Goal: Information Seeking & Learning: Learn about a topic

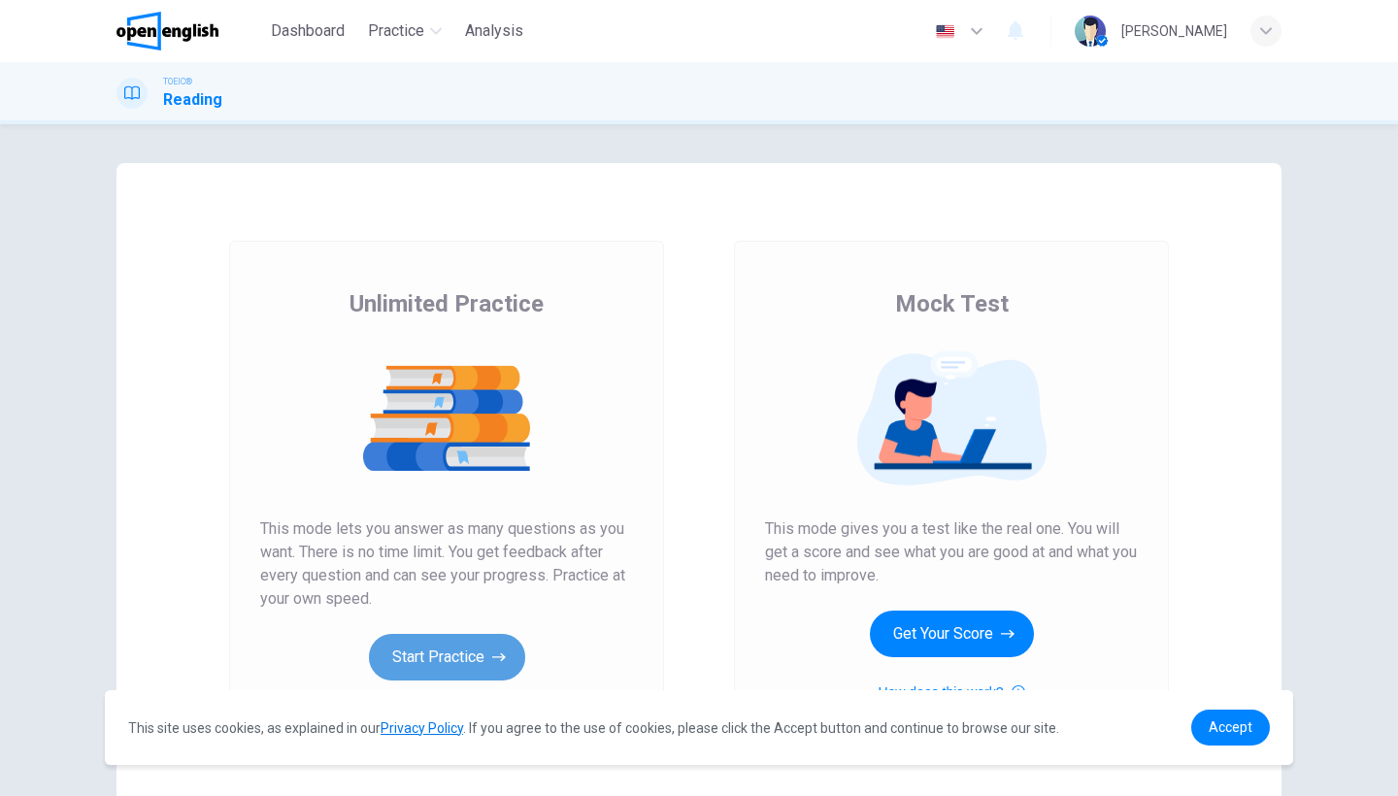
click at [438, 655] on button "Start Practice" at bounding box center [447, 657] width 156 height 47
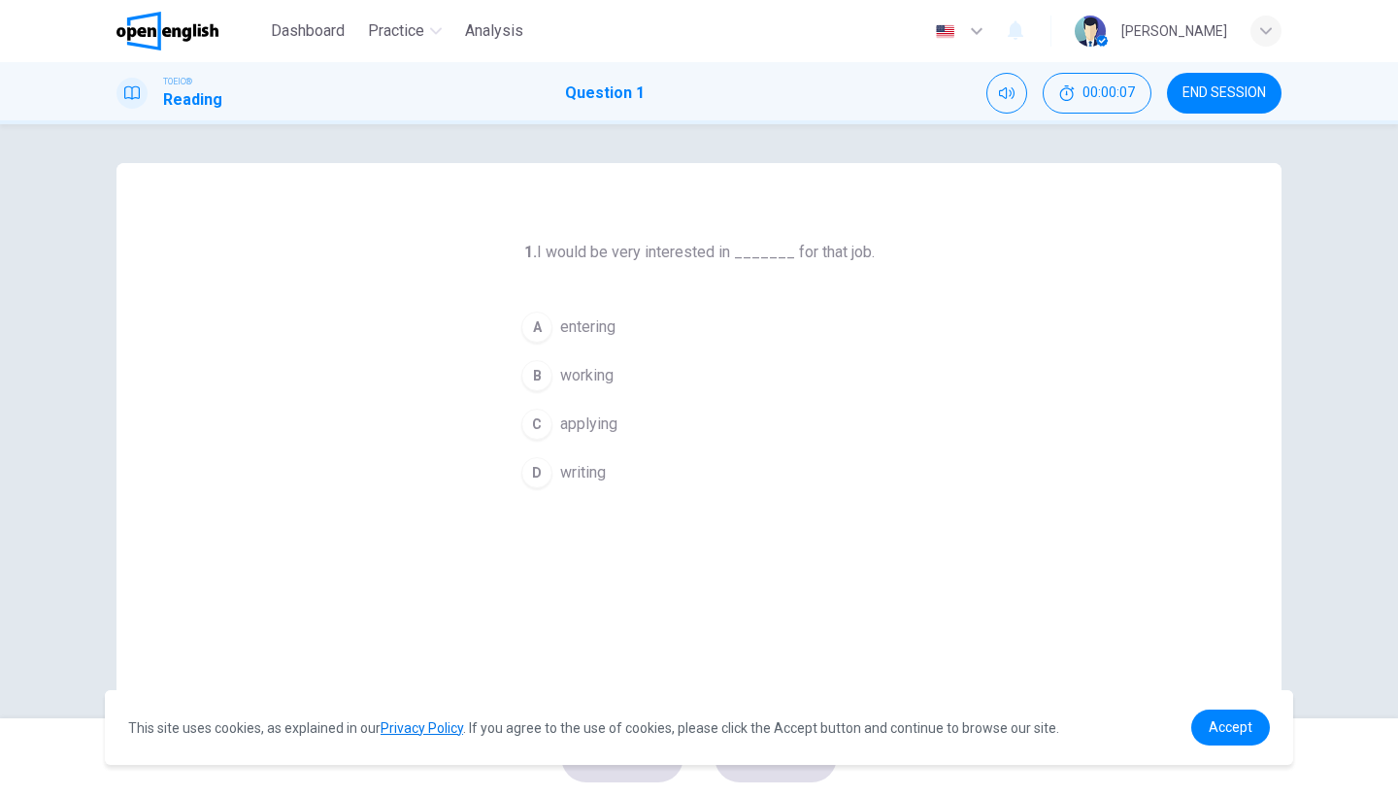
click at [539, 434] on div "C" at bounding box center [536, 424] width 31 height 31
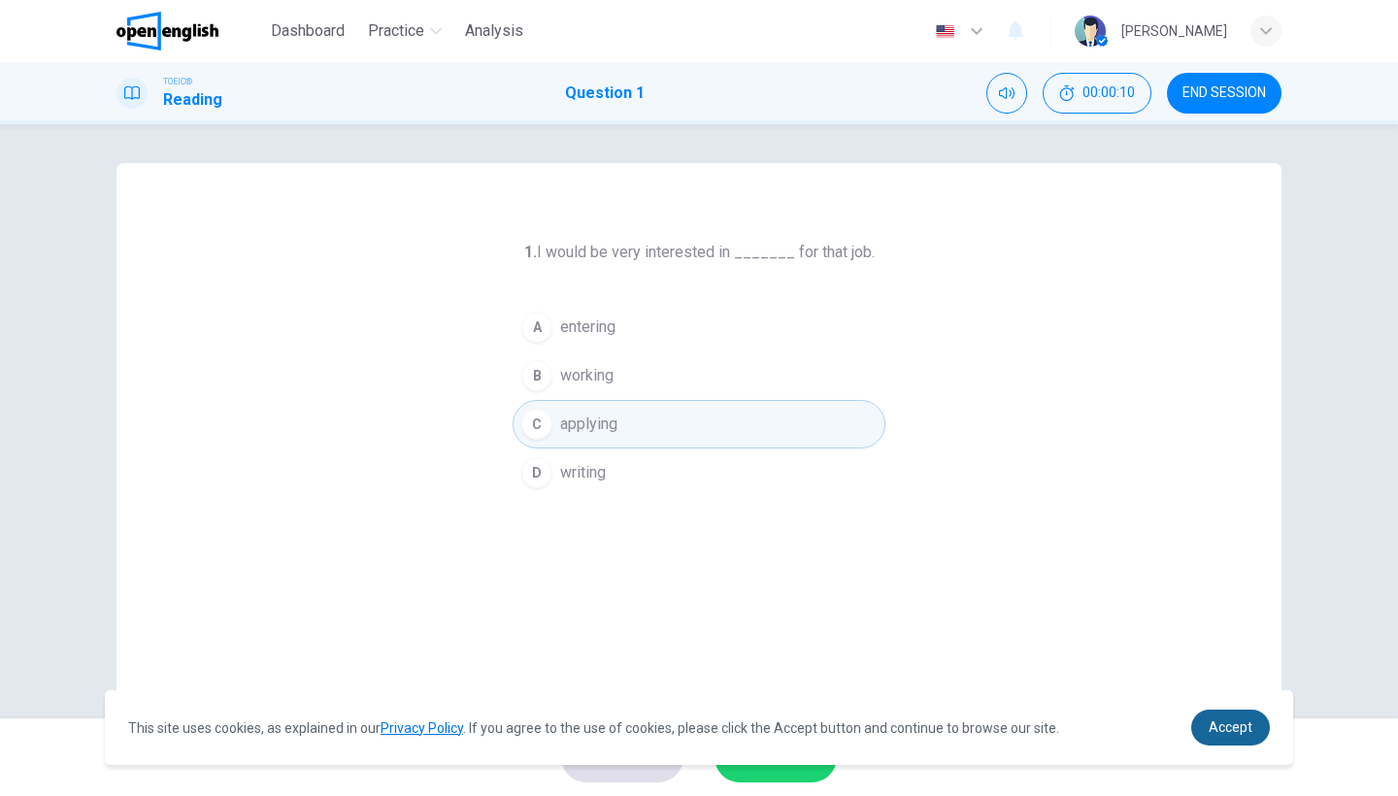
click at [1225, 728] on span "Accept" at bounding box center [1231, 727] width 44 height 16
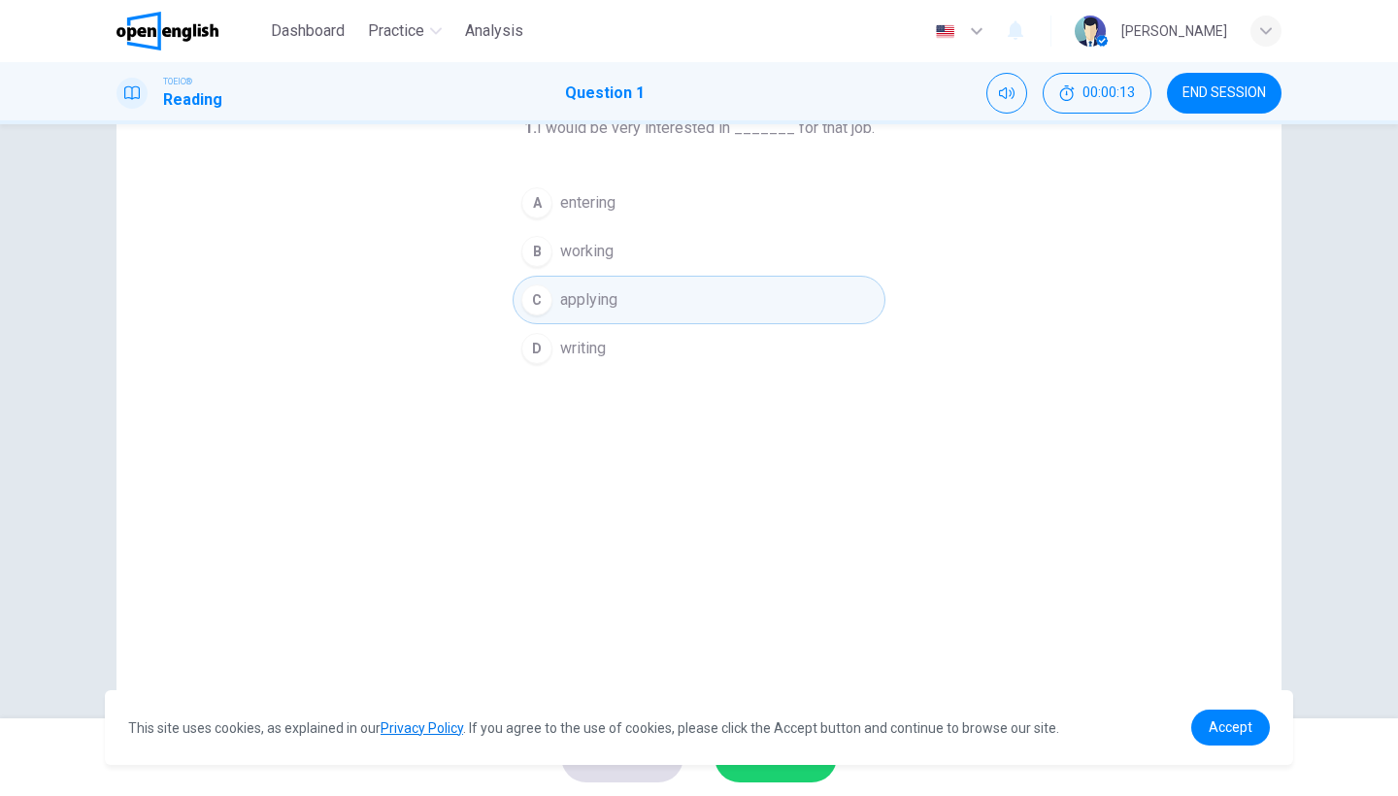
scroll to position [121, 0]
click at [1238, 734] on span "Accept" at bounding box center [1231, 727] width 44 height 16
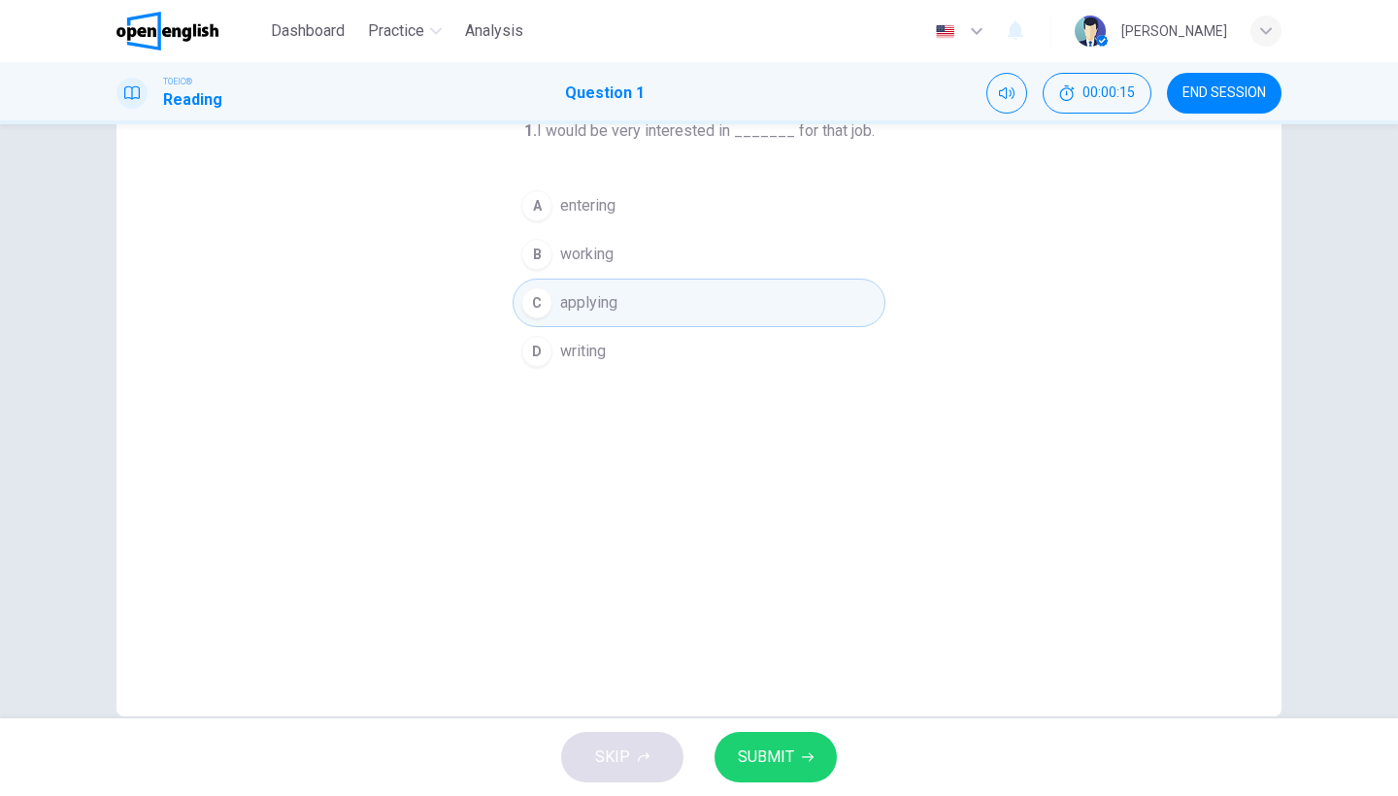
click at [794, 766] on button "SUBMIT" at bounding box center [776, 757] width 122 height 50
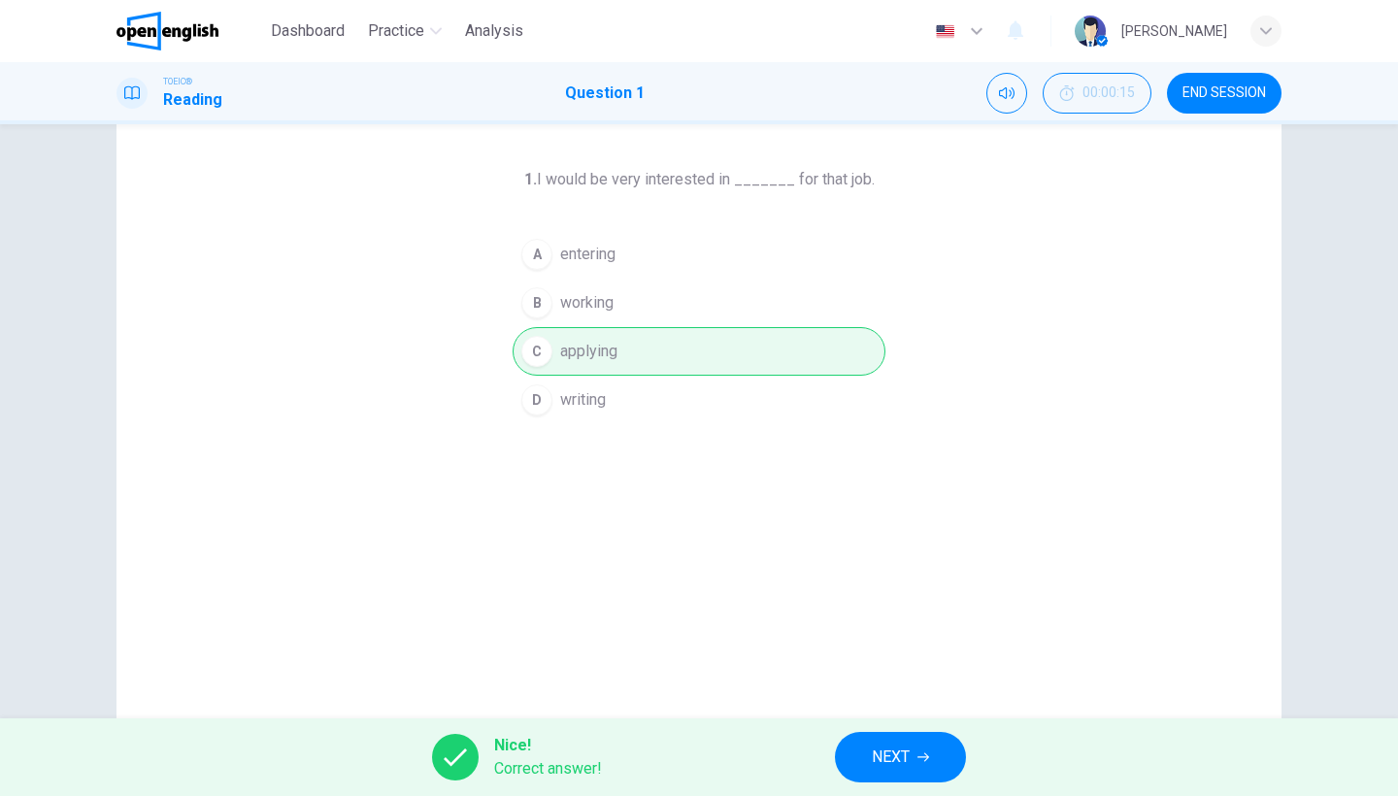
scroll to position [63, 0]
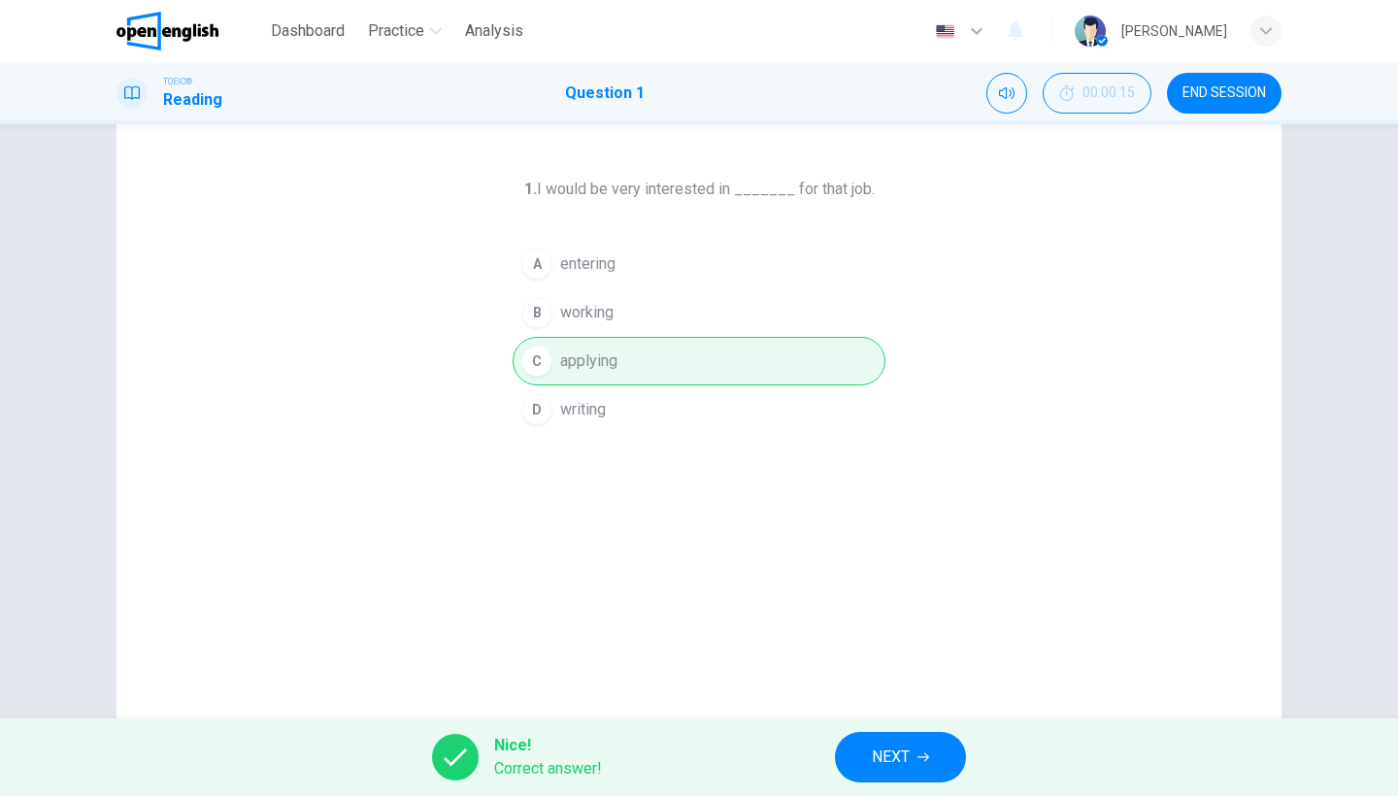
click at [898, 736] on button "NEXT" at bounding box center [900, 757] width 131 height 50
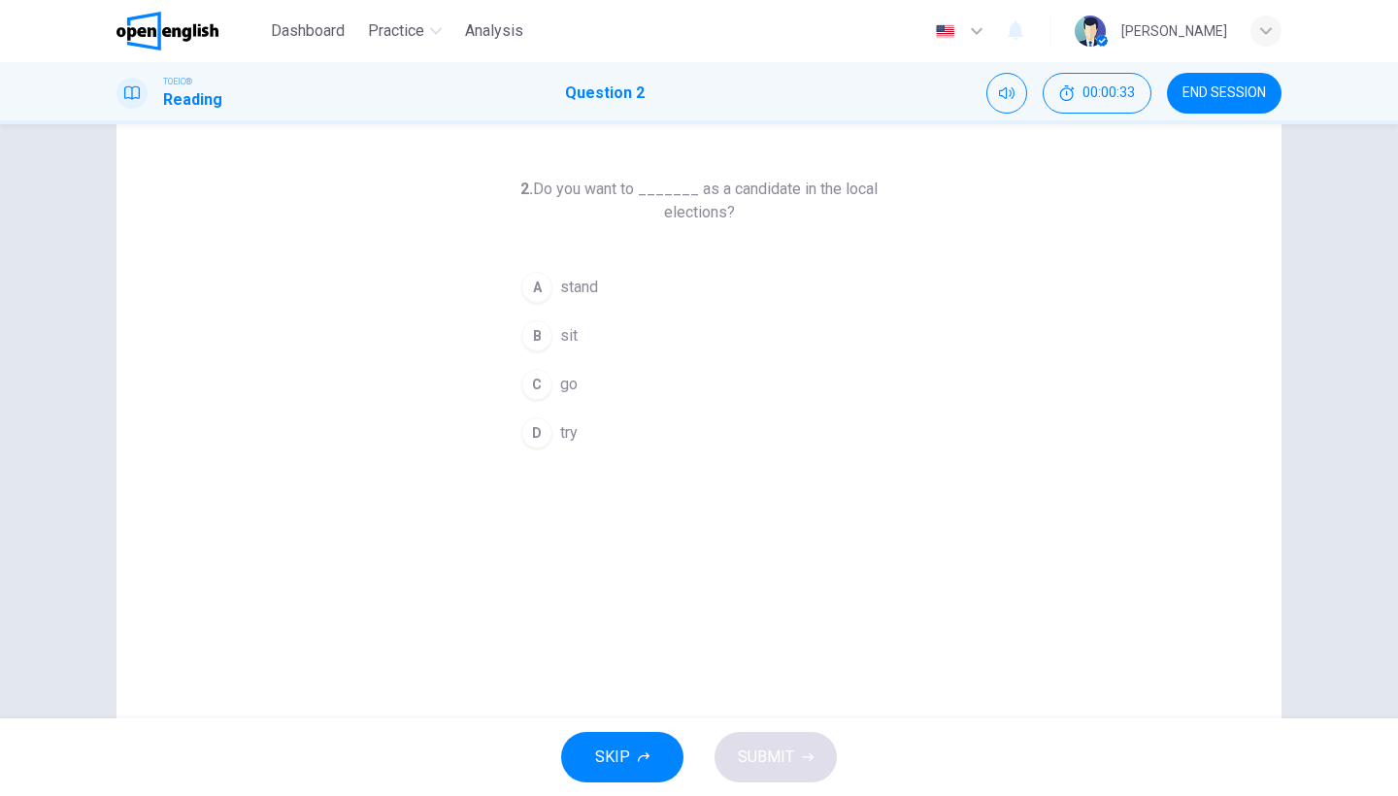
click at [535, 427] on div "D" at bounding box center [536, 432] width 31 height 31
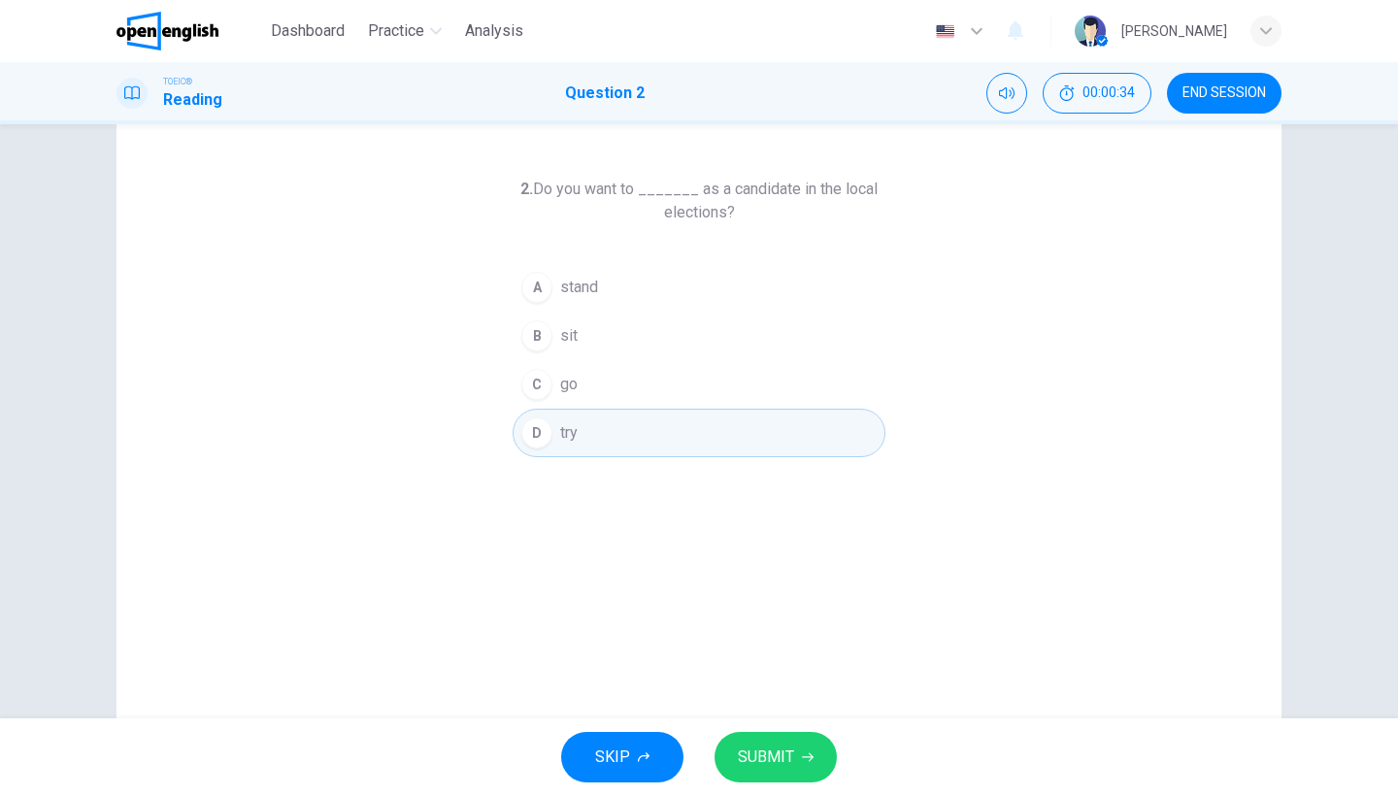
click at [791, 758] on span "SUBMIT" at bounding box center [766, 757] width 56 height 27
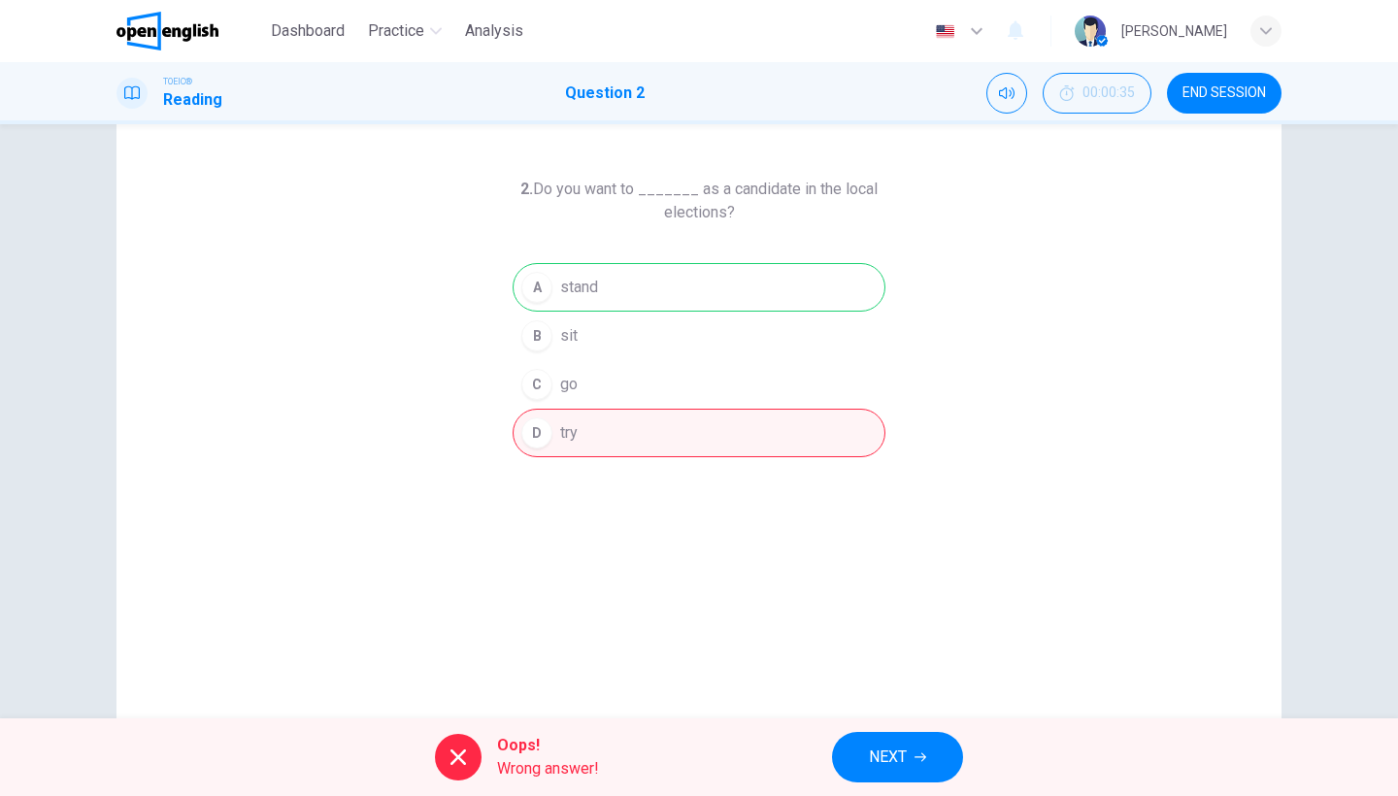
click at [915, 775] on button "NEXT" at bounding box center [897, 757] width 131 height 50
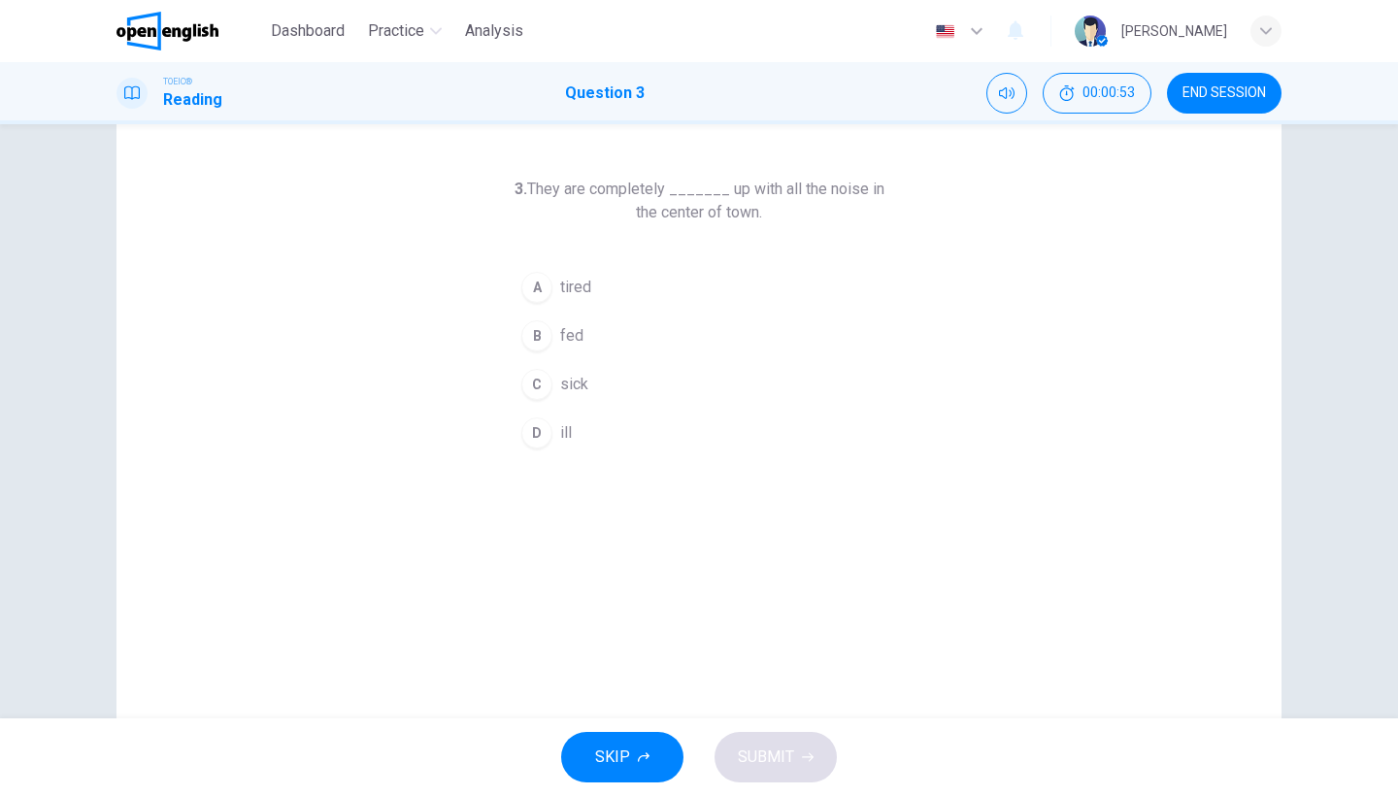
click at [540, 277] on div "A" at bounding box center [536, 287] width 31 height 31
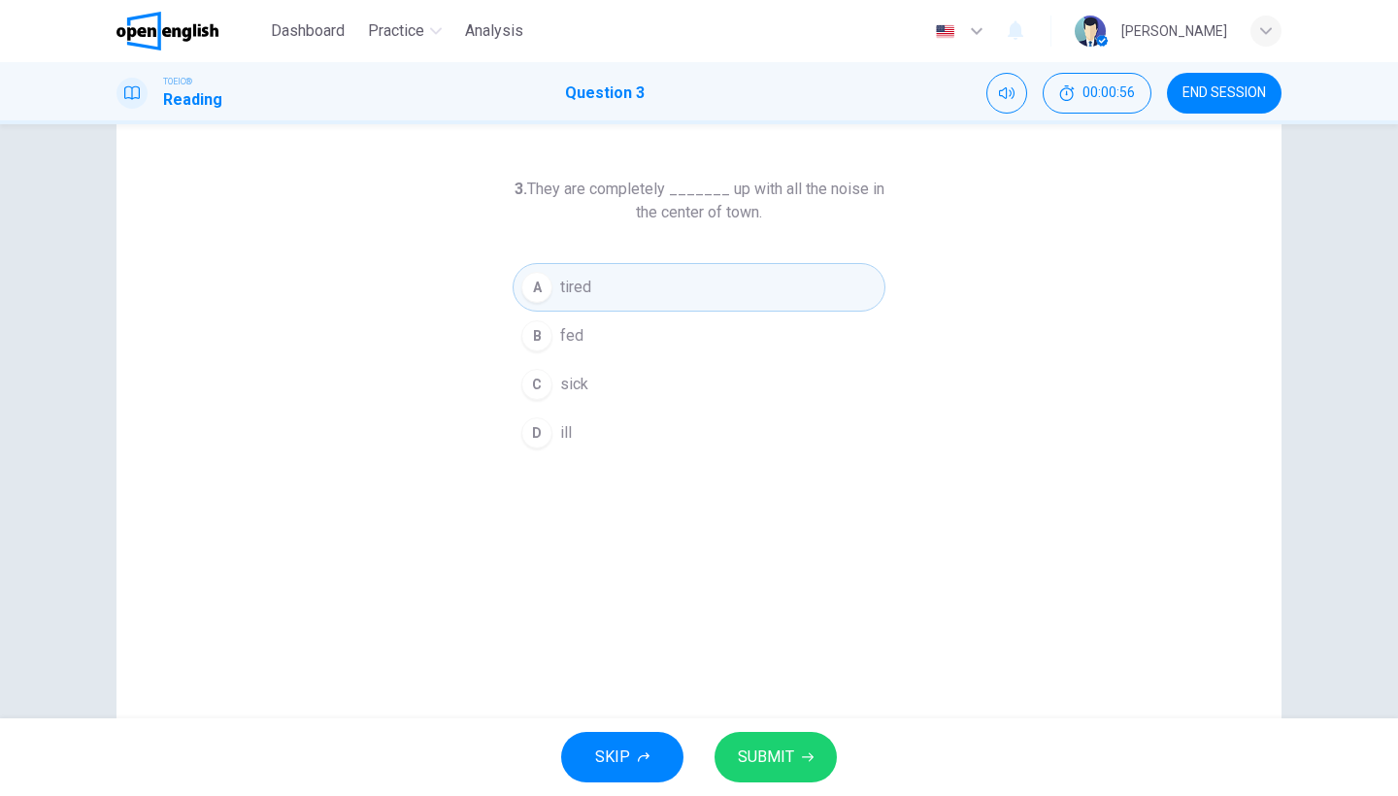
click at [546, 384] on div "C" at bounding box center [536, 384] width 31 height 31
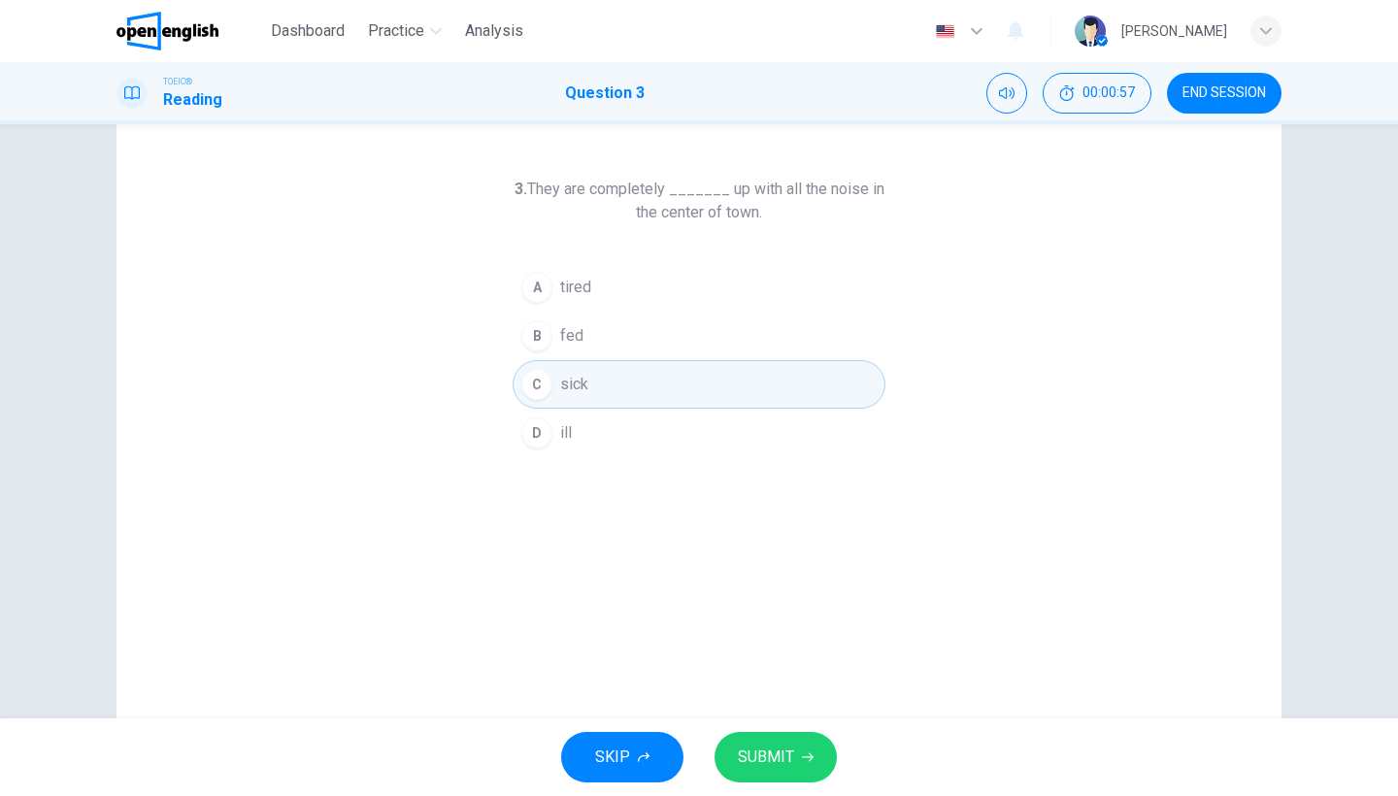
click at [784, 763] on span "SUBMIT" at bounding box center [766, 757] width 56 height 27
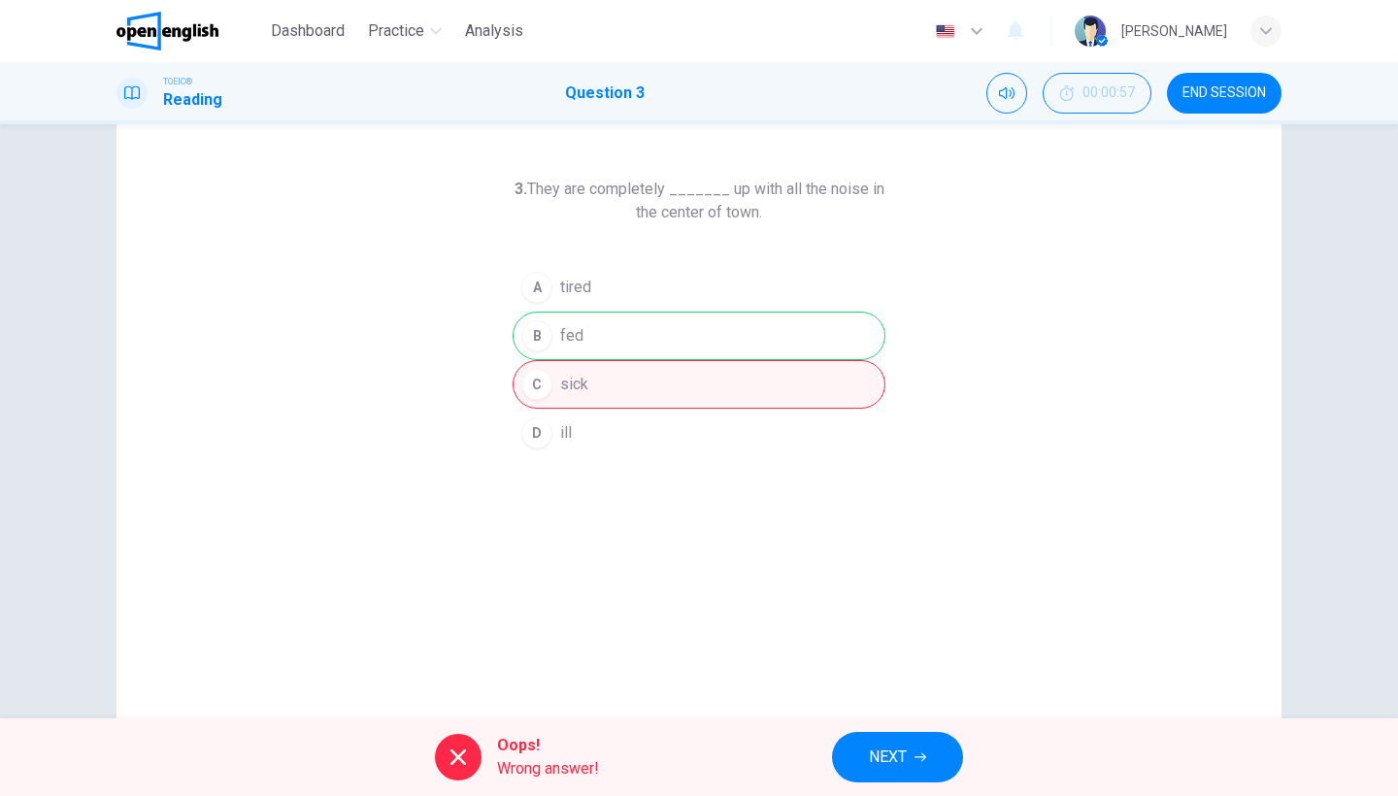
click at [930, 749] on button "NEXT" at bounding box center [897, 757] width 131 height 50
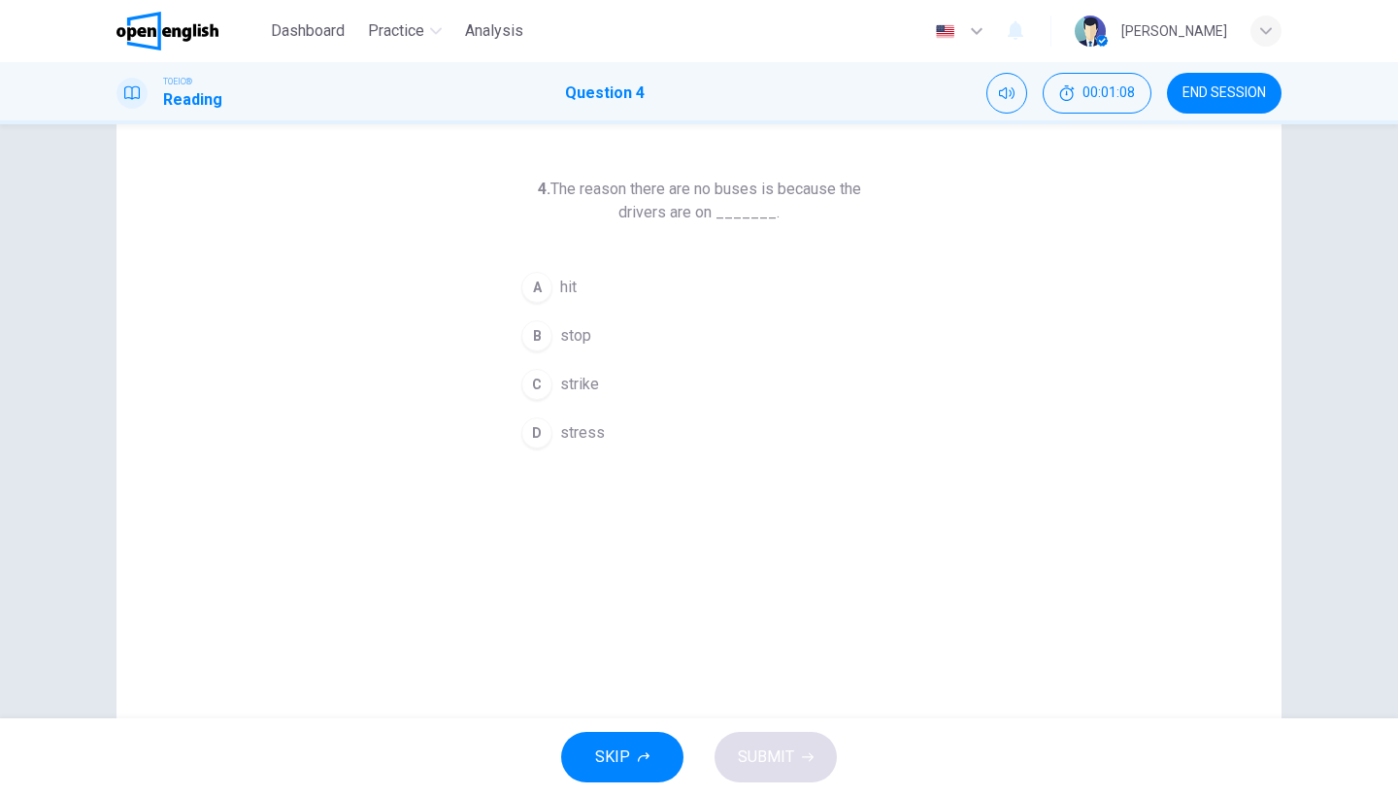
click at [584, 431] on span "stress" at bounding box center [582, 432] width 45 height 23
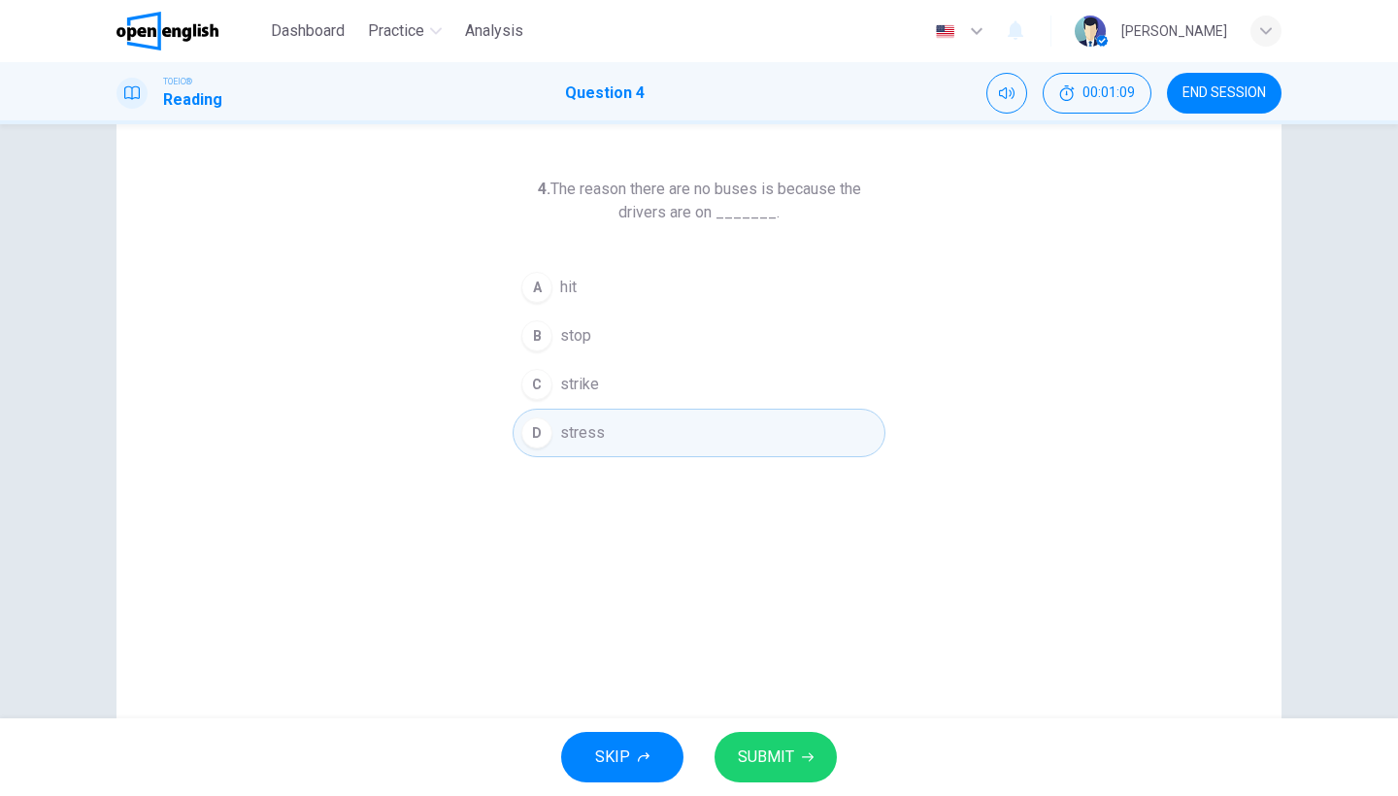
click at [783, 759] on span "SUBMIT" at bounding box center [766, 757] width 56 height 27
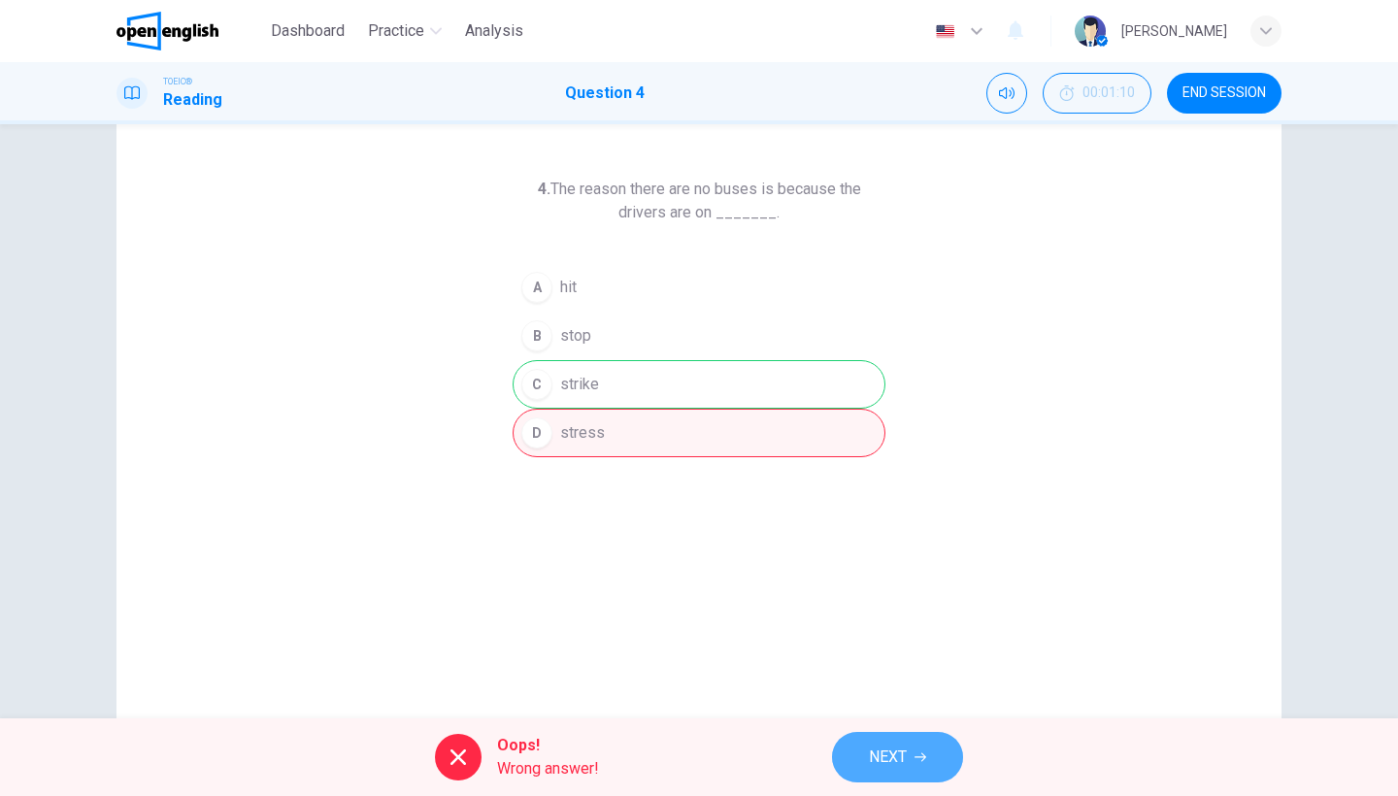
click at [916, 741] on button "NEXT" at bounding box center [897, 757] width 131 height 50
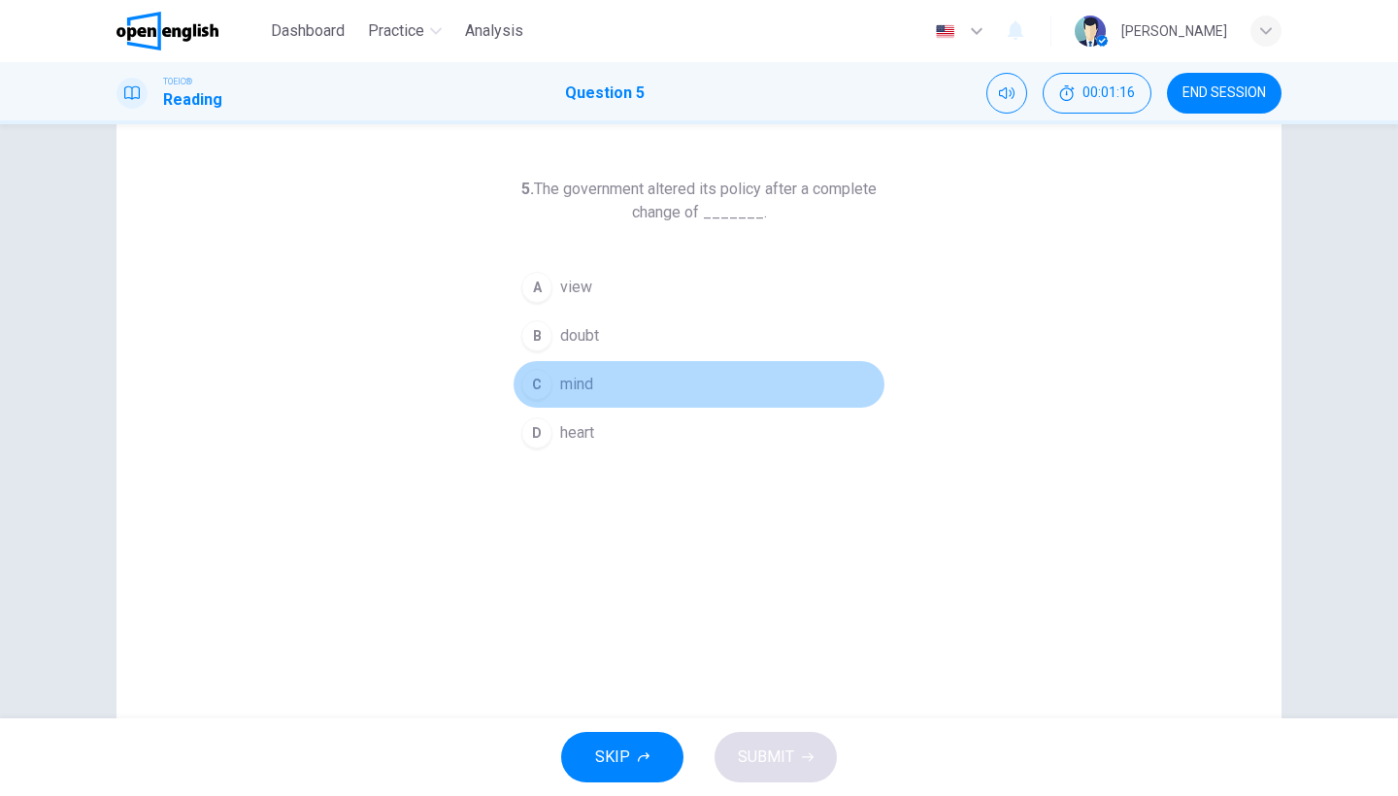
click at [590, 387] on span "mind" at bounding box center [576, 384] width 33 height 23
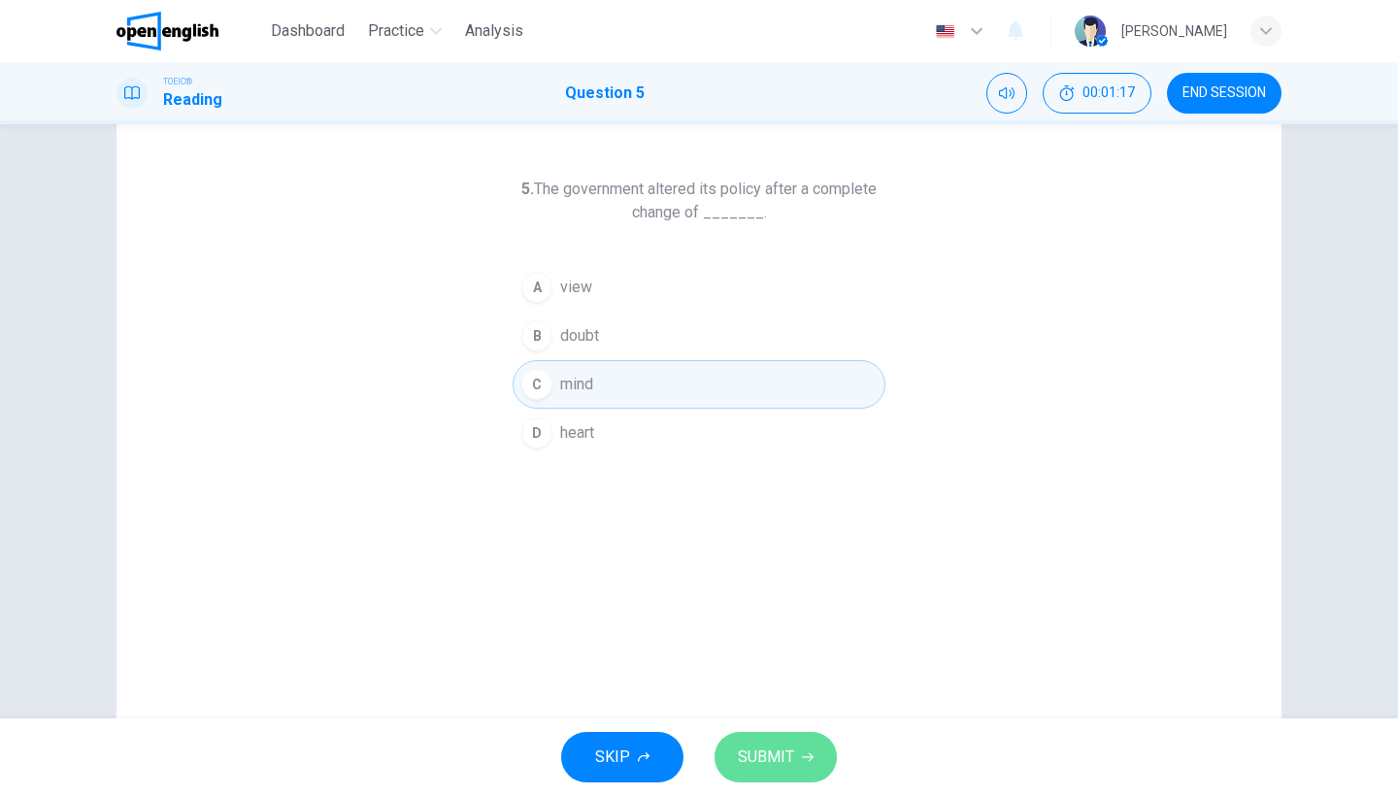
click at [804, 779] on button "SUBMIT" at bounding box center [776, 757] width 122 height 50
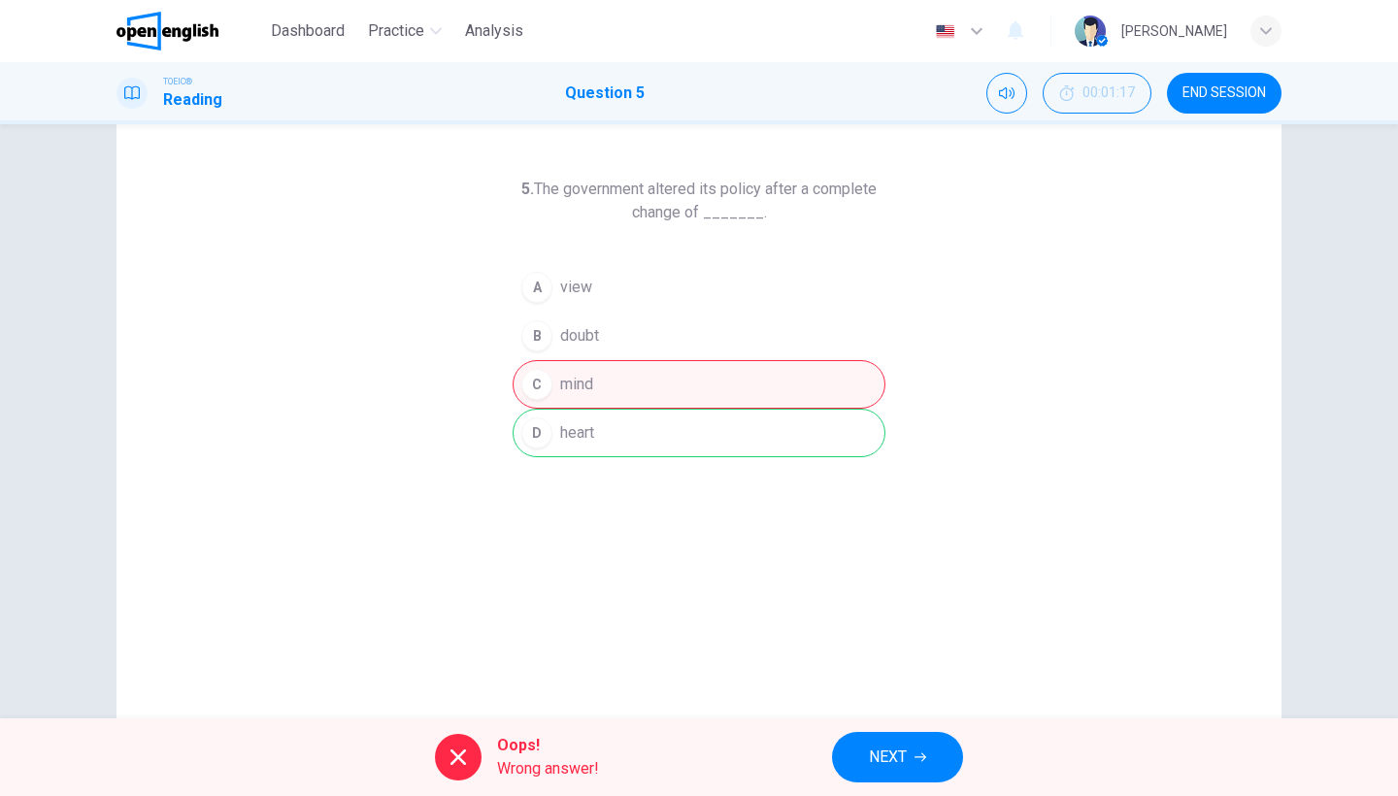
click at [858, 744] on button "NEXT" at bounding box center [897, 757] width 131 height 50
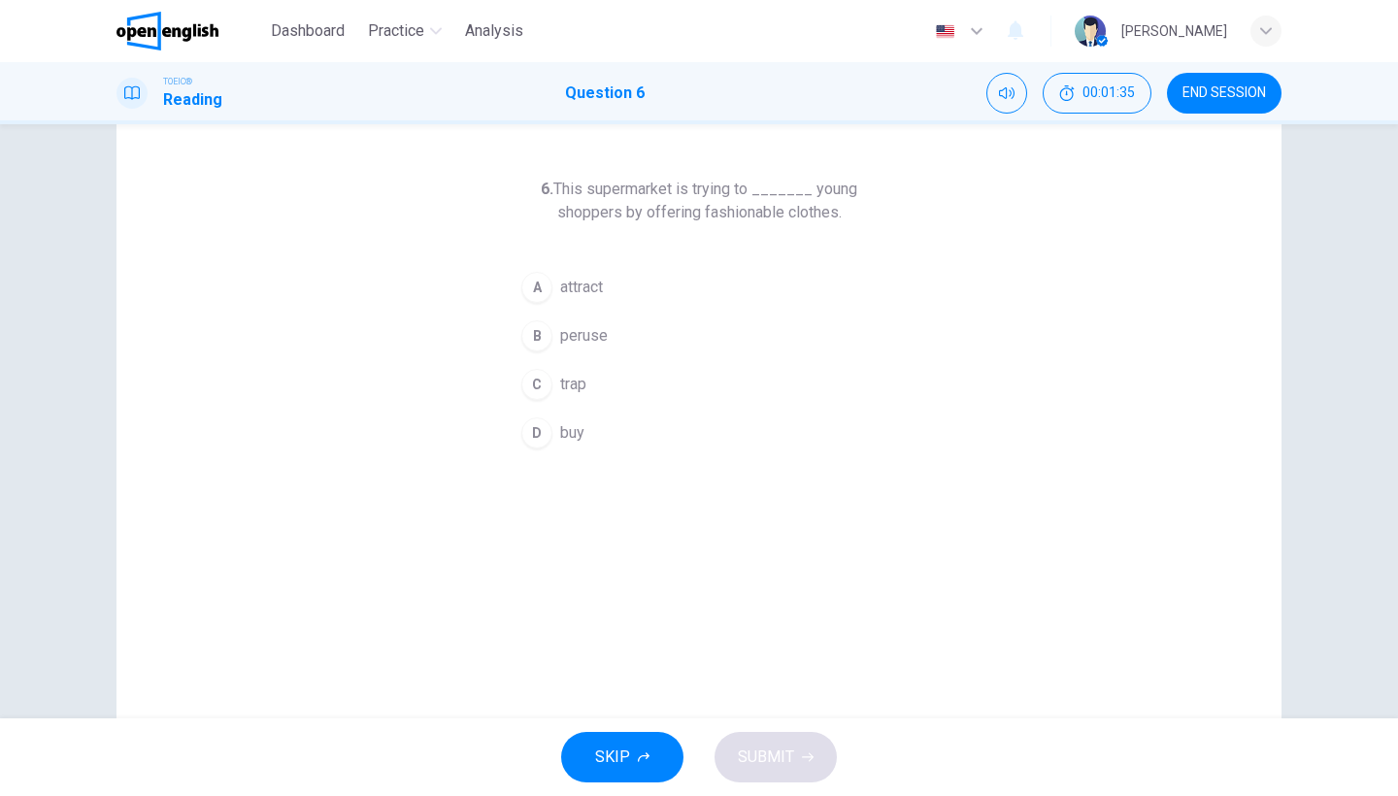
click at [563, 299] on button "A attract" at bounding box center [699, 287] width 373 height 49
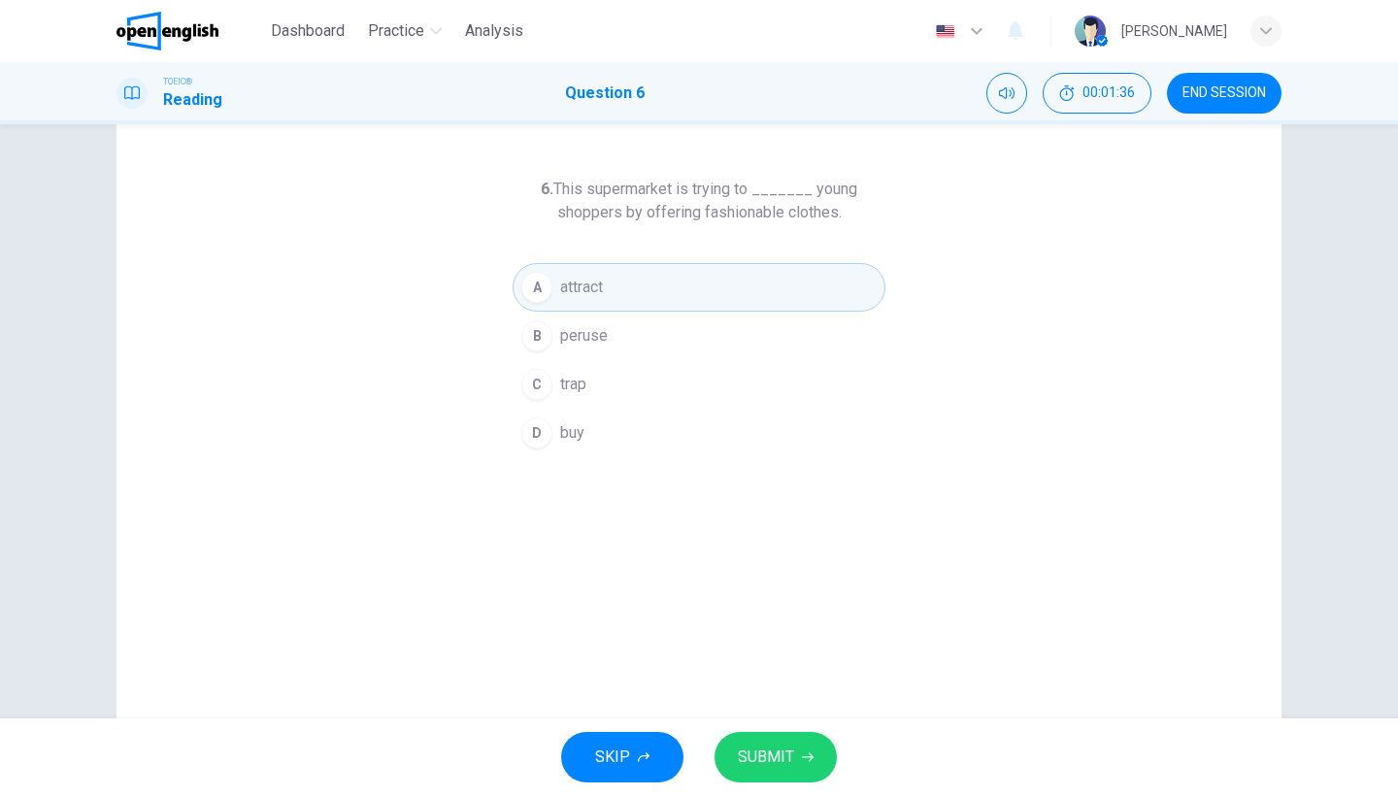
click at [787, 732] on button "SUBMIT" at bounding box center [776, 757] width 122 height 50
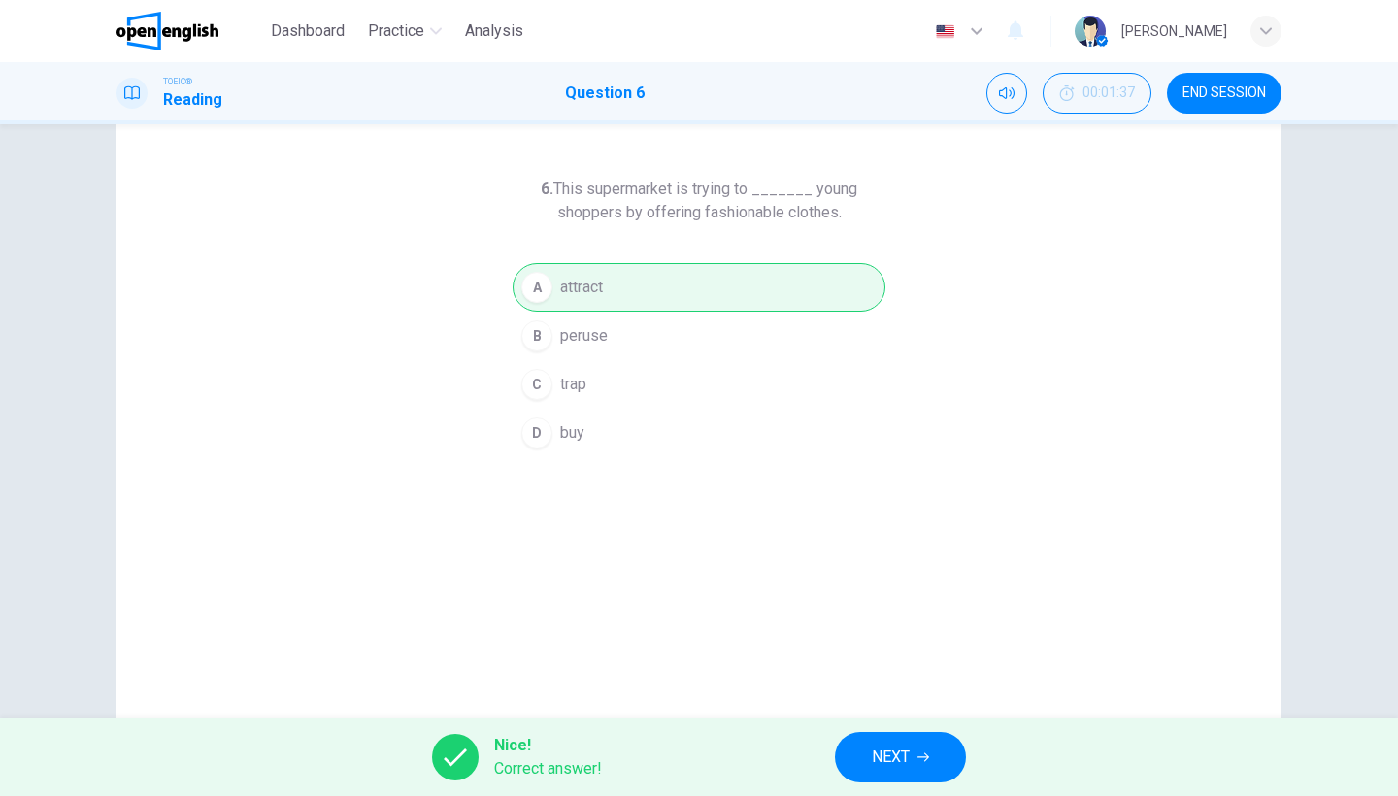
click at [903, 766] on span "NEXT" at bounding box center [891, 757] width 38 height 27
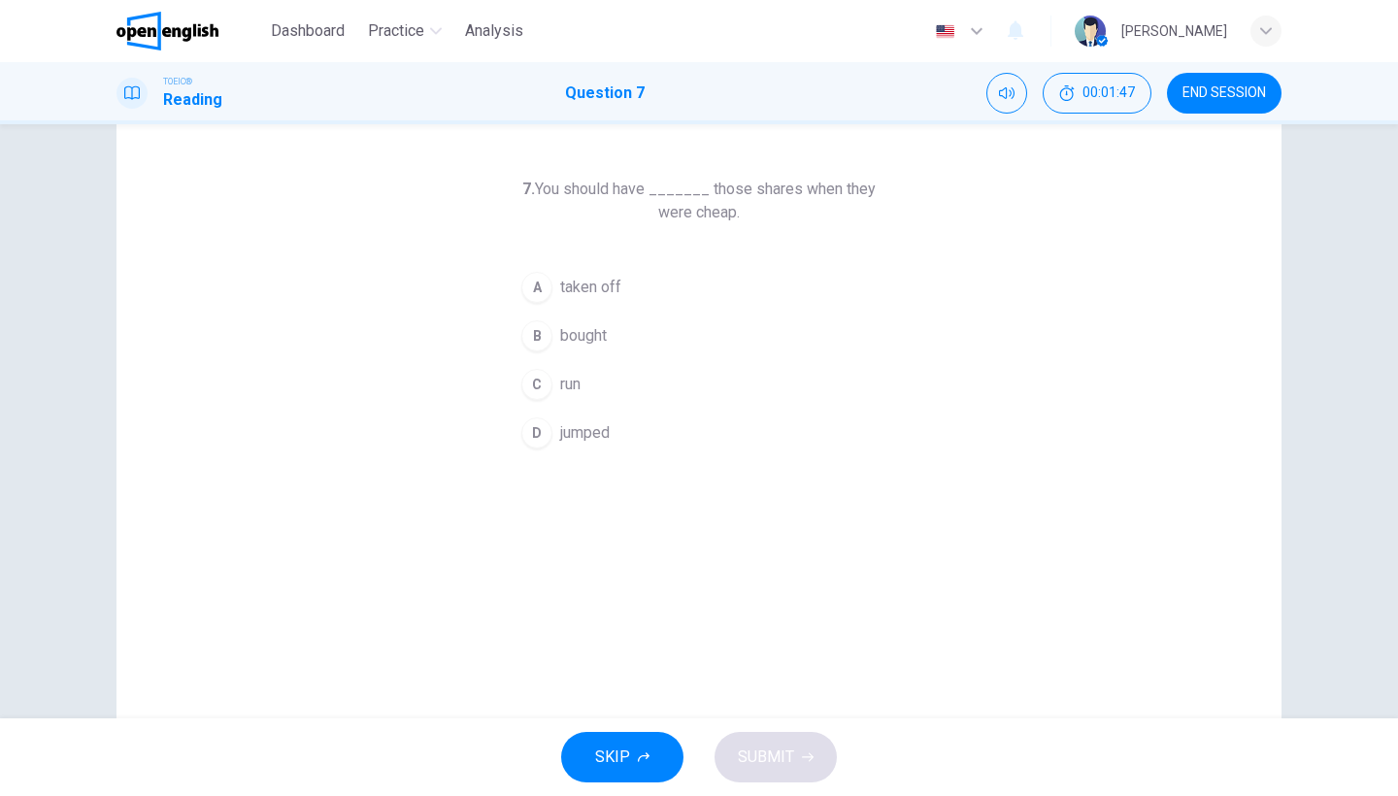
click at [562, 286] on span "taken off" at bounding box center [590, 287] width 61 height 23
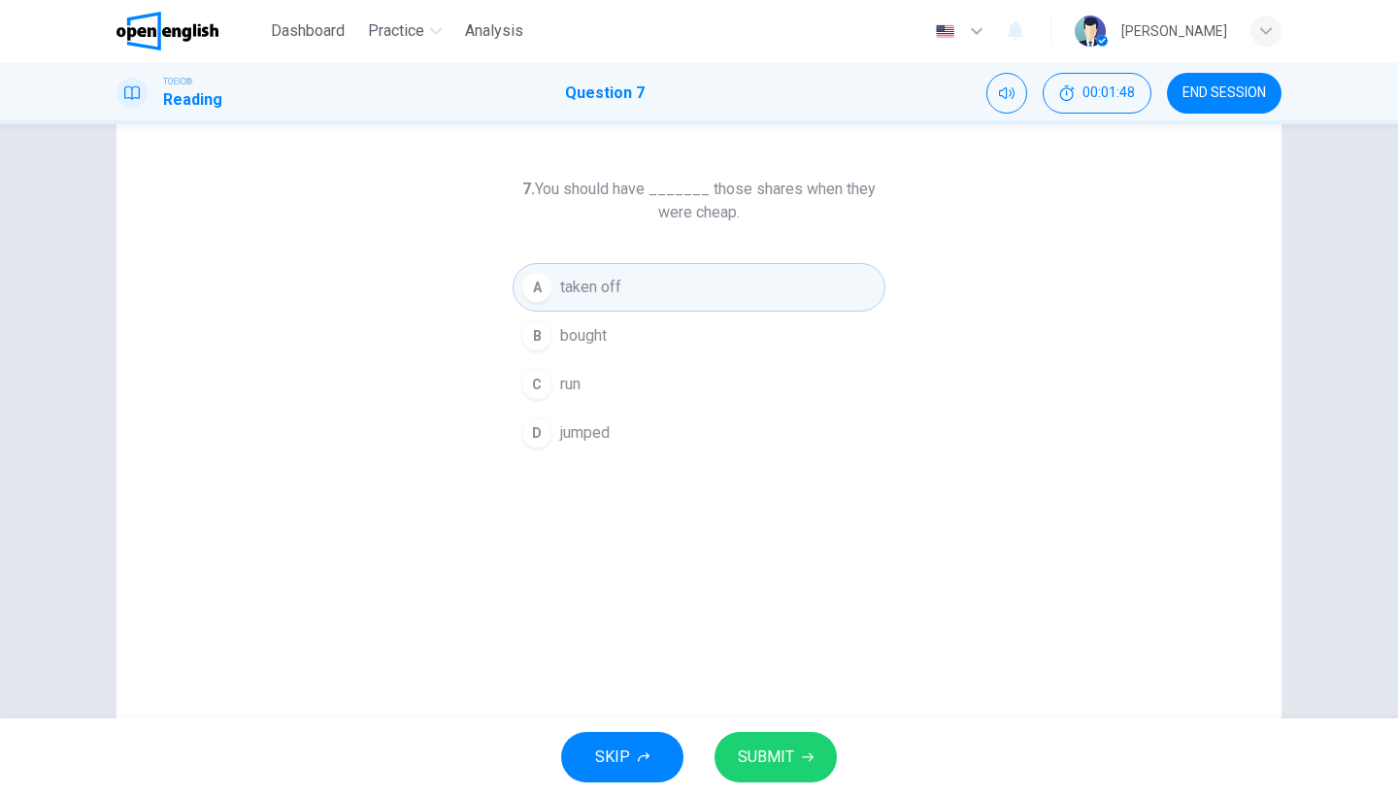
click at [752, 757] on span "SUBMIT" at bounding box center [766, 757] width 56 height 27
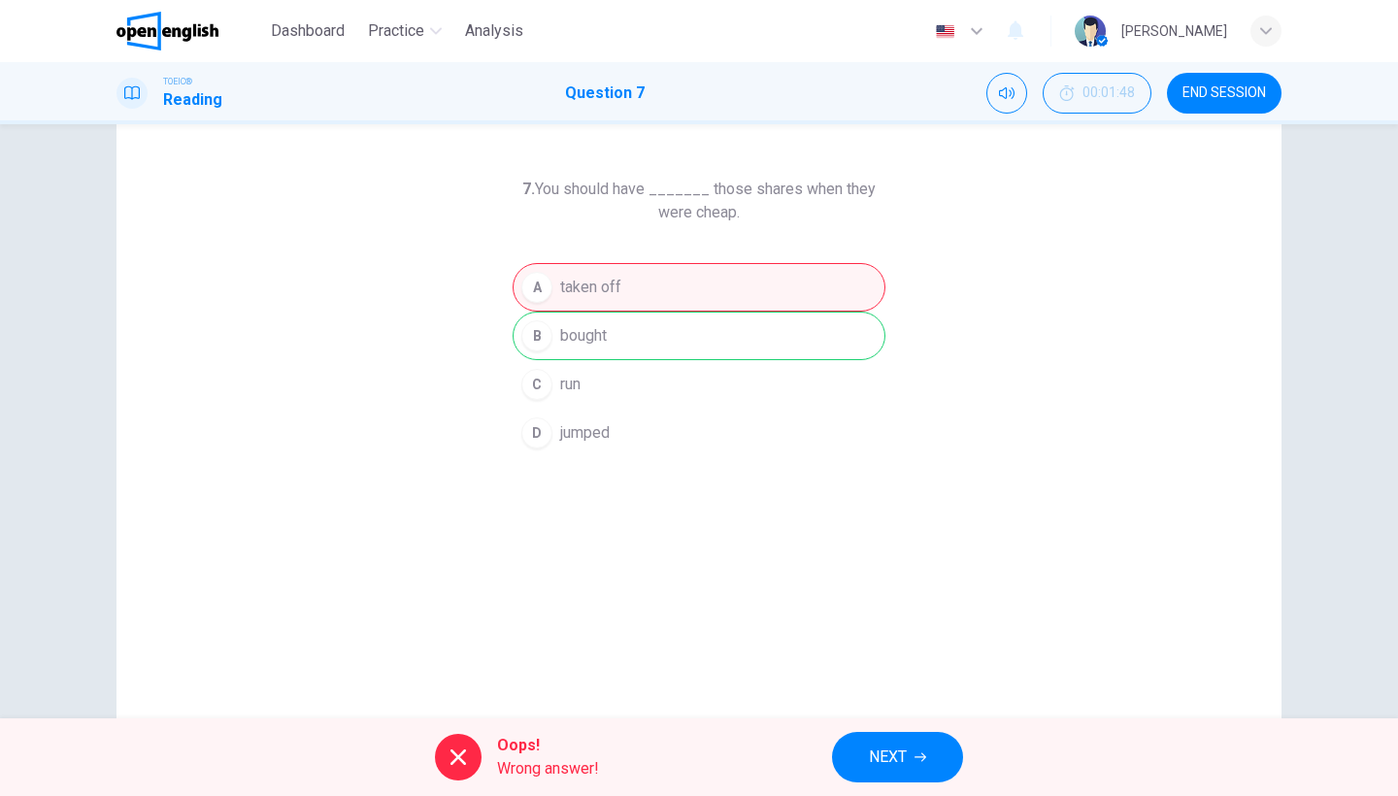
click at [893, 749] on span "NEXT" at bounding box center [888, 757] width 38 height 27
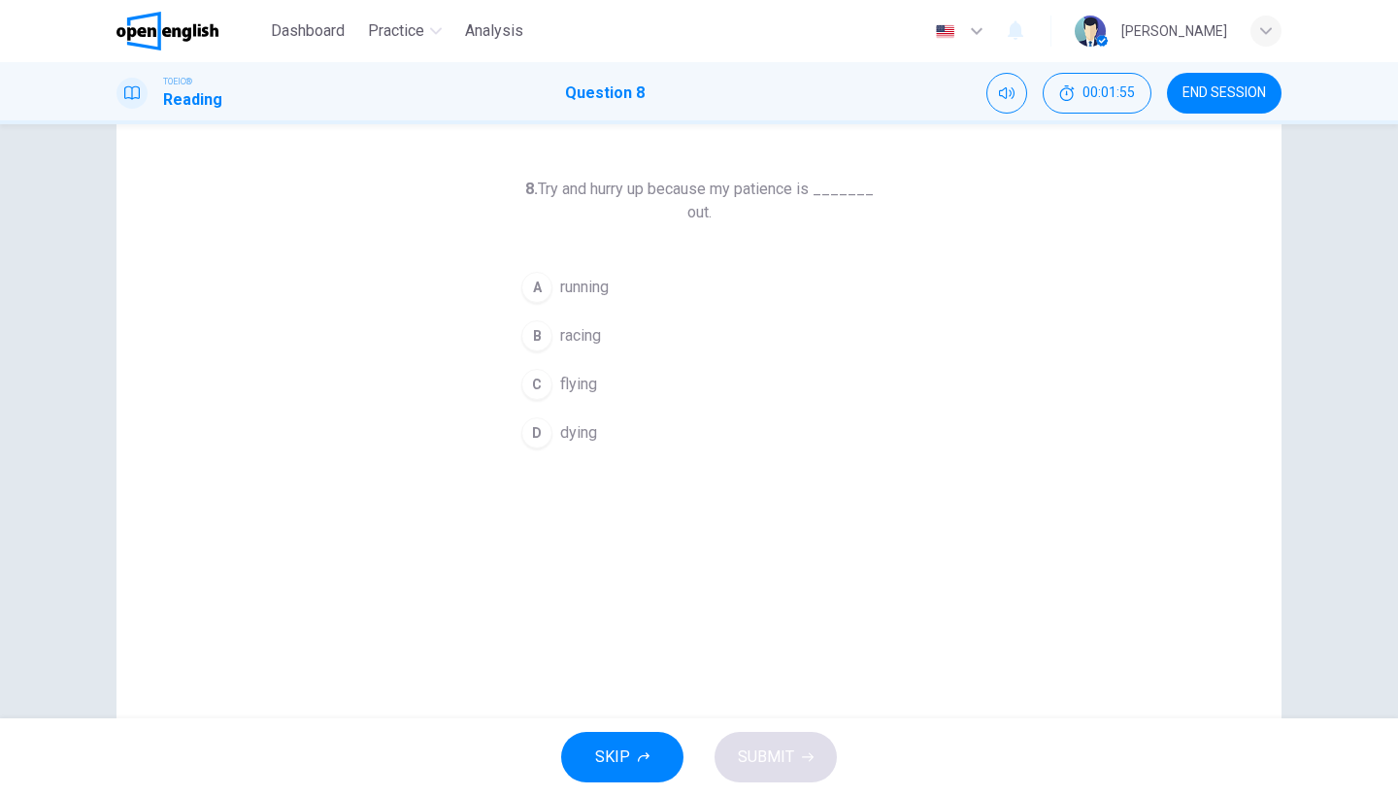
click at [568, 390] on span "flying" at bounding box center [578, 384] width 37 height 23
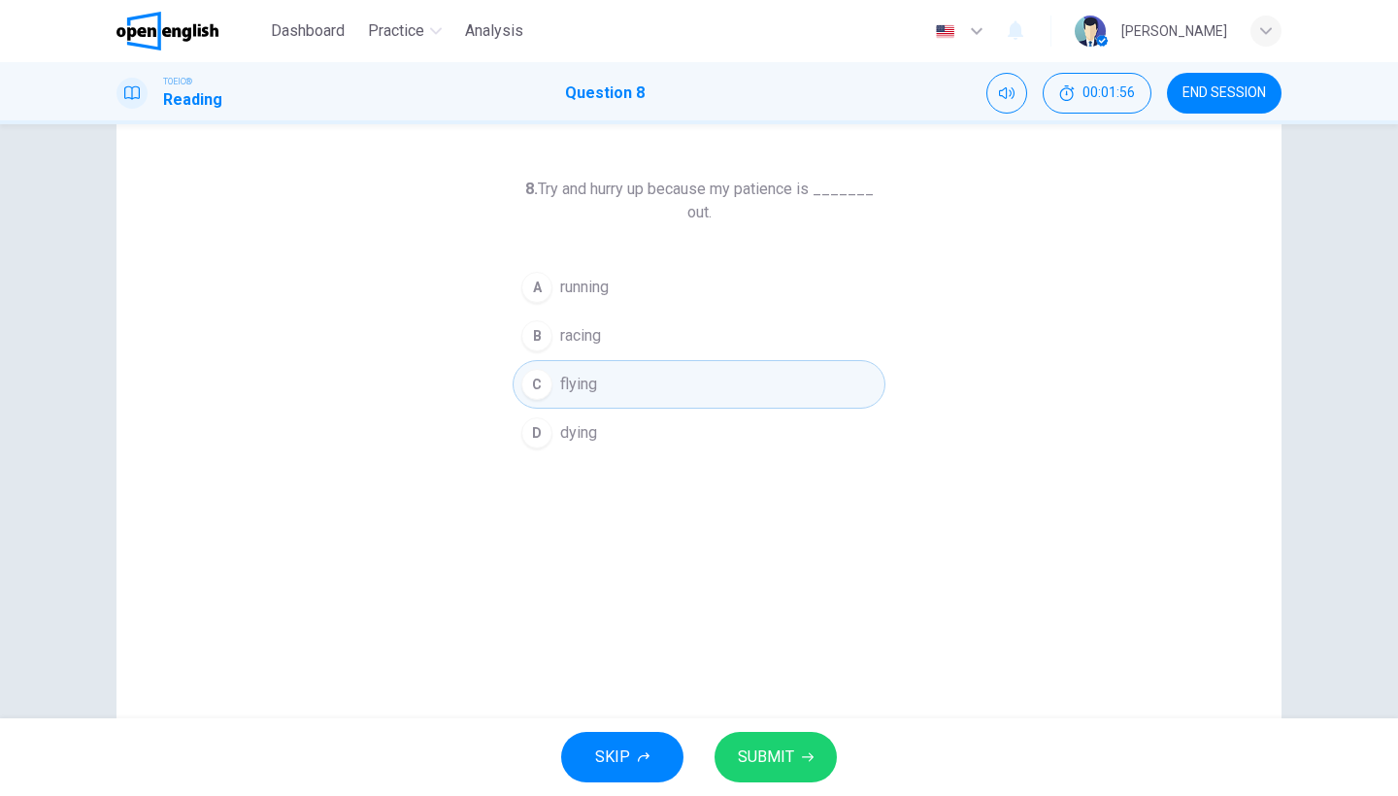
click at [757, 770] on span "SUBMIT" at bounding box center [766, 757] width 56 height 27
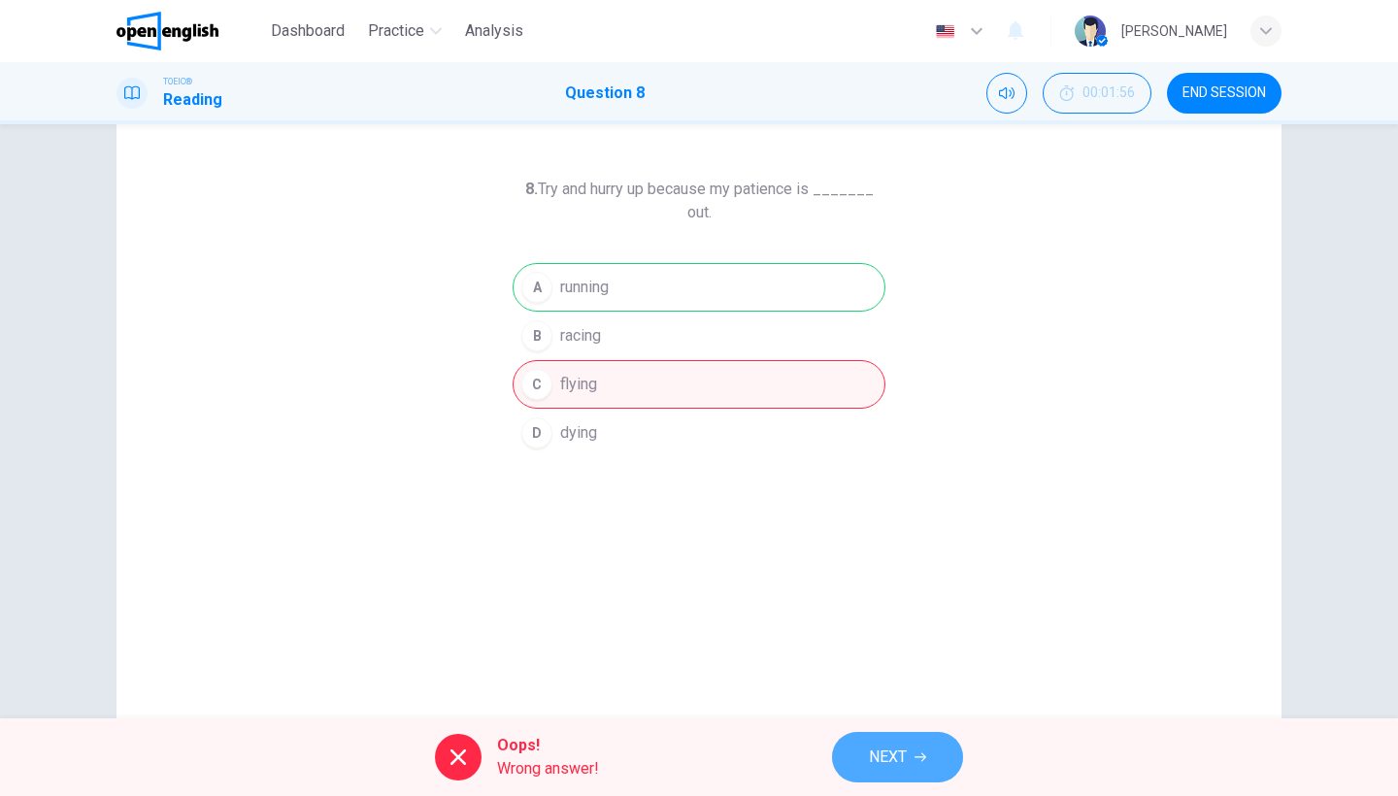
click at [865, 767] on button "NEXT" at bounding box center [897, 757] width 131 height 50
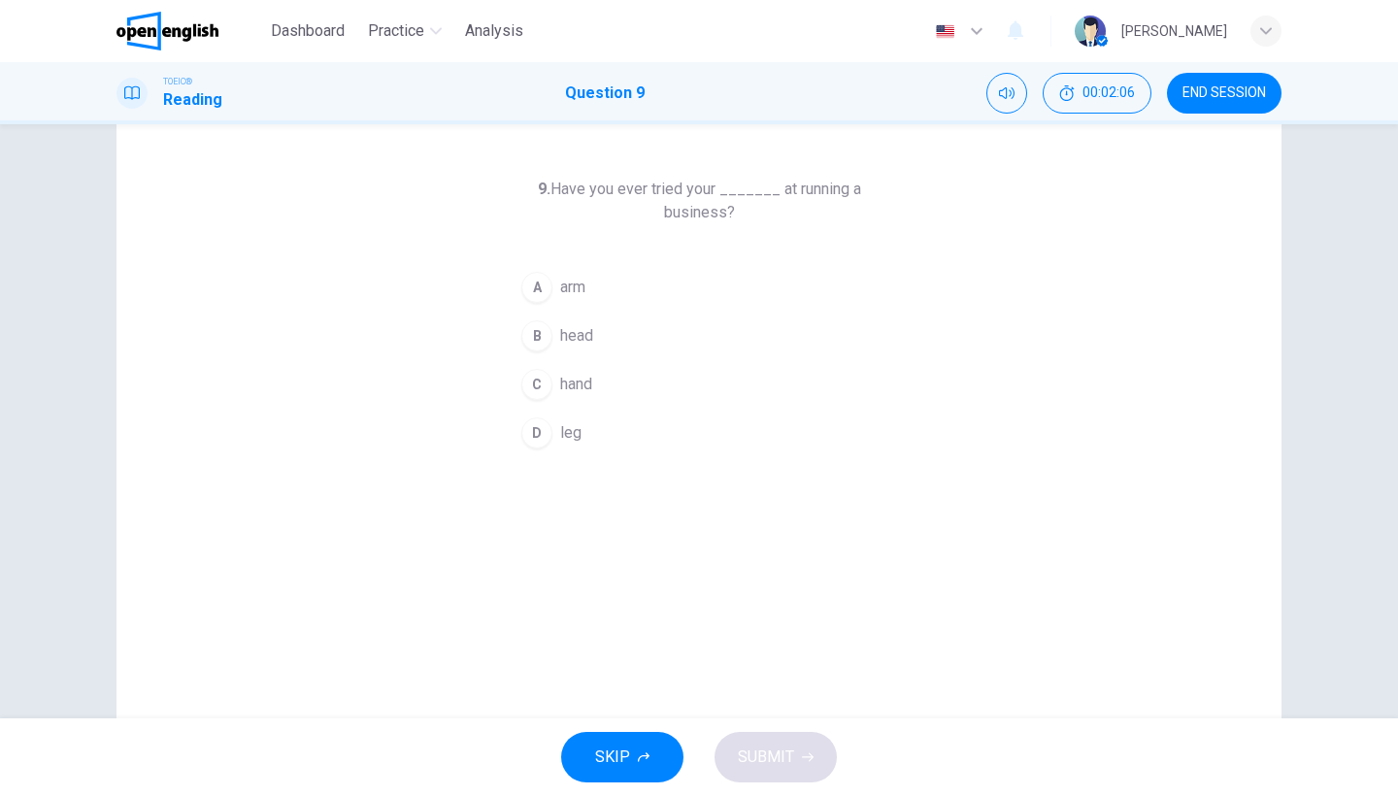
click at [576, 435] on span "leg" at bounding box center [570, 432] width 21 height 23
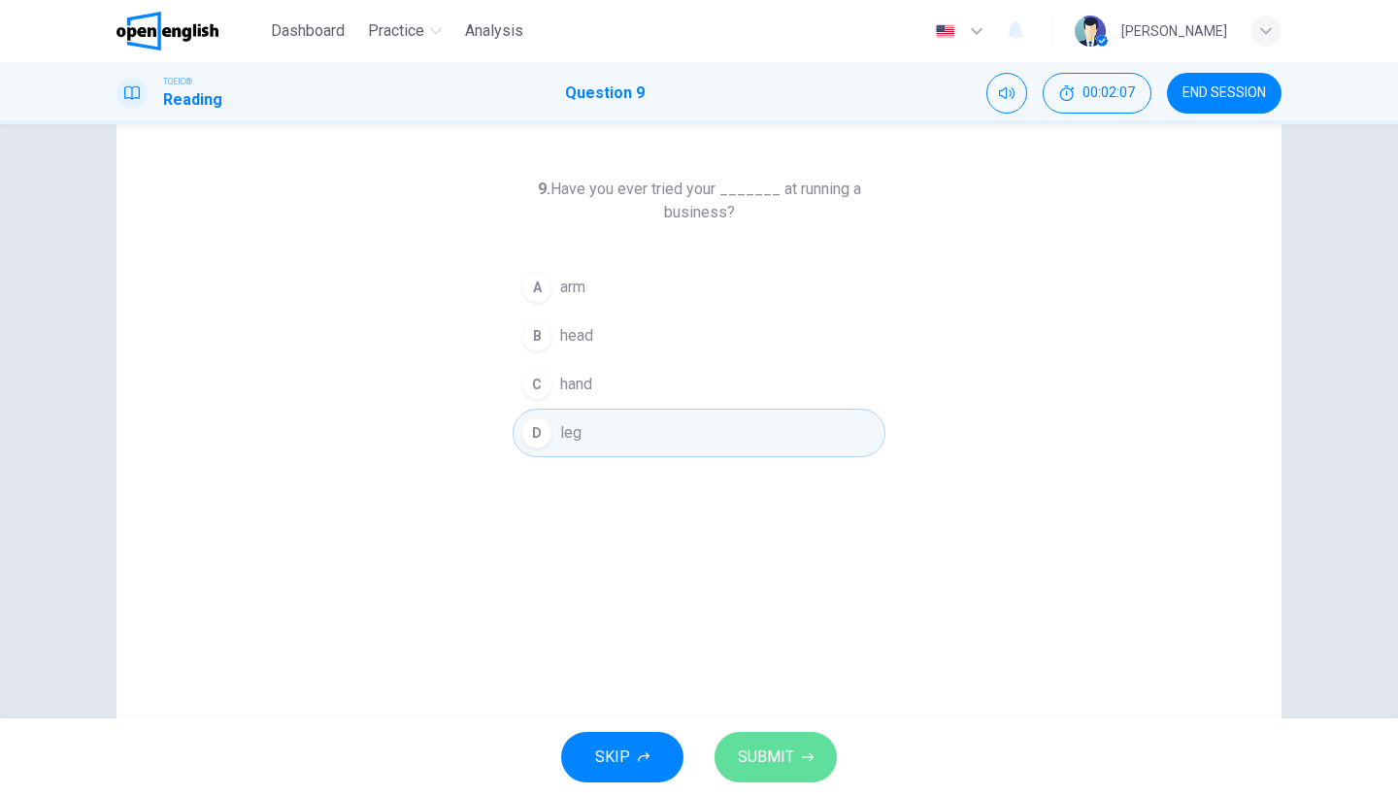
click at [775, 736] on button "SUBMIT" at bounding box center [776, 757] width 122 height 50
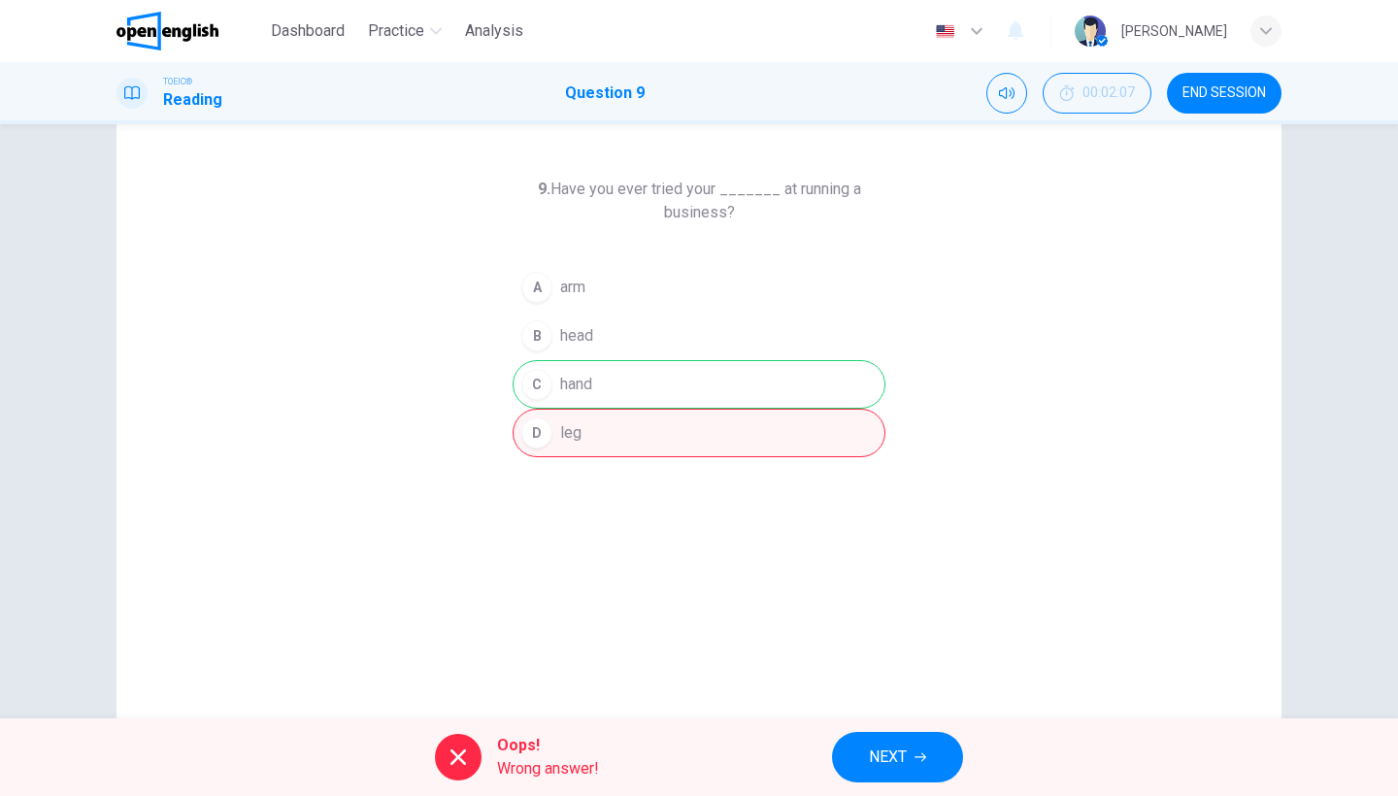
click at [852, 737] on button "NEXT" at bounding box center [897, 757] width 131 height 50
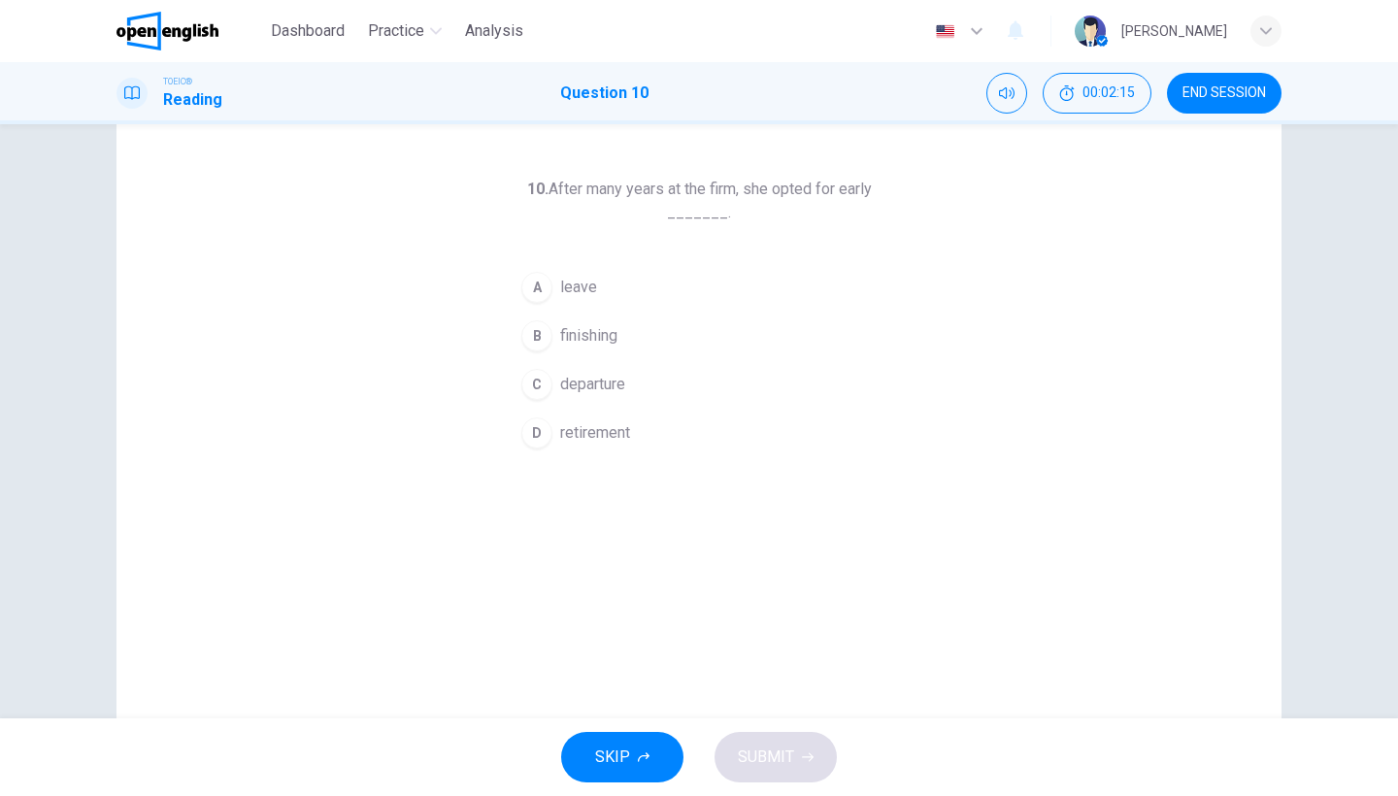
click at [576, 421] on span "retirement" at bounding box center [595, 432] width 70 height 23
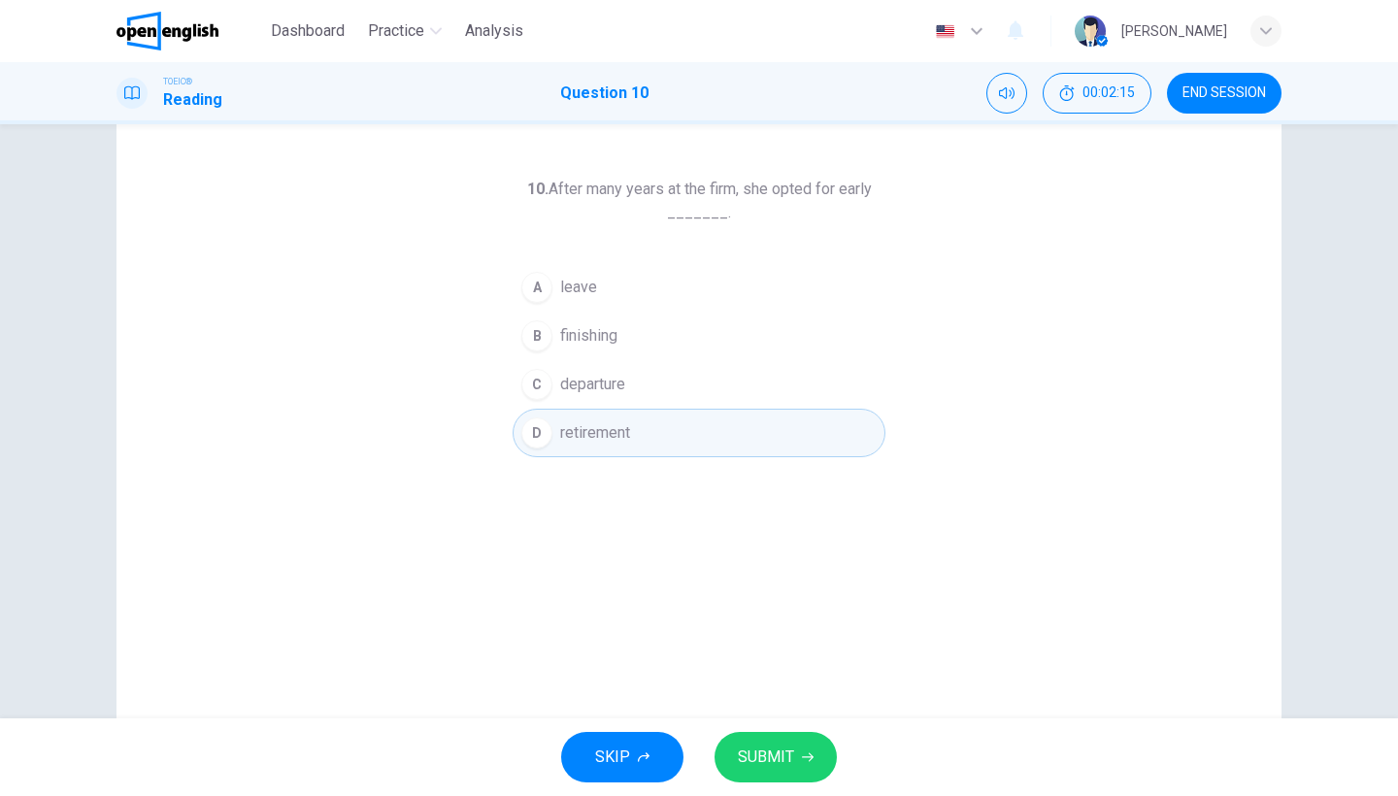
click at [787, 753] on span "SUBMIT" at bounding box center [766, 757] width 56 height 27
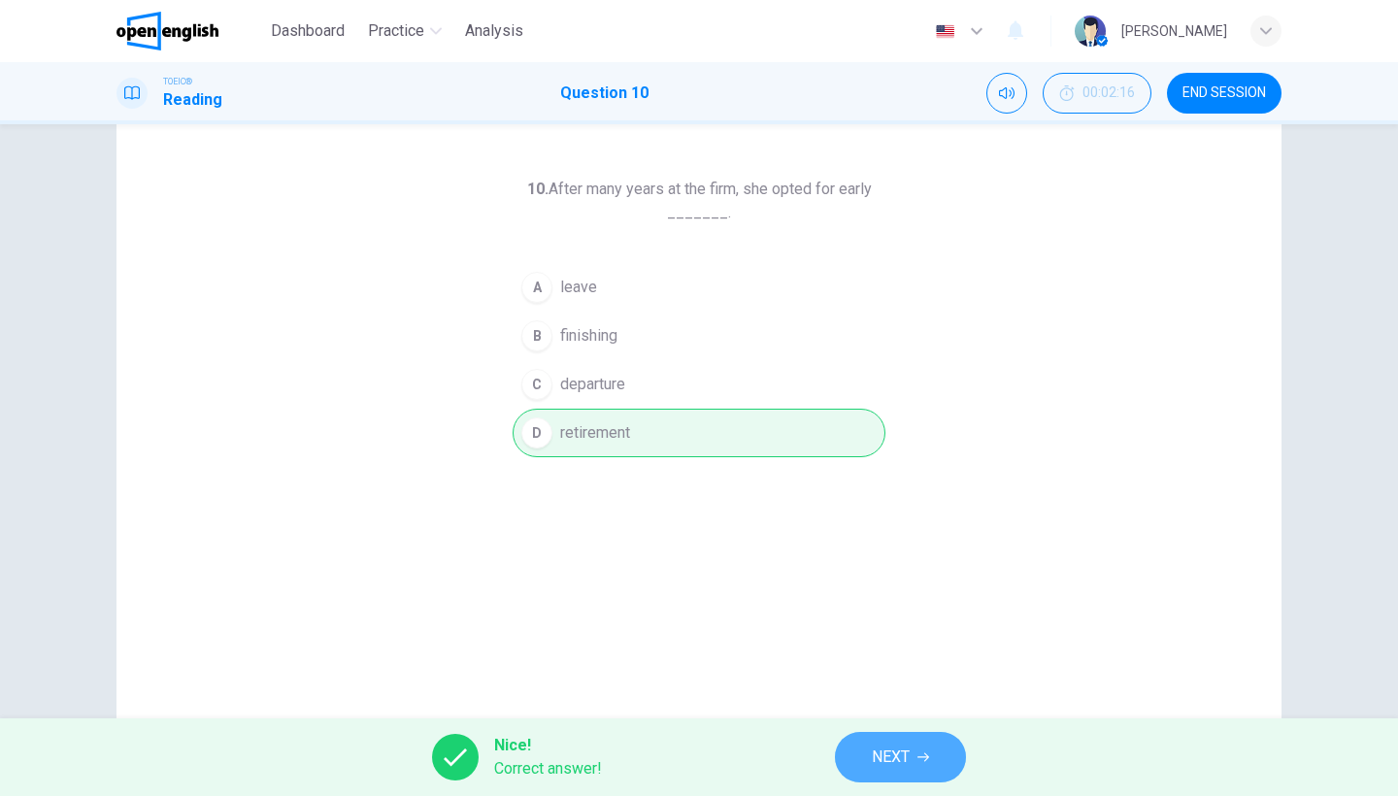
click at [913, 754] on button "NEXT" at bounding box center [900, 757] width 131 height 50
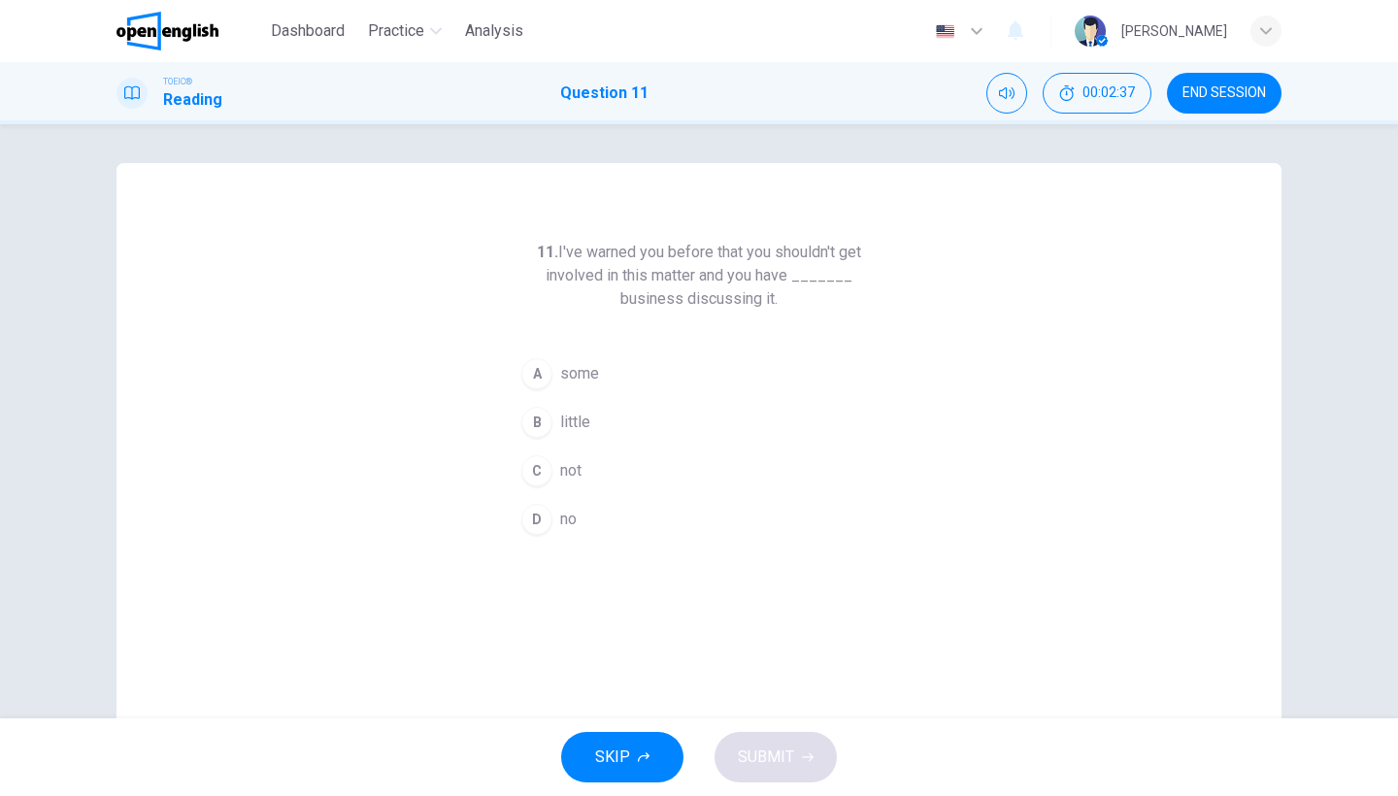
click at [579, 376] on span "some" at bounding box center [579, 373] width 39 height 23
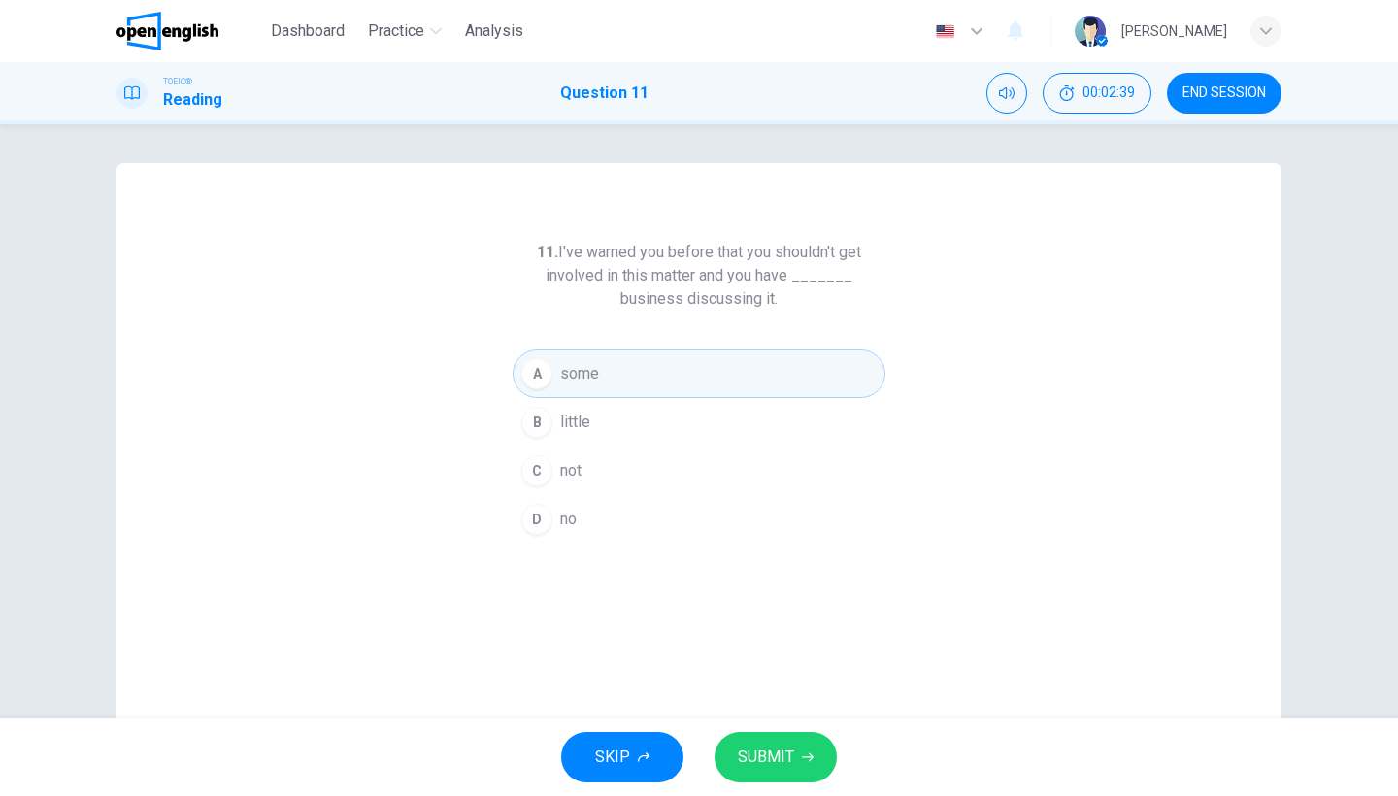
click at [791, 766] on span "SUBMIT" at bounding box center [766, 757] width 56 height 27
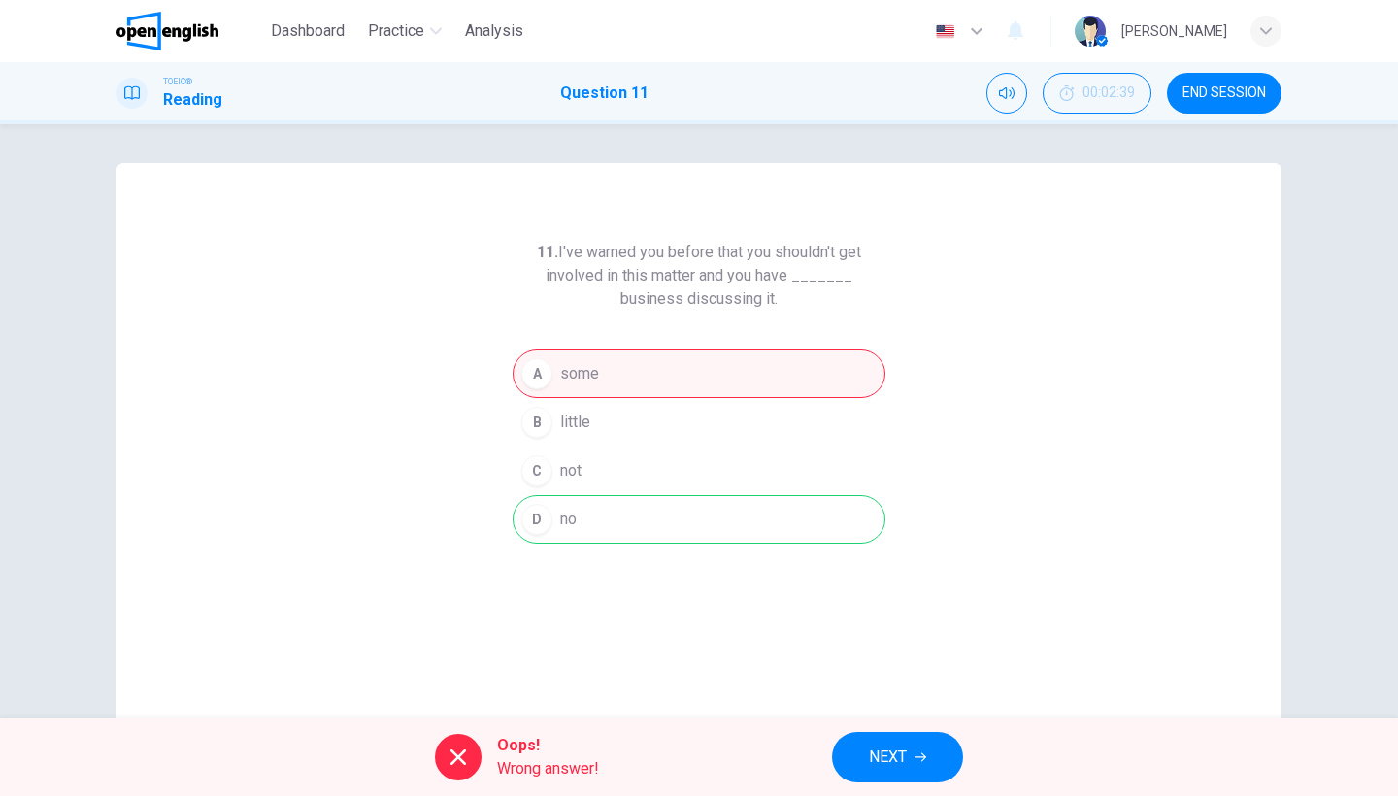
click at [894, 761] on span "NEXT" at bounding box center [888, 757] width 38 height 27
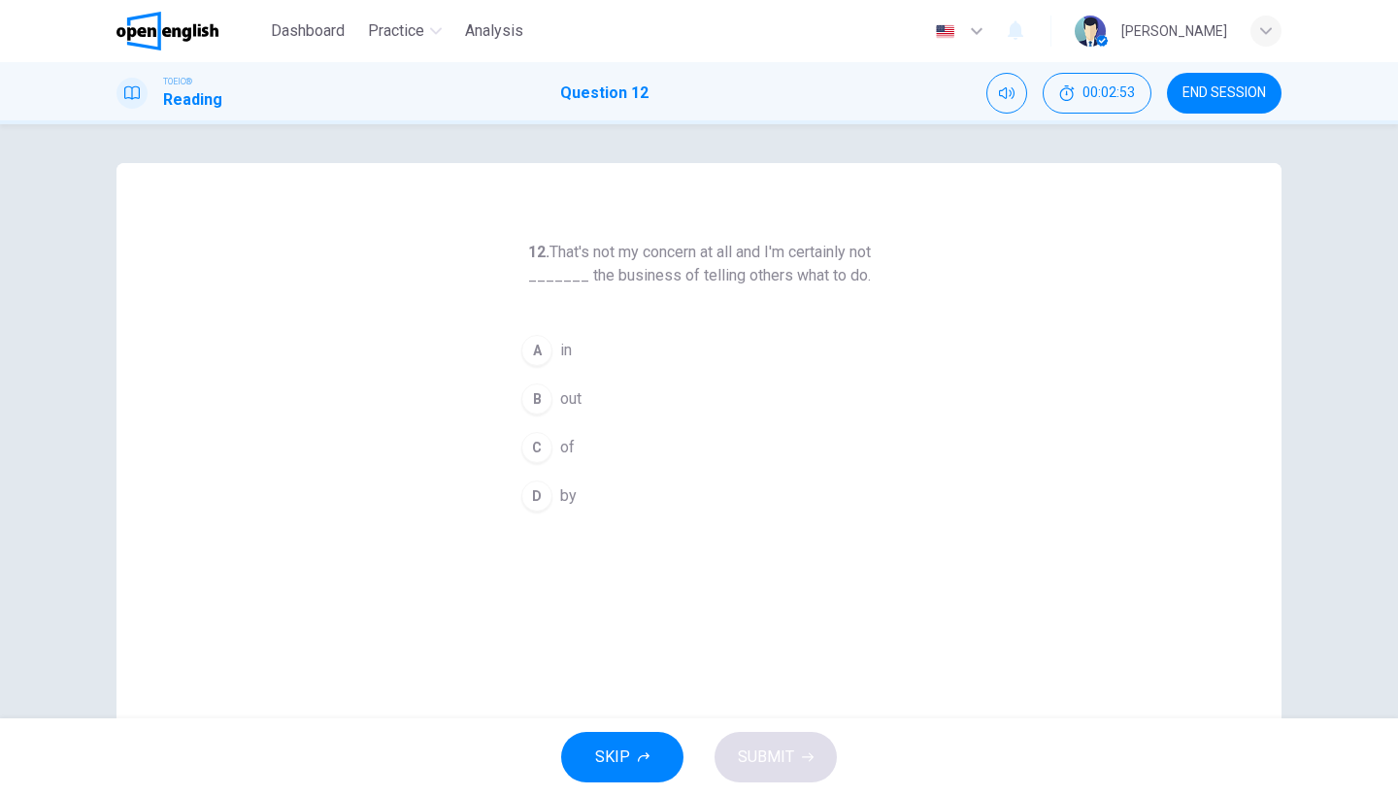
click at [558, 333] on button "A in" at bounding box center [699, 350] width 373 height 49
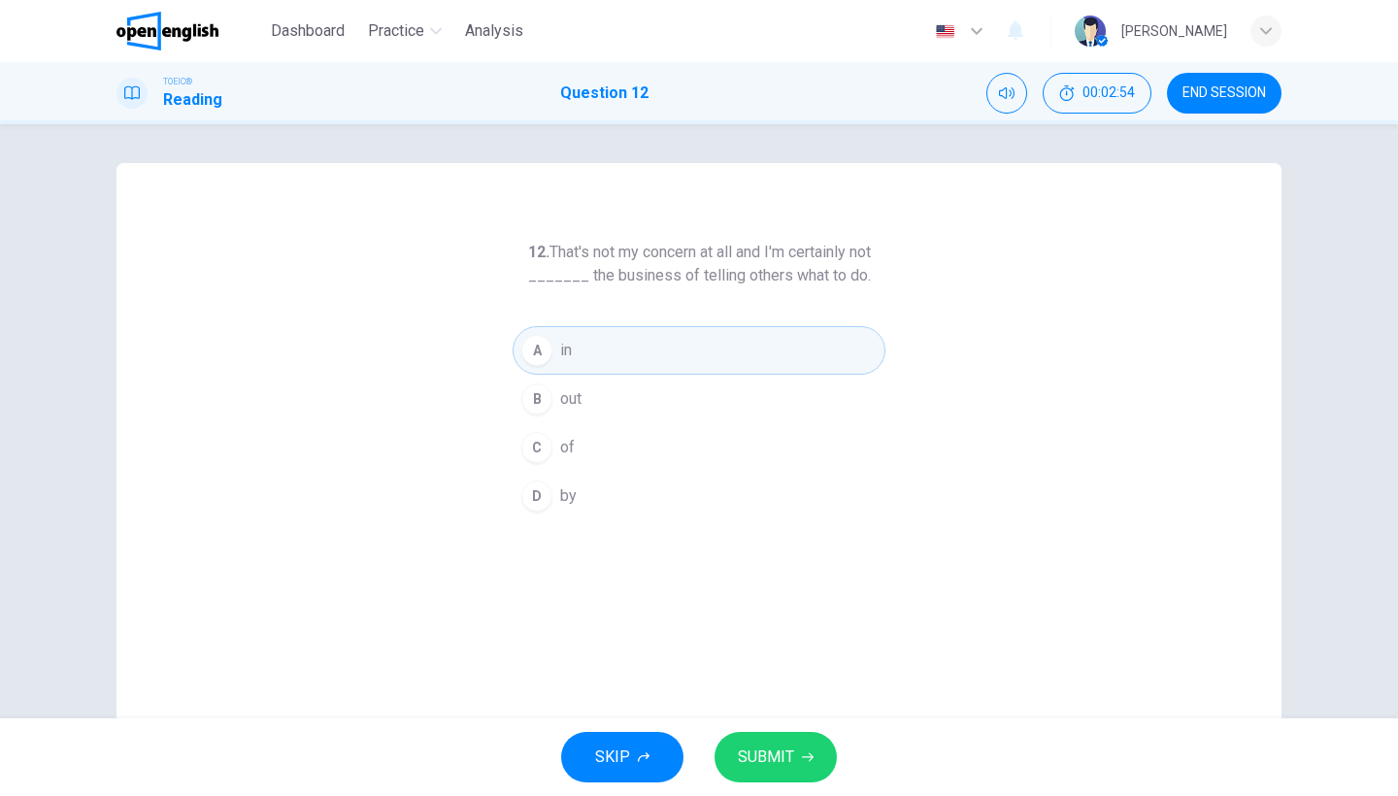
click at [755, 725] on div "SKIP SUBMIT" at bounding box center [699, 757] width 1398 height 78
click at [758, 738] on button "SUBMIT" at bounding box center [776, 757] width 122 height 50
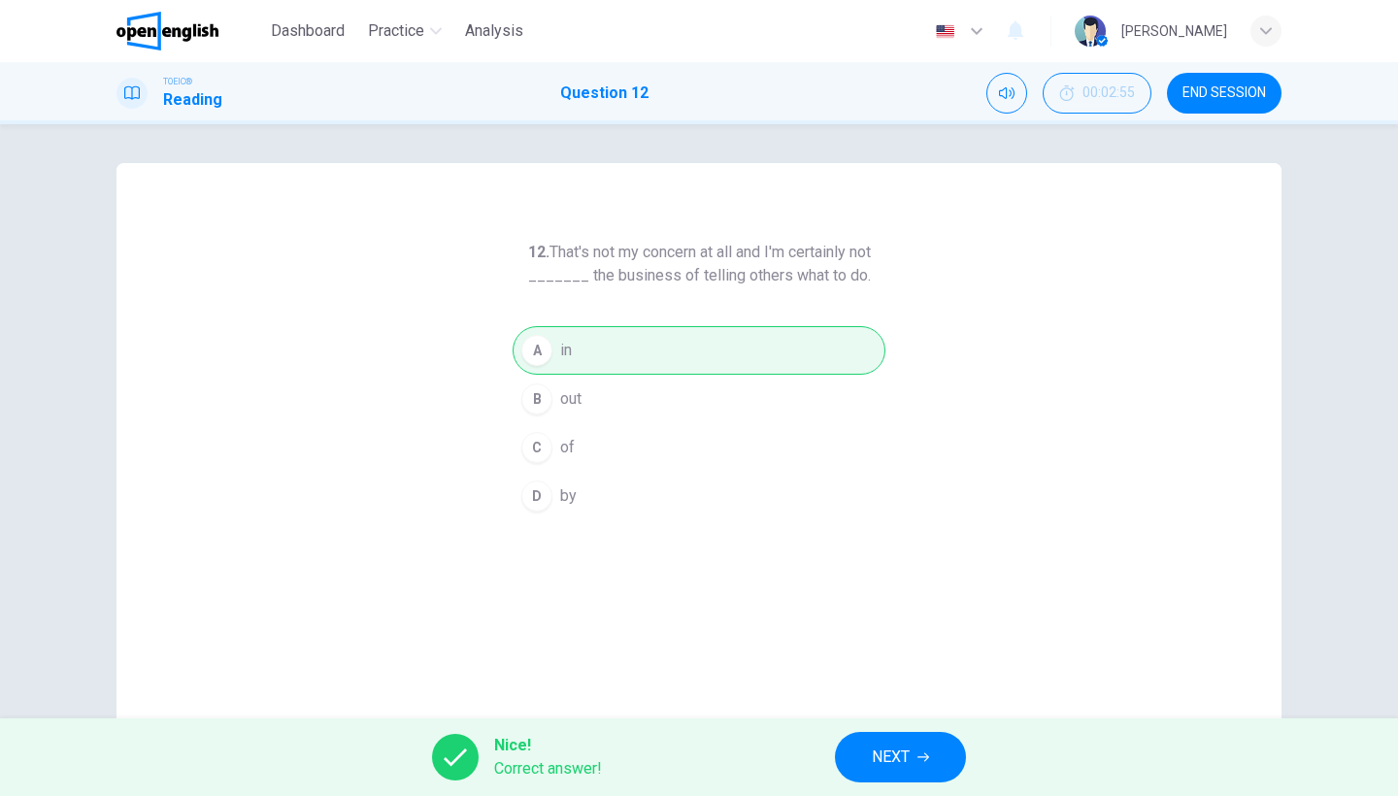
click at [927, 739] on button "NEXT" at bounding box center [900, 757] width 131 height 50
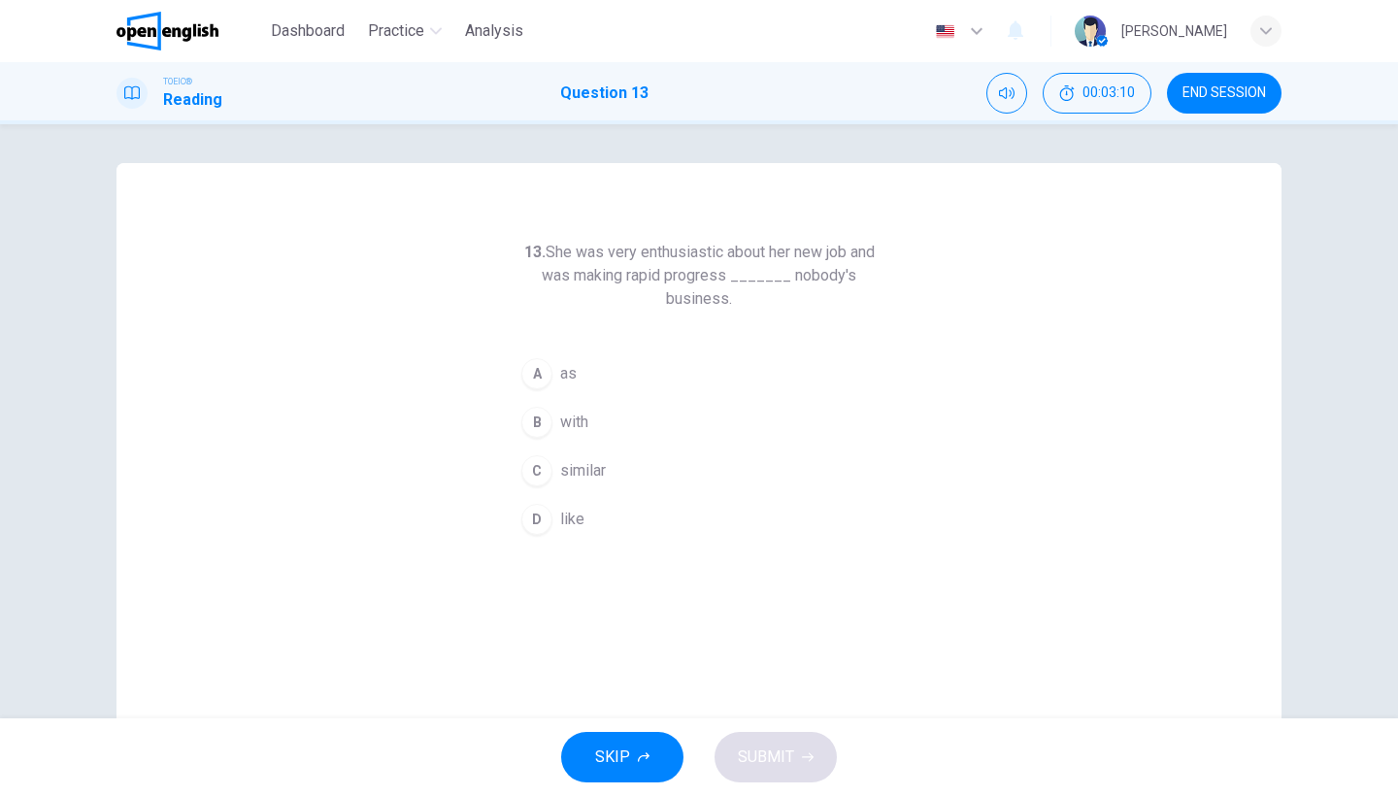
click at [574, 512] on span "like" at bounding box center [572, 519] width 24 height 23
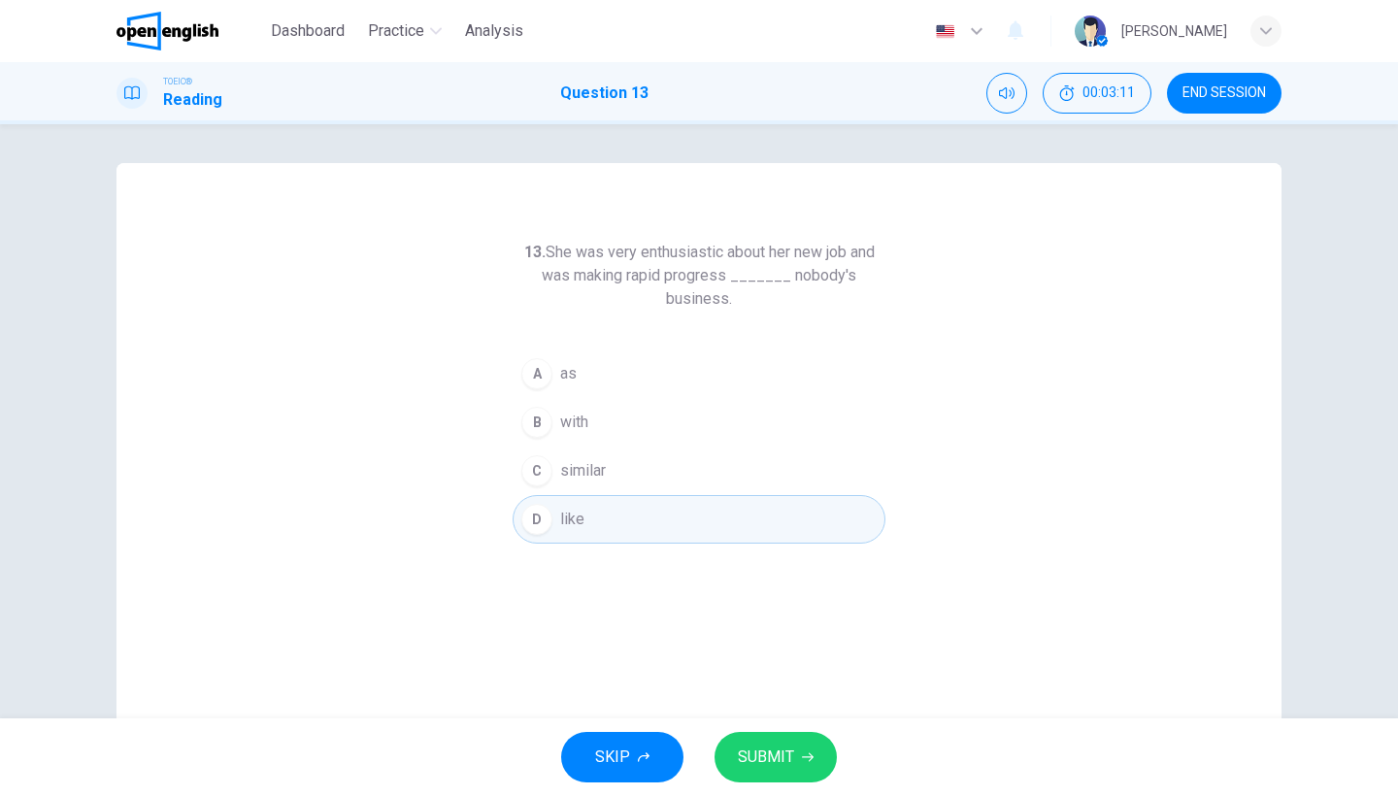
click at [797, 758] on button "SUBMIT" at bounding box center [776, 757] width 122 height 50
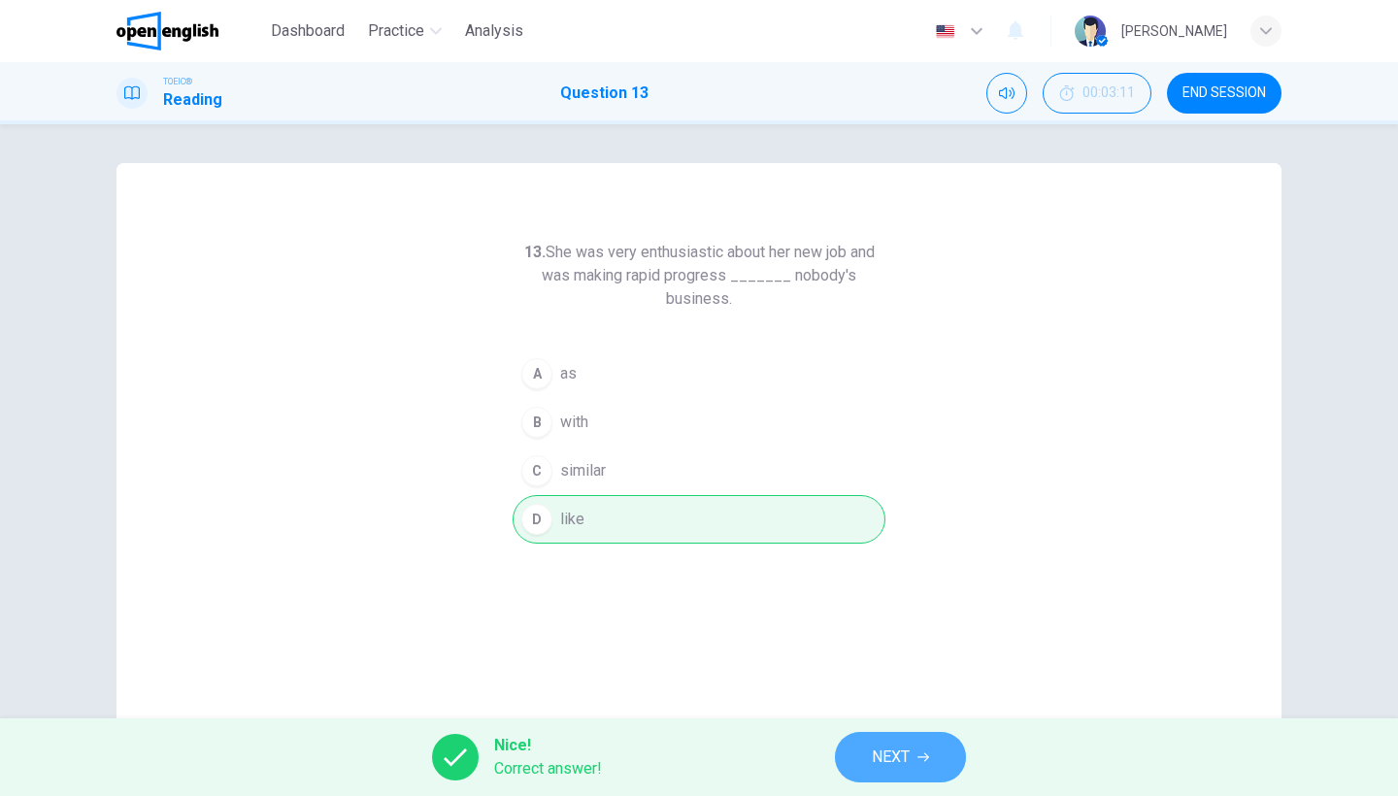
click at [886, 752] on span "NEXT" at bounding box center [891, 757] width 38 height 27
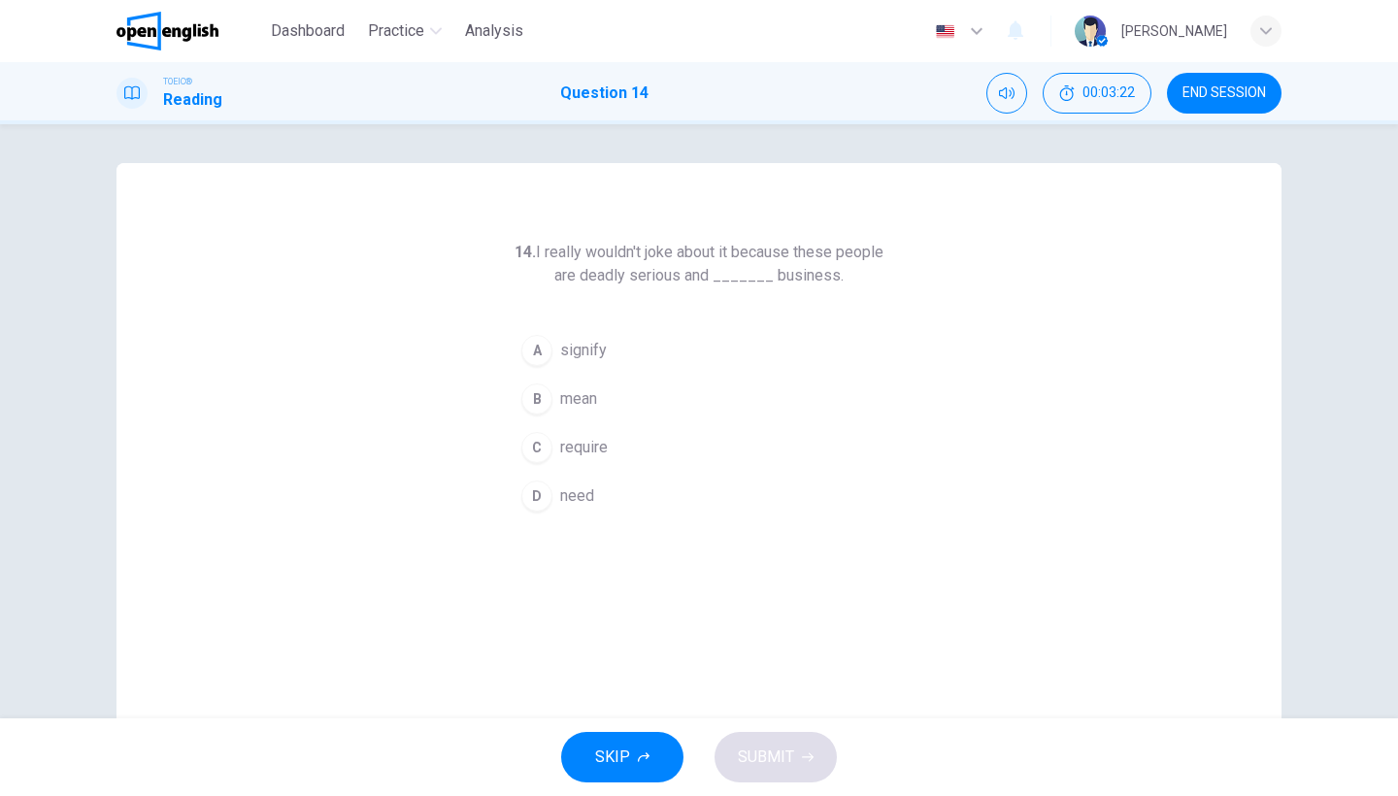
click at [550, 404] on div "B" at bounding box center [536, 398] width 31 height 31
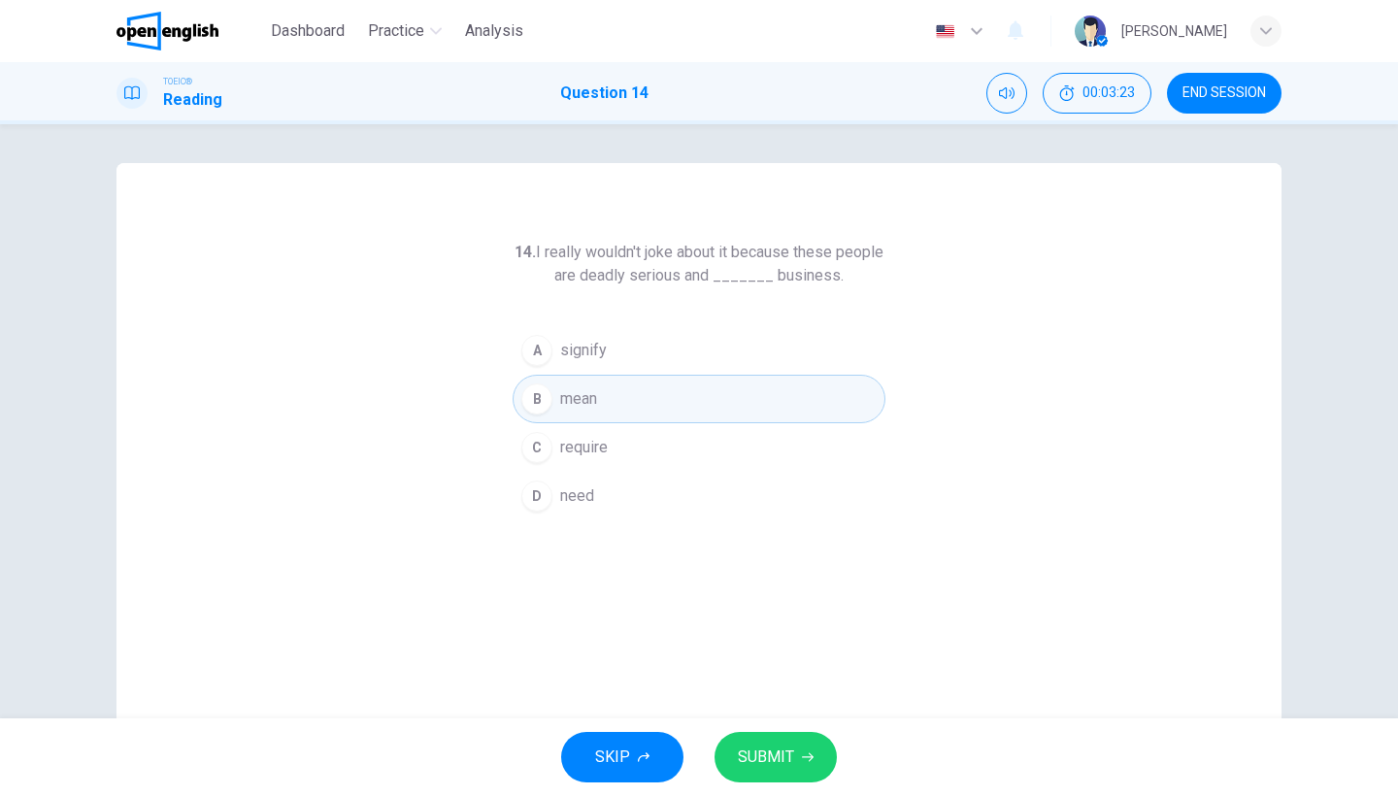
click at [770, 765] on span "SUBMIT" at bounding box center [766, 757] width 56 height 27
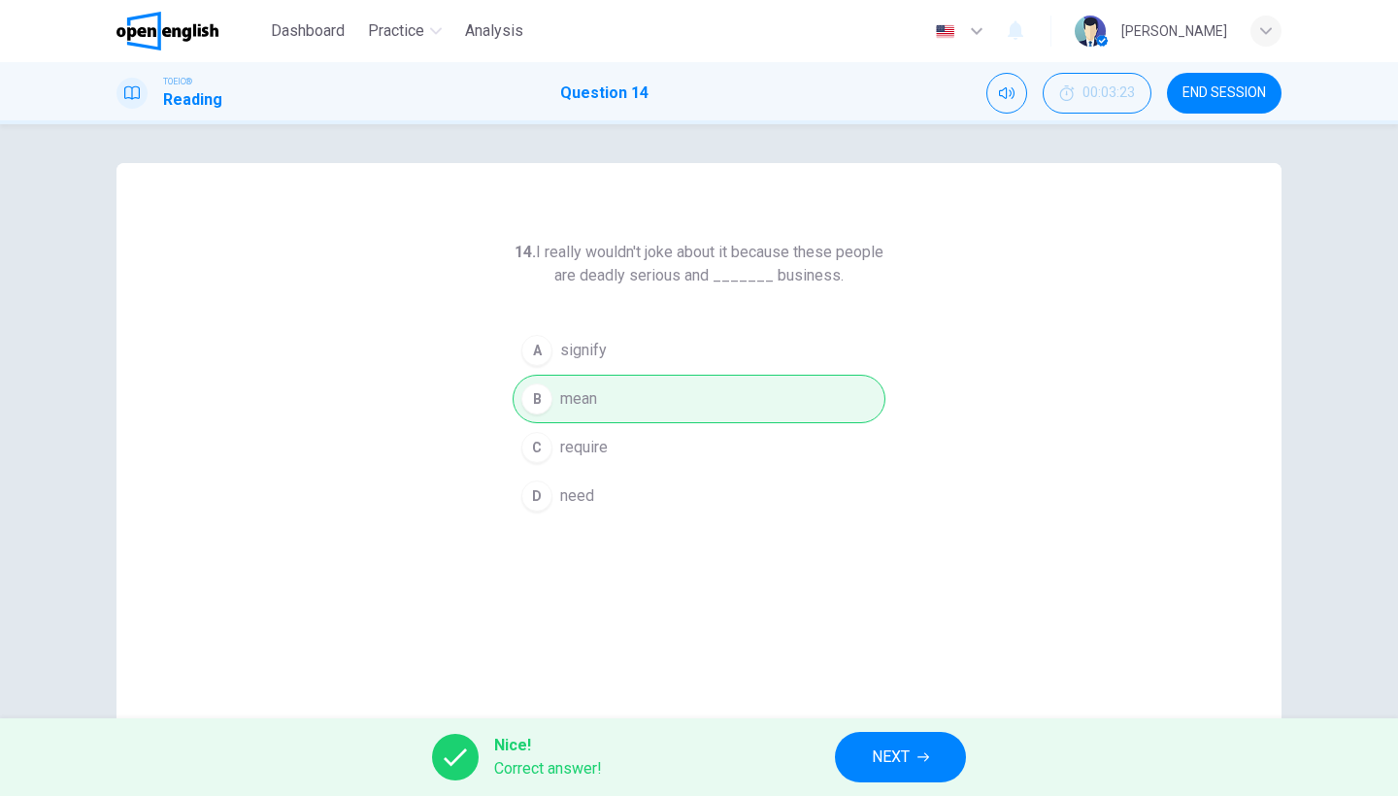
click at [908, 763] on span "NEXT" at bounding box center [891, 757] width 38 height 27
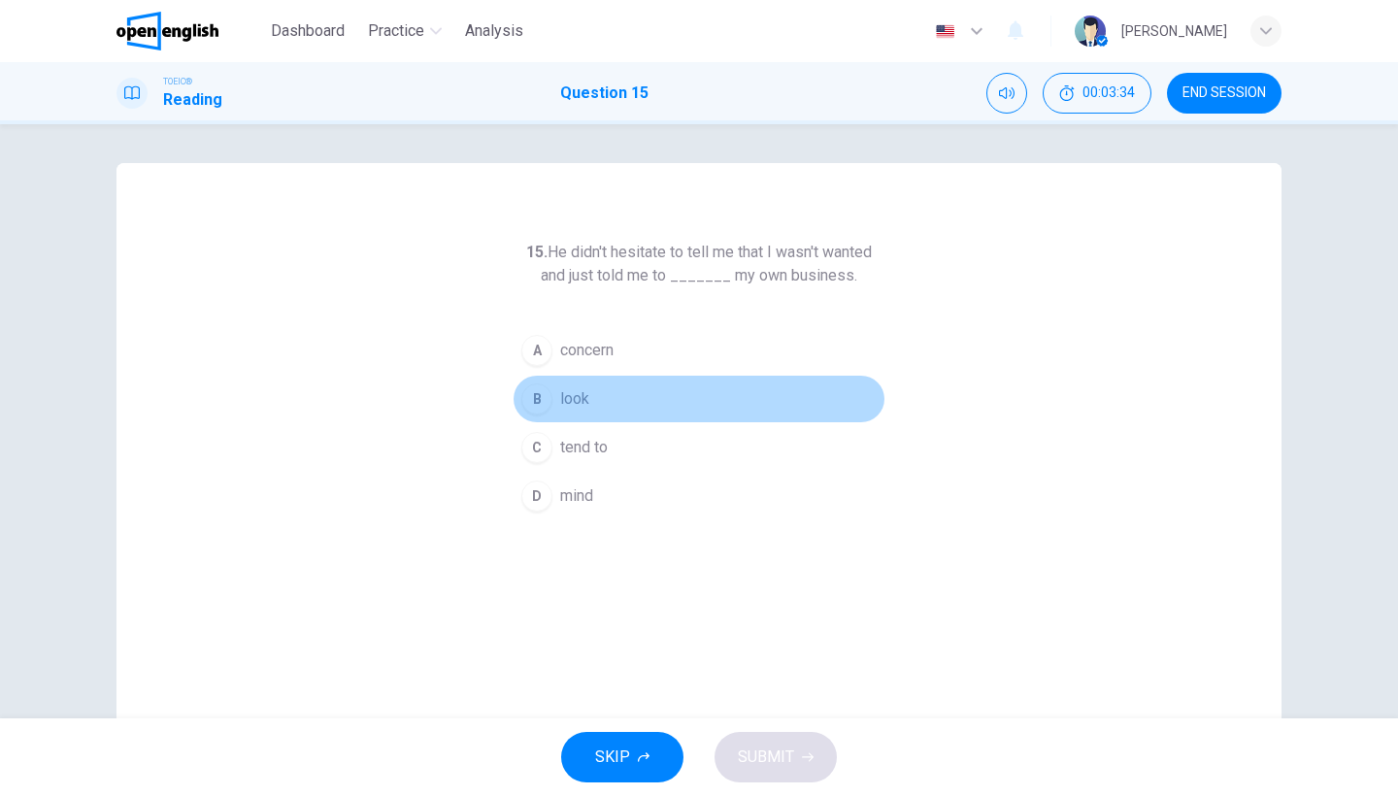
click at [584, 397] on span "look" at bounding box center [574, 398] width 29 height 23
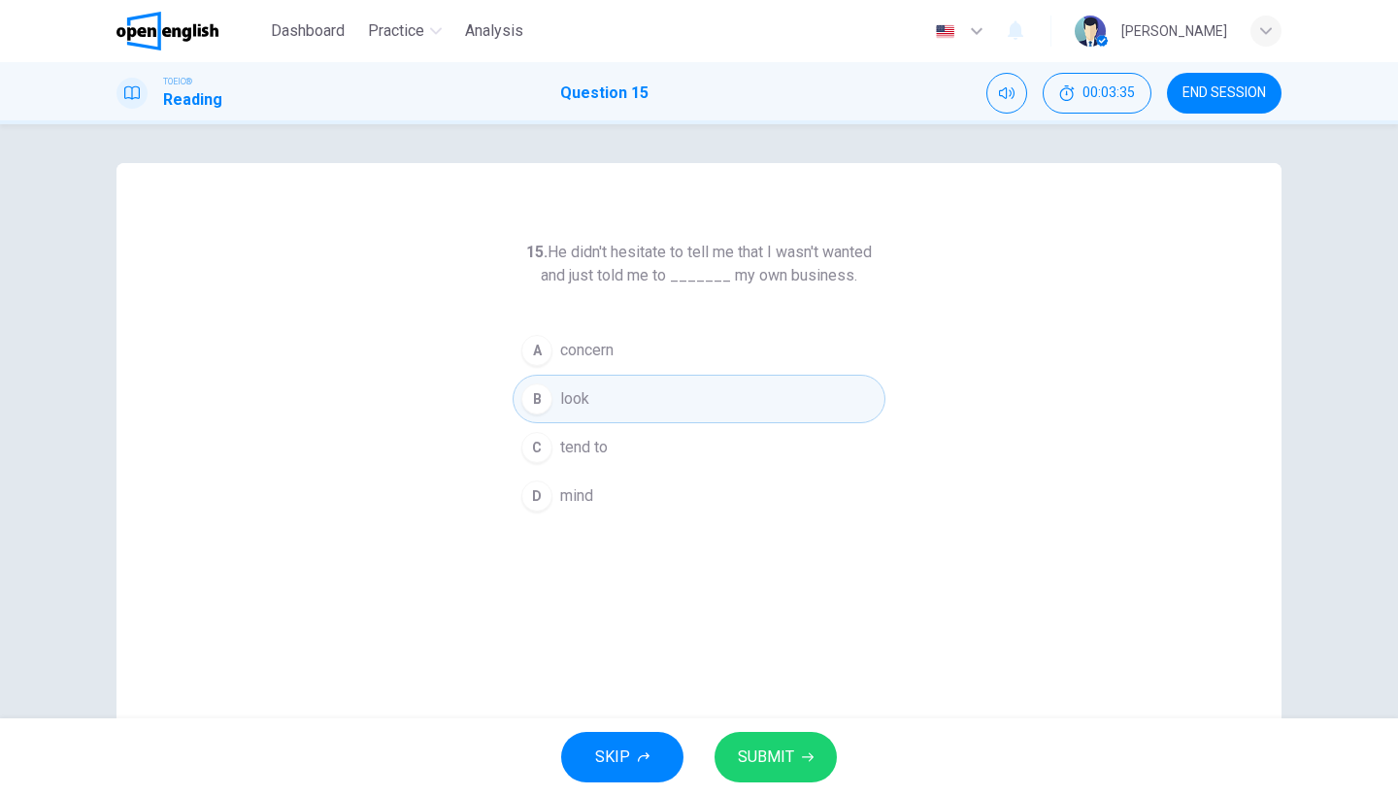
click at [759, 748] on span "SUBMIT" at bounding box center [766, 757] width 56 height 27
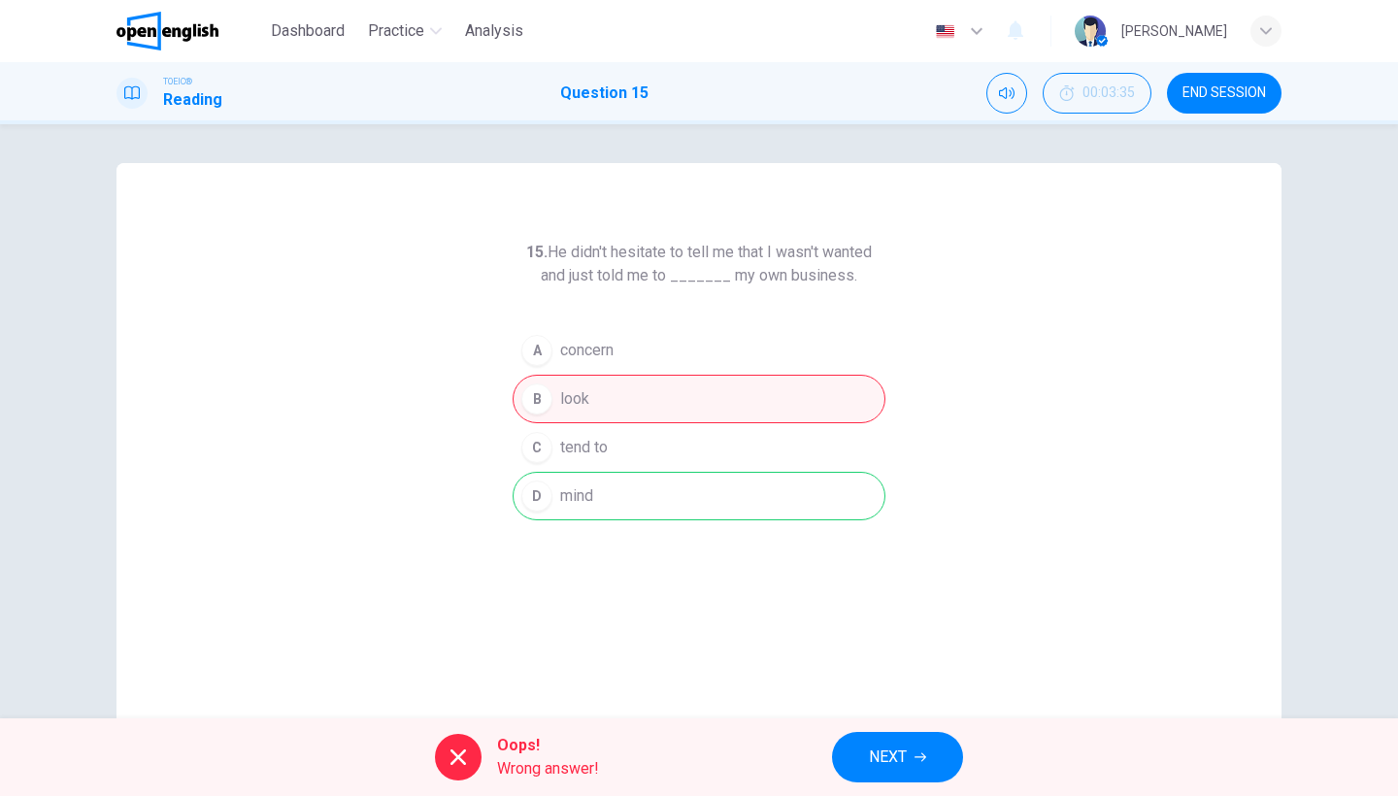
click at [874, 779] on button "NEXT" at bounding box center [897, 757] width 131 height 50
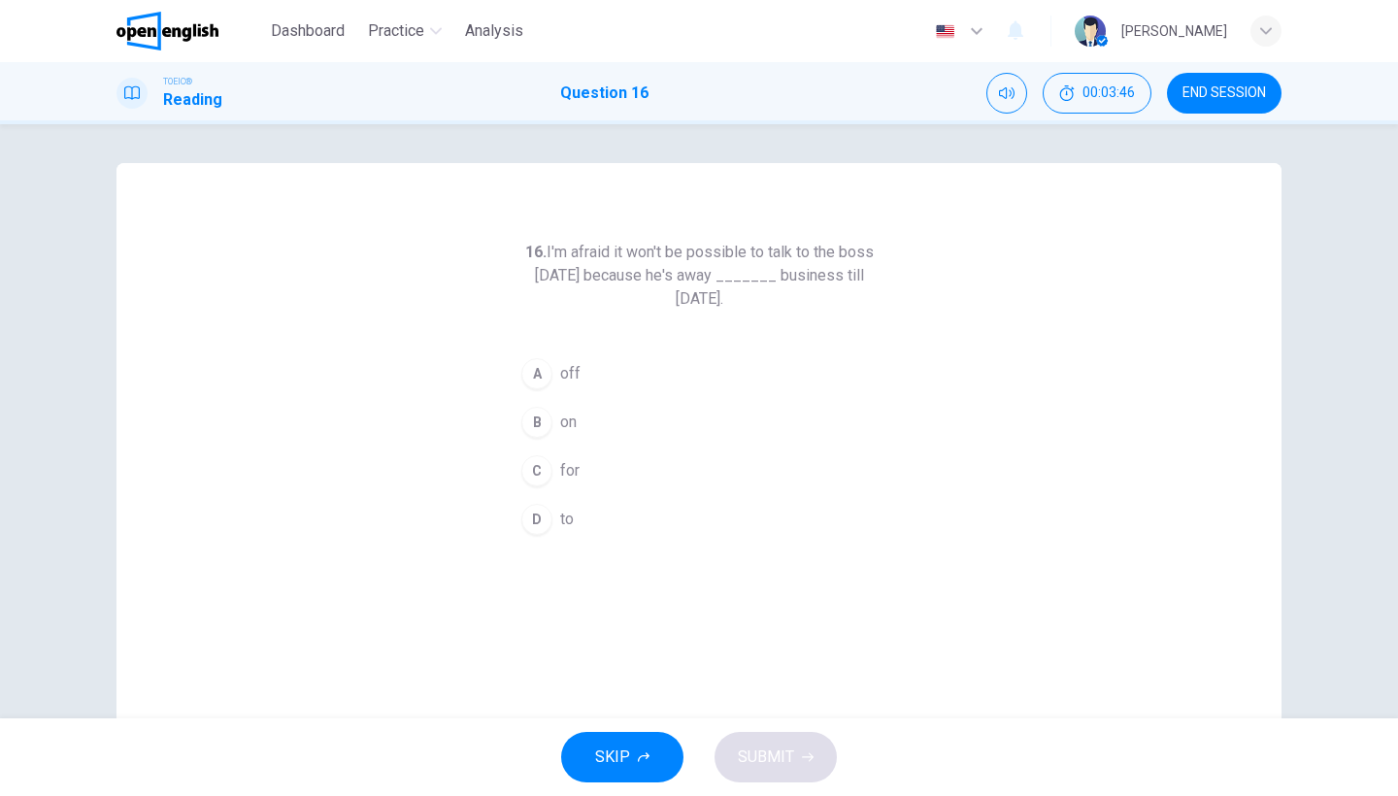
click at [561, 358] on button "A off" at bounding box center [699, 373] width 373 height 49
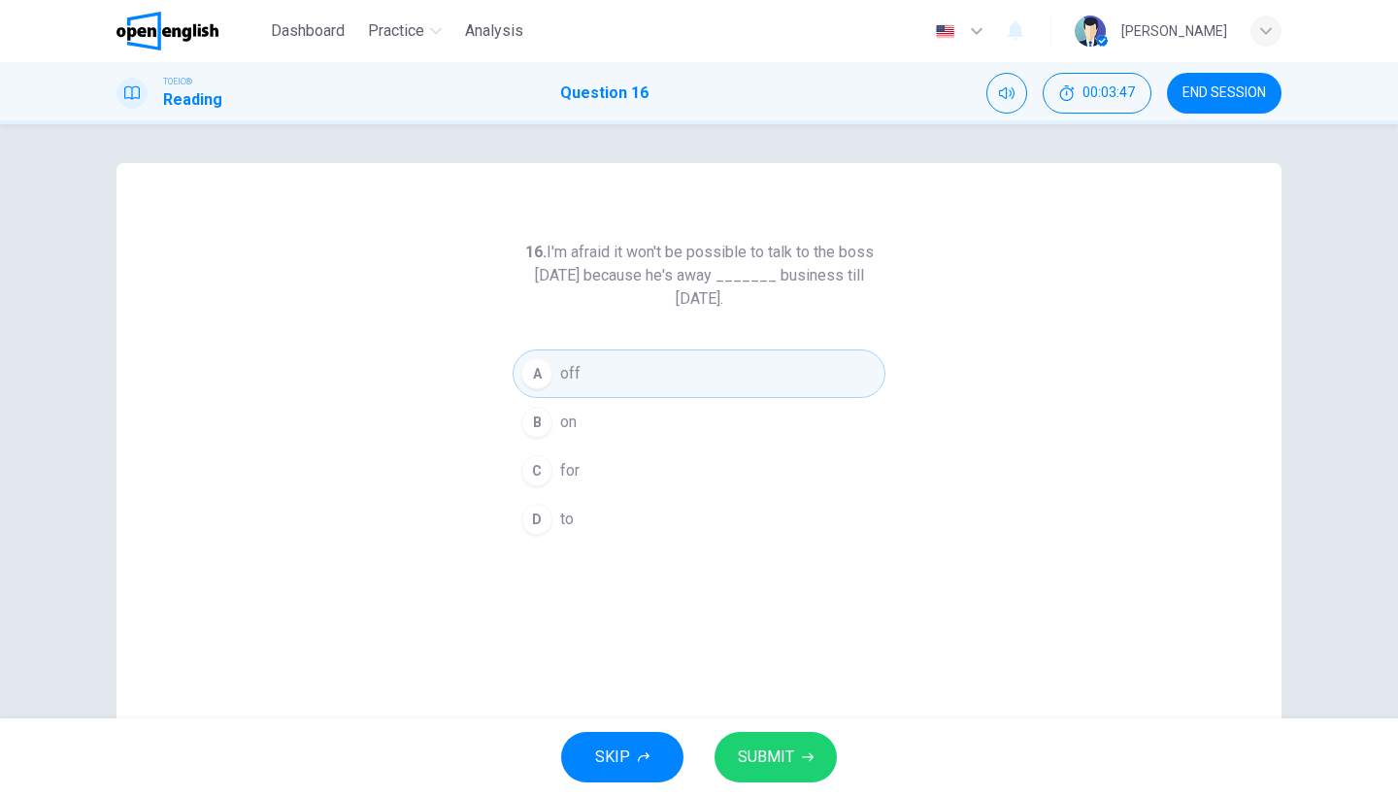
click at [769, 788] on div "SKIP SUBMIT" at bounding box center [699, 757] width 1398 height 78
click at [785, 761] on span "SUBMIT" at bounding box center [766, 757] width 56 height 27
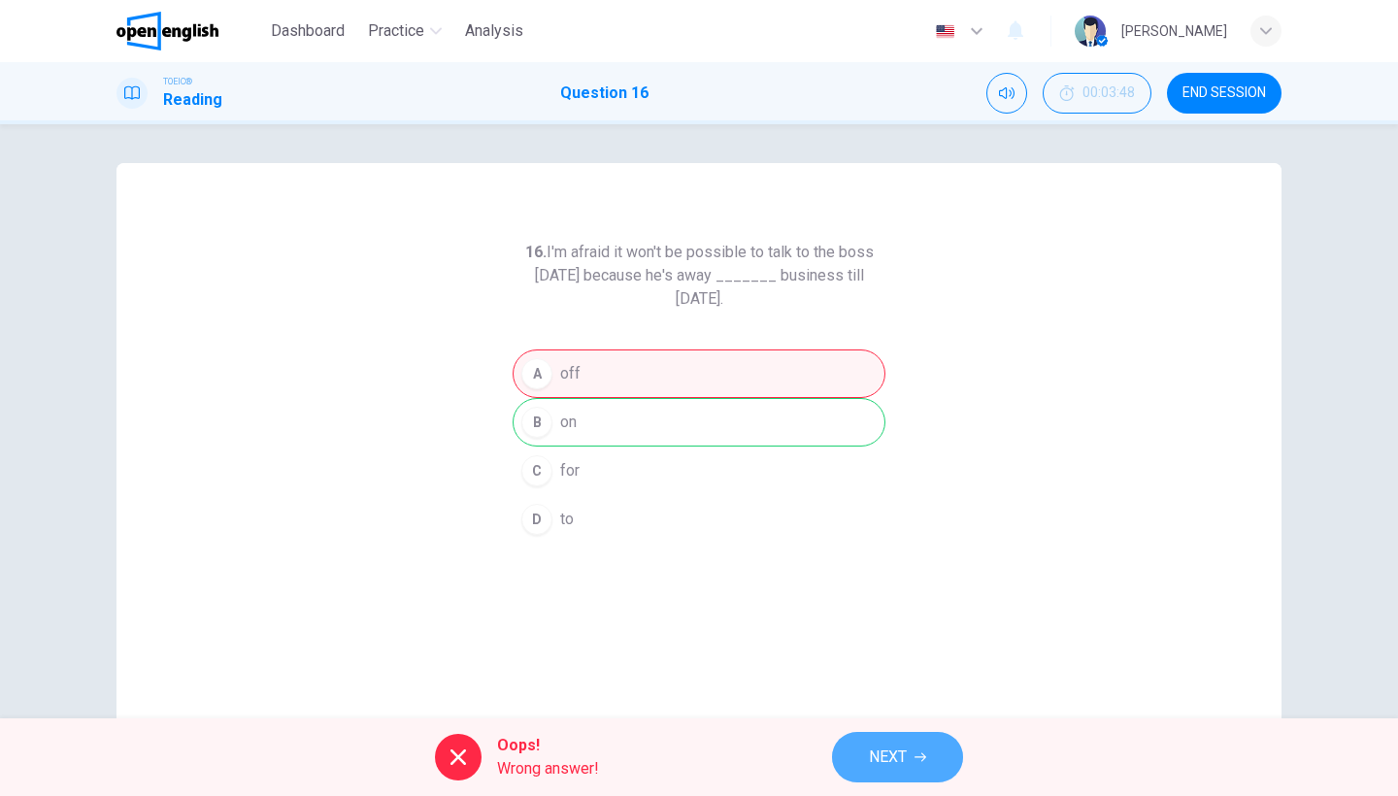
click at [860, 741] on button "NEXT" at bounding box center [897, 757] width 131 height 50
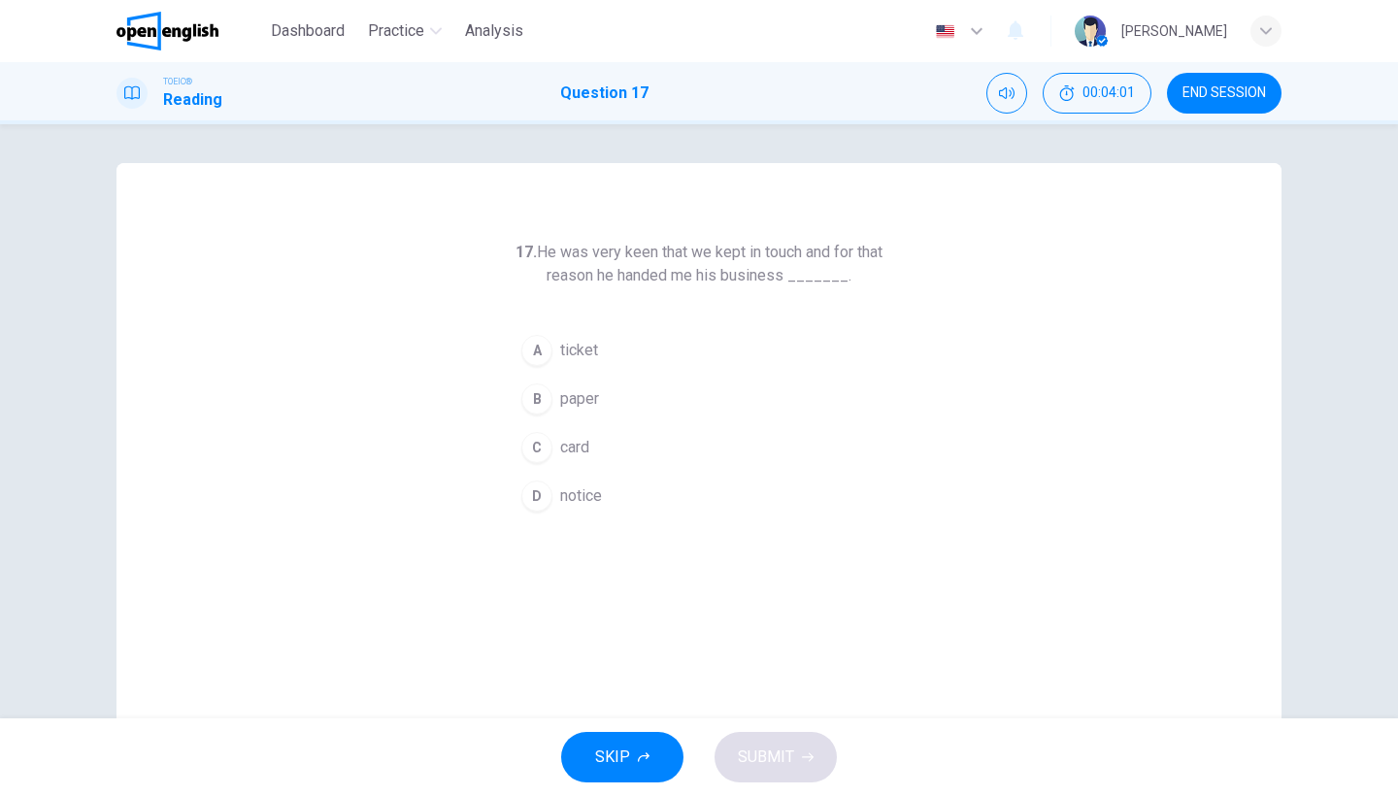
click at [580, 496] on span "notice" at bounding box center [581, 495] width 42 height 23
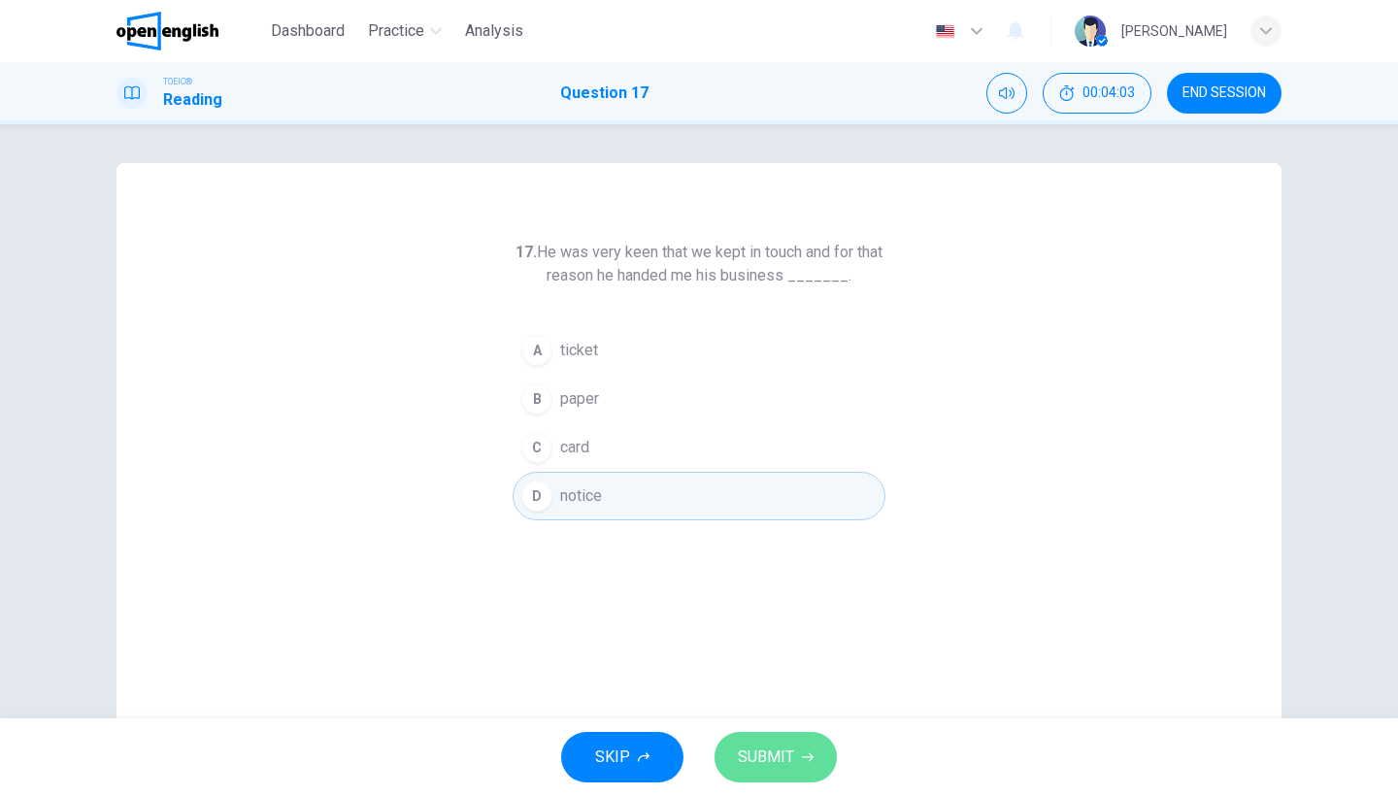
click at [789, 748] on span "SUBMIT" at bounding box center [766, 757] width 56 height 27
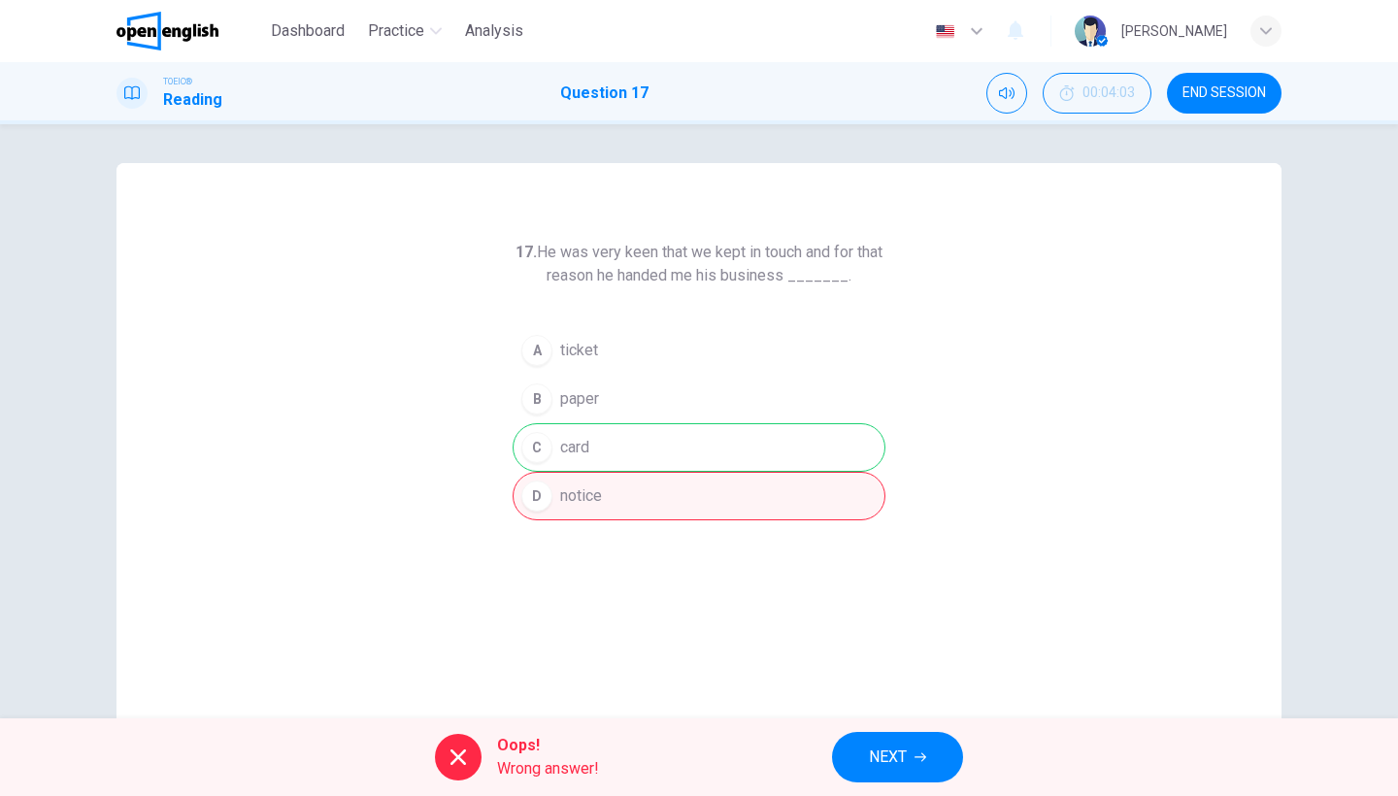
click at [869, 768] on span "NEXT" at bounding box center [888, 757] width 38 height 27
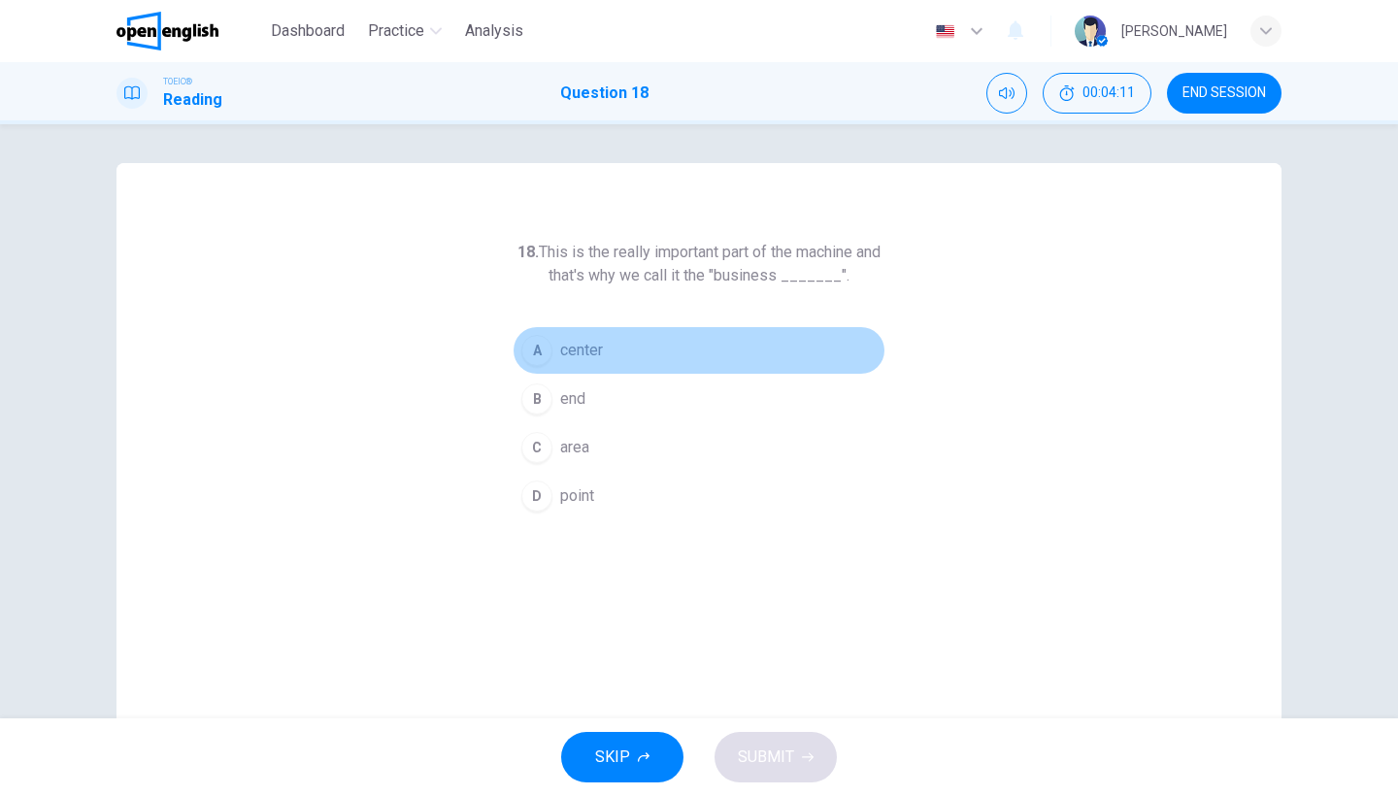
click at [602, 349] on span "center" at bounding box center [581, 350] width 43 height 23
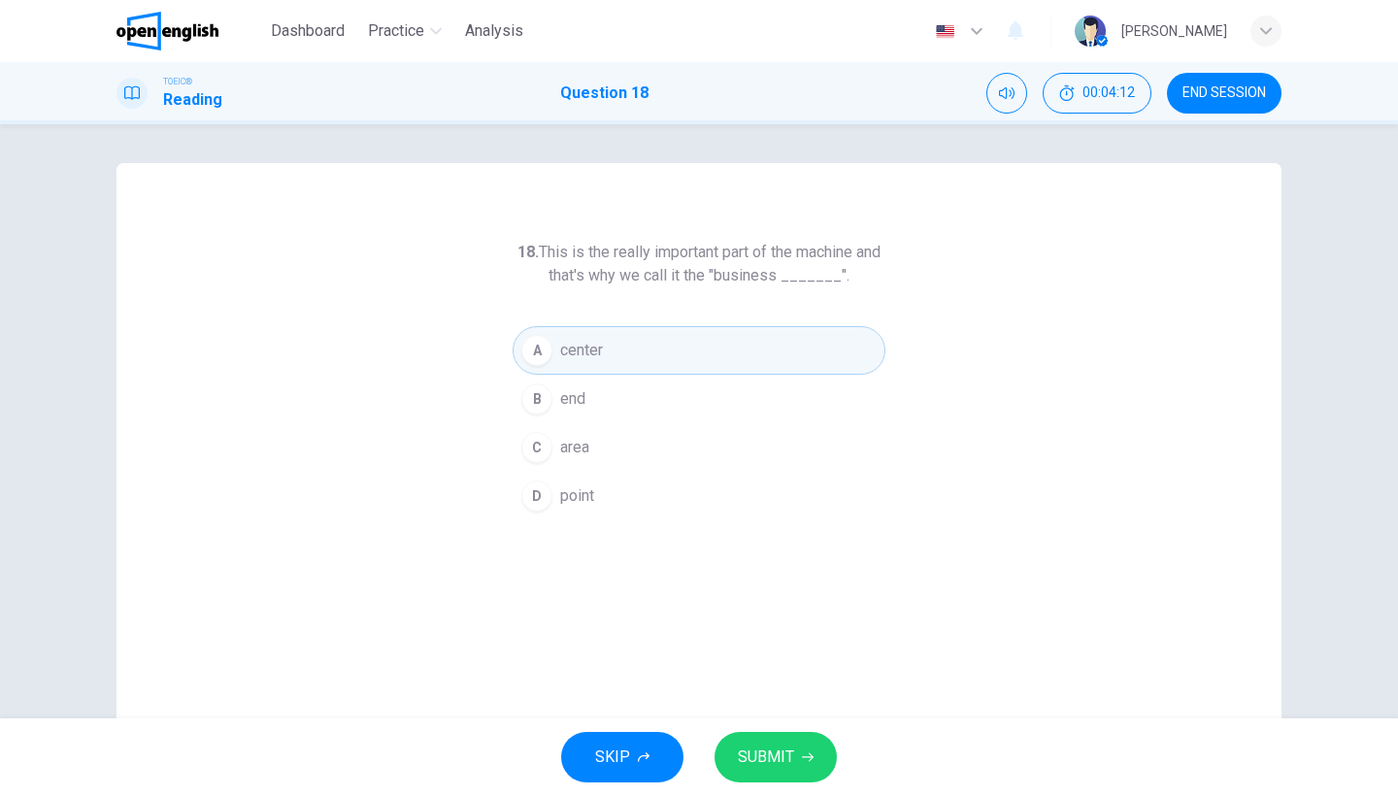
click at [752, 759] on span "SUBMIT" at bounding box center [766, 757] width 56 height 27
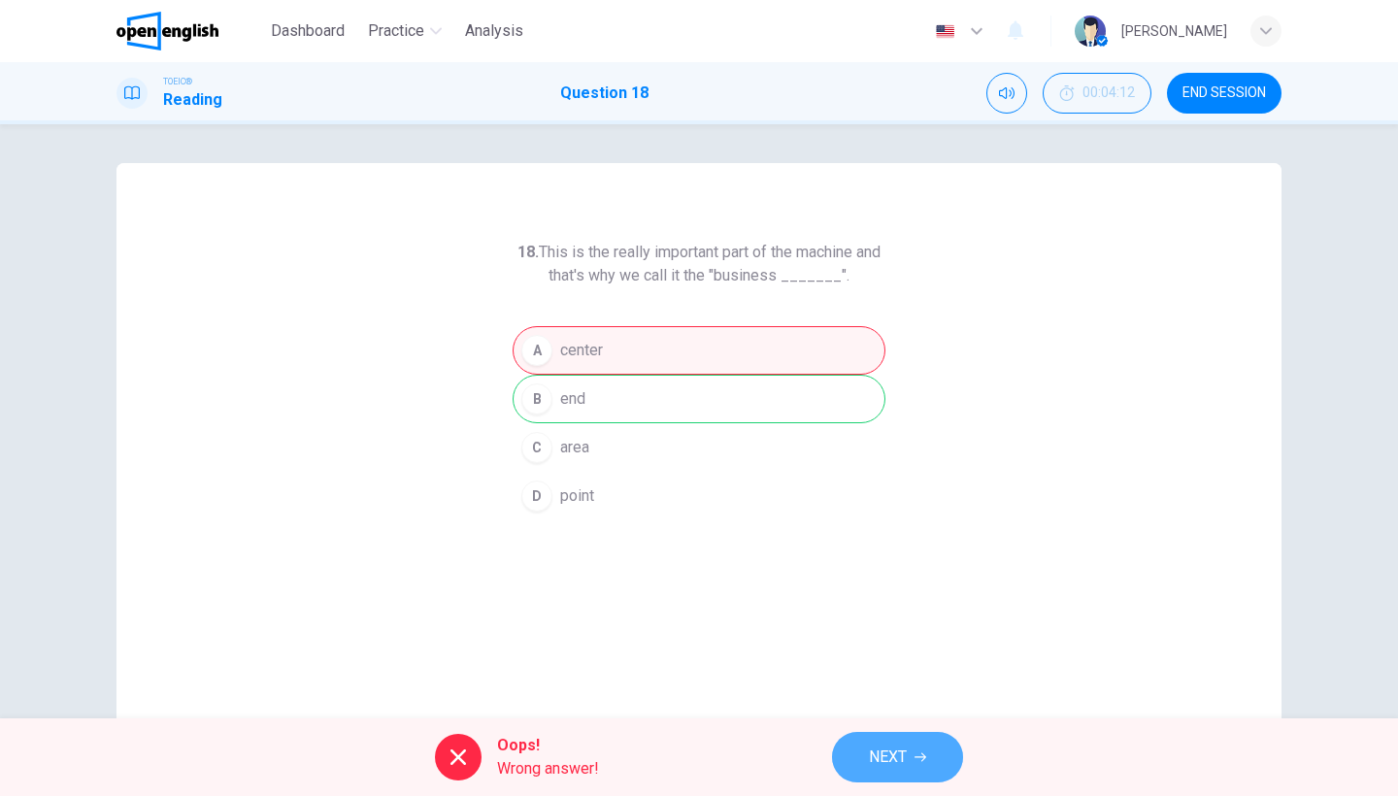
click at [895, 743] on button "NEXT" at bounding box center [897, 757] width 131 height 50
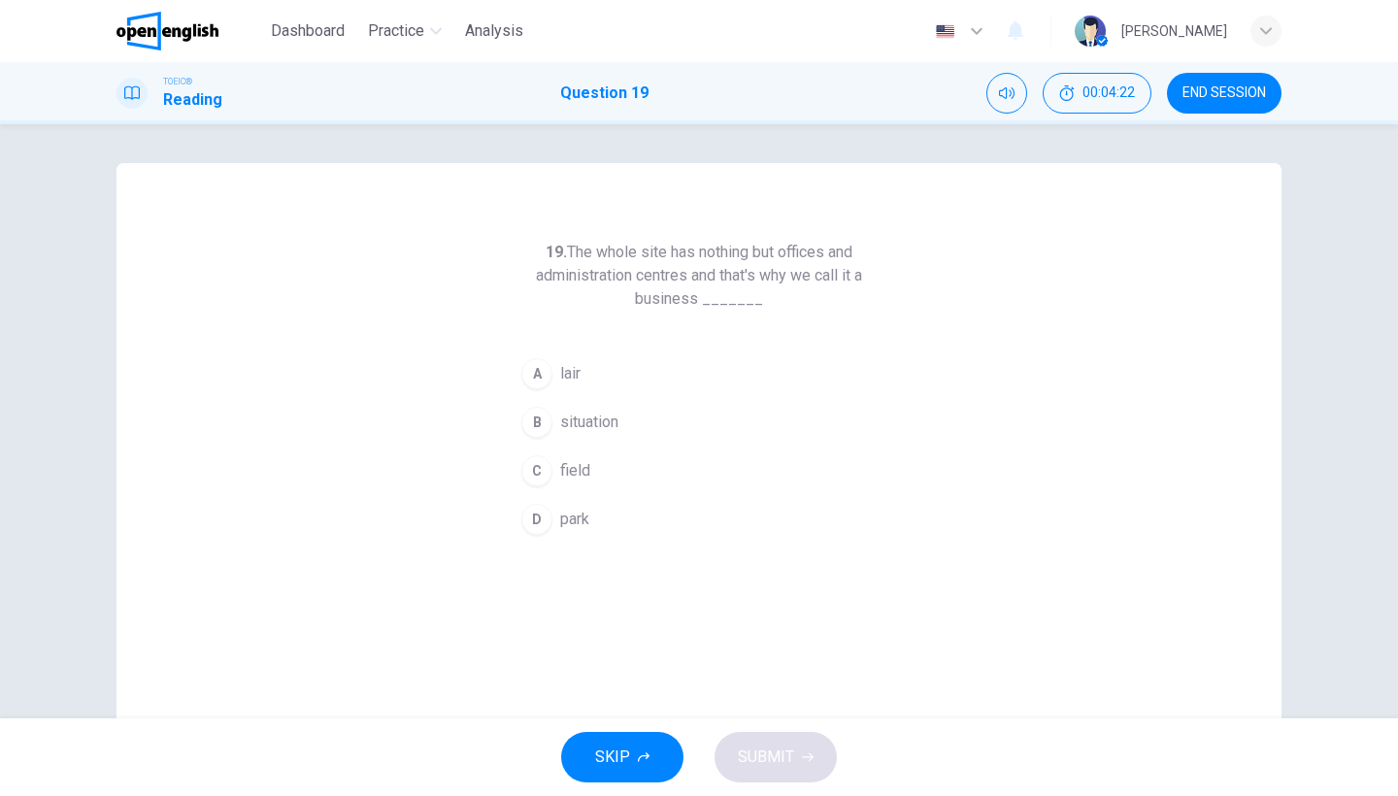
click at [561, 524] on span "park" at bounding box center [574, 519] width 29 height 23
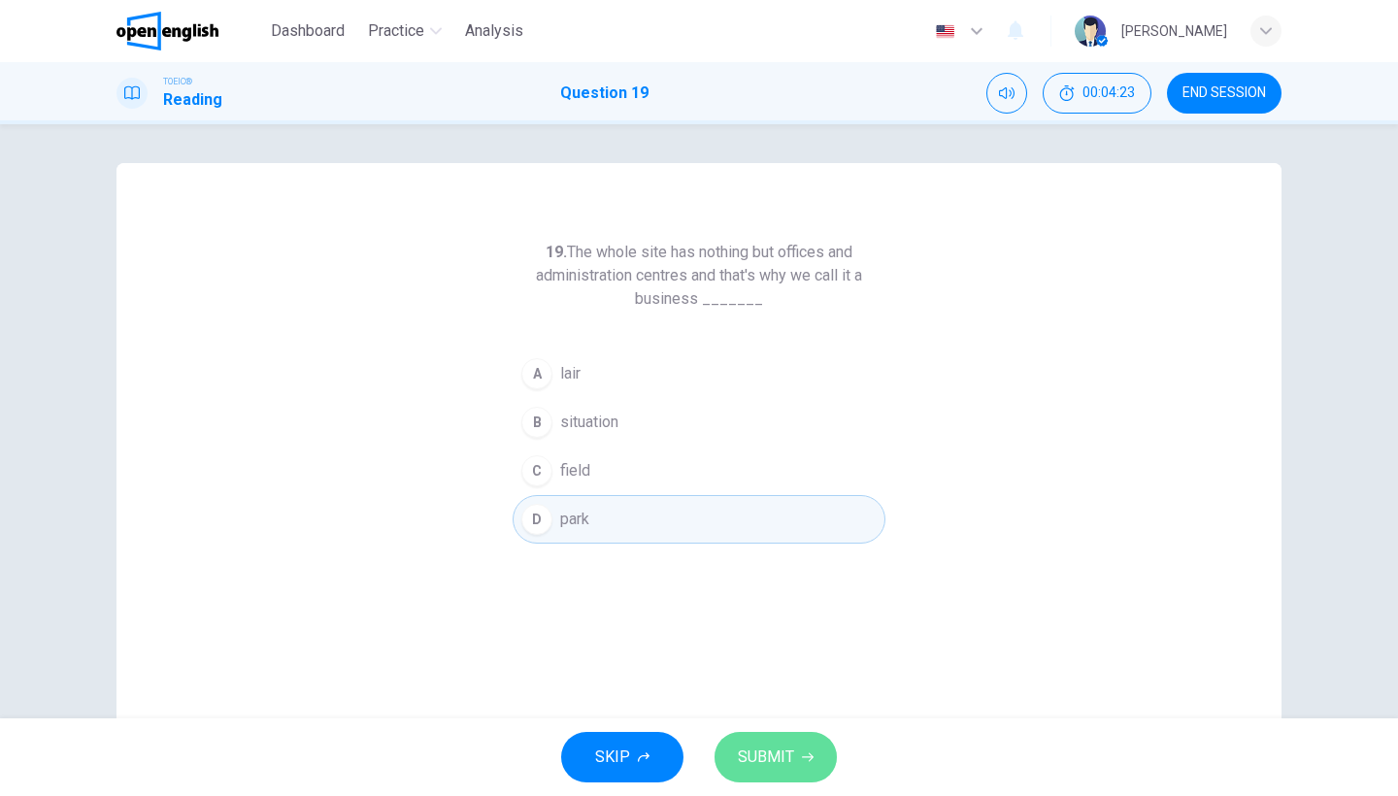
click at [769, 756] on span "SUBMIT" at bounding box center [766, 757] width 56 height 27
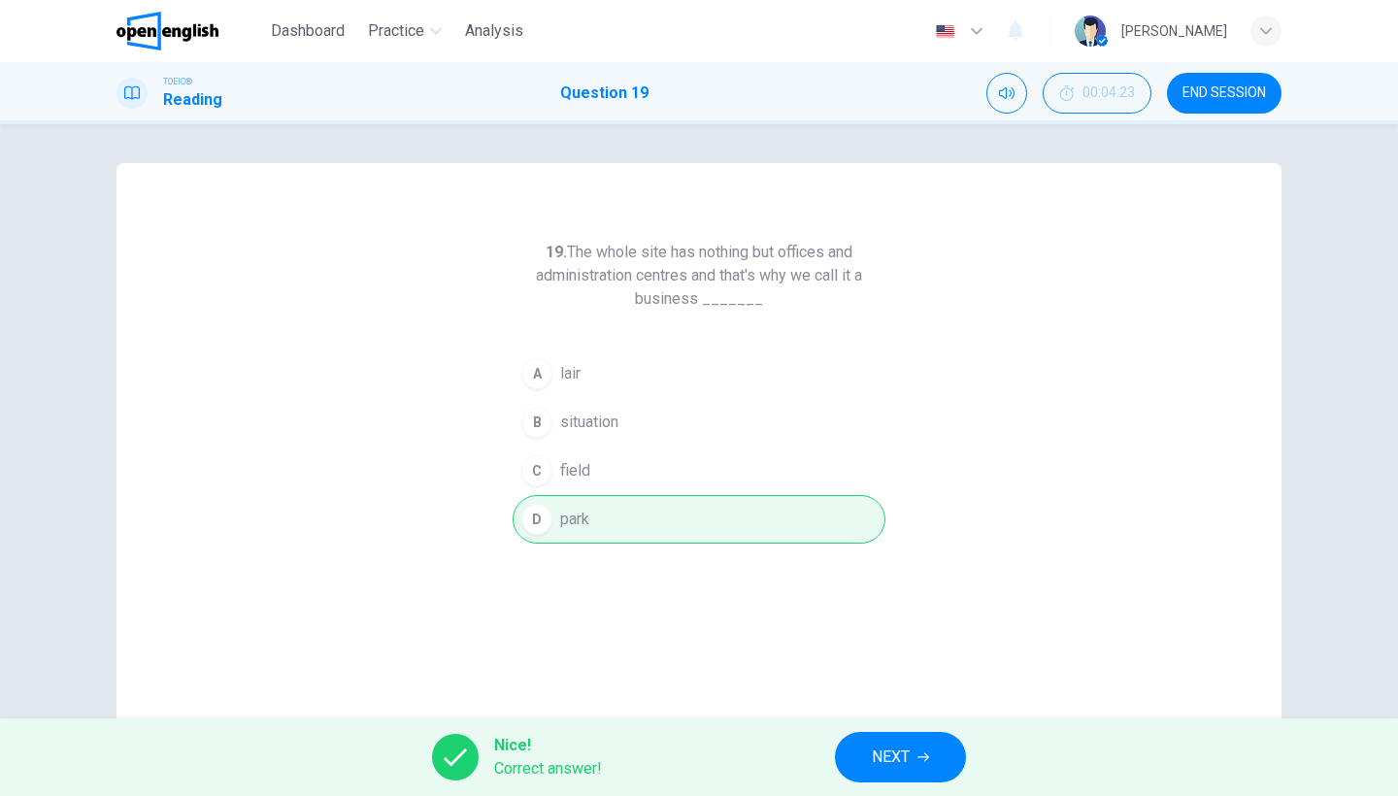
click at [905, 760] on span "NEXT" at bounding box center [891, 757] width 38 height 27
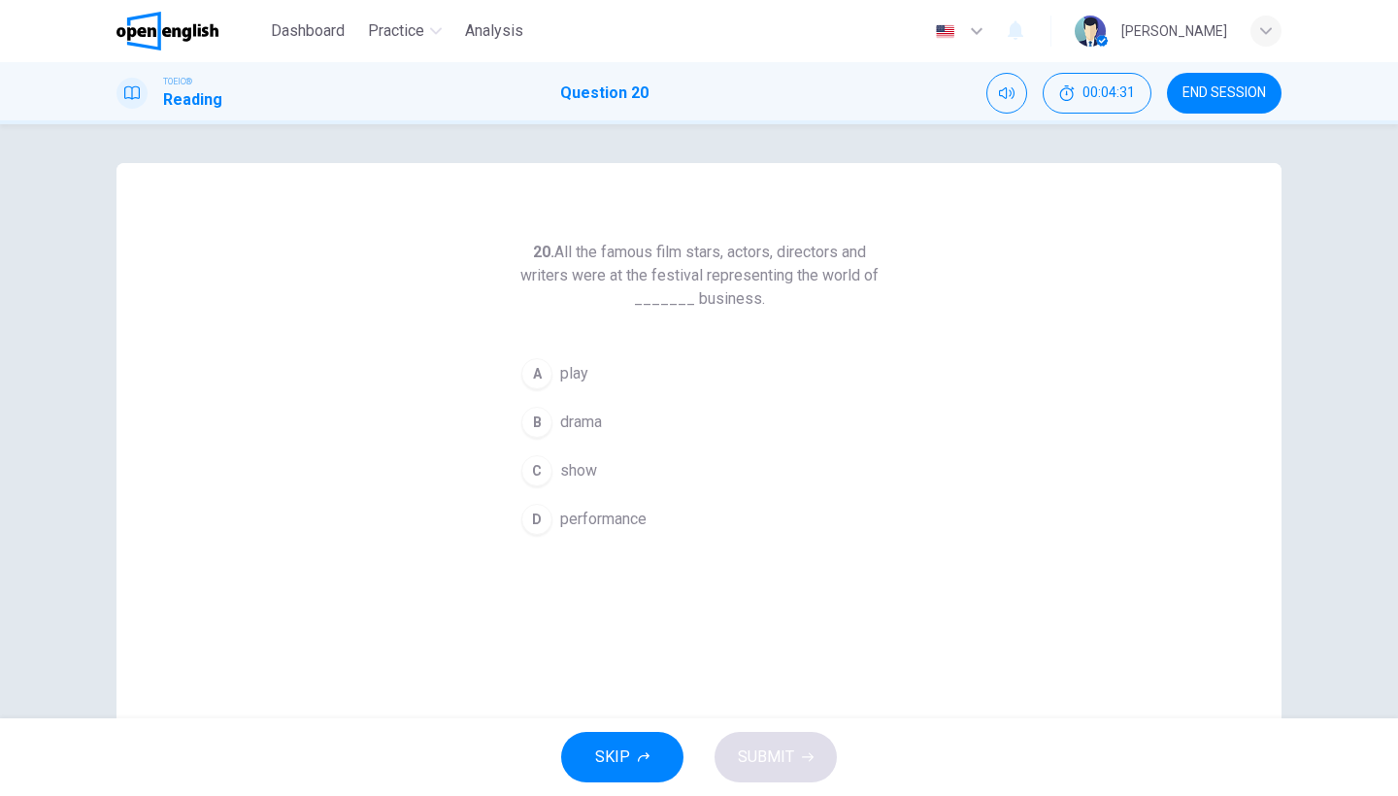
click at [590, 469] on span "show" at bounding box center [578, 470] width 37 height 23
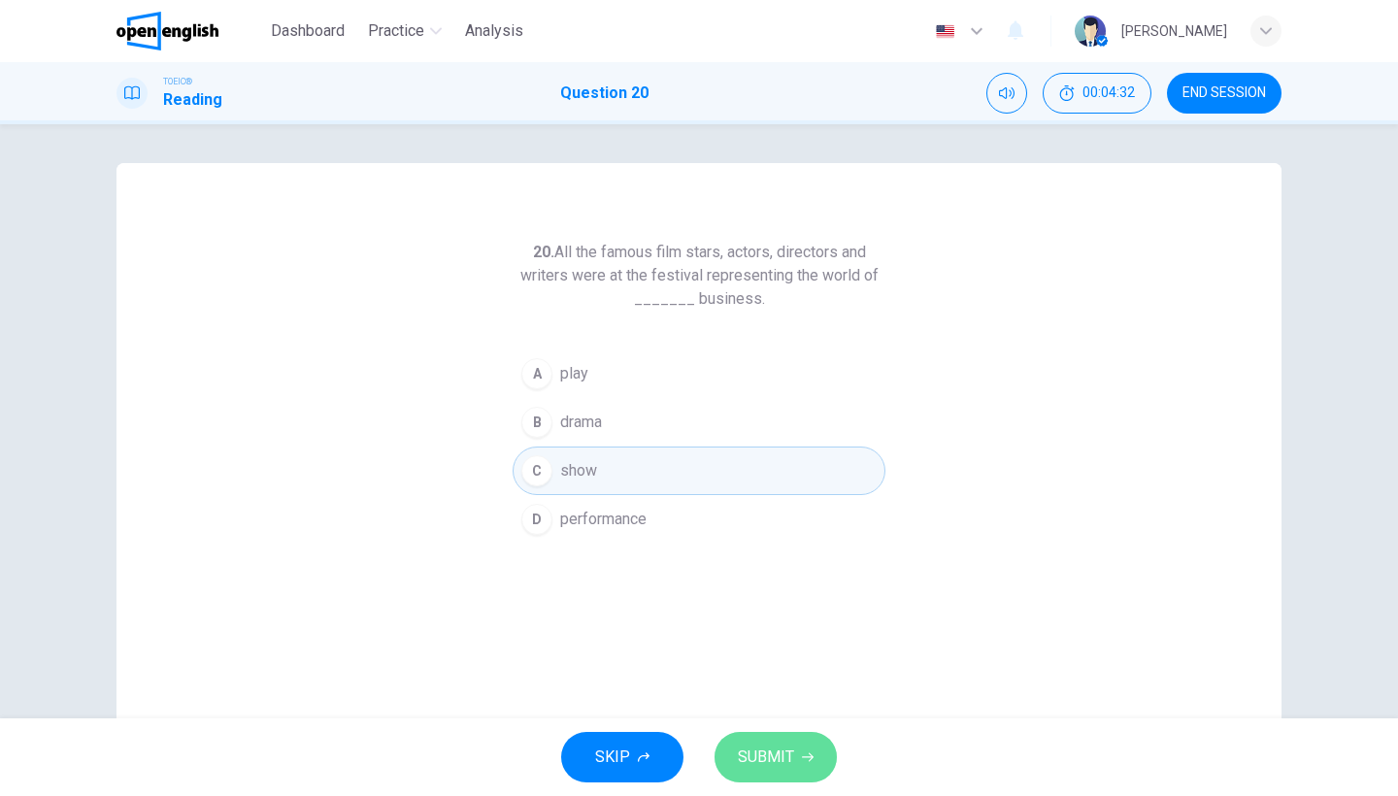
click at [757, 750] on span "SUBMIT" at bounding box center [766, 757] width 56 height 27
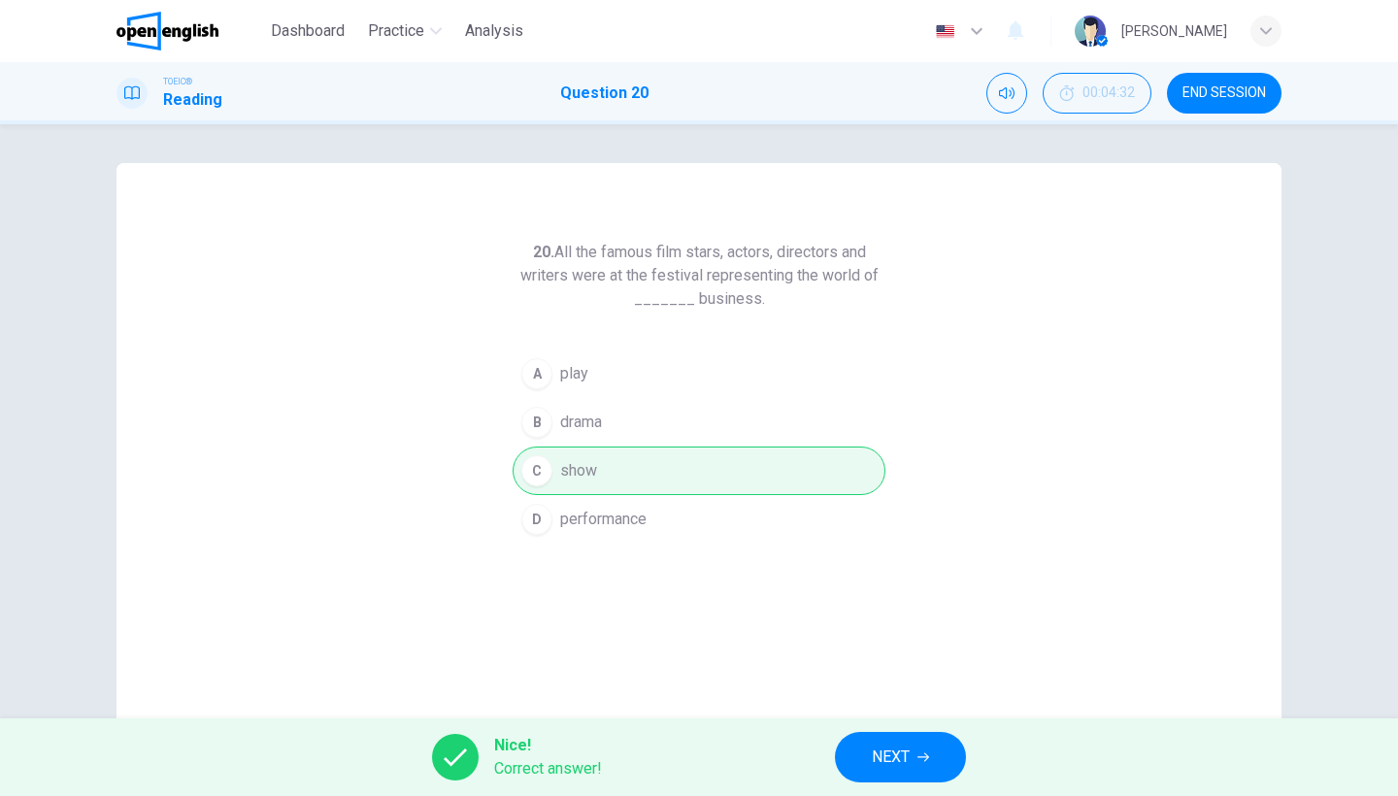
click at [933, 763] on button "NEXT" at bounding box center [900, 757] width 131 height 50
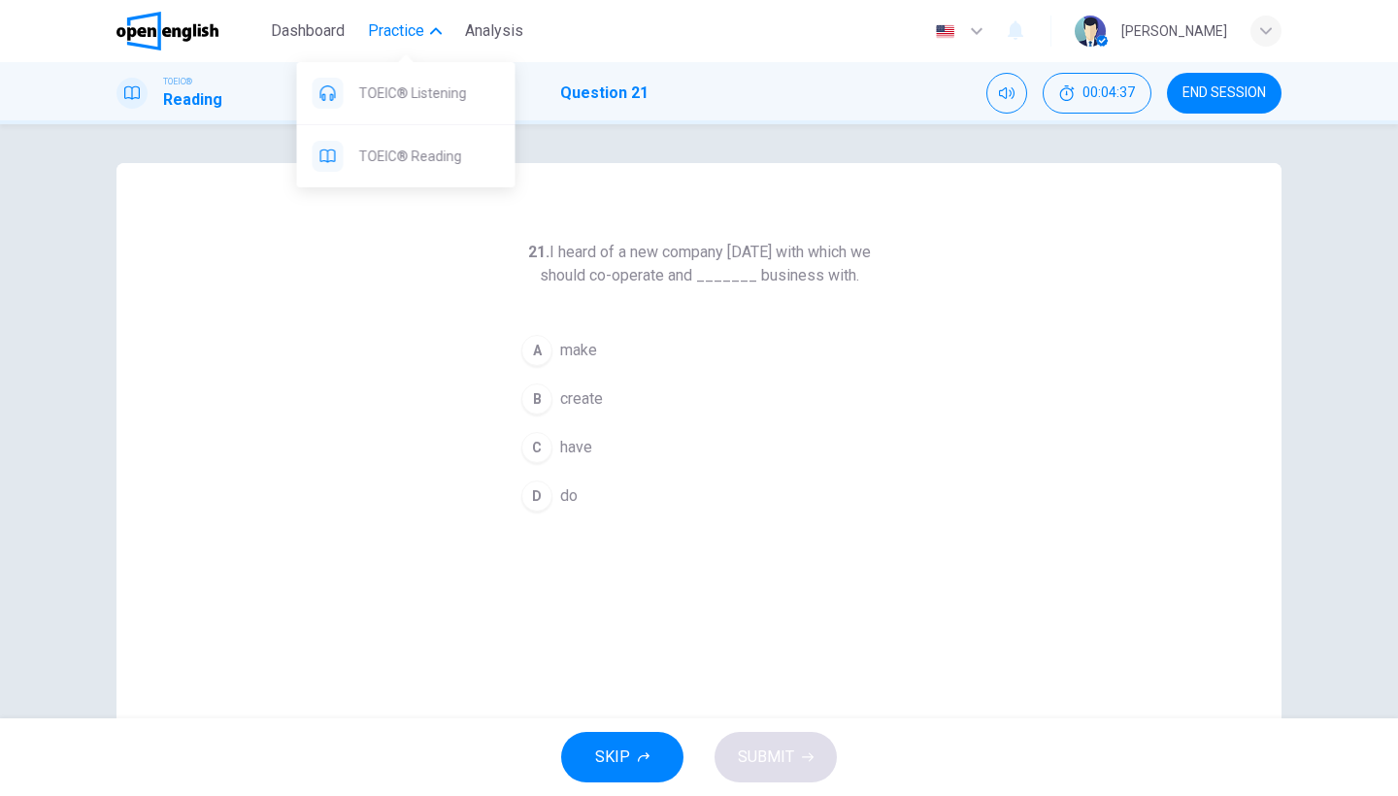
click at [381, 36] on span "Practice" at bounding box center [396, 30] width 56 height 23
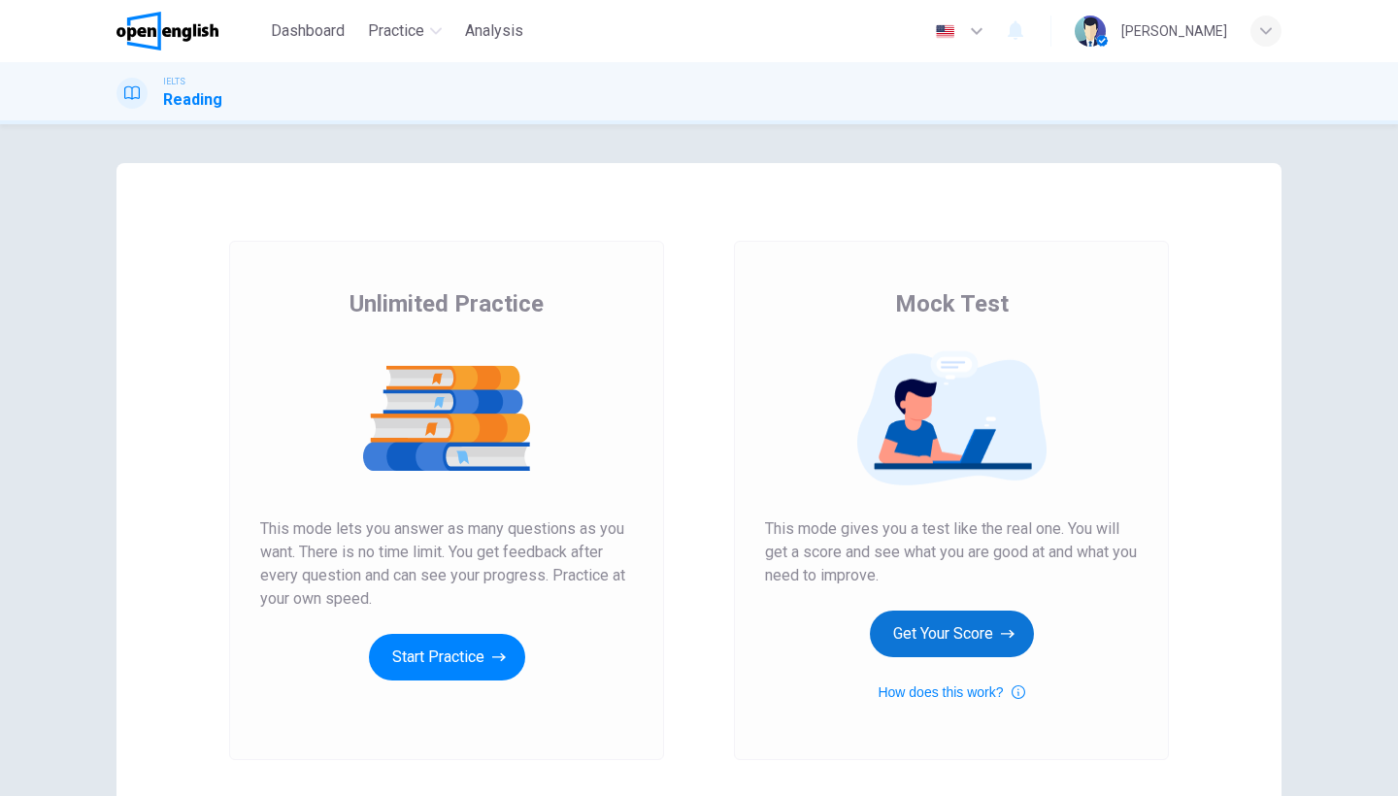
click at [934, 633] on button "Get Your Score" at bounding box center [952, 634] width 164 height 47
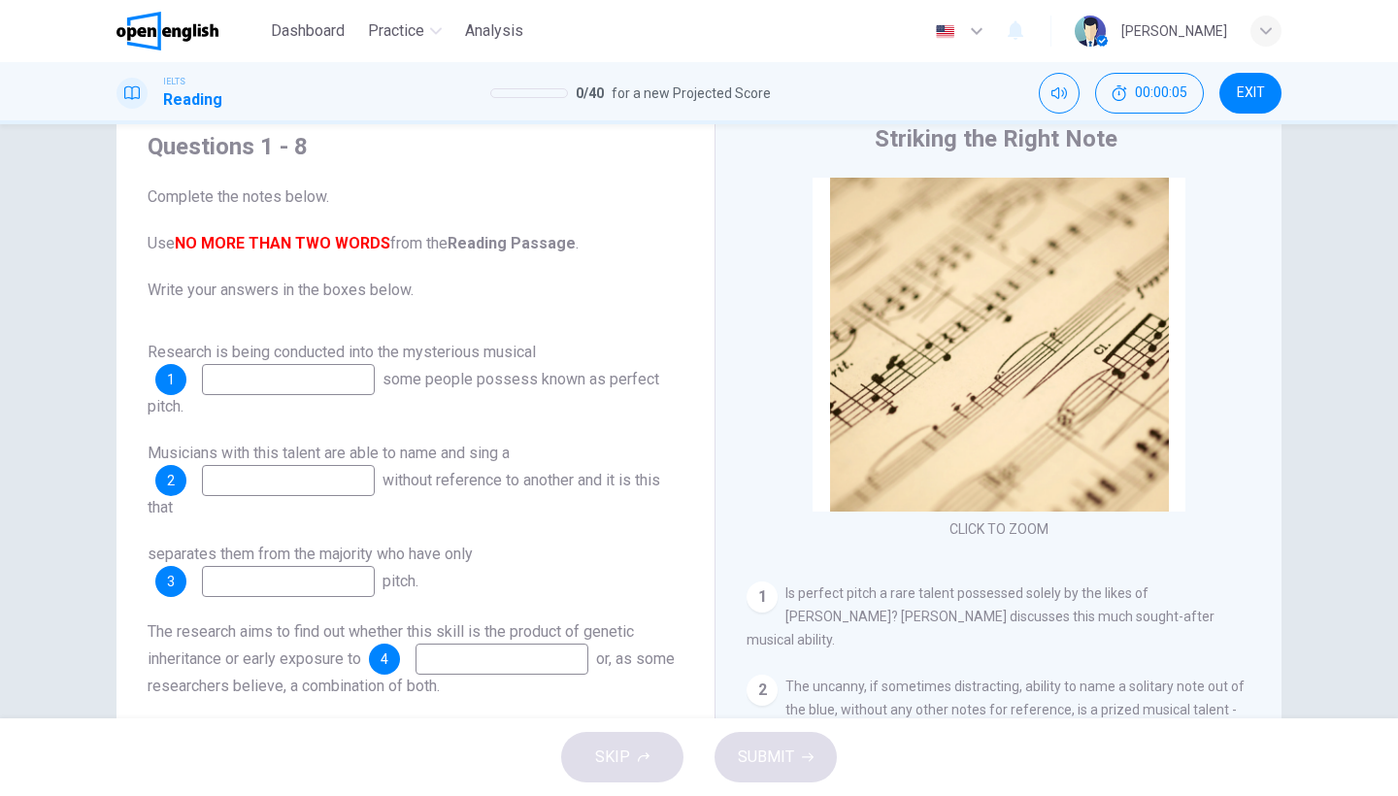
scroll to position [98, 0]
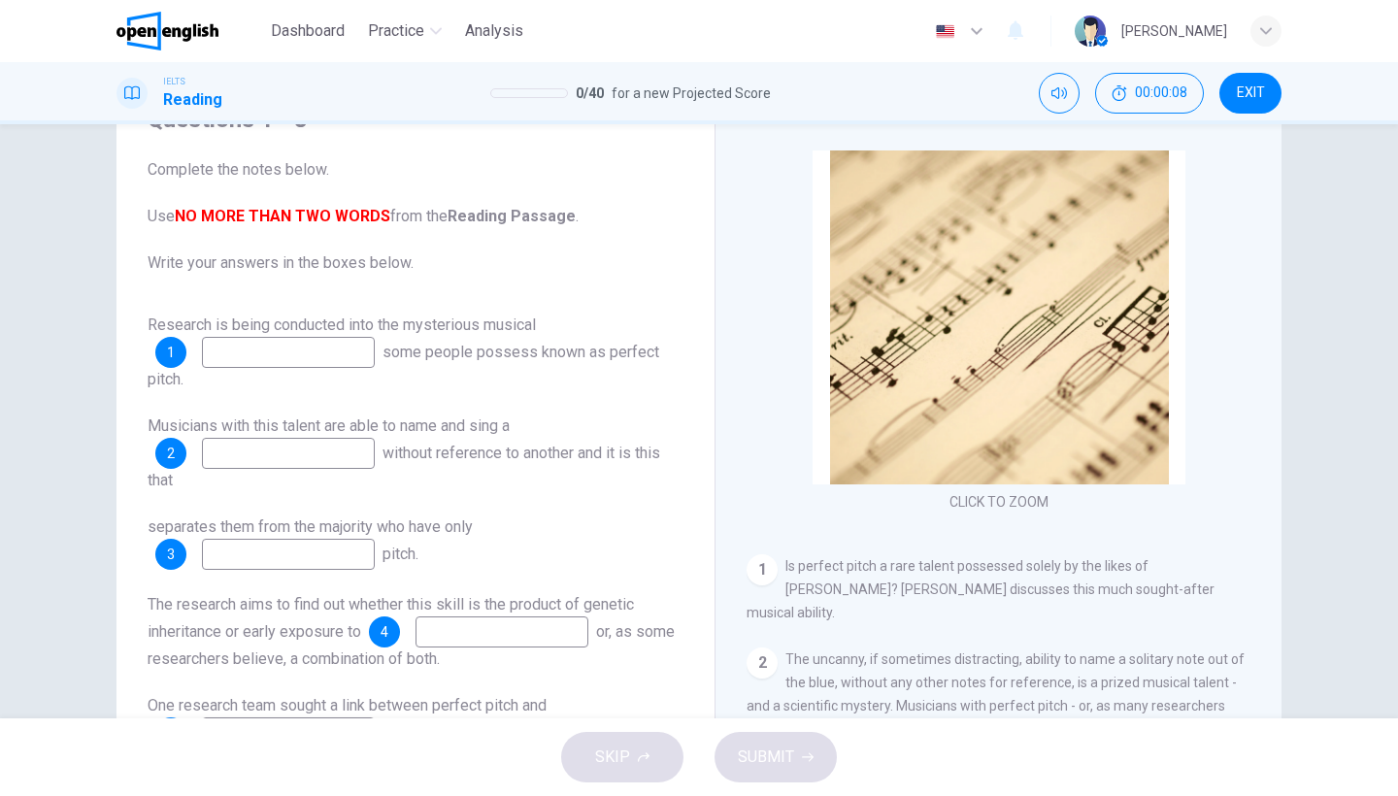
click at [351, 341] on input at bounding box center [288, 352] width 173 height 31
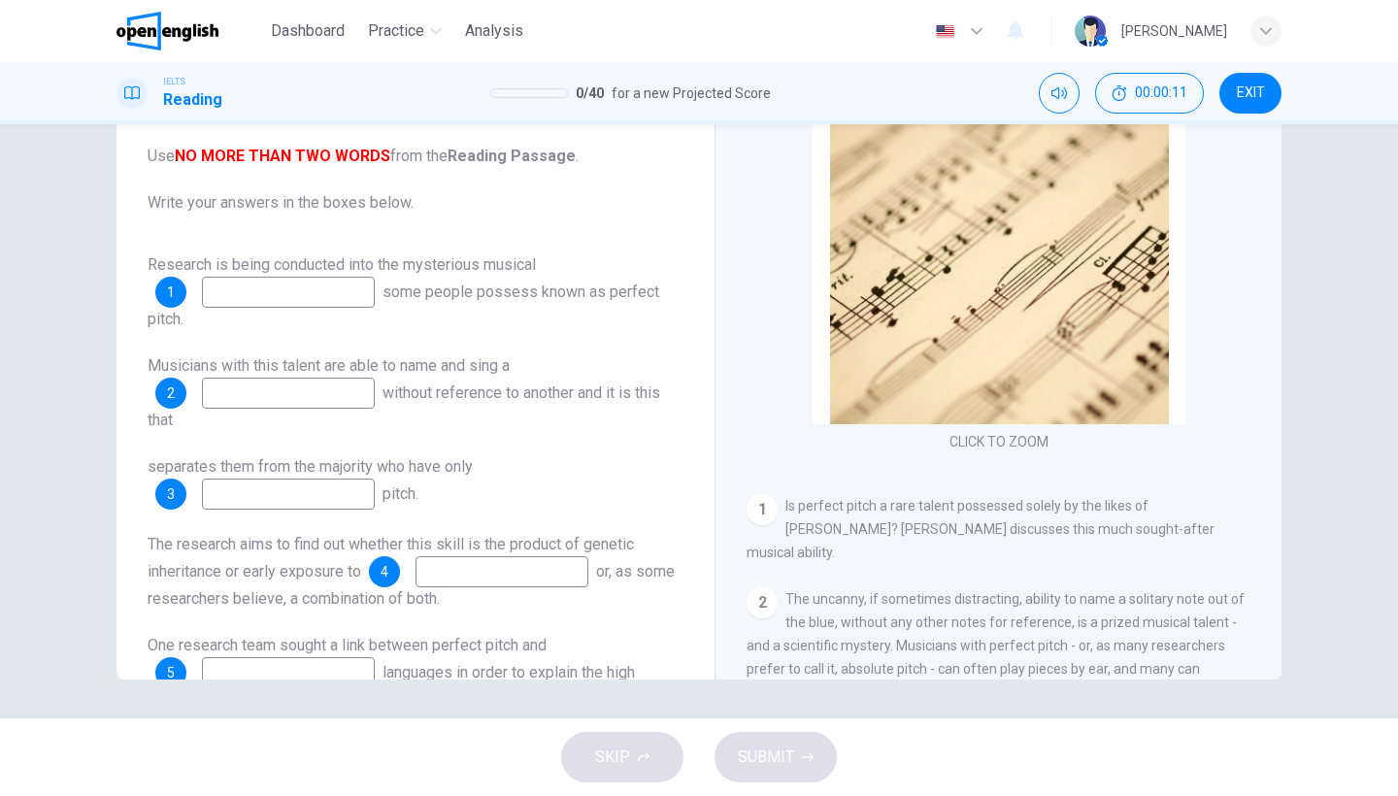
scroll to position [0, 0]
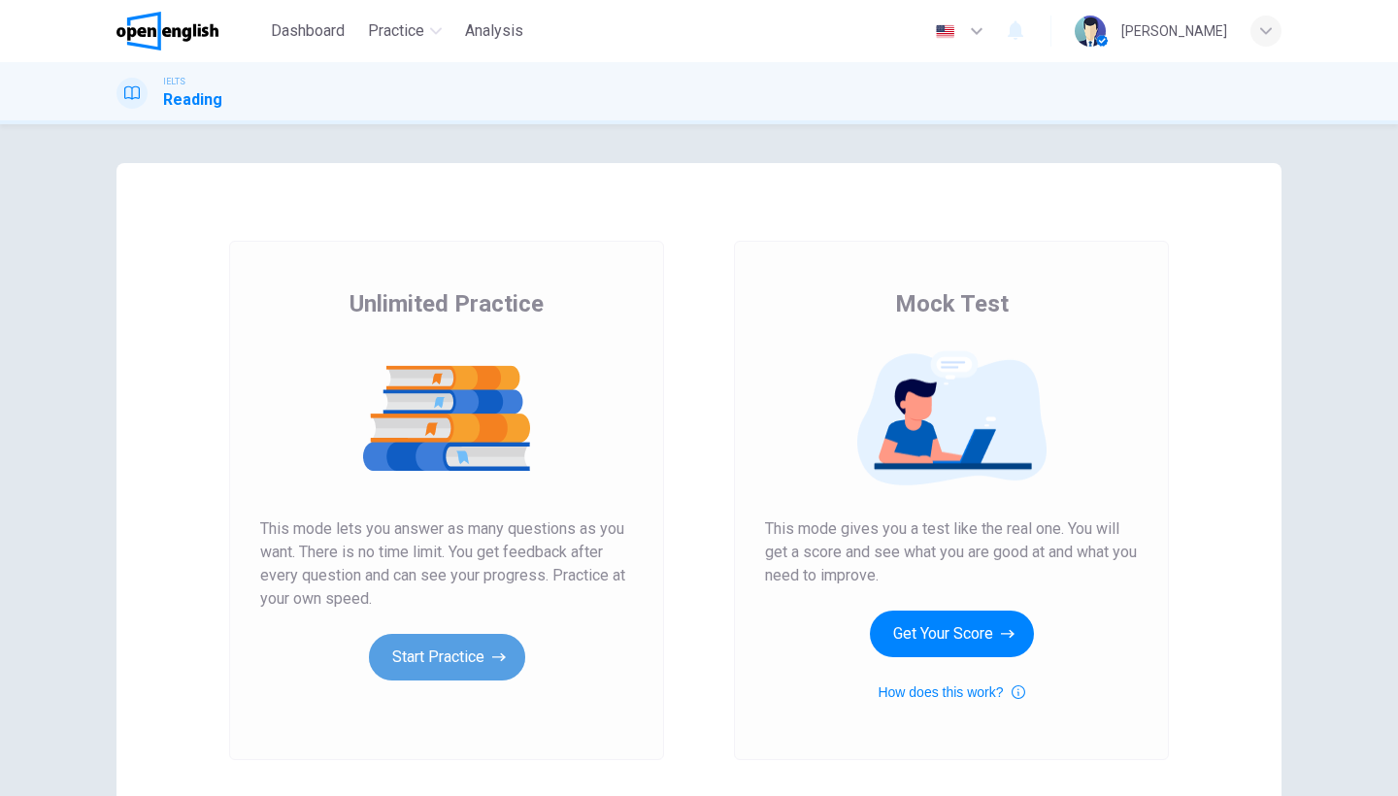
click at [462, 665] on button "Start Practice" at bounding box center [447, 657] width 156 height 47
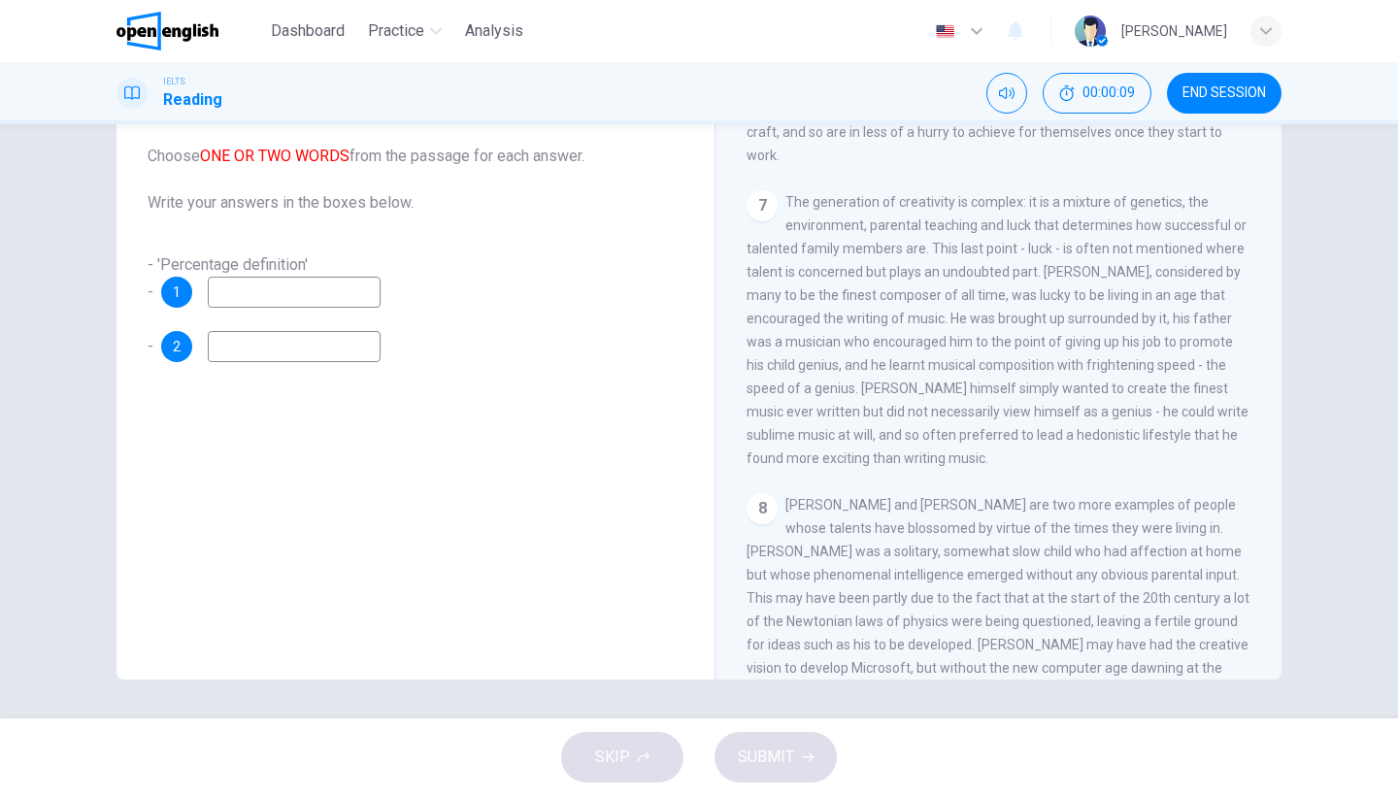
scroll to position [158, 0]
click at [298, 275] on div "- 'Percentage definition' - 1" at bounding box center [416, 280] width 536 height 54
click at [288, 300] on input at bounding box center [294, 292] width 173 height 31
click at [283, 346] on input at bounding box center [294, 346] width 173 height 31
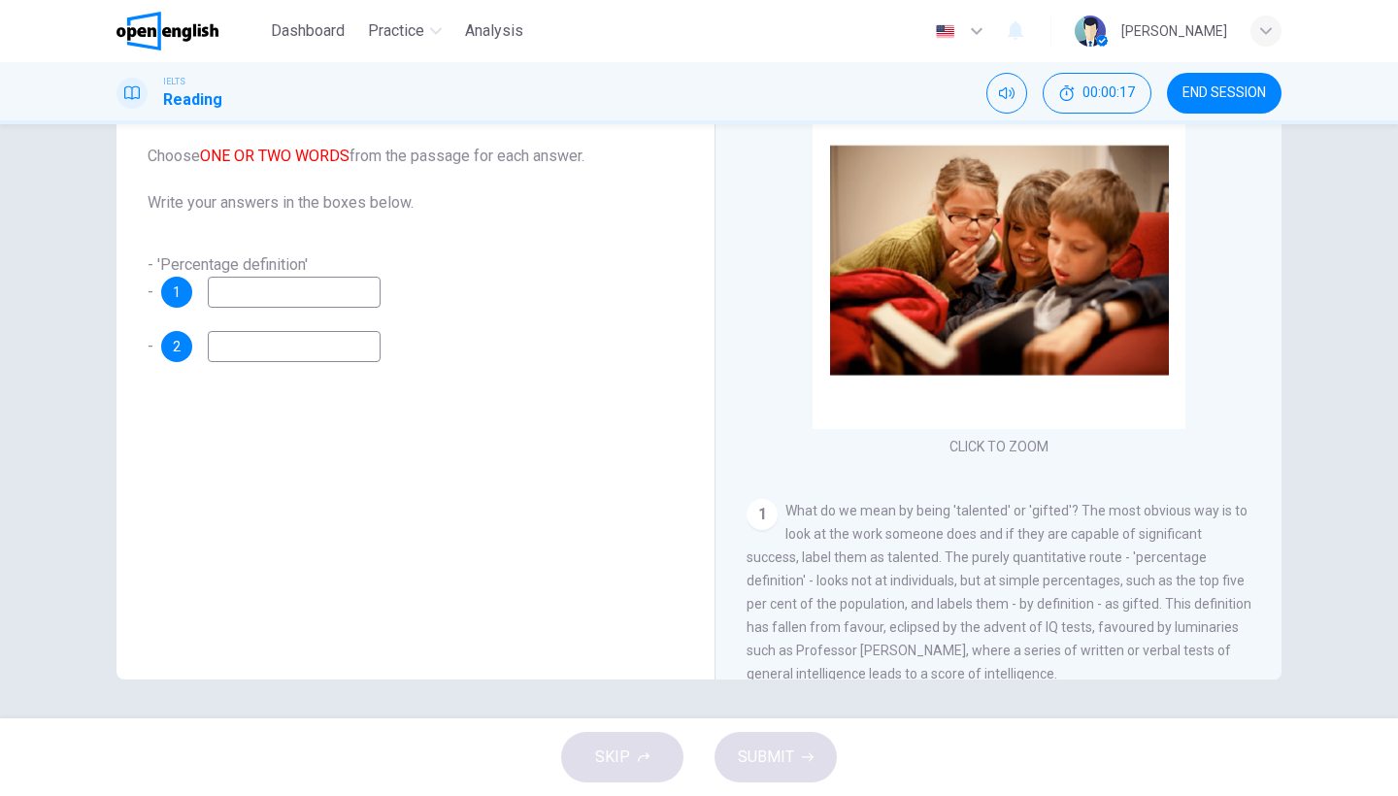
scroll to position [0, 0]
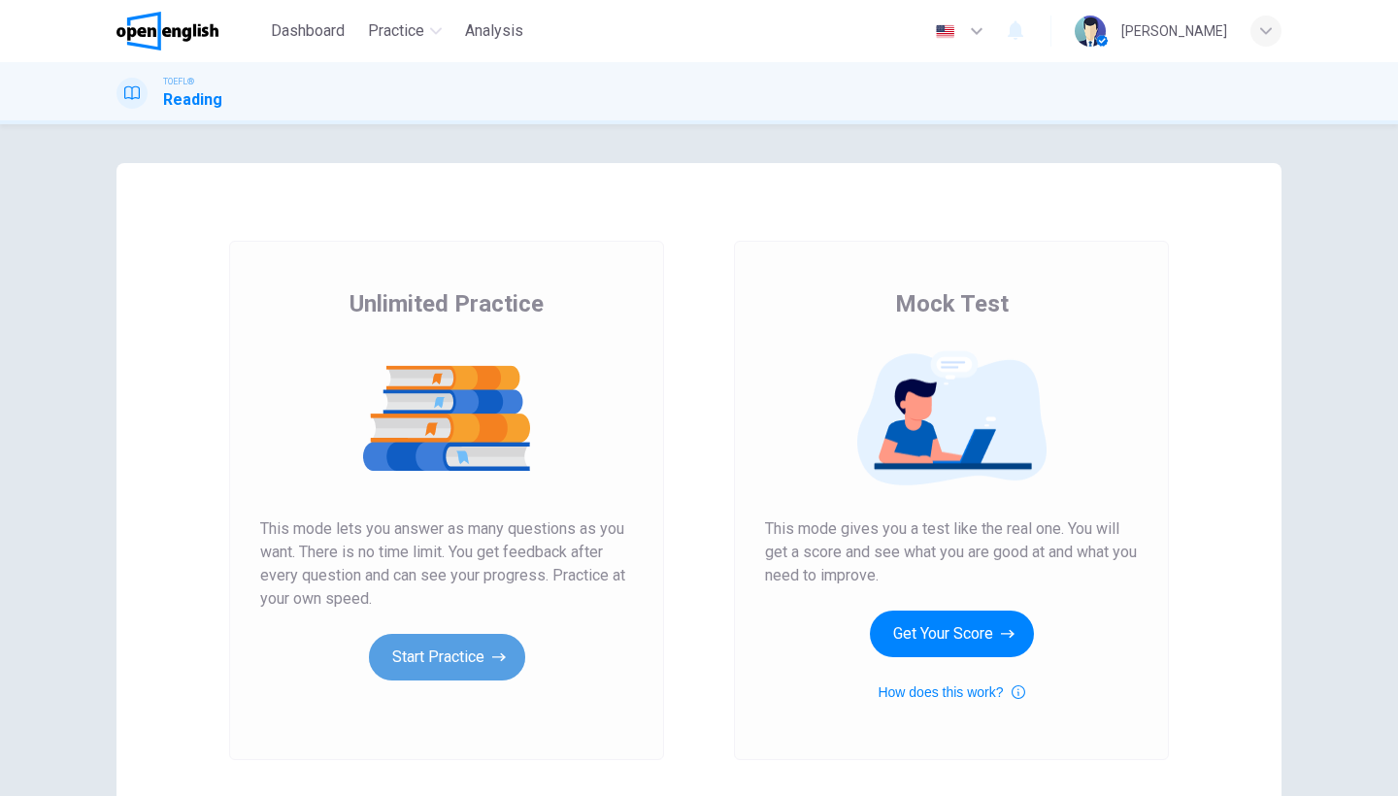
click at [417, 664] on button "Start Practice" at bounding box center [447, 657] width 156 height 47
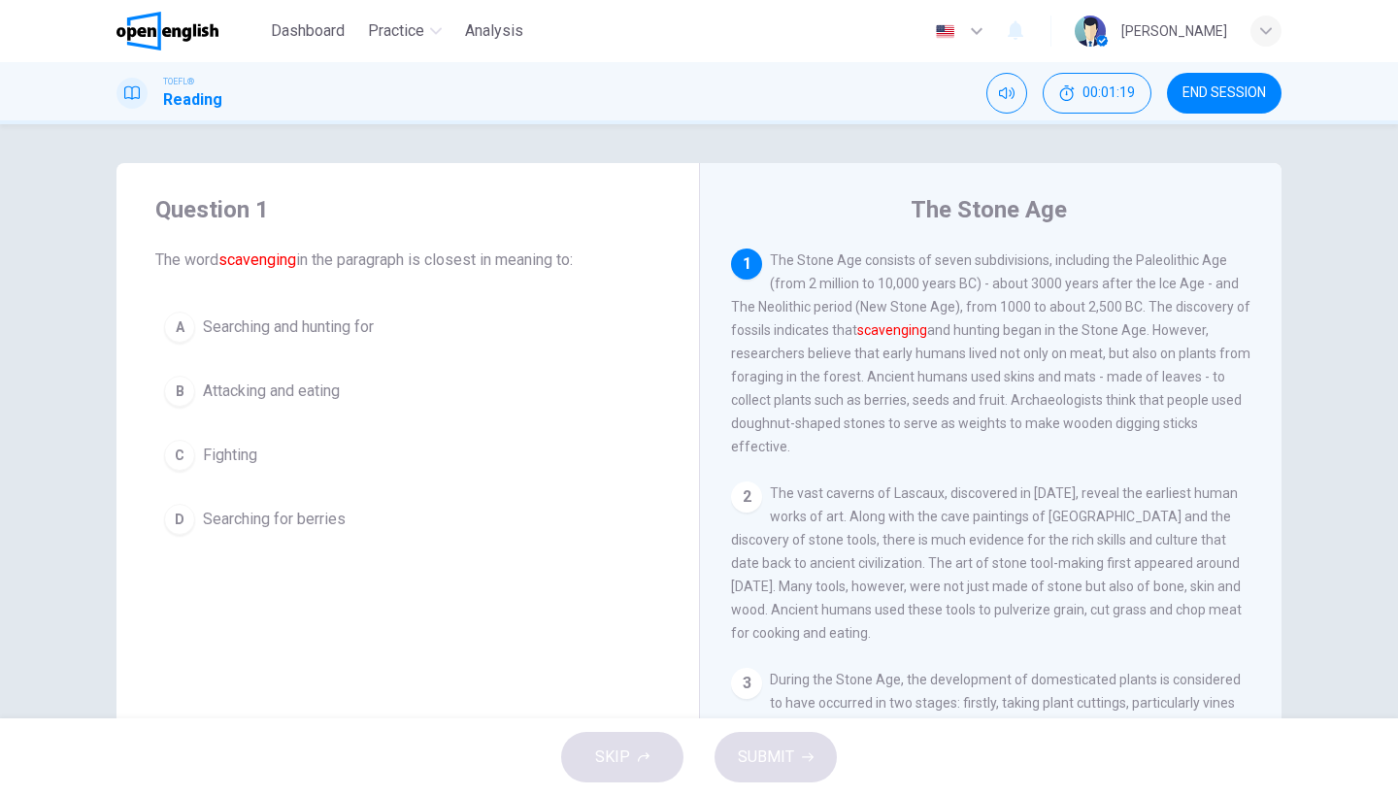
click at [314, 335] on span "Searching and hunting for" at bounding box center [288, 327] width 171 height 23
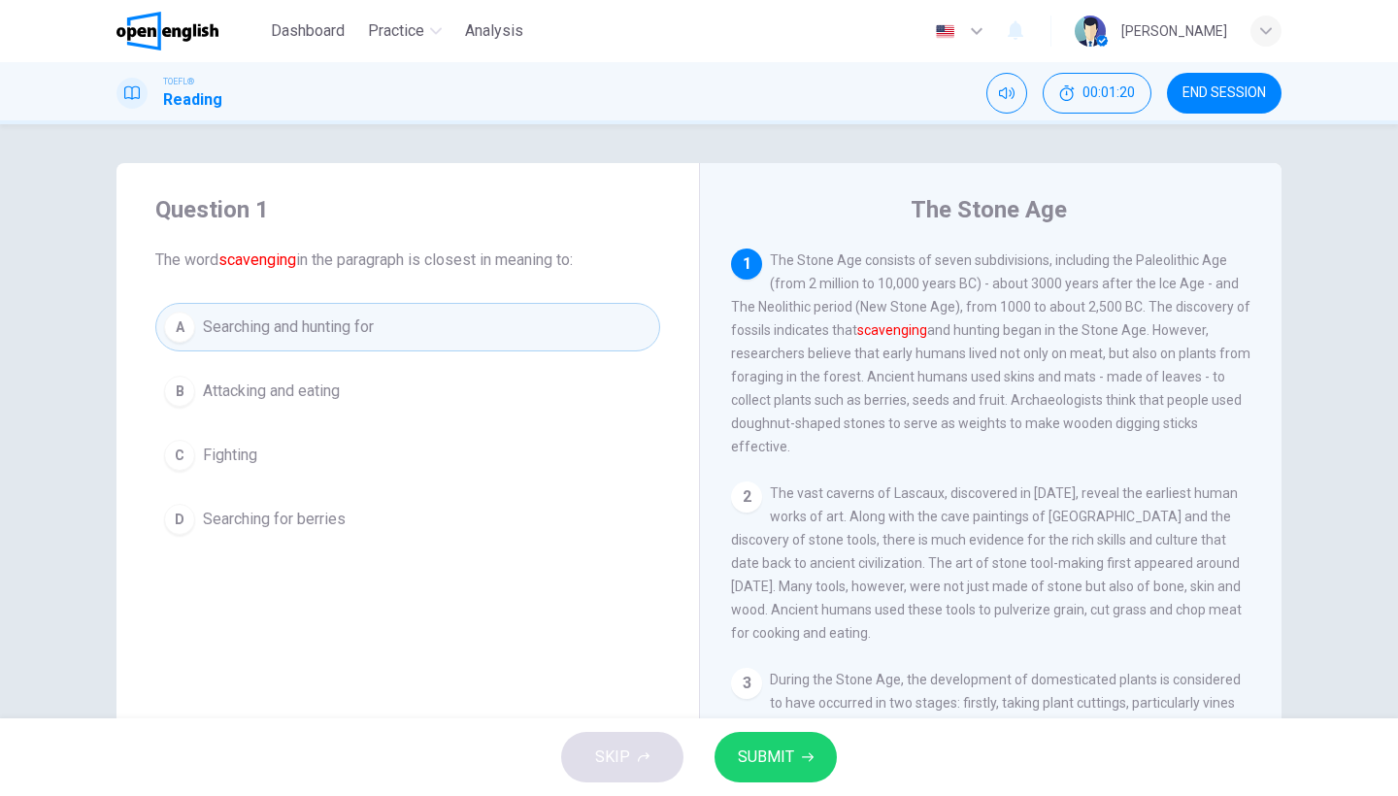
click at [785, 765] on span "SUBMIT" at bounding box center [766, 757] width 56 height 27
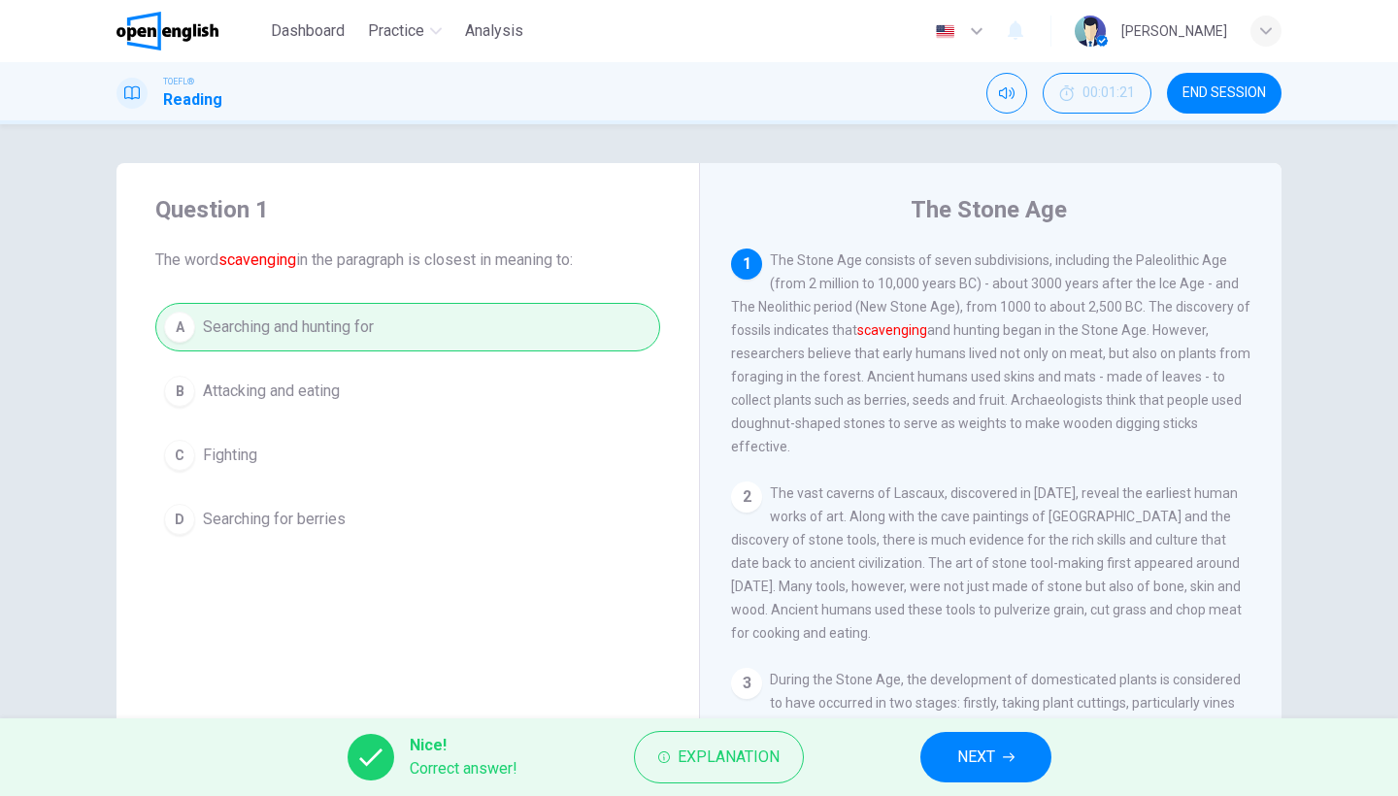
click at [990, 770] on span "NEXT" at bounding box center [976, 757] width 38 height 27
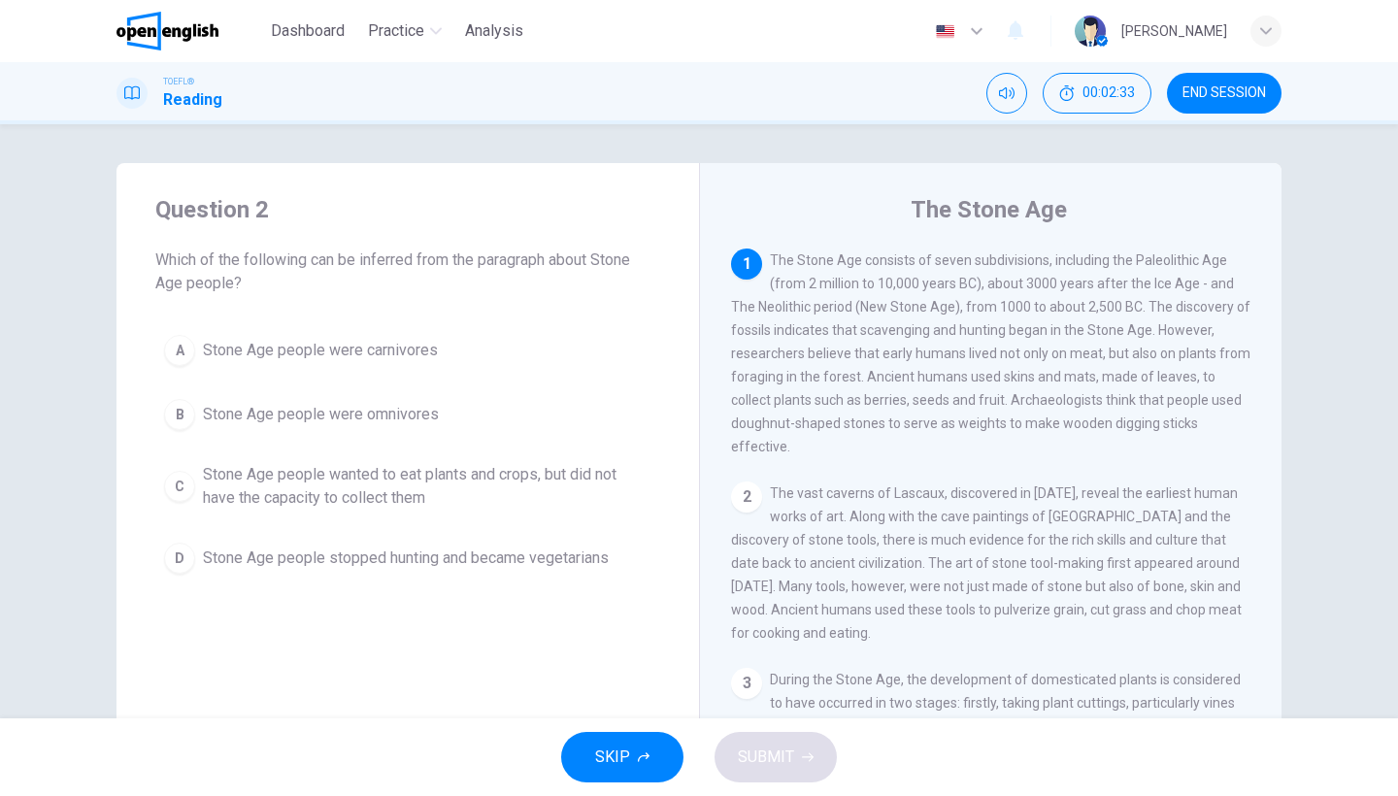
click at [364, 423] on span "Stone Age people were omnivores" at bounding box center [321, 414] width 236 height 23
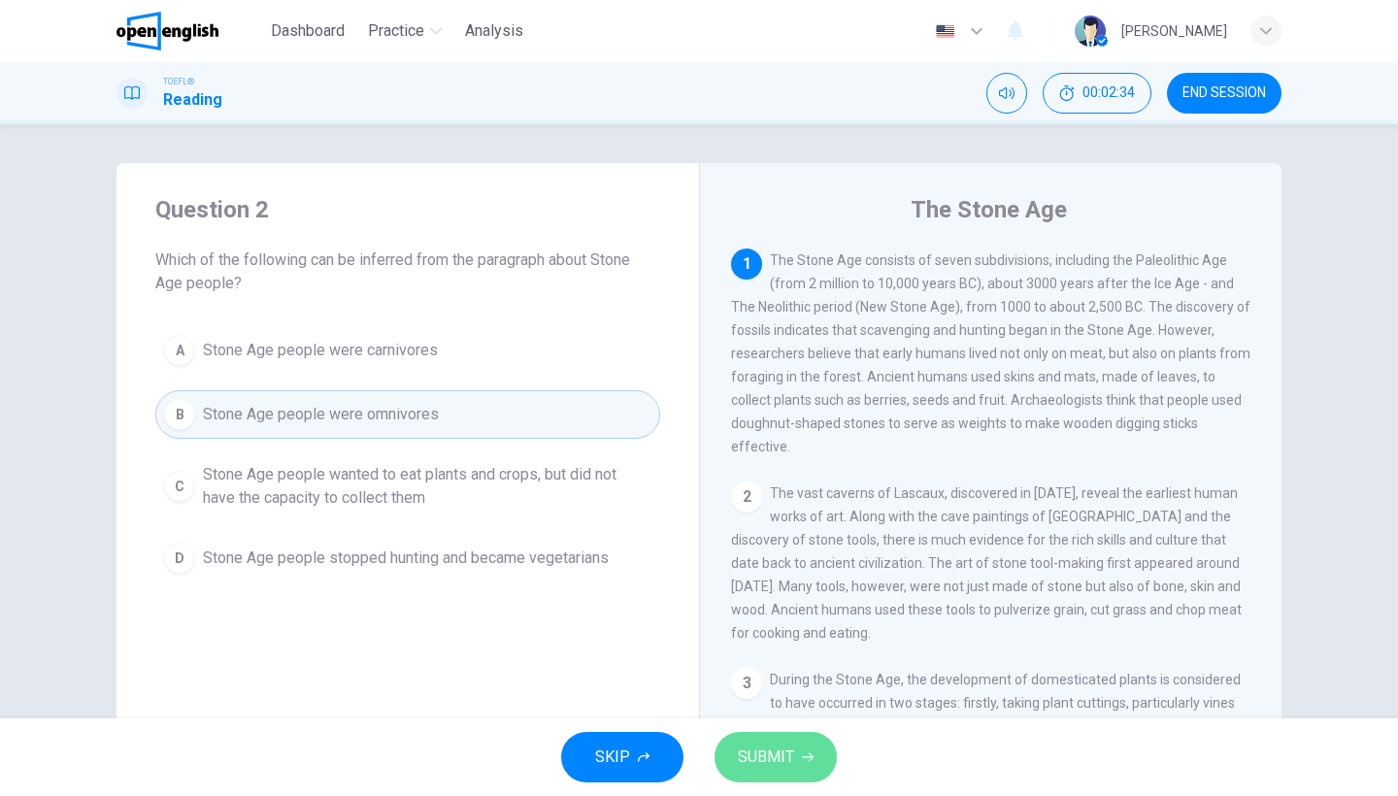
click at [796, 765] on button "SUBMIT" at bounding box center [776, 757] width 122 height 50
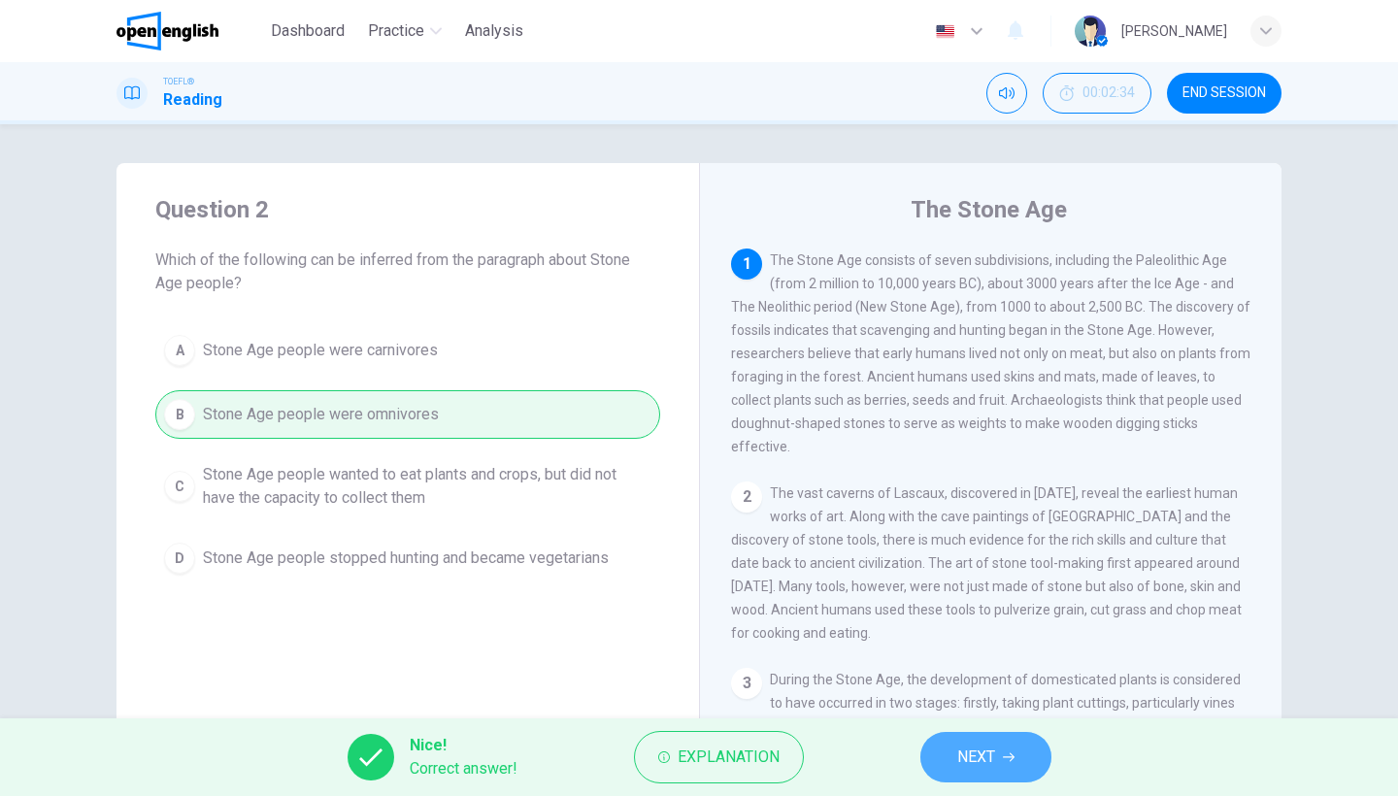
click at [964, 765] on span "NEXT" at bounding box center [976, 757] width 38 height 27
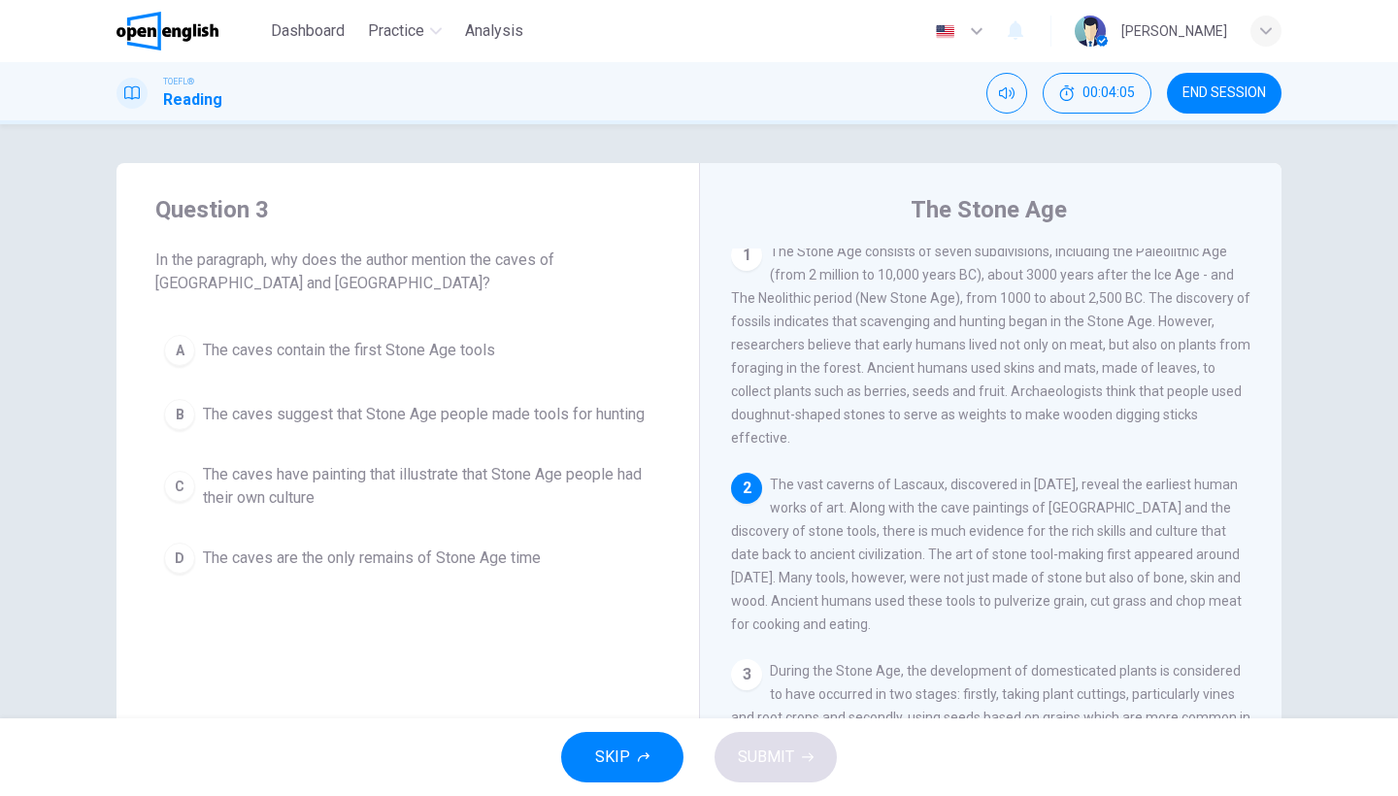
click at [532, 395] on button "B The caves suggest that Stone Age people made tools for hunting" at bounding box center [407, 414] width 505 height 49
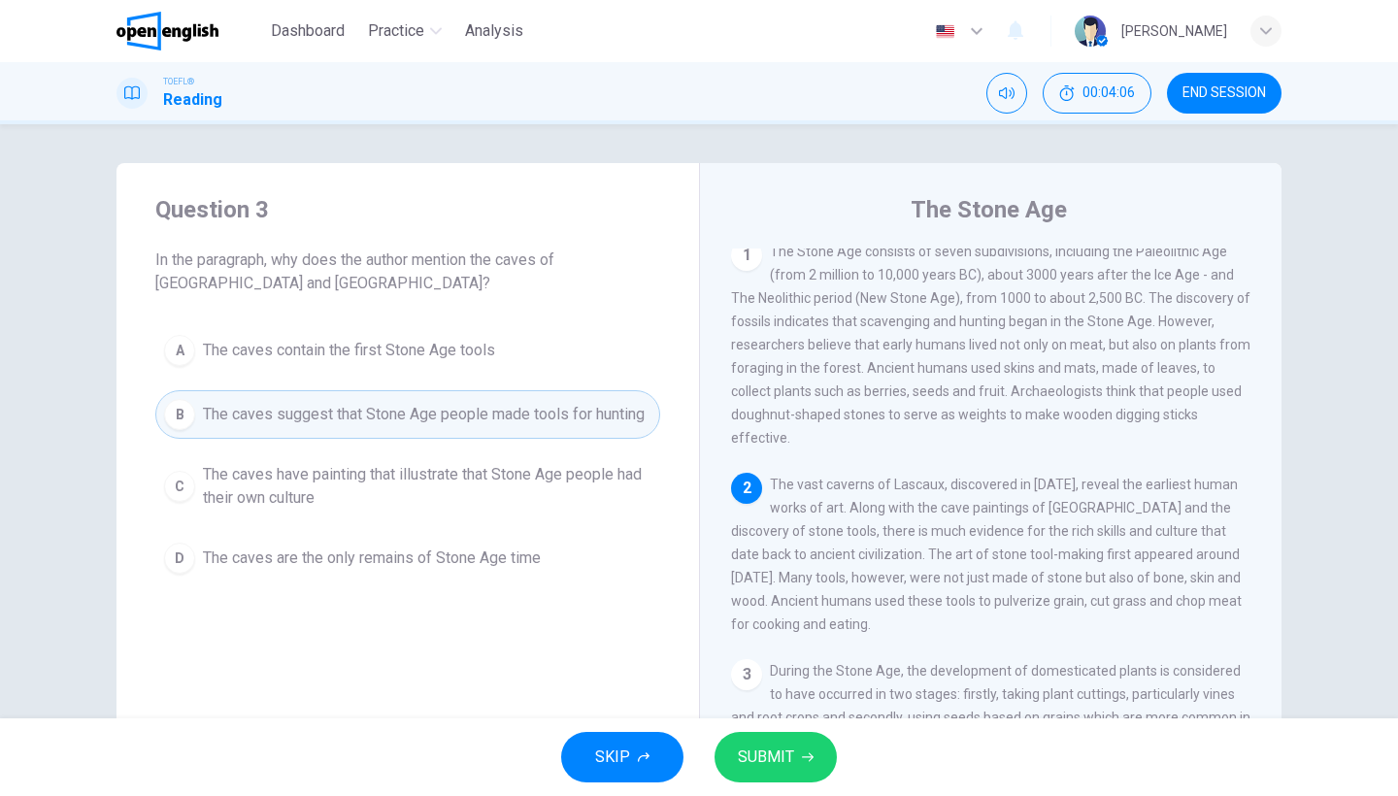
click at [773, 752] on span "SUBMIT" at bounding box center [766, 757] width 56 height 27
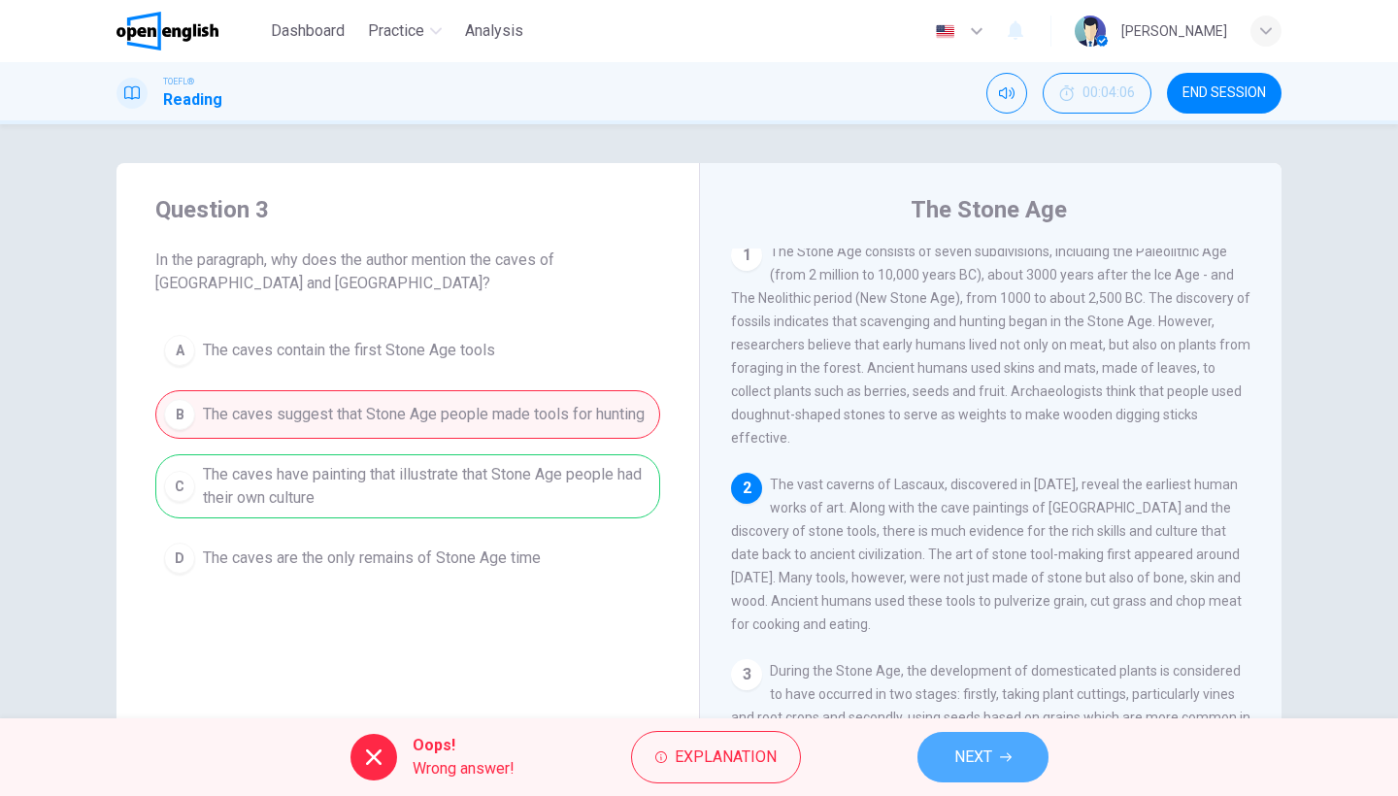
click at [947, 762] on button "NEXT" at bounding box center [982, 757] width 131 height 50
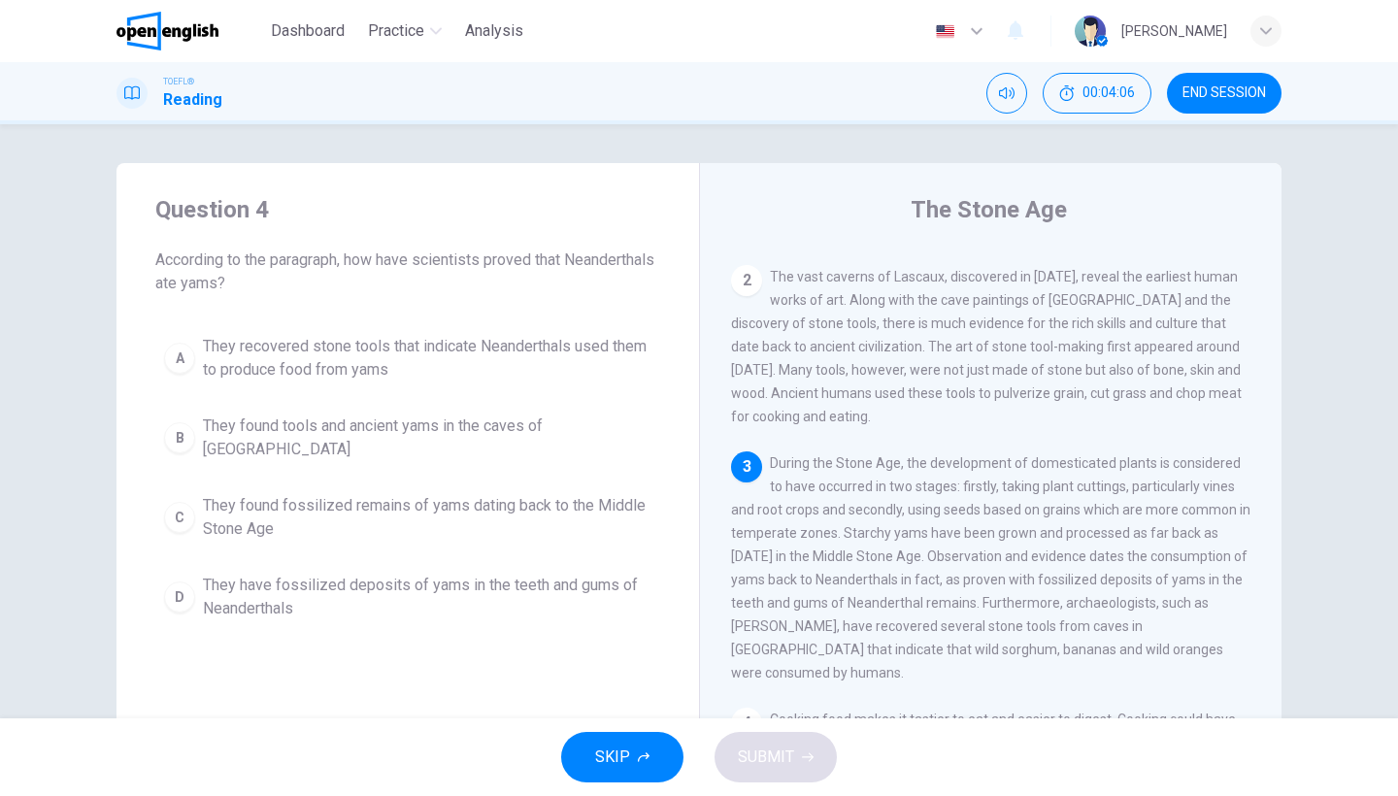
scroll to position [265, 0]
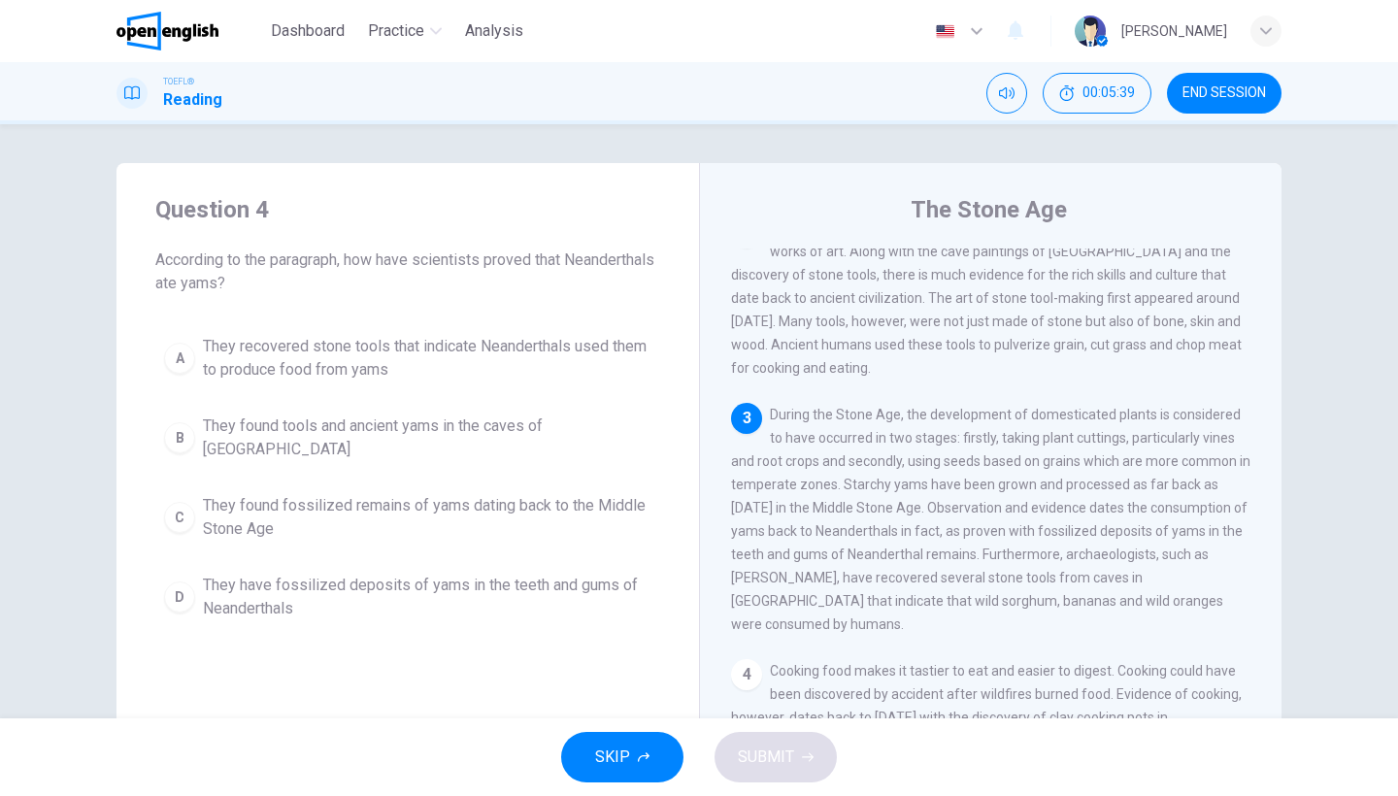
click at [543, 565] on button "D They have fossilized deposits of yams in the teeth and gums of Neanderthals" at bounding box center [407, 597] width 505 height 64
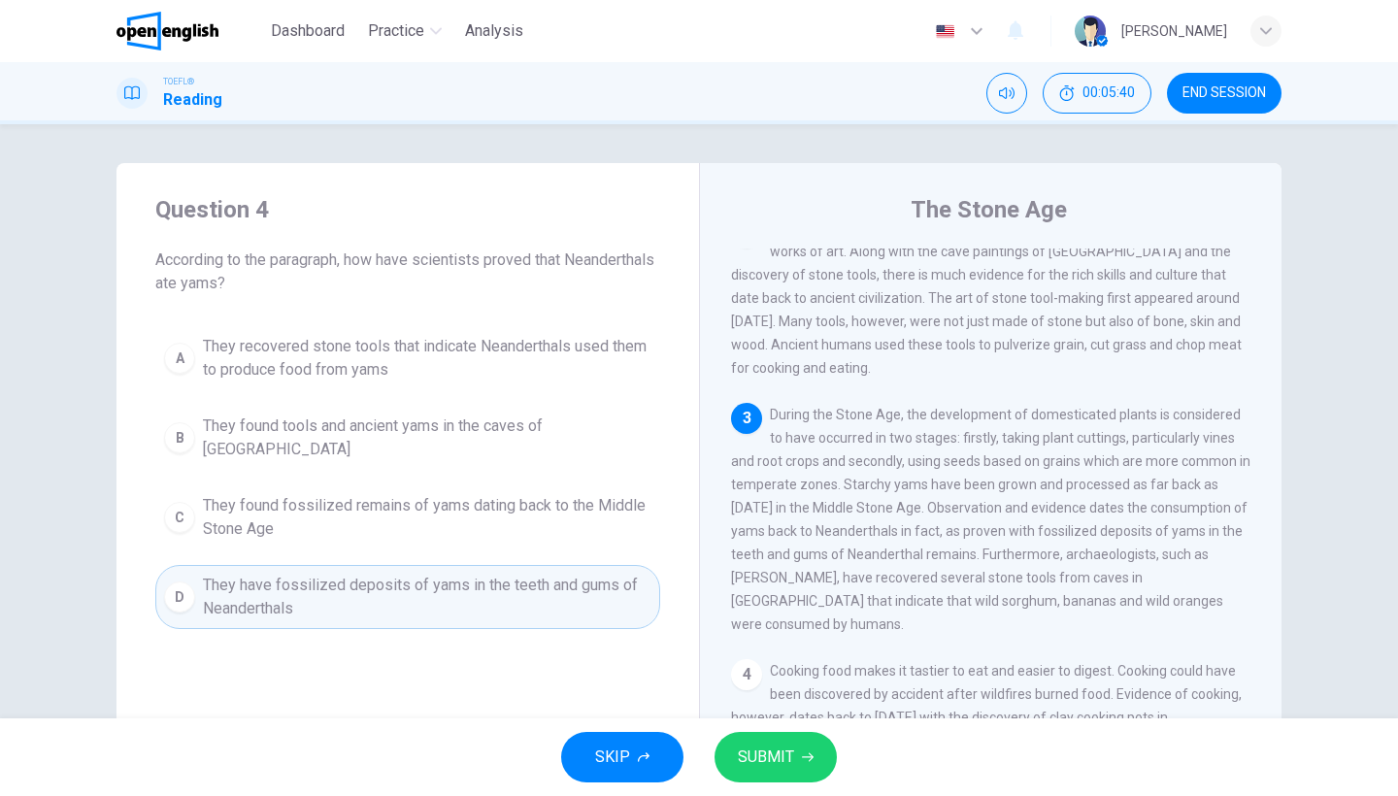
click at [828, 742] on button "SUBMIT" at bounding box center [776, 757] width 122 height 50
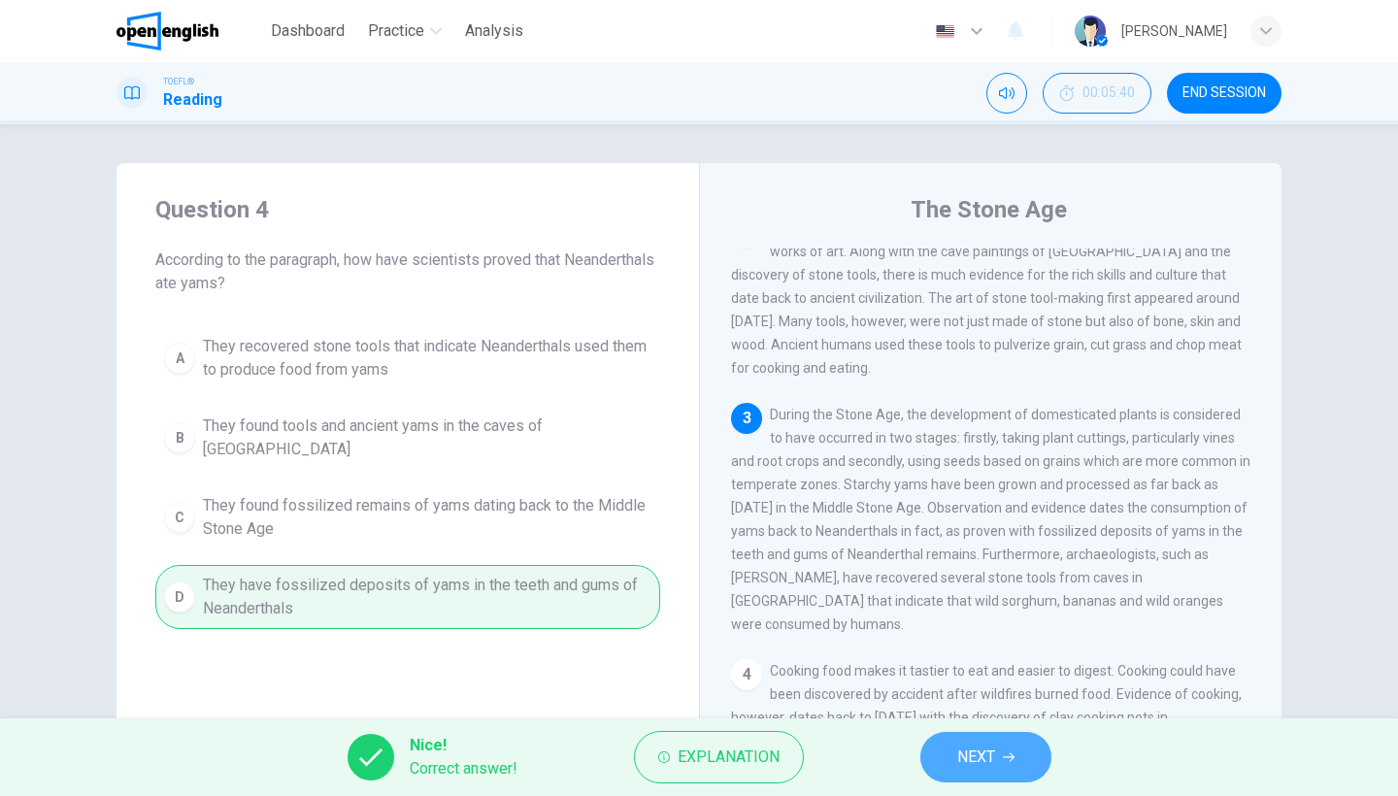
click at [949, 775] on button "NEXT" at bounding box center [985, 757] width 131 height 50
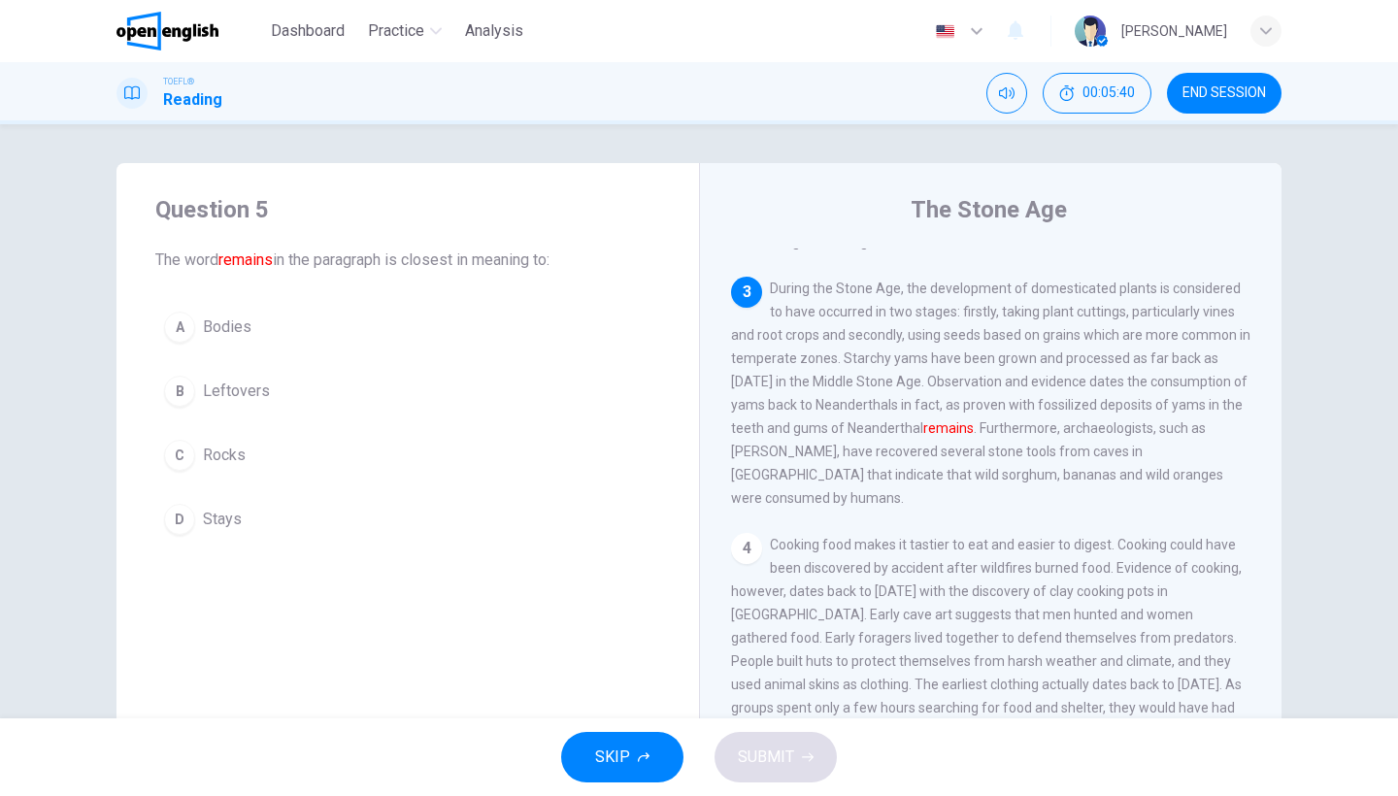
scroll to position [396, 0]
click at [248, 321] on span "Bodies" at bounding box center [227, 327] width 49 height 23
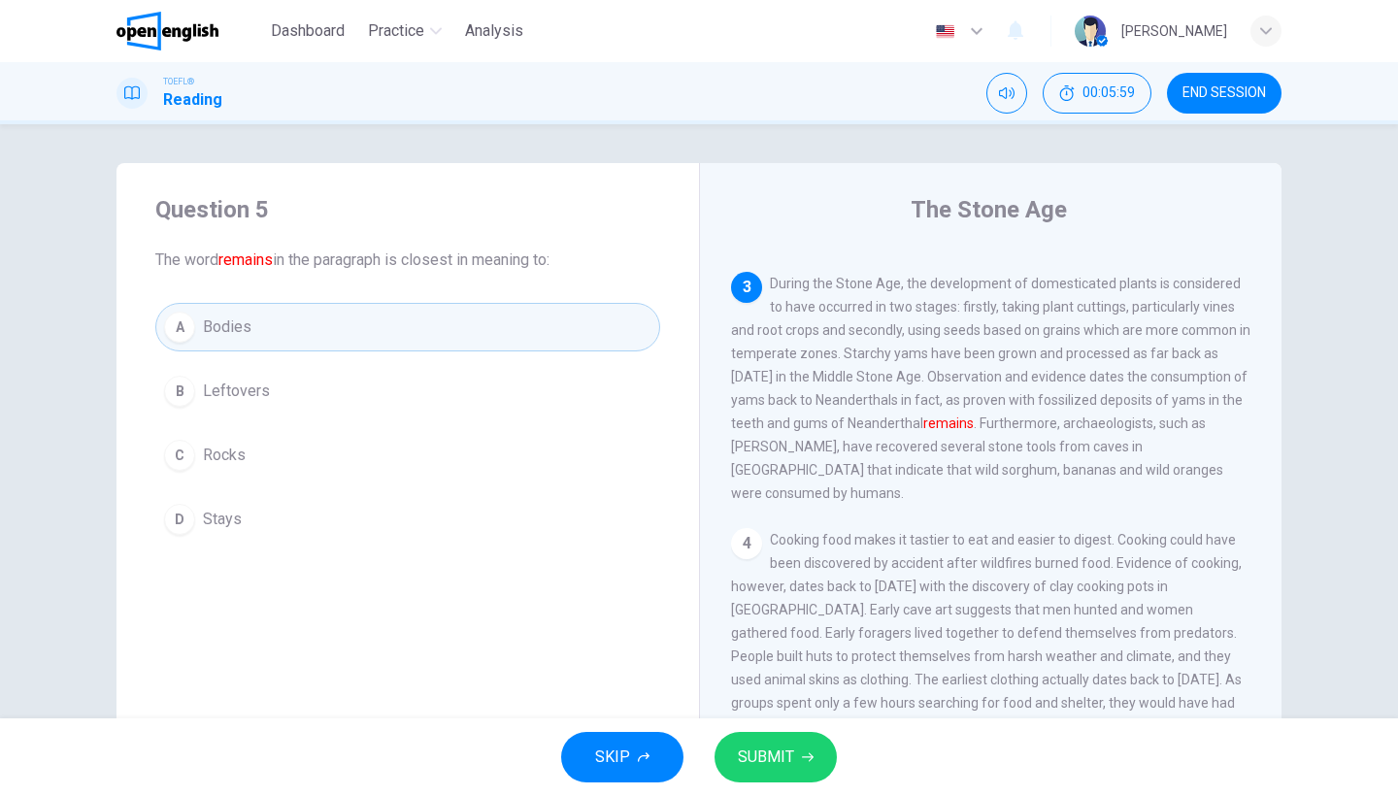
click at [815, 741] on button "SUBMIT" at bounding box center [776, 757] width 122 height 50
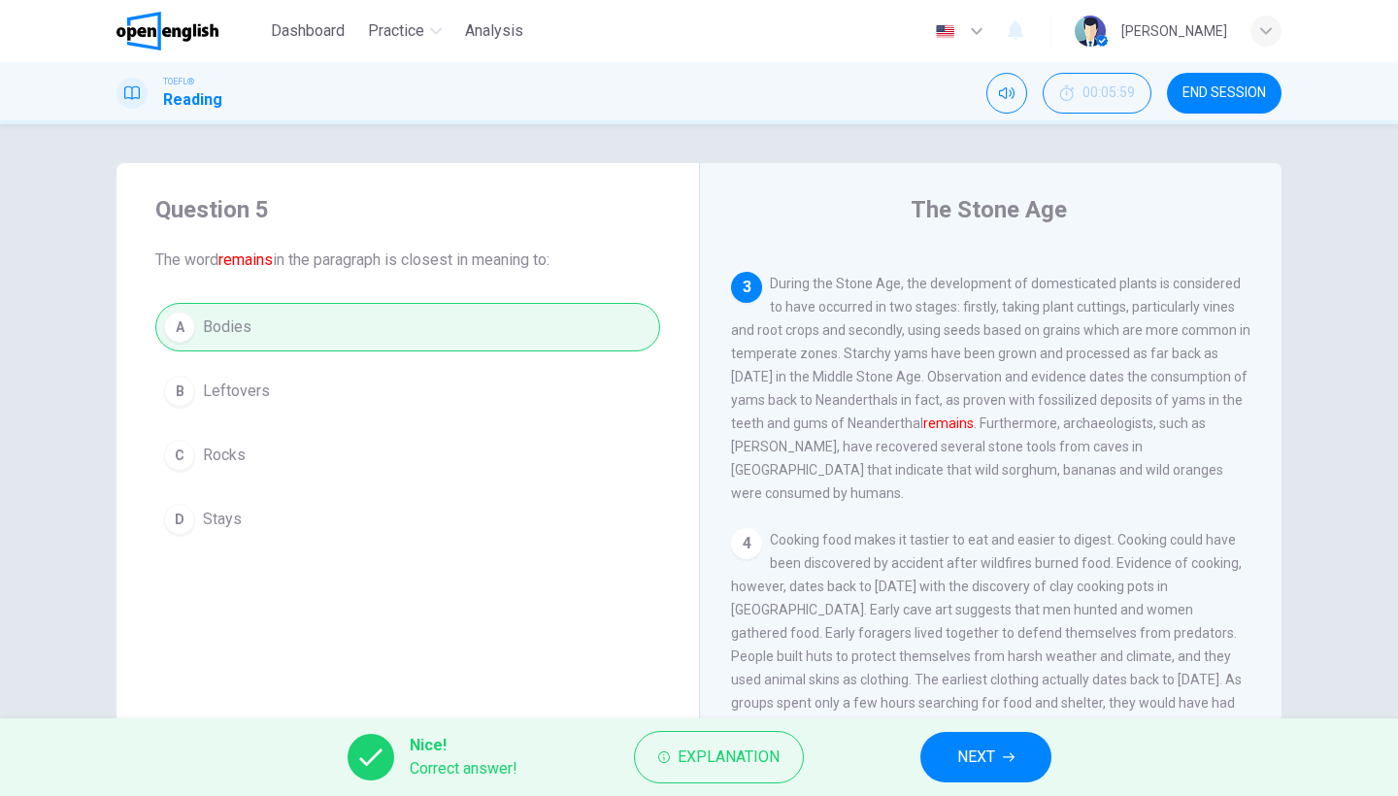
click at [964, 758] on span "NEXT" at bounding box center [976, 757] width 38 height 27
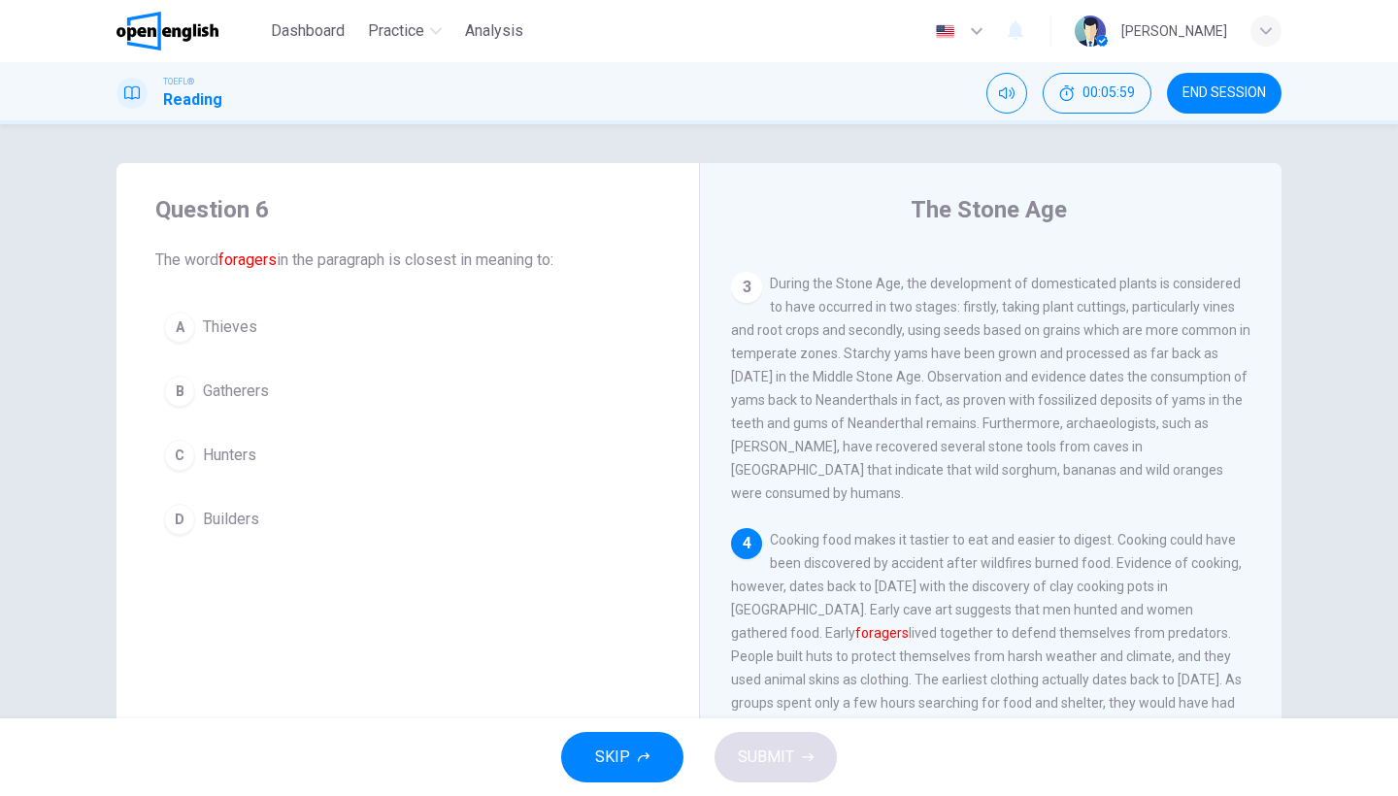
scroll to position [498, 0]
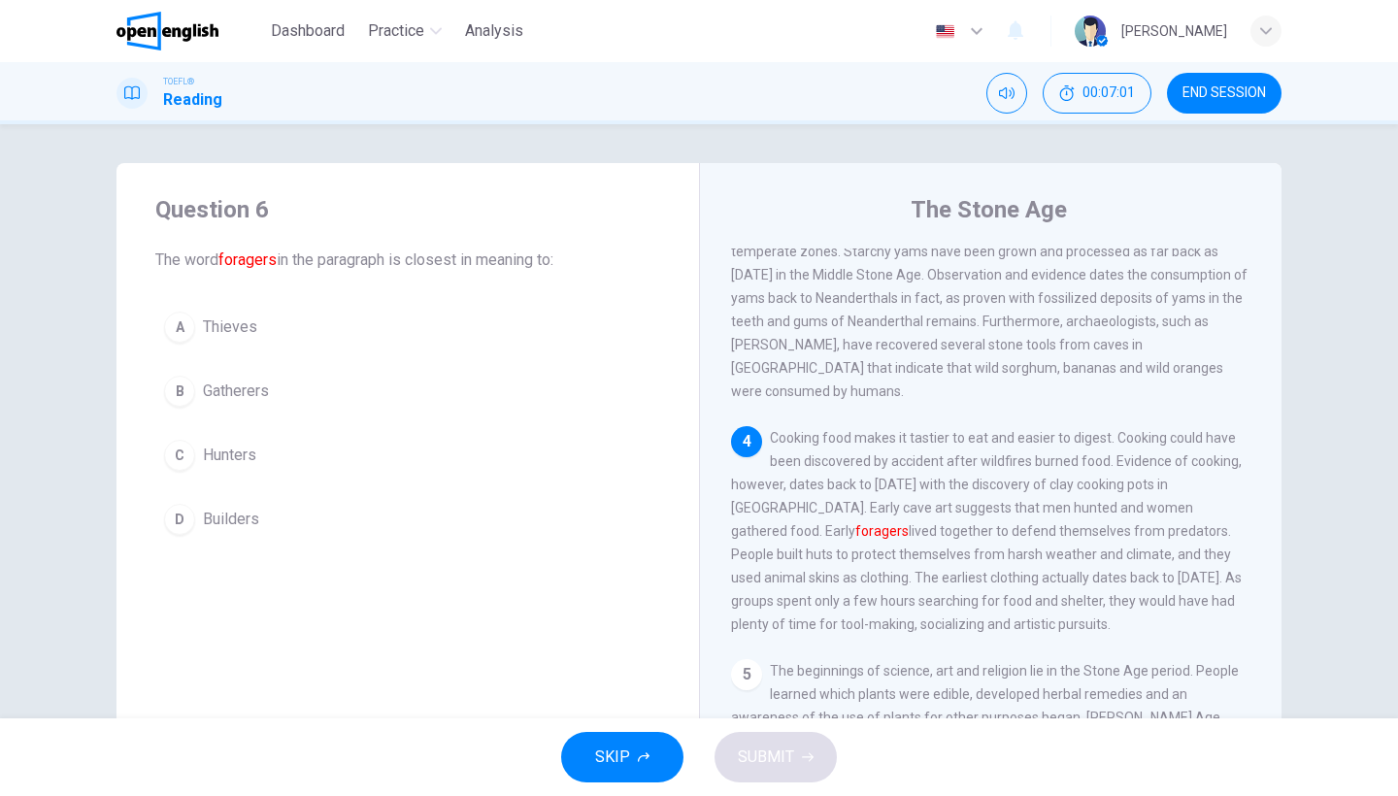
click at [216, 466] on span "Hunters" at bounding box center [229, 455] width 53 height 23
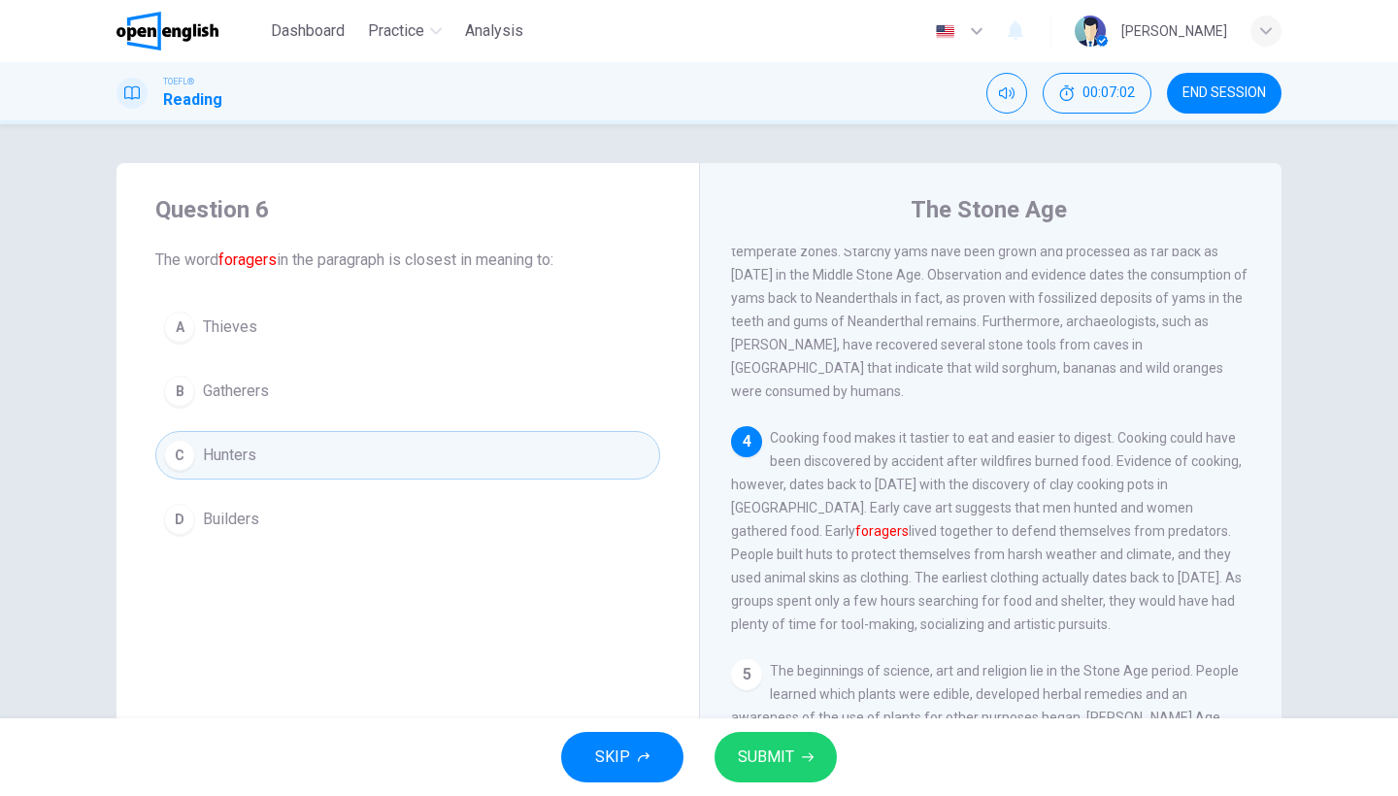
click at [772, 745] on span "SUBMIT" at bounding box center [766, 757] width 56 height 27
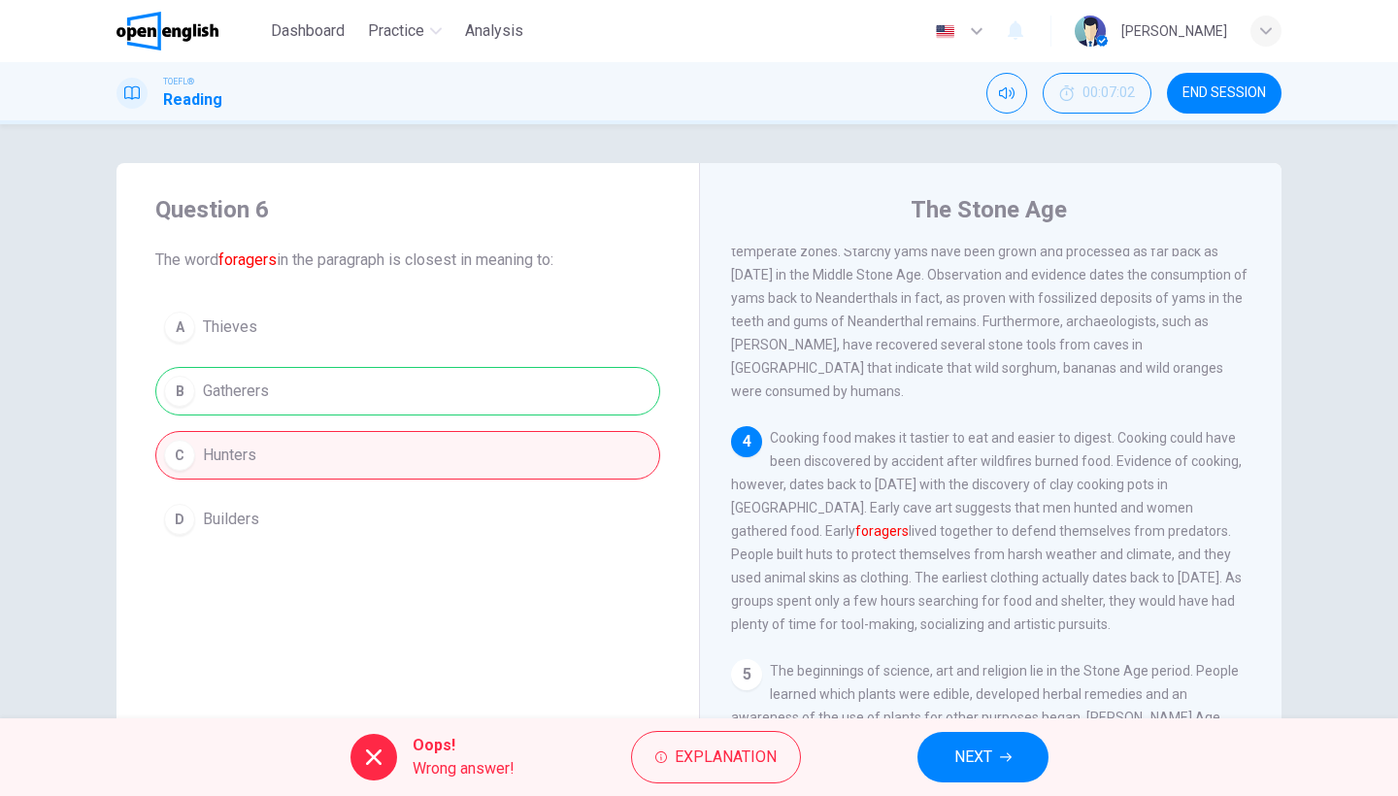
click at [1009, 770] on button "NEXT" at bounding box center [982, 757] width 131 height 50
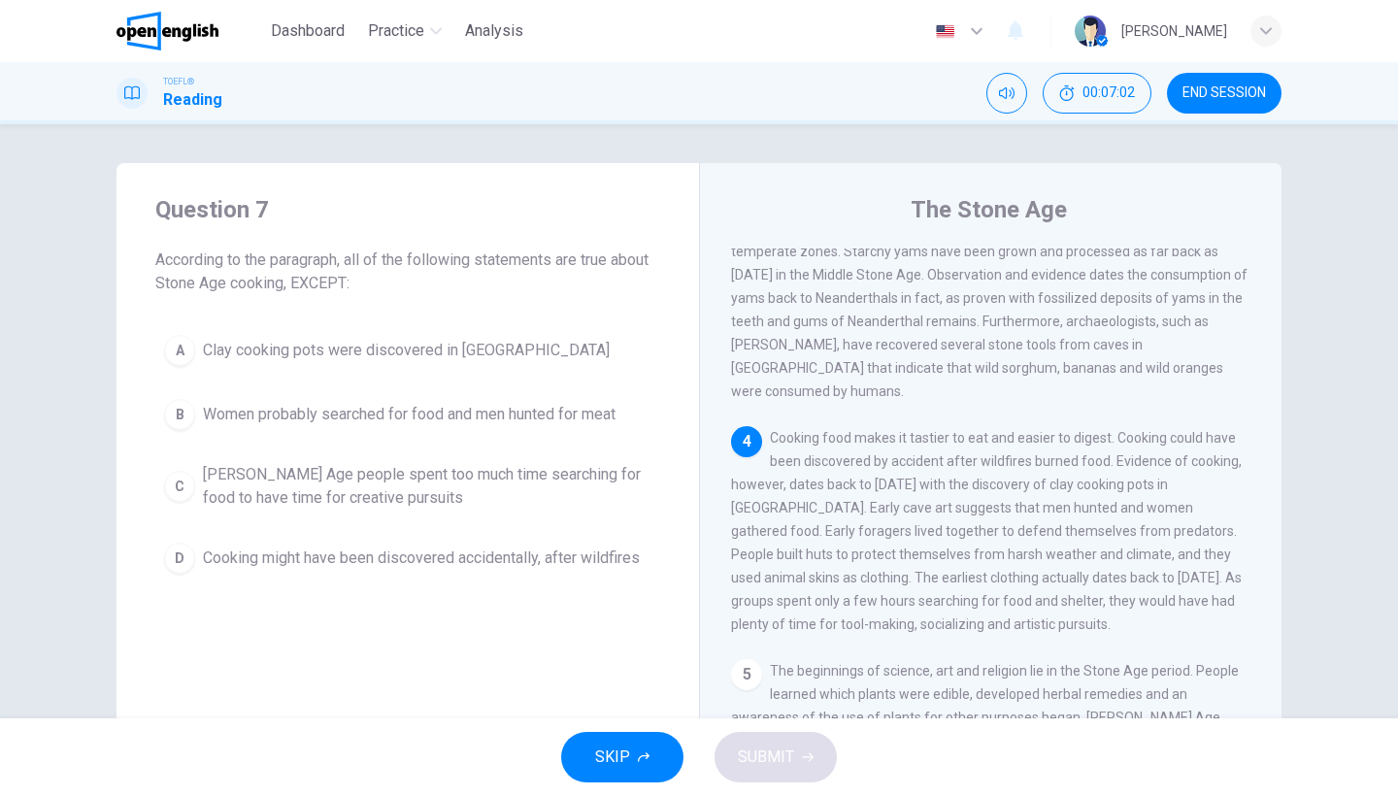
scroll to position [630, 0]
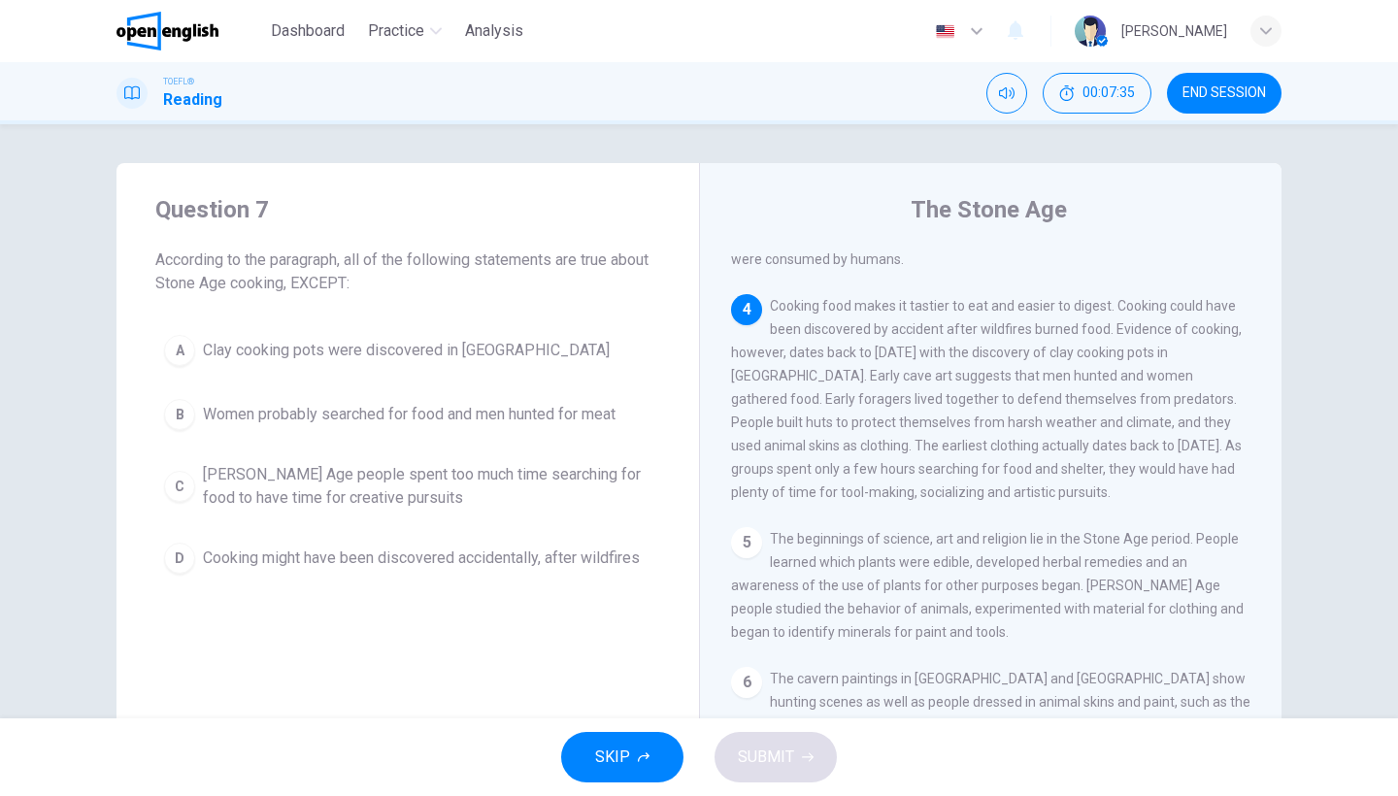
click at [421, 548] on span "Cooking might have been discovered accidentally, after wildfires" at bounding box center [421, 558] width 437 height 23
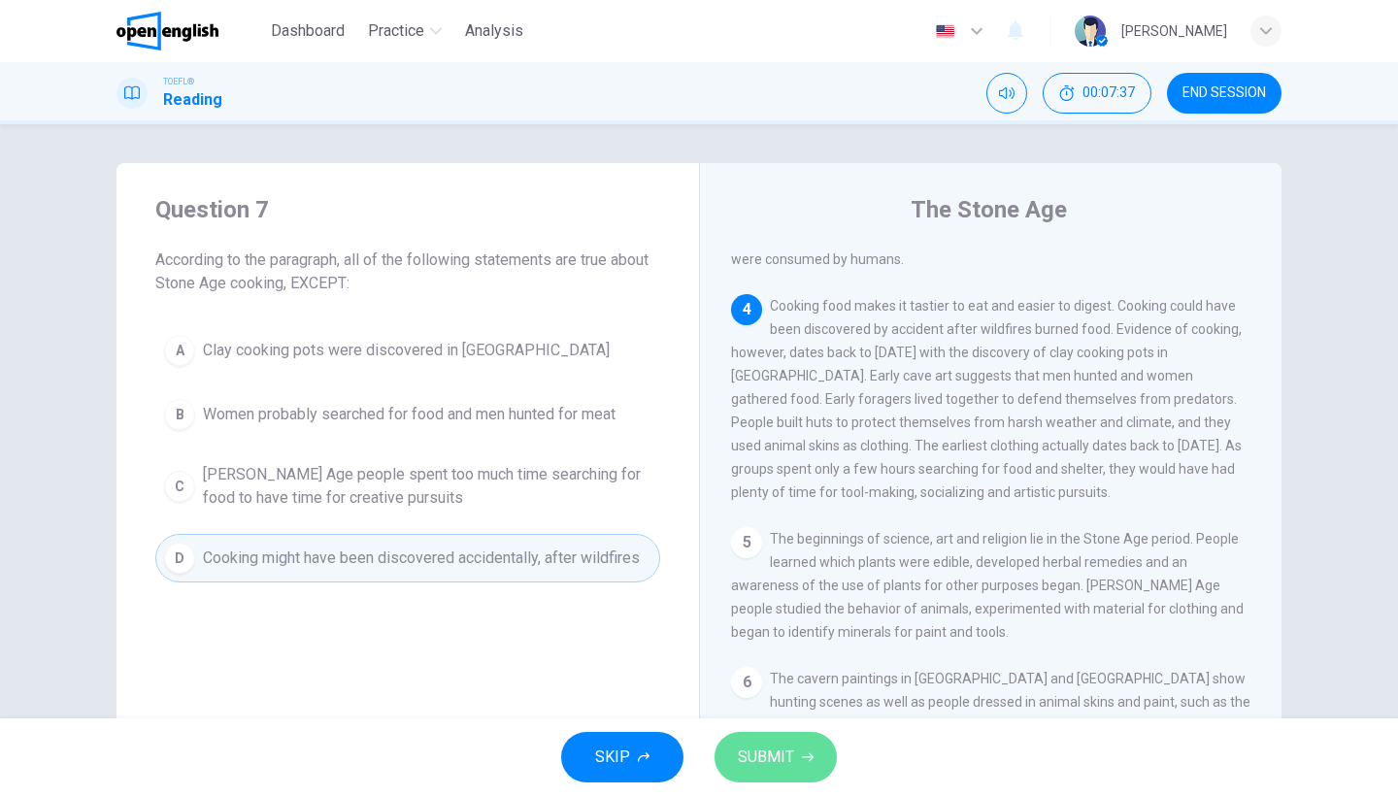
click at [799, 750] on button "SUBMIT" at bounding box center [776, 757] width 122 height 50
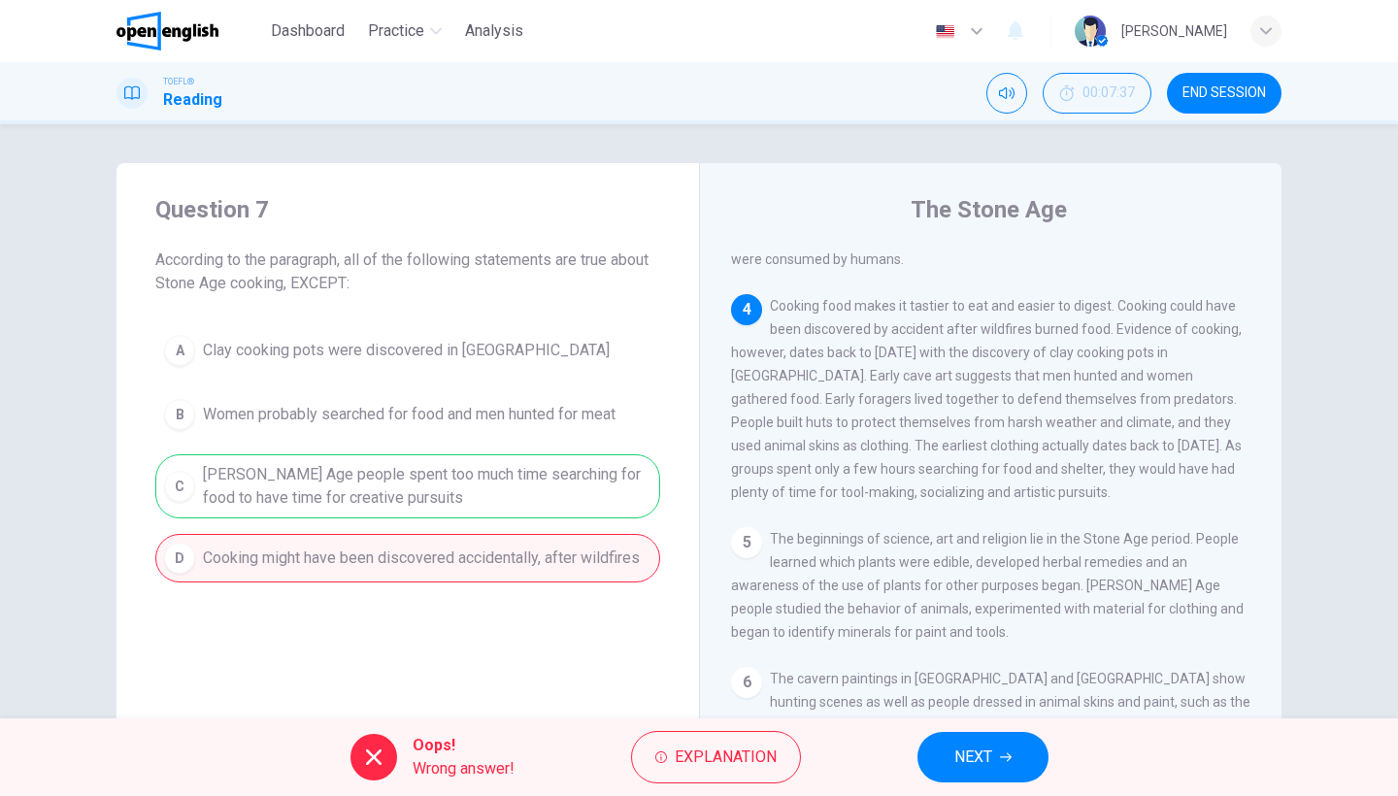
click at [996, 757] on button "NEXT" at bounding box center [982, 757] width 131 height 50
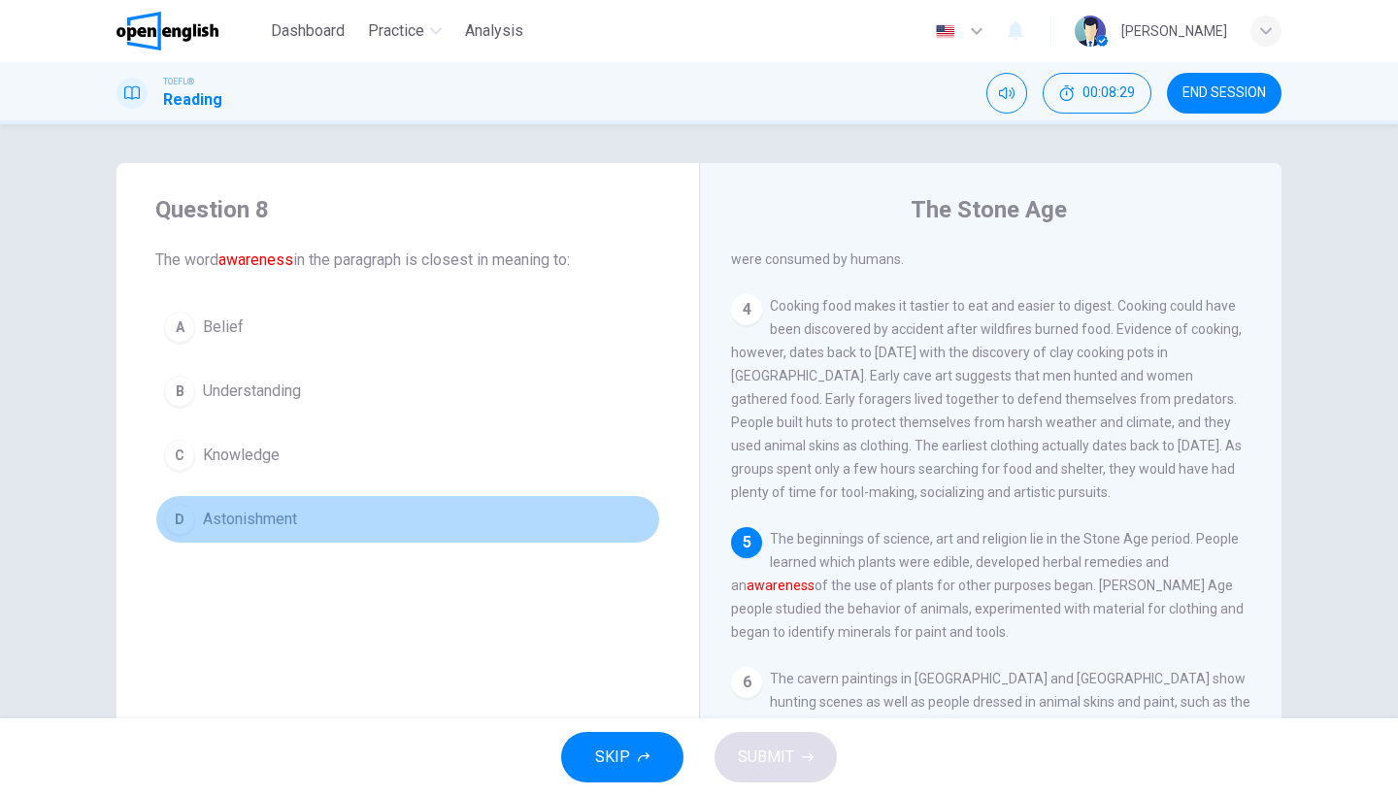
click at [285, 518] on span "Astonishment" at bounding box center [250, 519] width 94 height 23
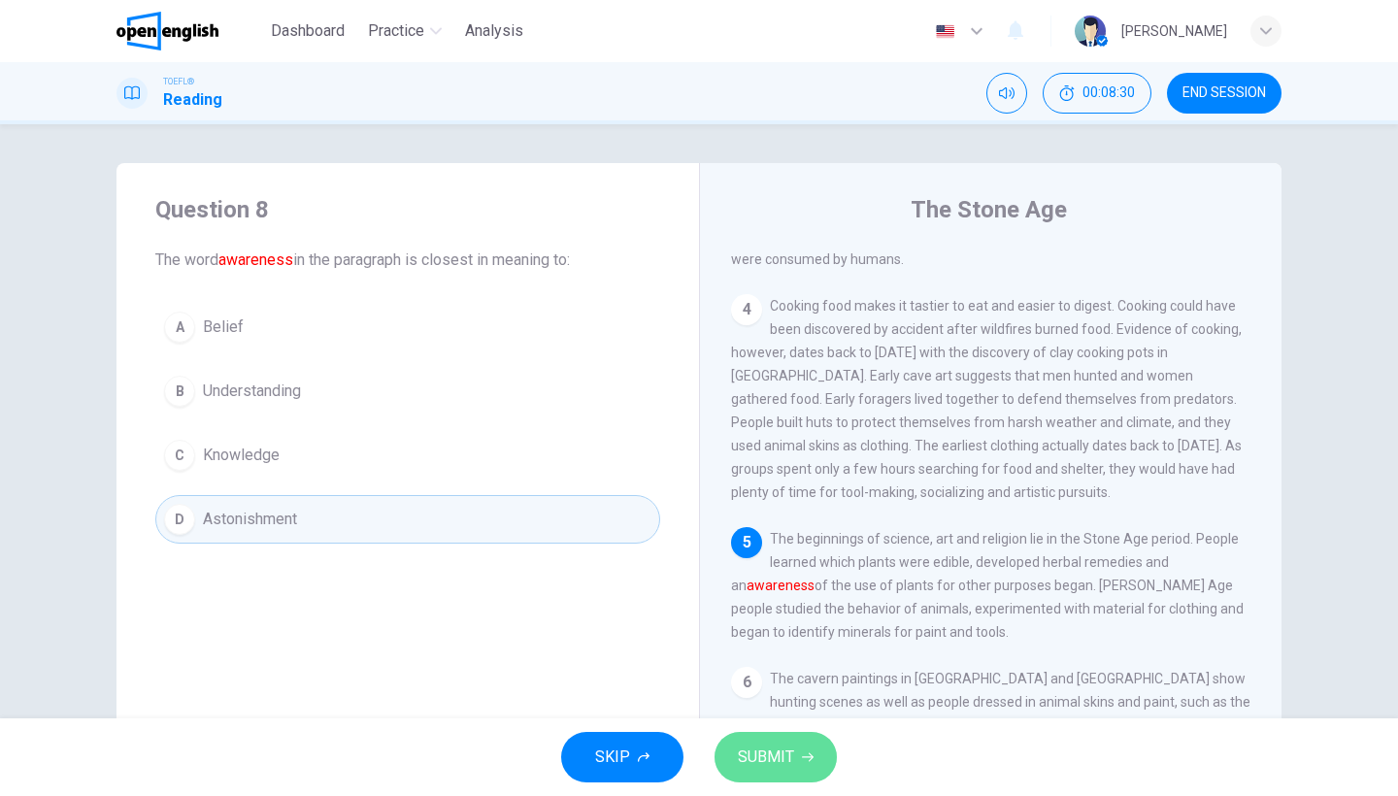
click at [771, 755] on span "SUBMIT" at bounding box center [766, 757] width 56 height 27
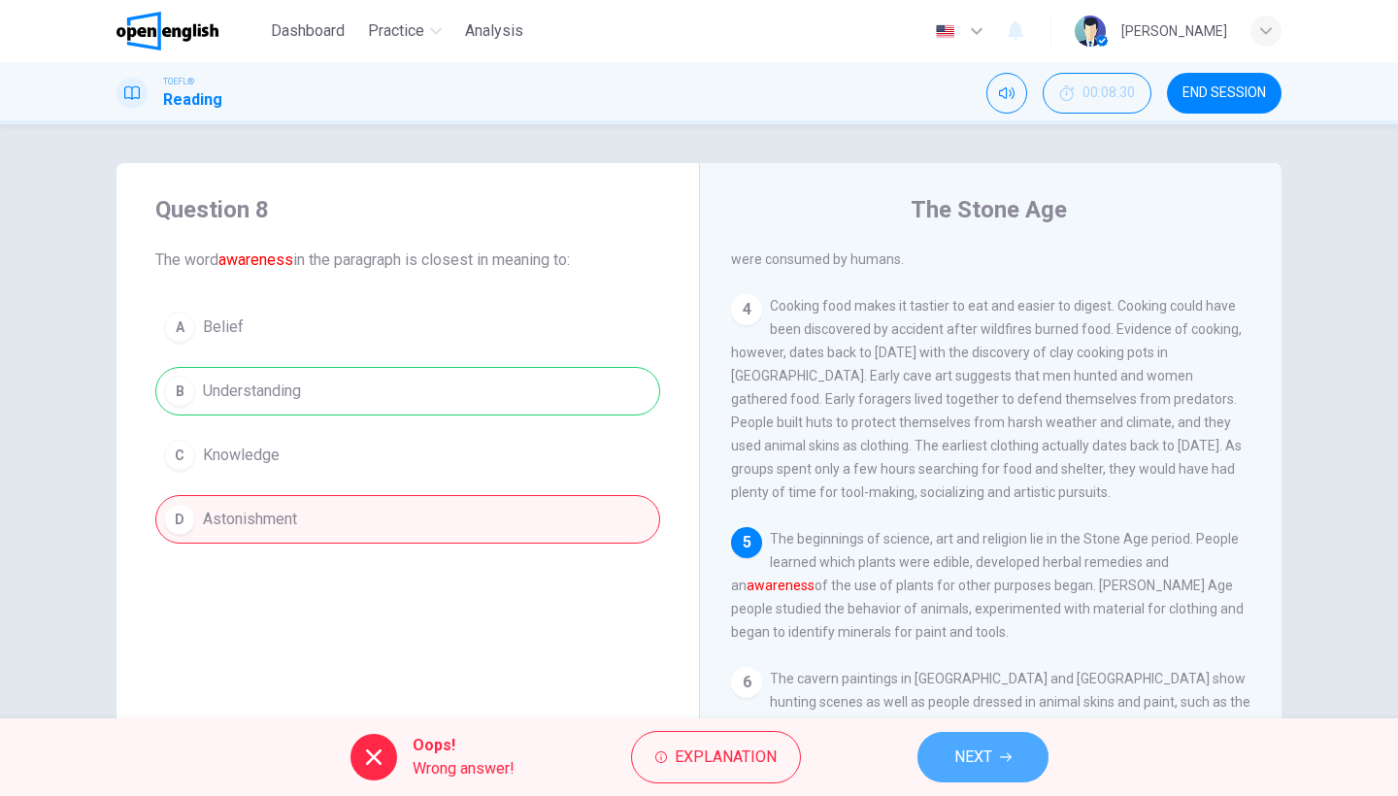
click at [952, 736] on button "NEXT" at bounding box center [982, 757] width 131 height 50
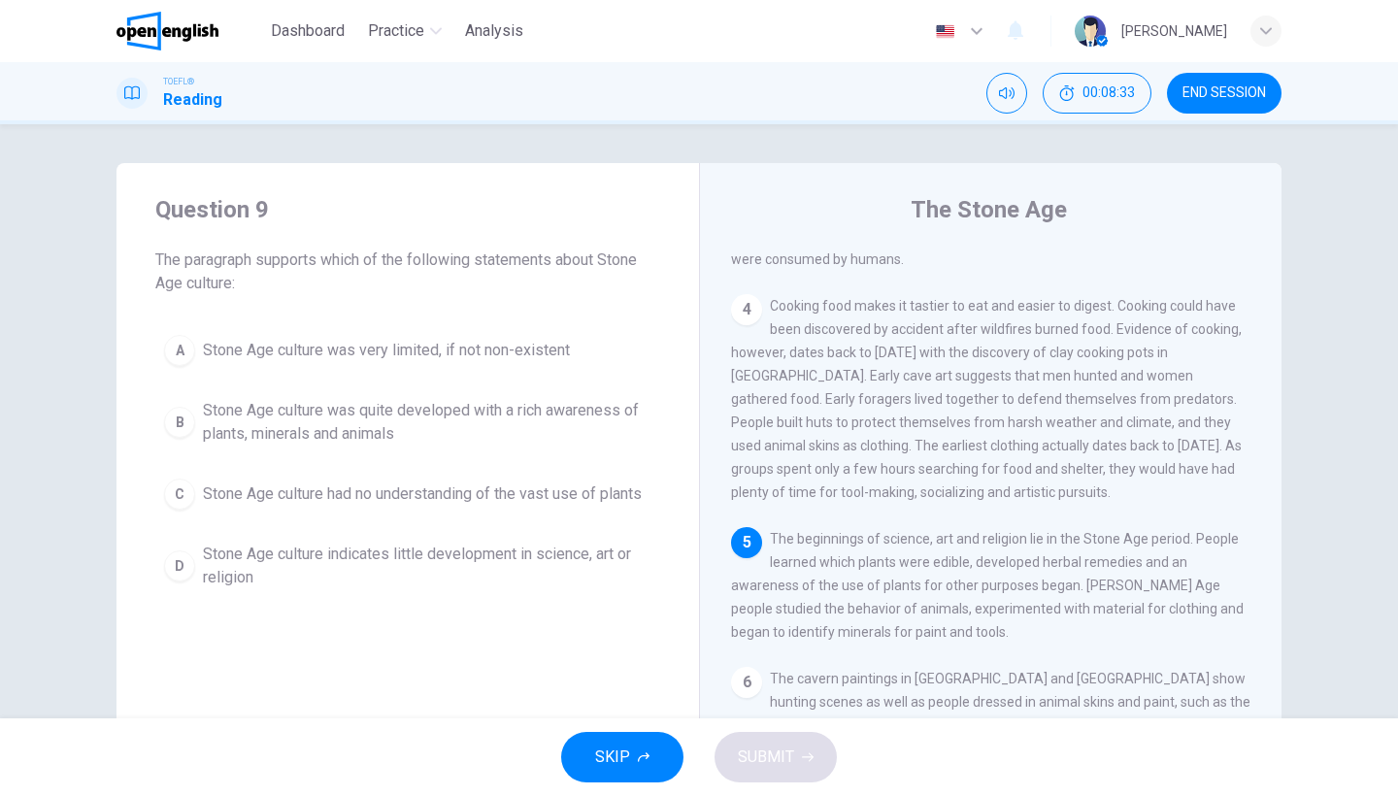
drag, startPoint x: 145, startPoint y: 255, endPoint x: 249, endPoint y: 288, distance: 109.9
click at [249, 288] on div "Question 9 The paragraph supports which of the following statements about Stone…" at bounding box center [407, 396] width 582 height 466
drag, startPoint x: 244, startPoint y: 288, endPoint x: 94, endPoint y: 280, distance: 149.8
click at [94, 280] on div "Question 9 The paragraph supports which of the following statements about Stone…" at bounding box center [698, 500] width 1227 height 675
drag, startPoint x: 156, startPoint y: 259, endPoint x: 260, endPoint y: 283, distance: 106.5
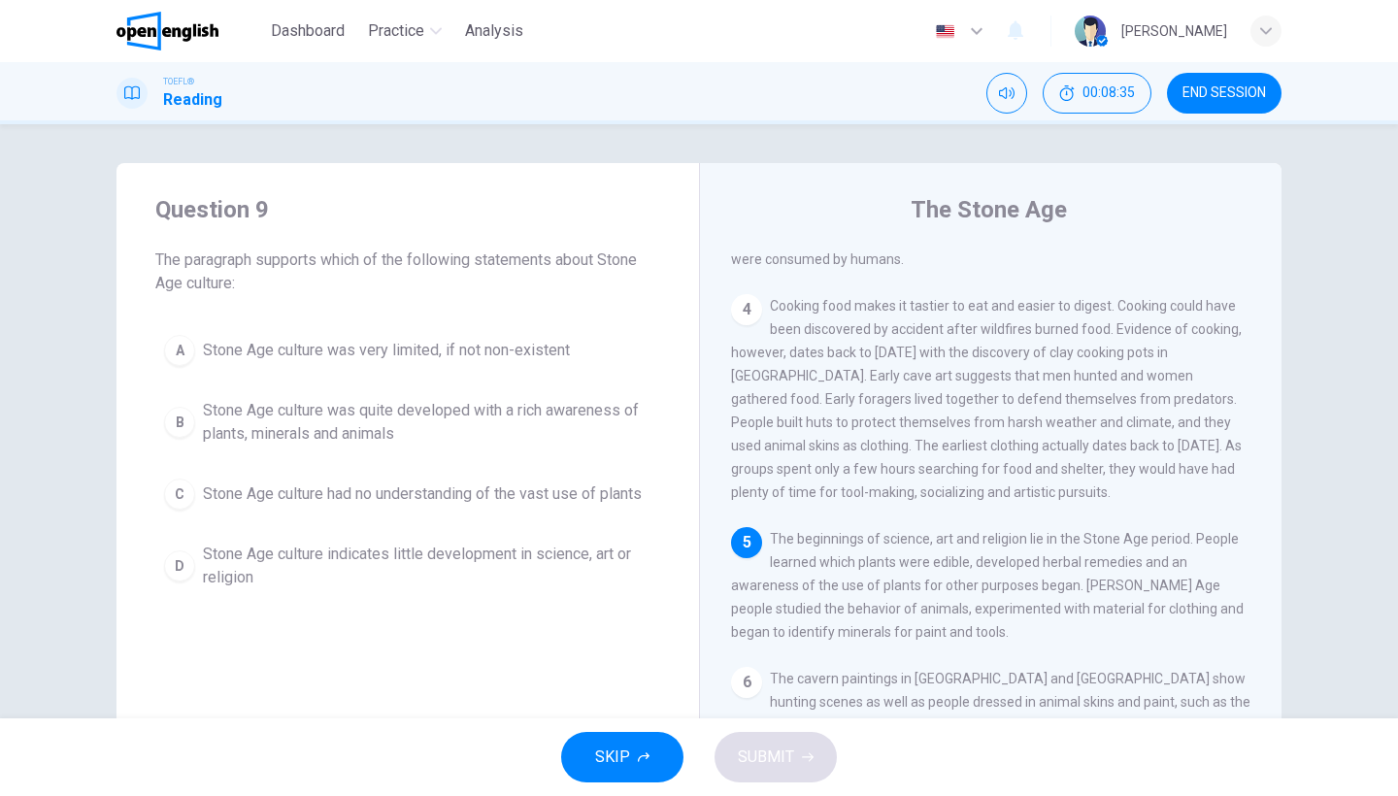
click at [260, 283] on span "The paragraph supports which of the following statements about Stone Age cultur…" at bounding box center [407, 272] width 505 height 47
drag, startPoint x: 769, startPoint y: 514, endPoint x: 877, endPoint y: 581, distance: 126.9
click at [879, 581] on div "5 The beginnings of science, art and religion lie in the Stone Age period. Peop…" at bounding box center [991, 585] width 520 height 116
drag, startPoint x: 862, startPoint y: 518, endPoint x: 910, endPoint y: 518, distance: 47.6
click at [910, 531] on span "The beginnings of science, art and religion lie in the Stone Age period. People…" at bounding box center [987, 585] width 513 height 109
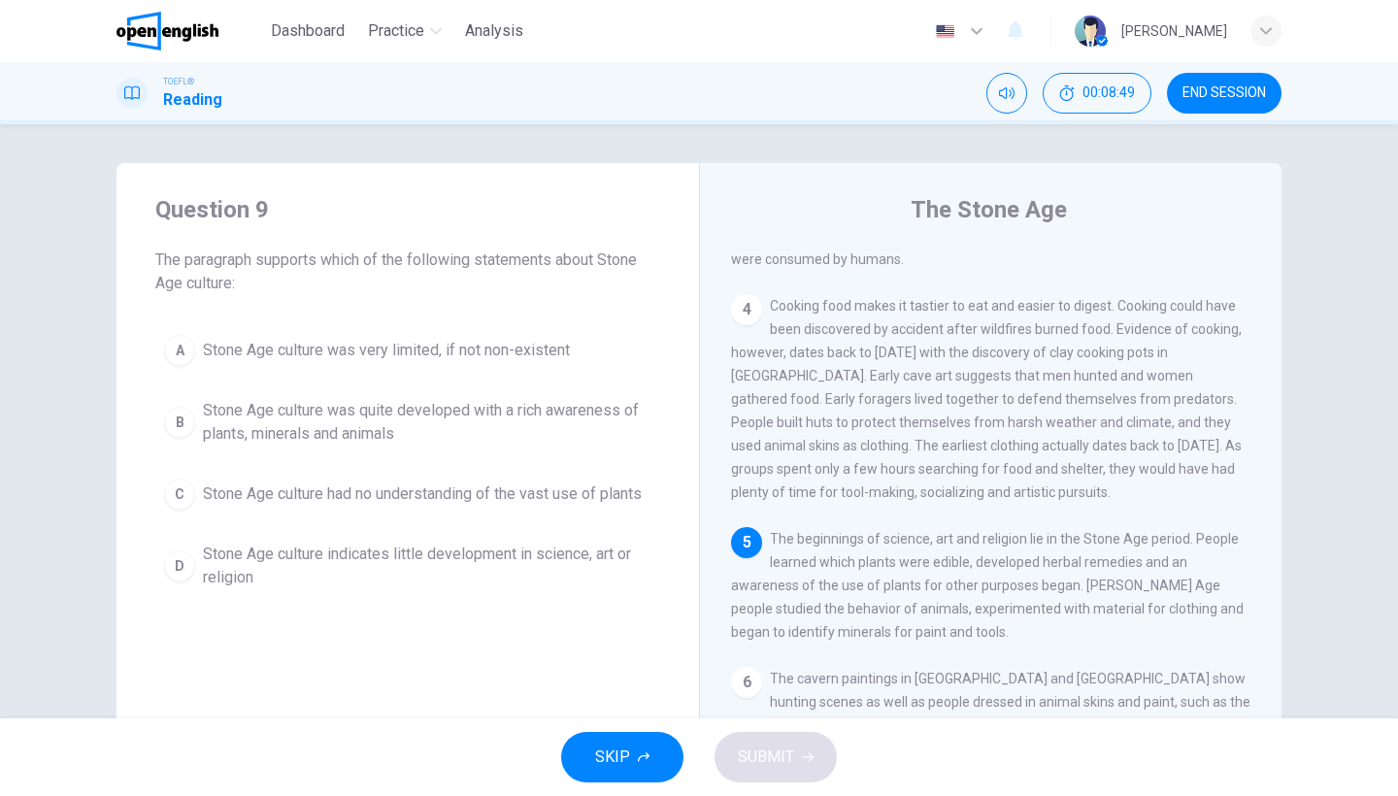
drag, startPoint x: 773, startPoint y: 518, endPoint x: 914, endPoint y: 679, distance: 213.9
click at [915, 681] on div "1 The Stone Age consists of seven subdivisions, including the Paleolithic Age (…" at bounding box center [1004, 528] width 546 height 558
drag, startPoint x: 884, startPoint y: 517, endPoint x: 997, endPoint y: 524, distance: 112.8
click at [999, 527] on div "5 The beginnings of science, art and religion lie in the Stone Age period. Peop…" at bounding box center [991, 585] width 520 height 116
click at [861, 531] on span "The beginnings of science, art and religion lie in the Stone Age period. People…" at bounding box center [987, 585] width 513 height 109
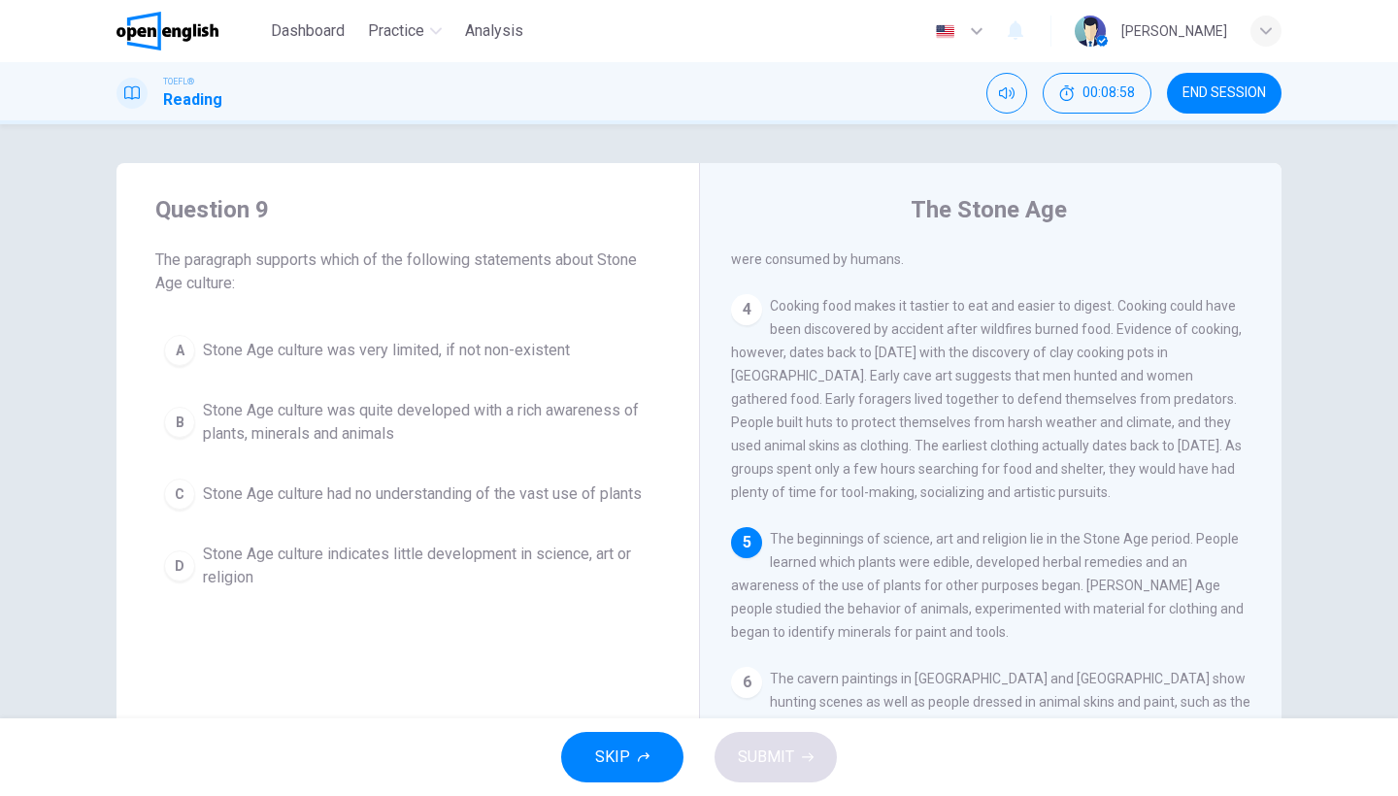
drag, startPoint x: 871, startPoint y: 513, endPoint x: 910, endPoint y: 520, distance: 39.6
click at [910, 531] on span "The beginnings of science, art and religion lie in the Stone Age period. People…" at bounding box center [987, 585] width 513 height 109
drag, startPoint x: 1080, startPoint y: 515, endPoint x: 1132, endPoint y: 516, distance: 52.4
click at [1132, 531] on span "The beginnings of science, art and religion lie in the Stone Age period. People…" at bounding box center [987, 585] width 513 height 109
click at [536, 558] on span "Stone Age culture indicates little development in science, art or religion" at bounding box center [427, 566] width 449 height 47
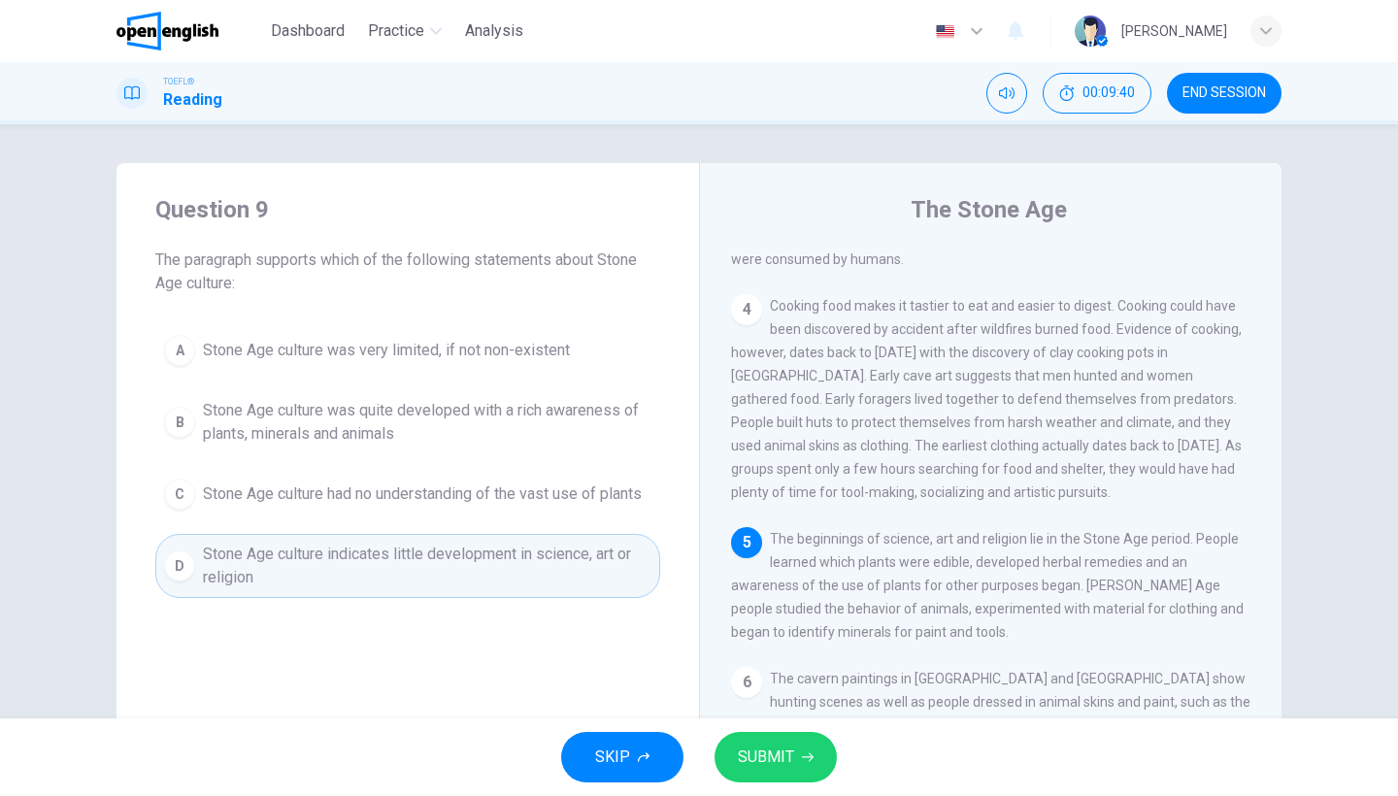
click at [549, 385] on div "A Stone Age culture was very limited, if not non-existent B Stone Age culture w…" at bounding box center [407, 462] width 505 height 272
click at [548, 392] on button "B Stone Age culture was quite developed with a rich awareness of plants, minera…" at bounding box center [407, 422] width 505 height 64
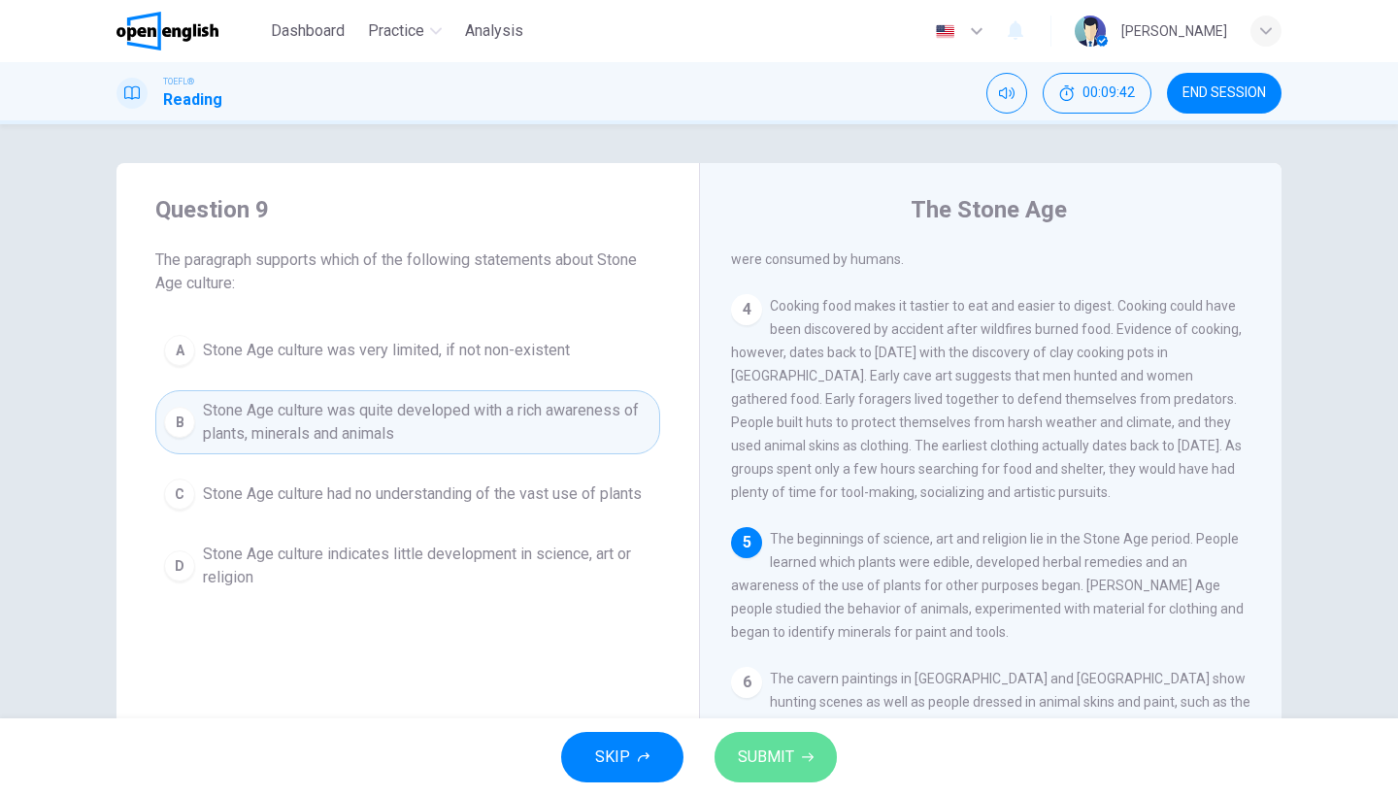
click at [781, 750] on span "SUBMIT" at bounding box center [766, 757] width 56 height 27
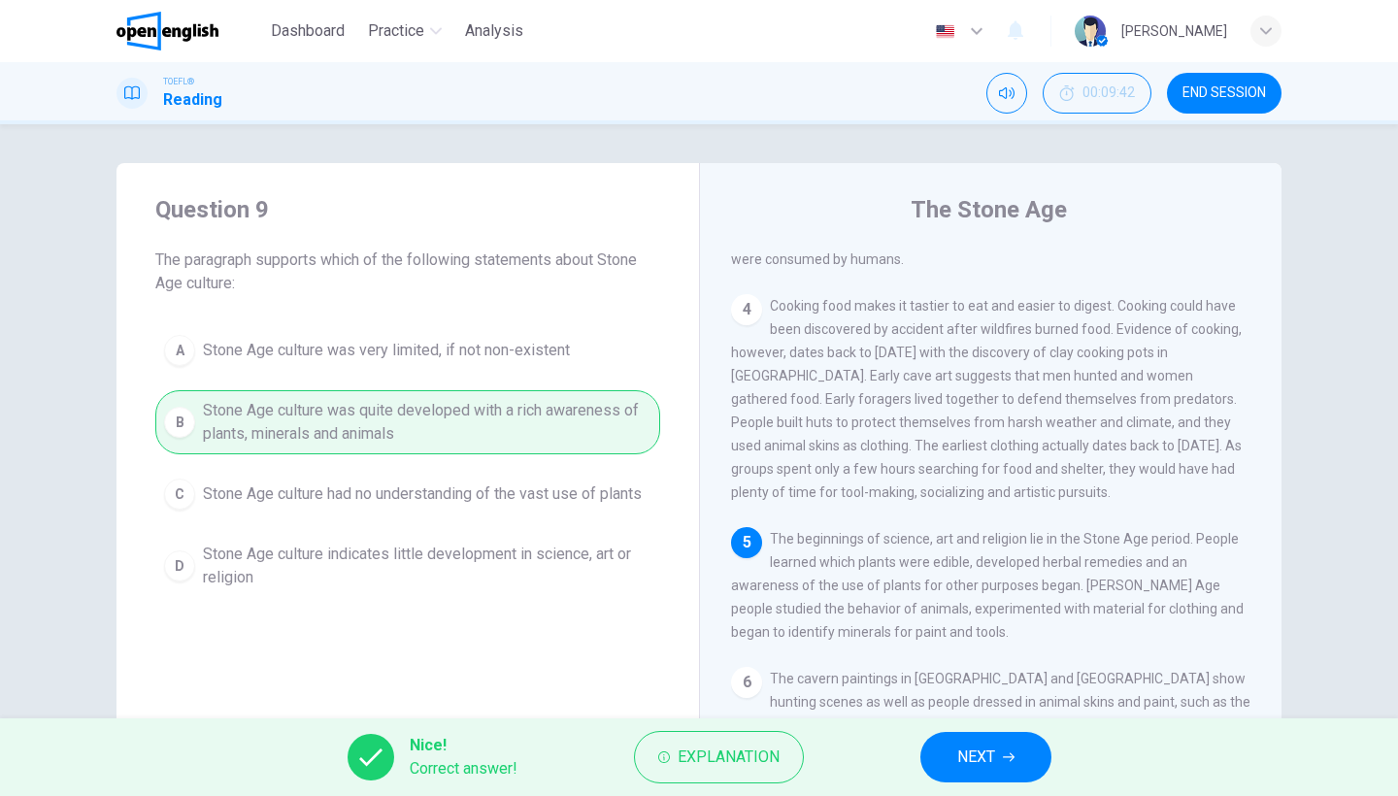
click at [940, 758] on button "NEXT" at bounding box center [985, 757] width 131 height 50
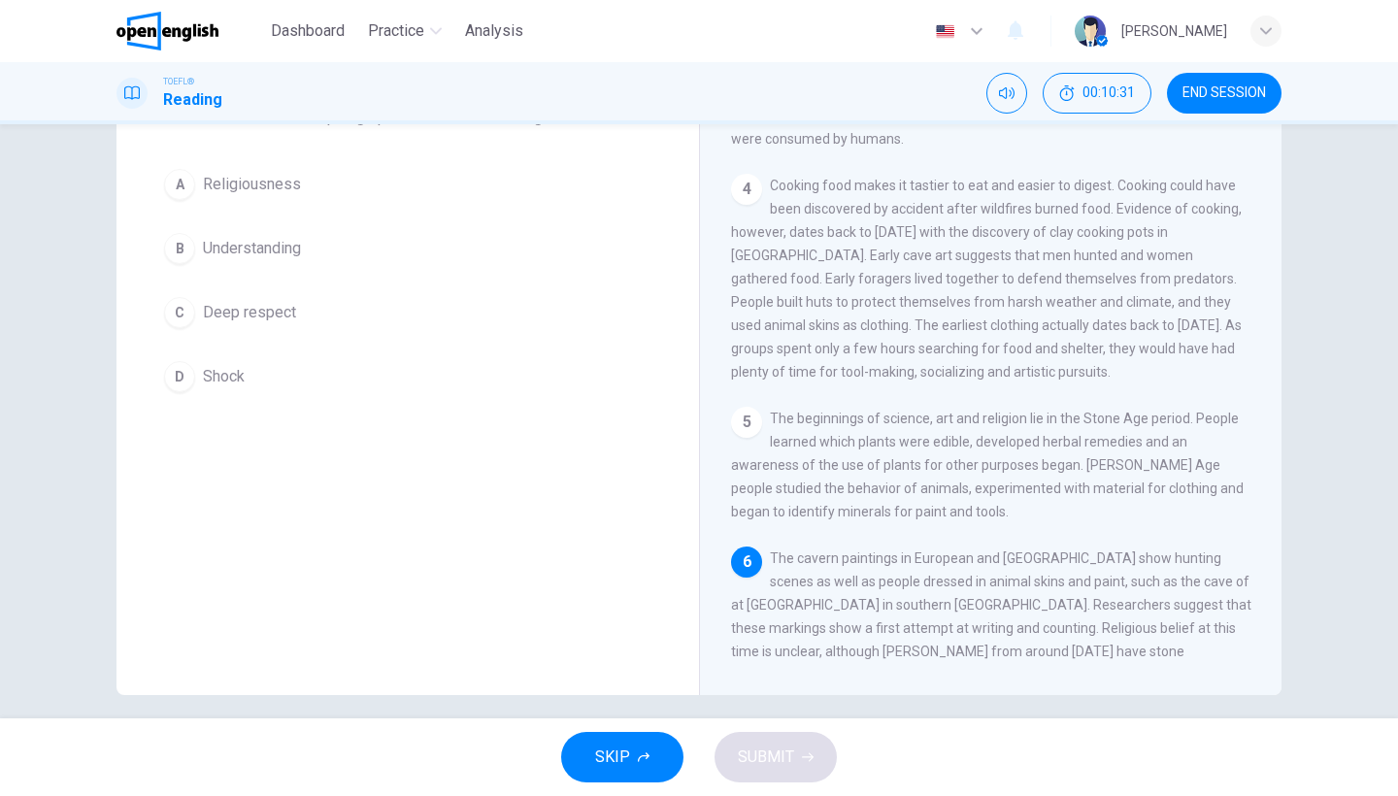
scroll to position [145, 0]
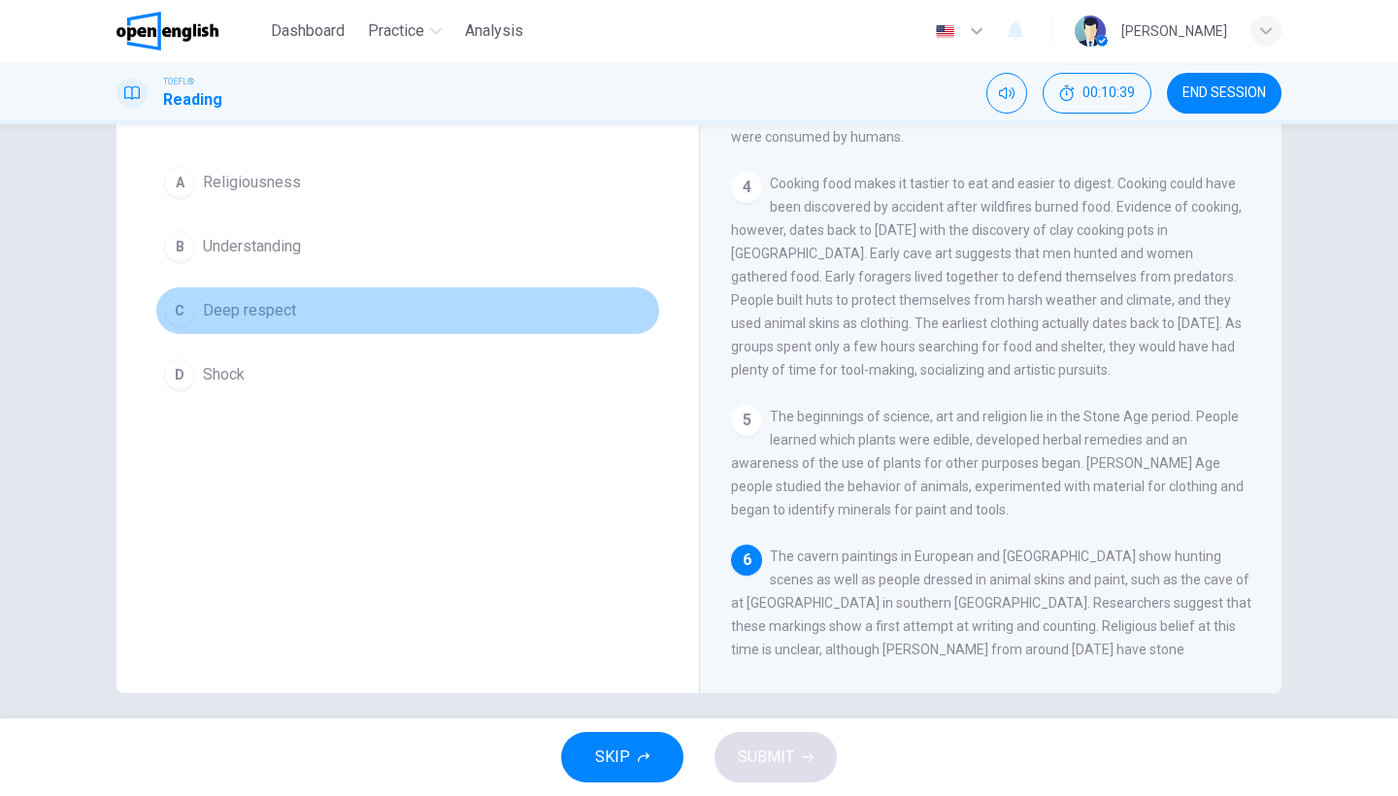
click at [283, 326] on button "C Deep respect" at bounding box center [407, 310] width 505 height 49
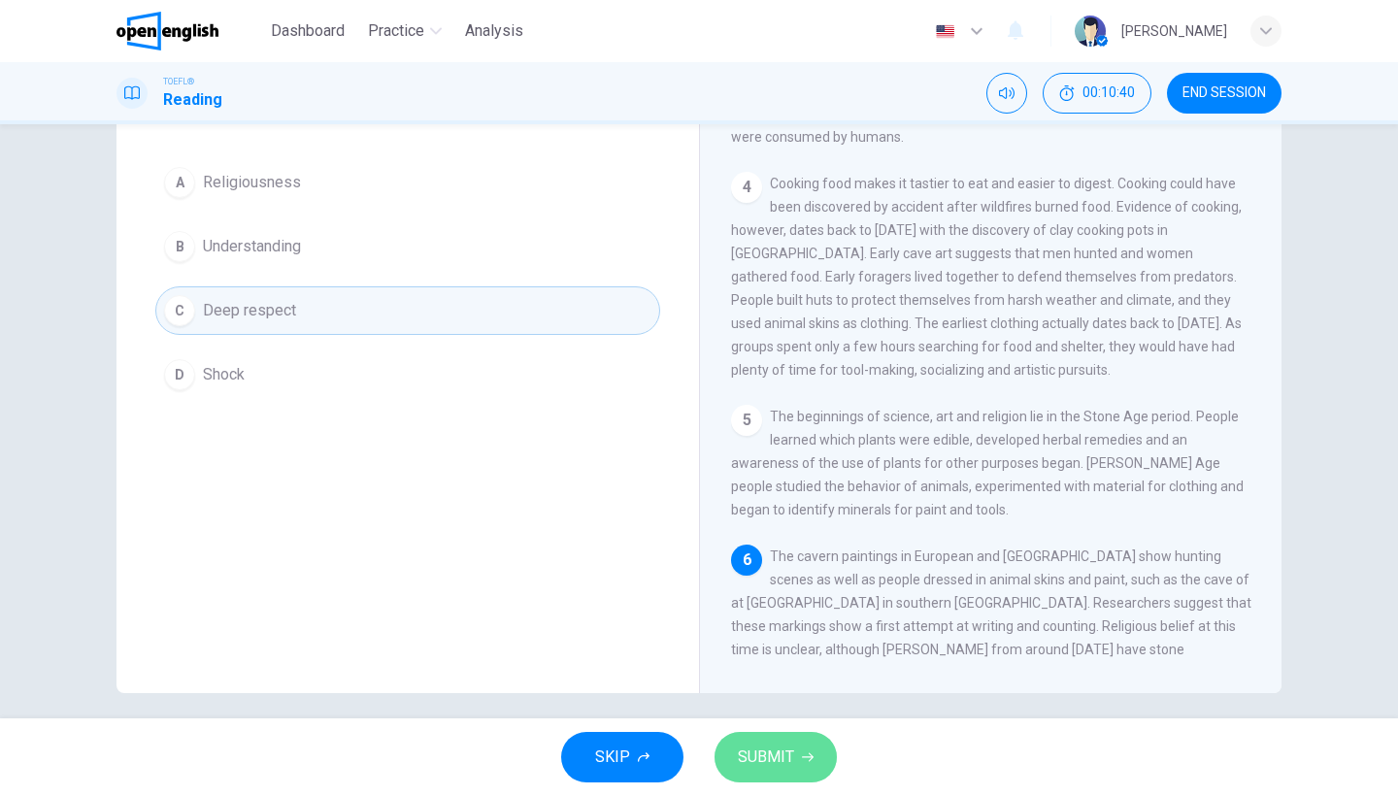
click at [813, 743] on button "SUBMIT" at bounding box center [776, 757] width 122 height 50
click at [811, 750] on button "SUBMIT" at bounding box center [776, 757] width 122 height 50
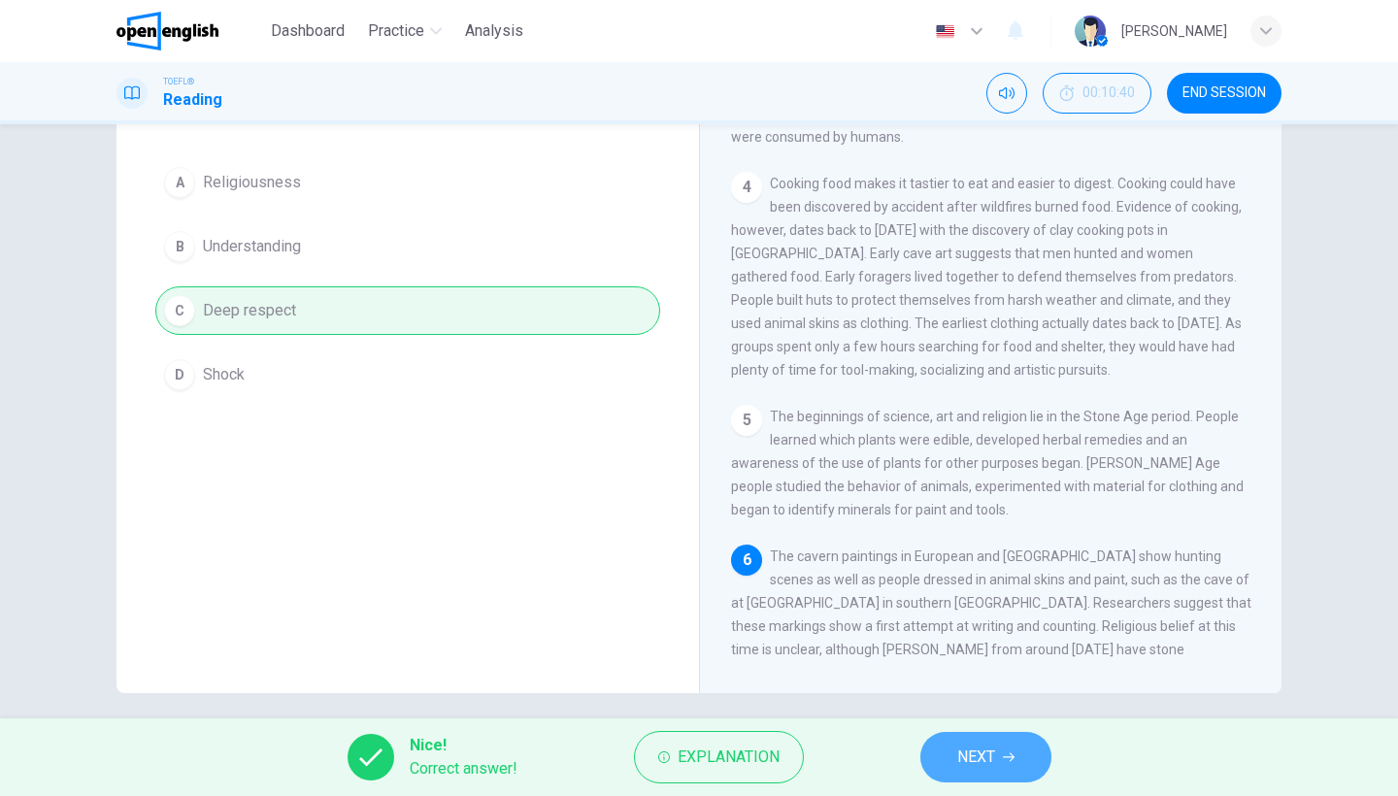
click at [993, 763] on span "NEXT" at bounding box center [976, 757] width 38 height 27
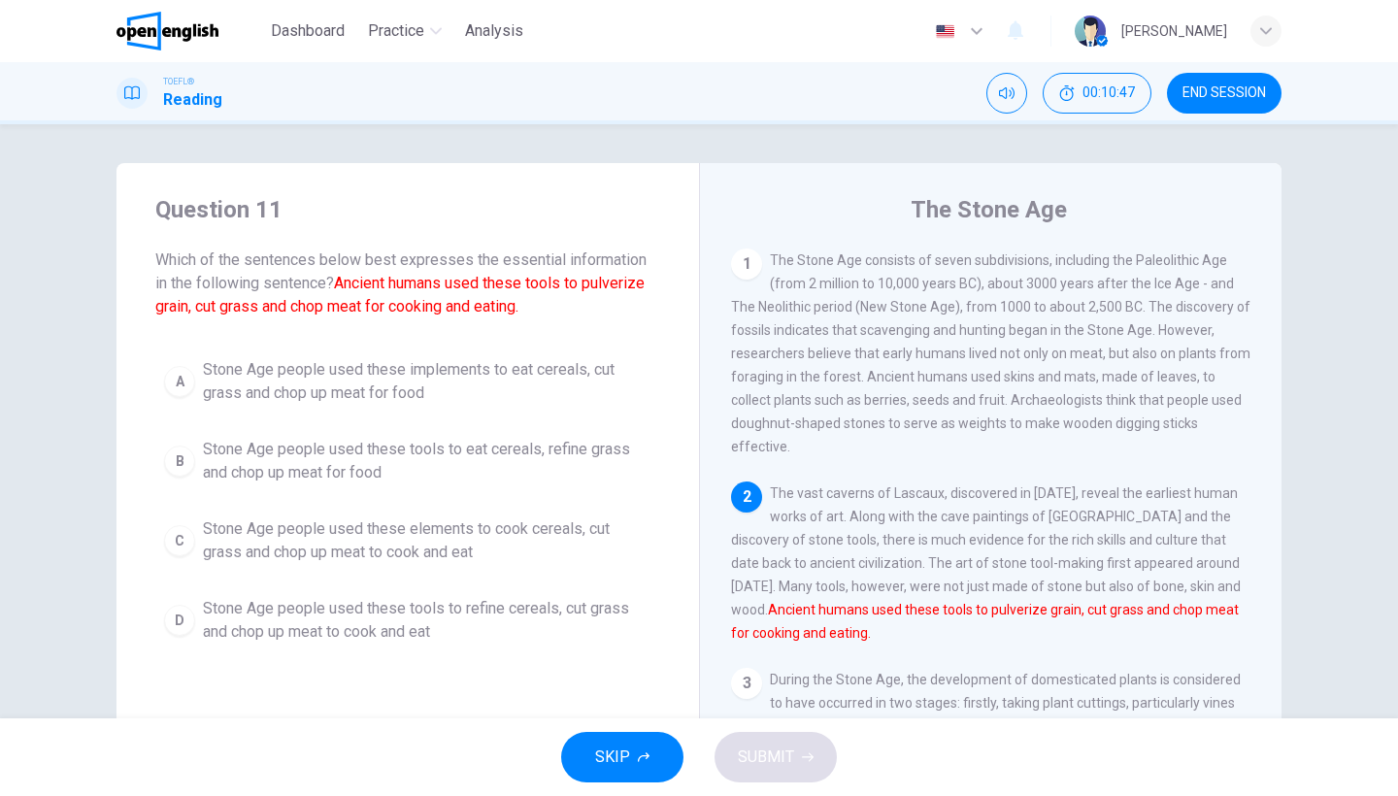
scroll to position [0, 0]
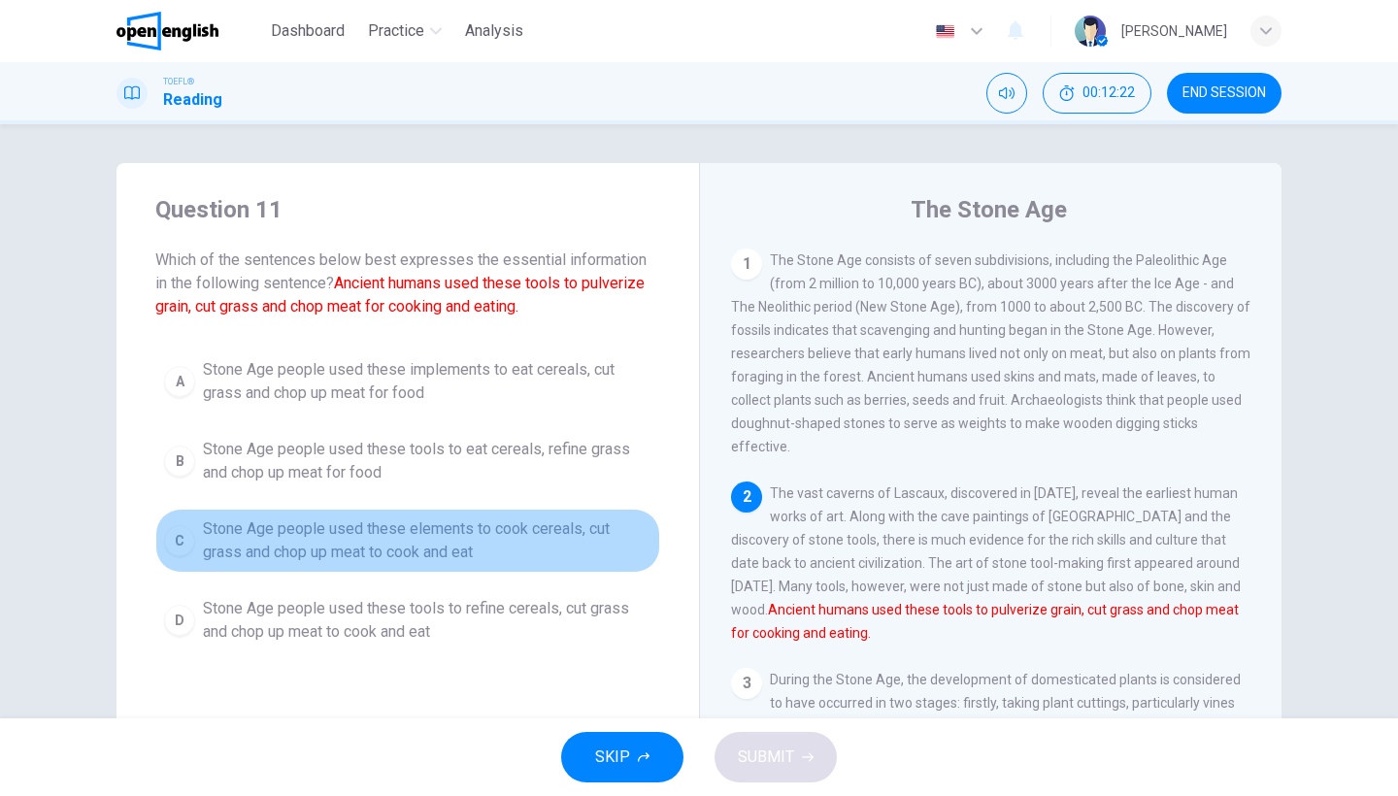
click at [557, 543] on span "Stone Age people used these elements to cook cereals, cut grass and chop up mea…" at bounding box center [427, 540] width 449 height 47
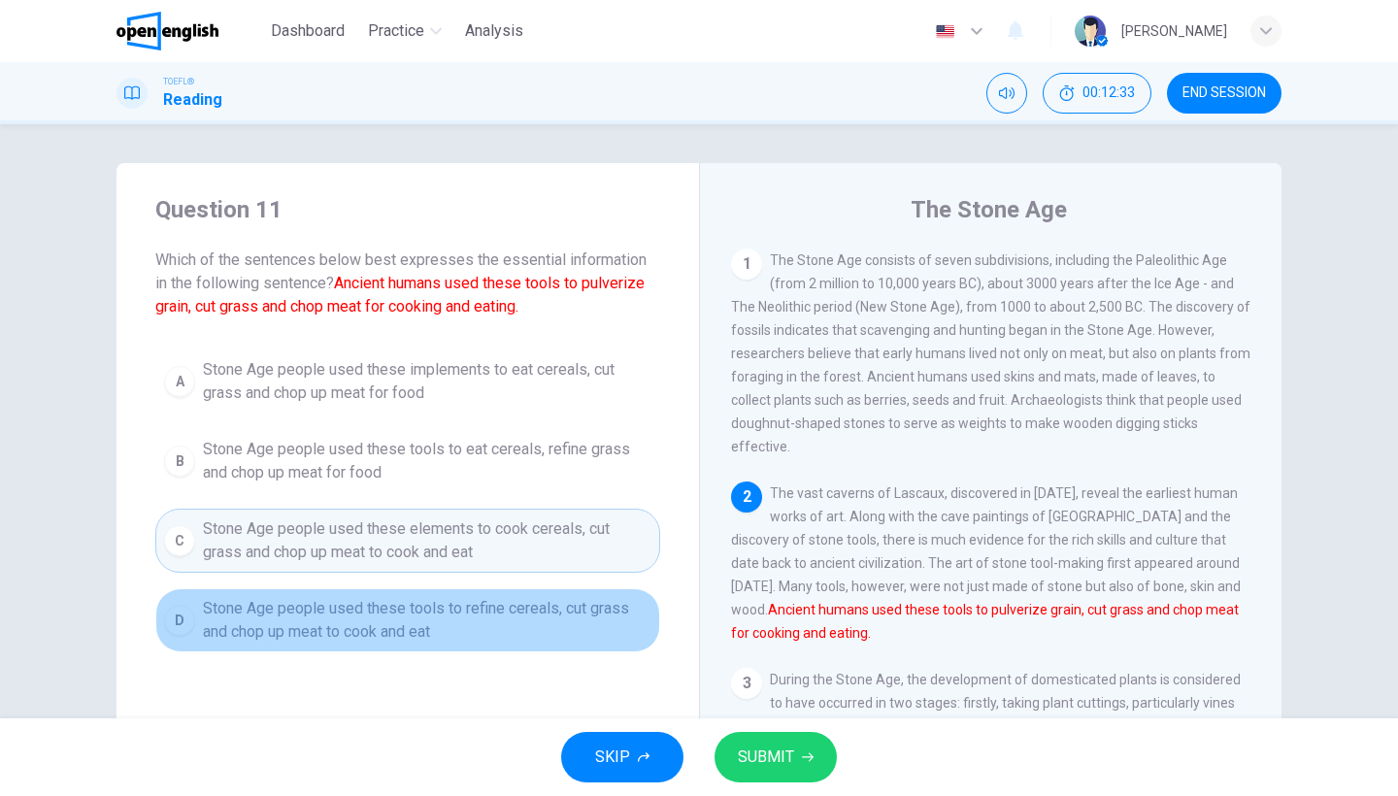
click at [645, 635] on span "Stone Age people used these tools to refine cereals, cut grass and chop up meat…" at bounding box center [427, 620] width 449 height 47
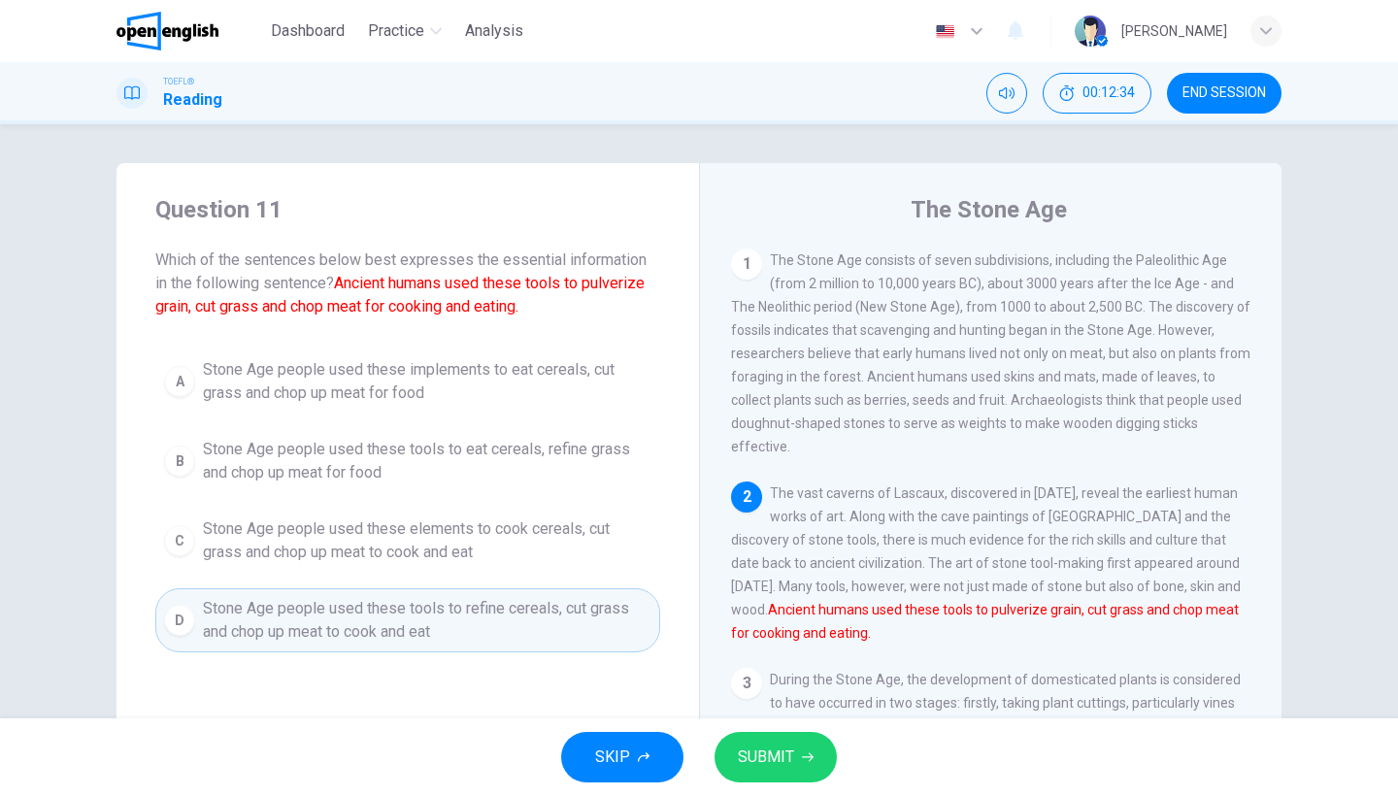
click at [782, 741] on button "SUBMIT" at bounding box center [776, 757] width 122 height 50
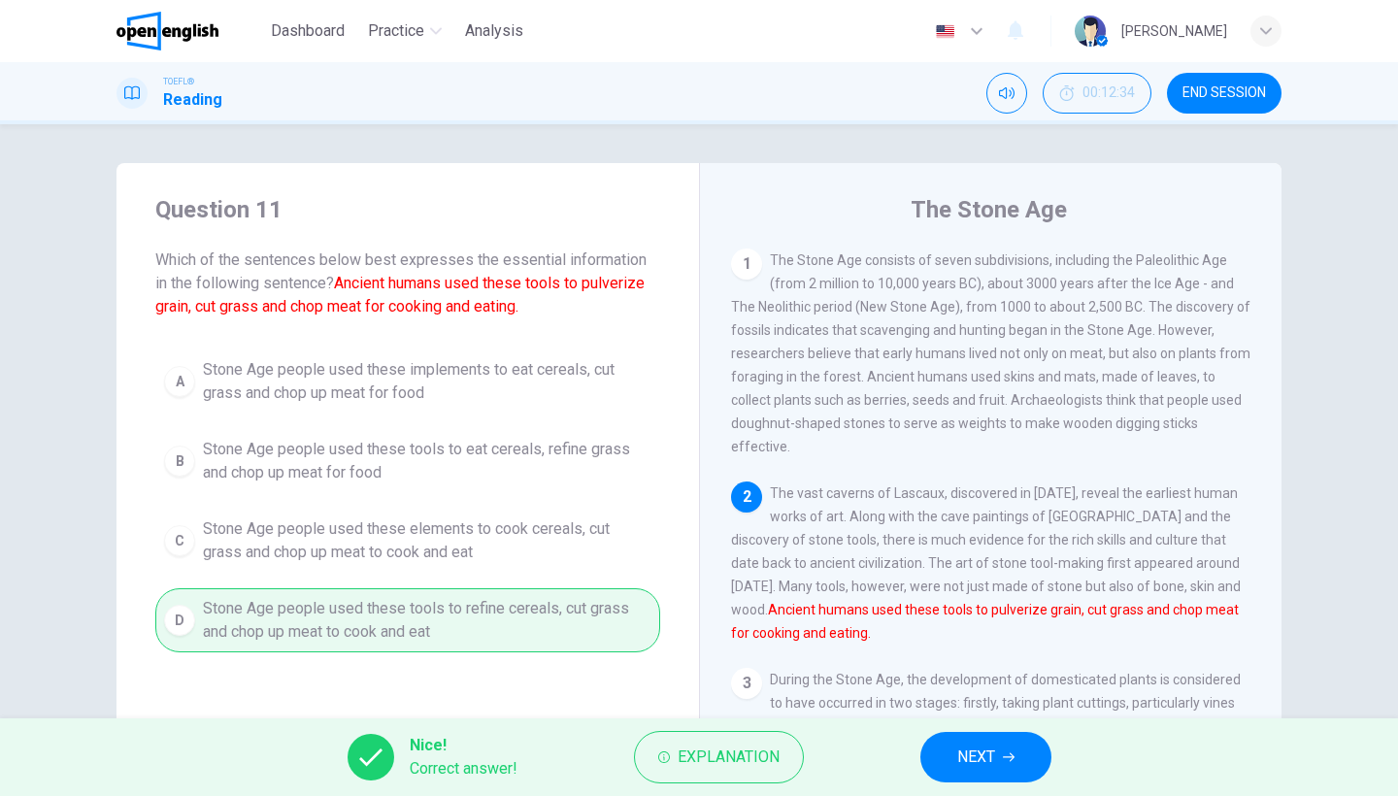
click at [970, 759] on span "NEXT" at bounding box center [976, 757] width 38 height 27
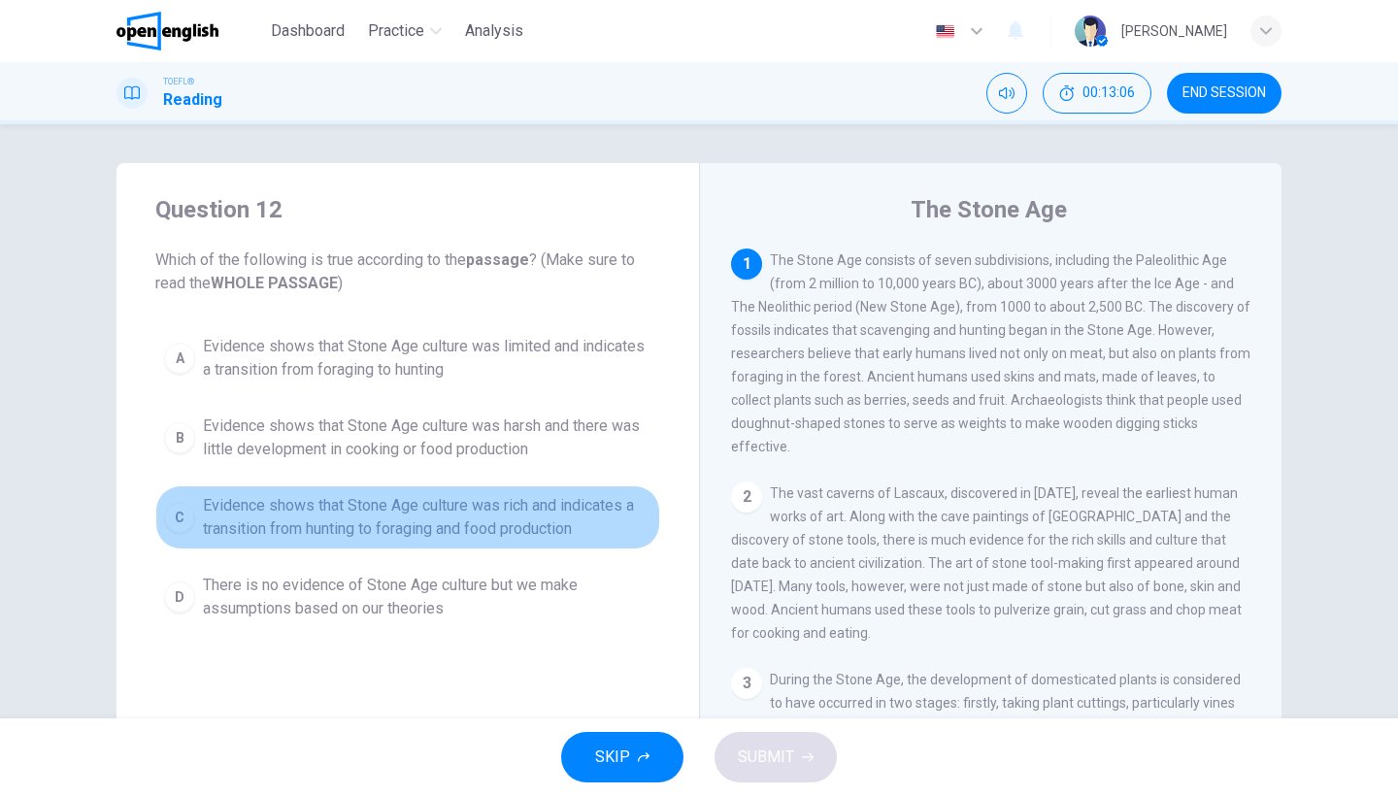
click at [388, 511] on span "Evidence shows that Stone Age culture was rich and indicates a transition from …" at bounding box center [427, 517] width 449 height 47
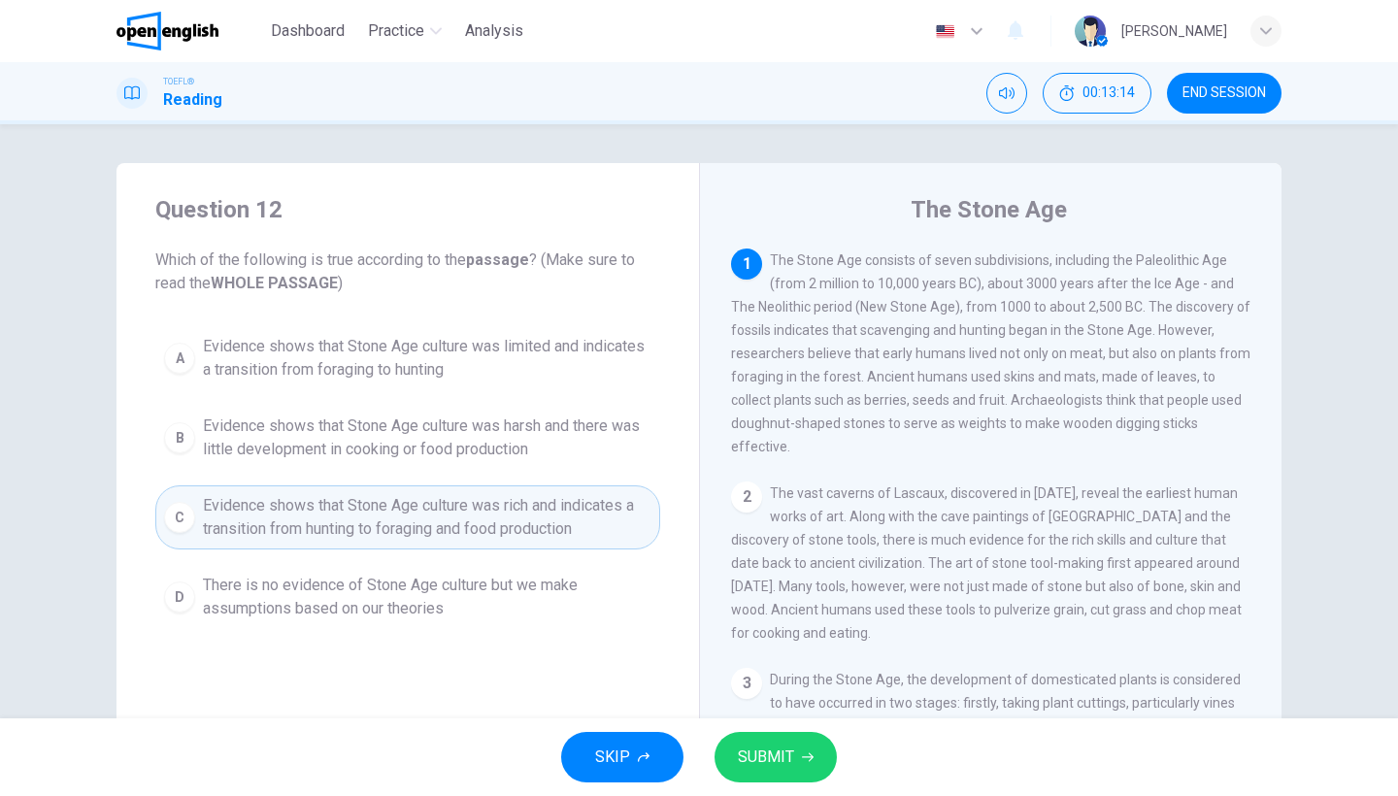
click at [440, 365] on span "Evidence shows that Stone Age culture was limited and indicates a transition fr…" at bounding box center [427, 358] width 449 height 47
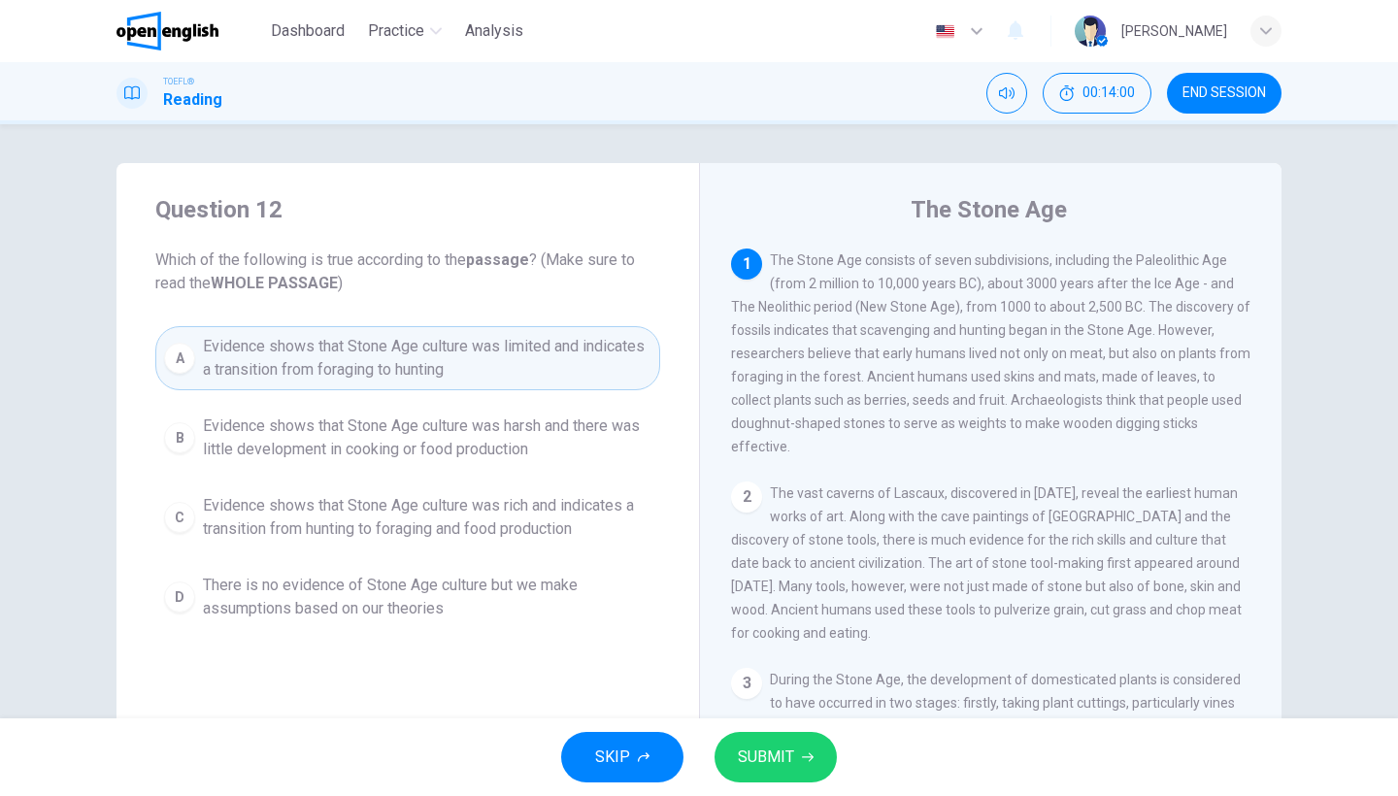
click at [761, 770] on span "SUBMIT" at bounding box center [766, 757] width 56 height 27
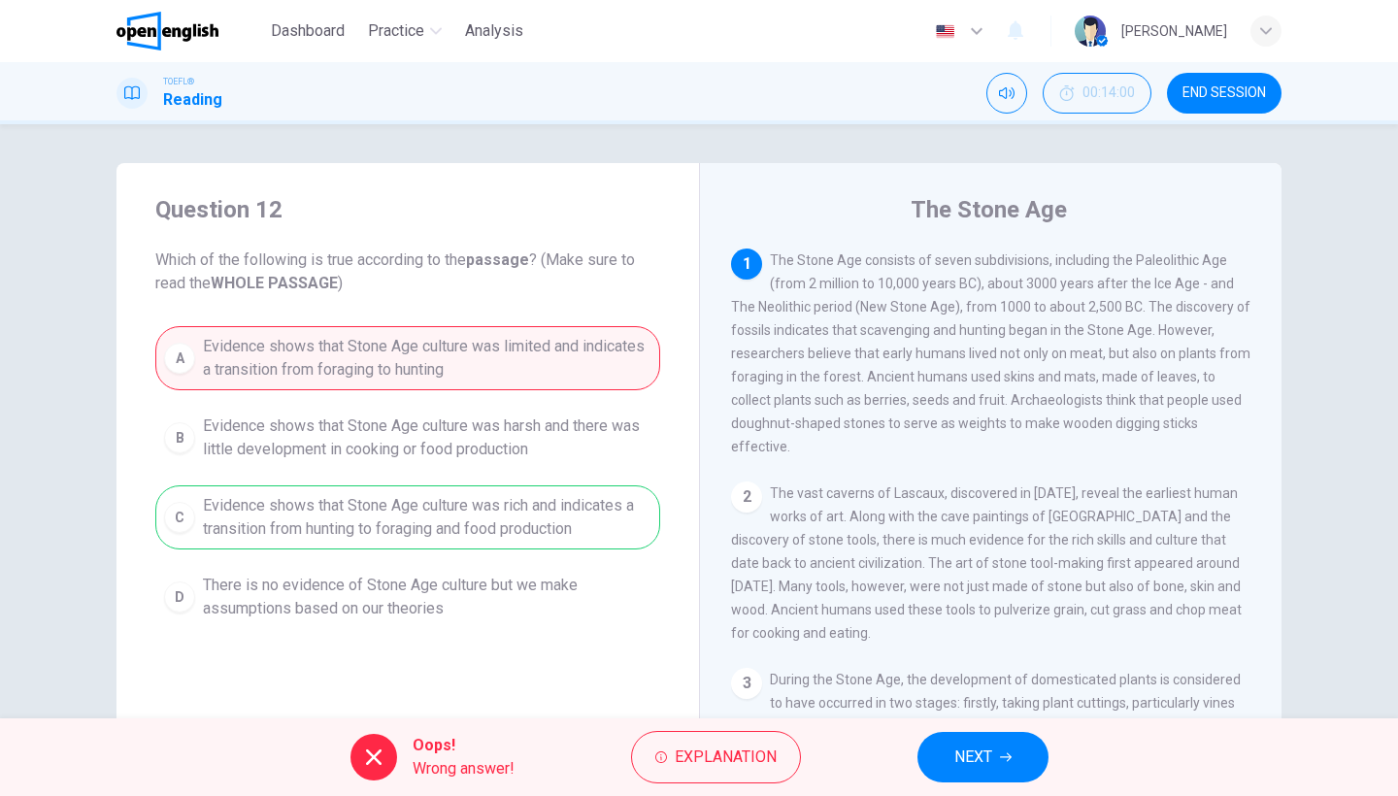
click at [979, 744] on span "NEXT" at bounding box center [973, 757] width 38 height 27
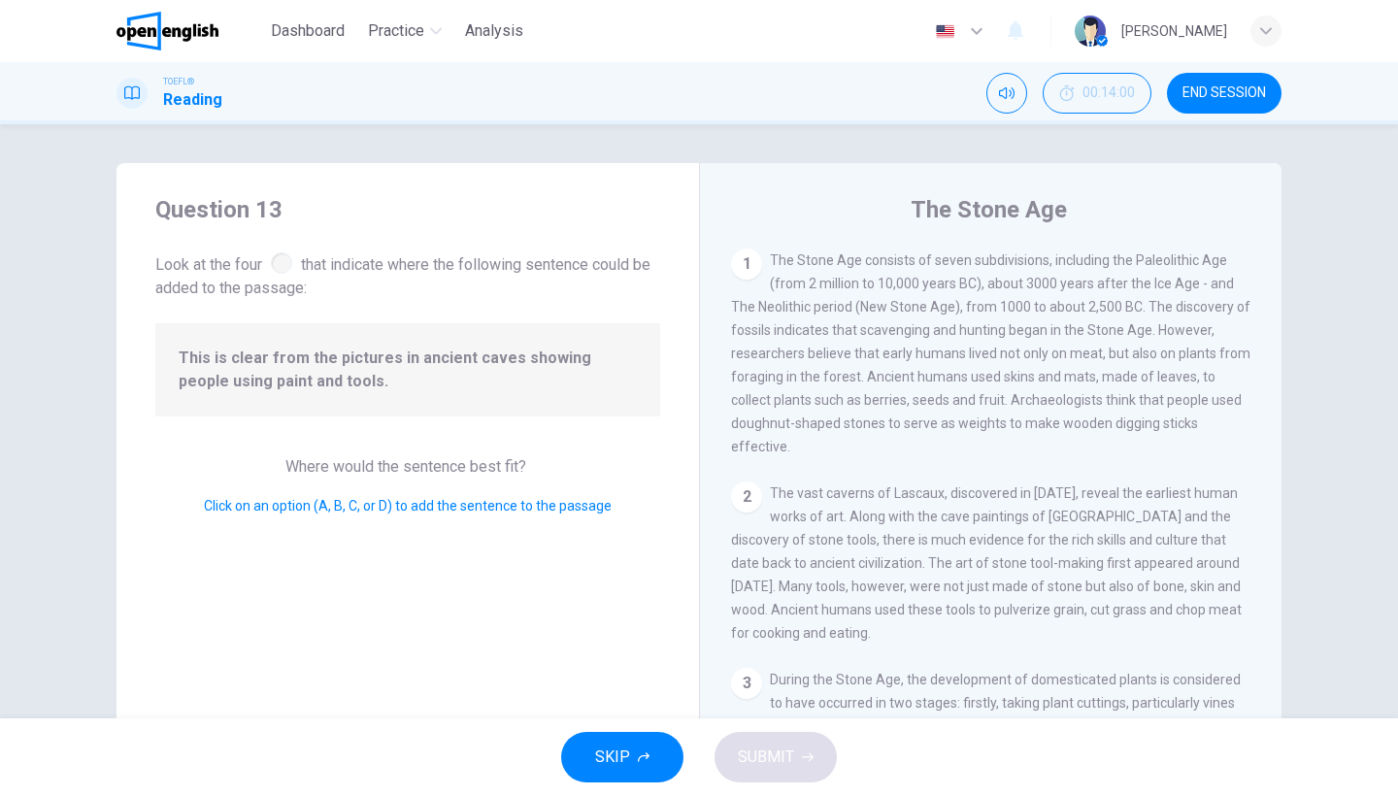
scroll to position [661, 0]
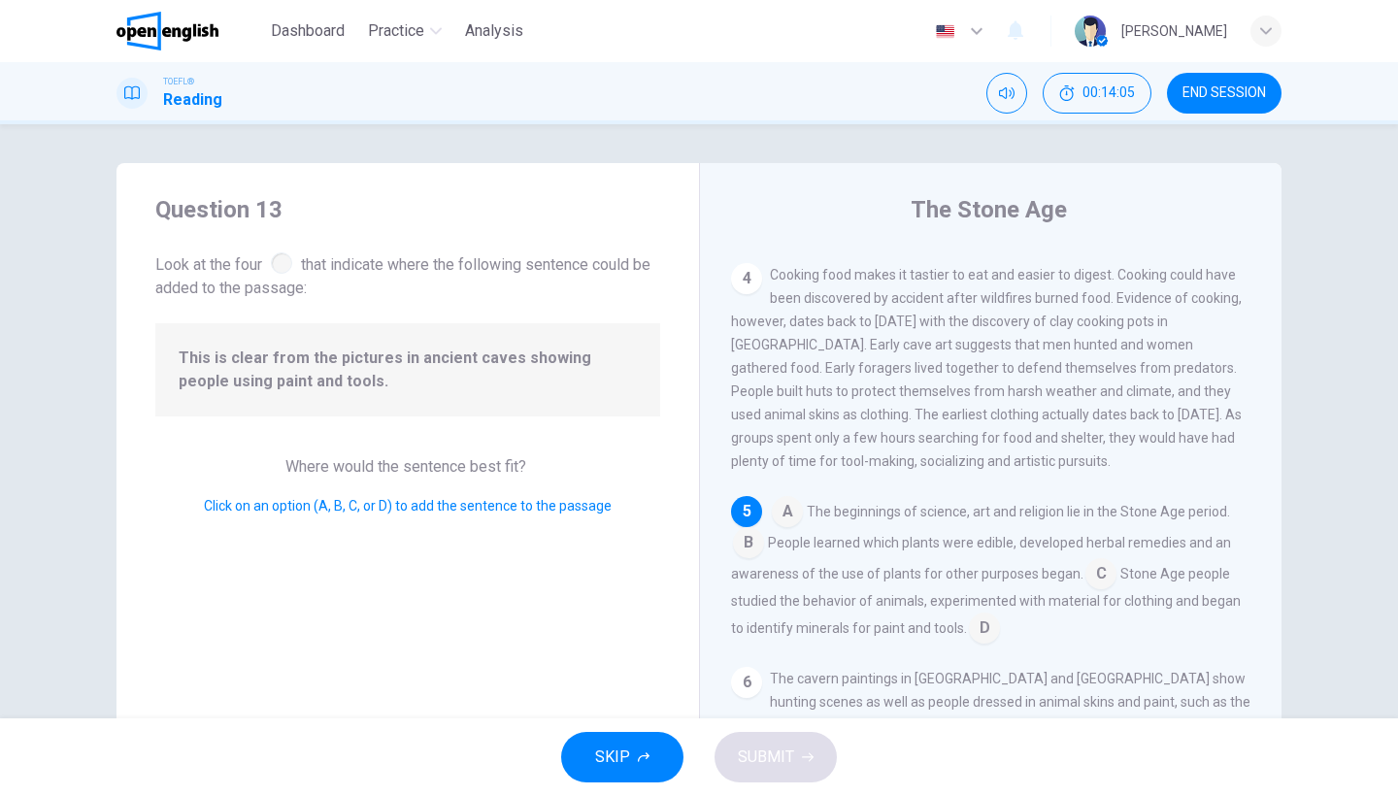
click at [295, 264] on span "Look at the four that indicate where the following sentence could be added to t…" at bounding box center [407, 274] width 505 height 51
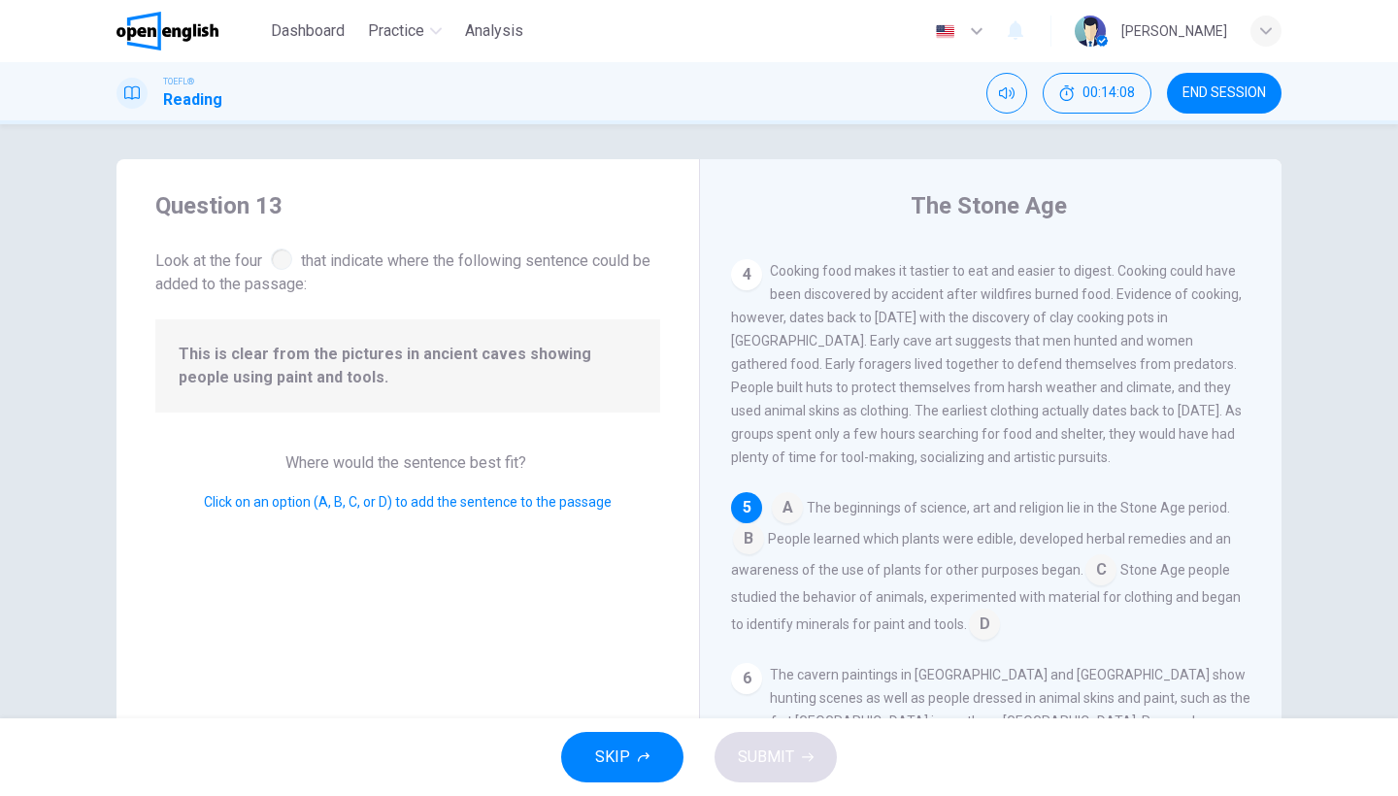
scroll to position [3, 0]
click at [517, 467] on span "Where would the sentence best fit?" at bounding box center [407, 463] width 245 height 18
click at [783, 495] on input at bounding box center [787, 510] width 31 height 31
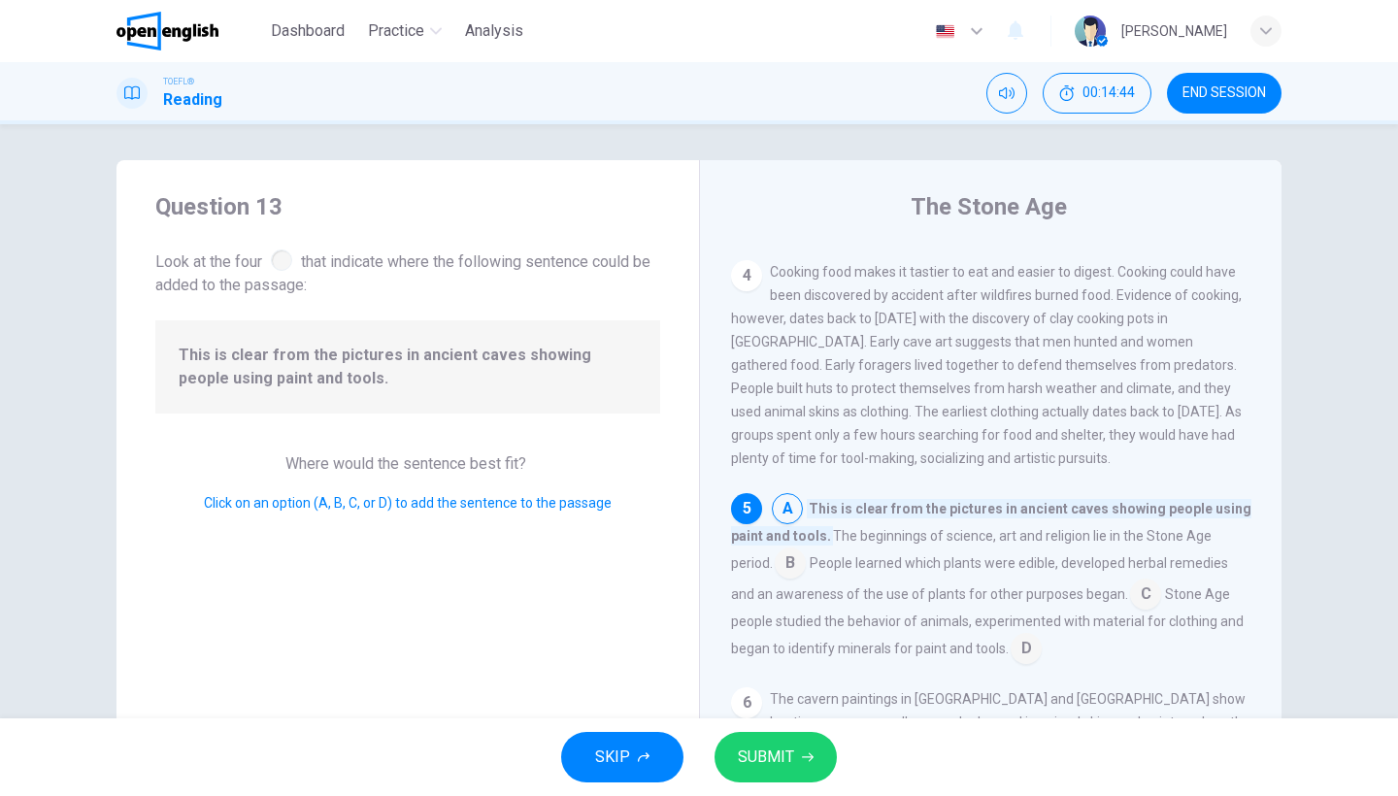
click at [775, 549] on input at bounding box center [790, 564] width 31 height 31
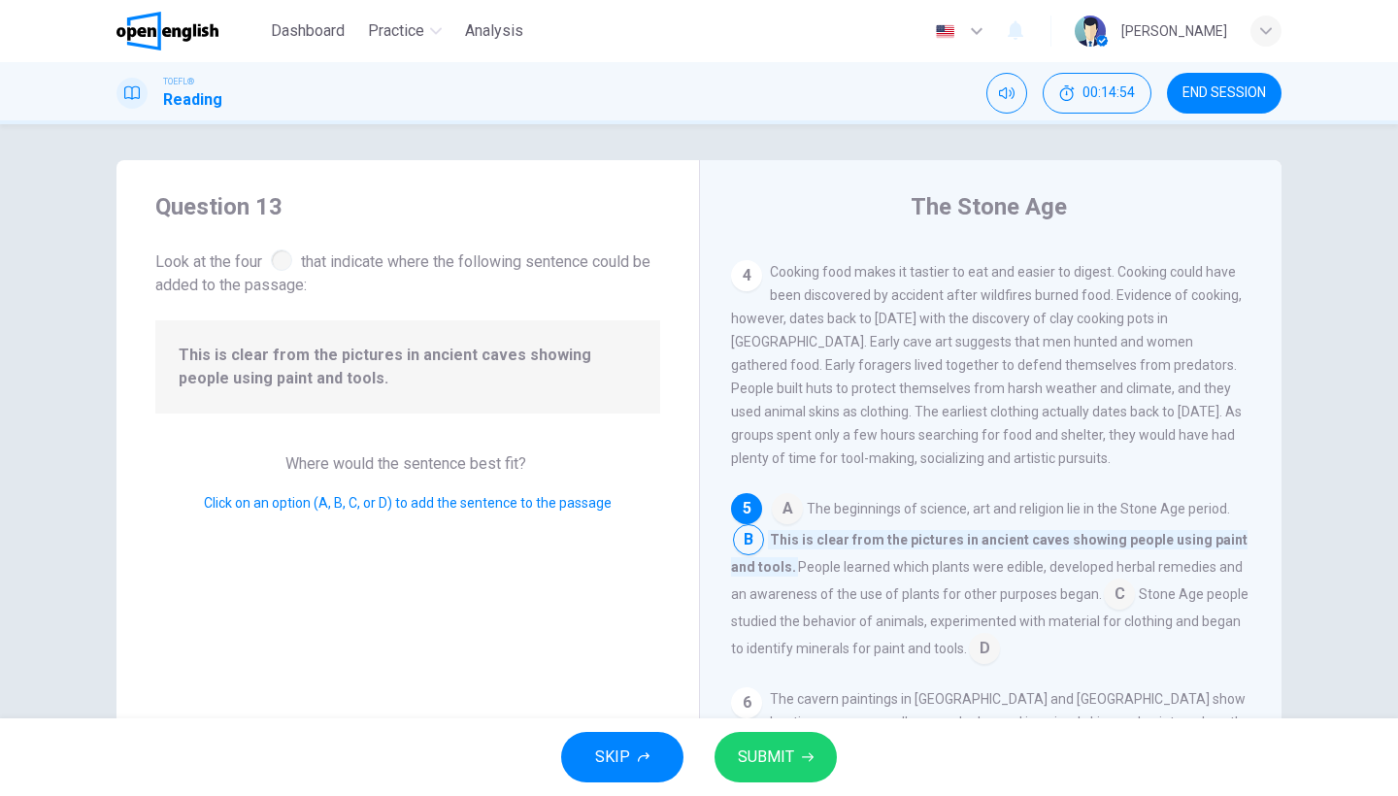
click at [1104, 581] on input at bounding box center [1119, 596] width 31 height 31
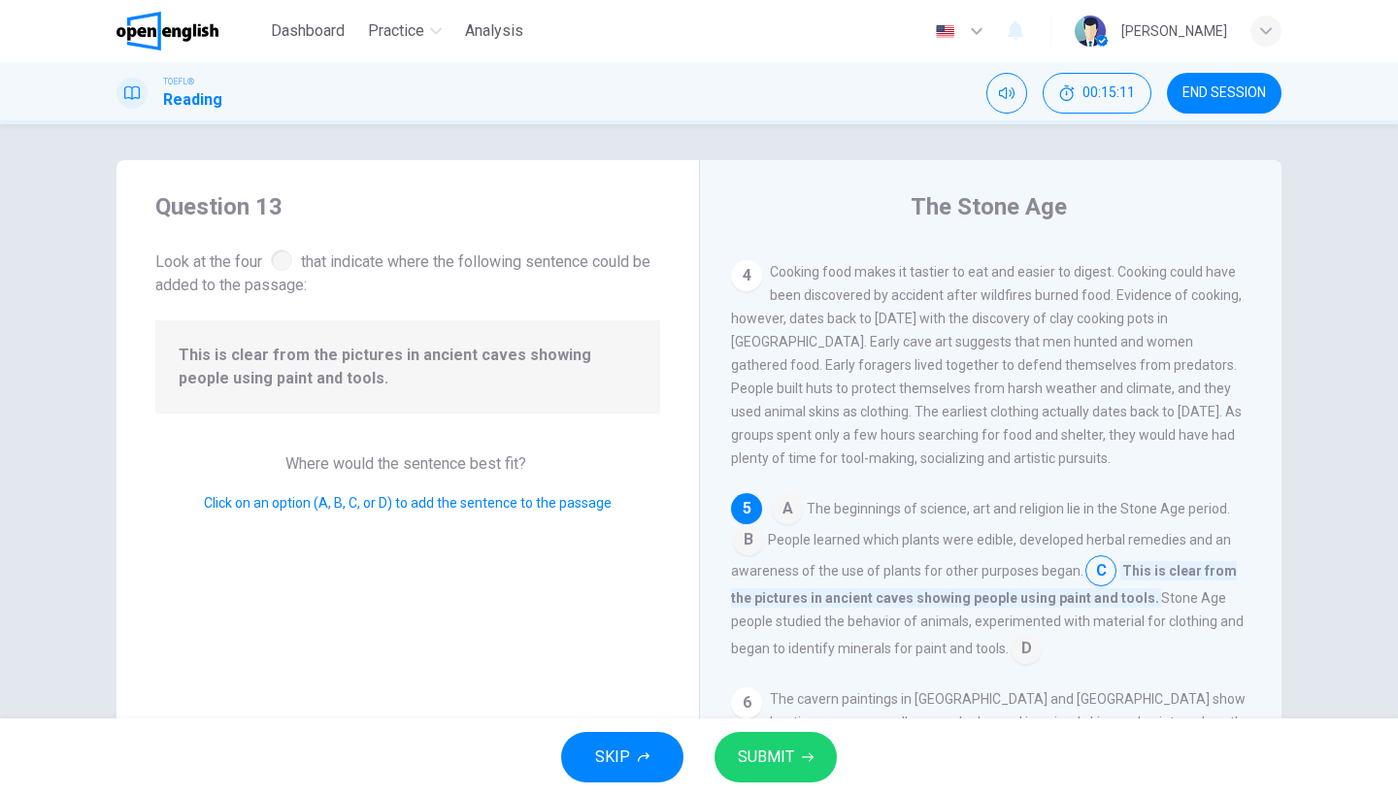
click at [1011, 635] on input at bounding box center [1026, 650] width 31 height 31
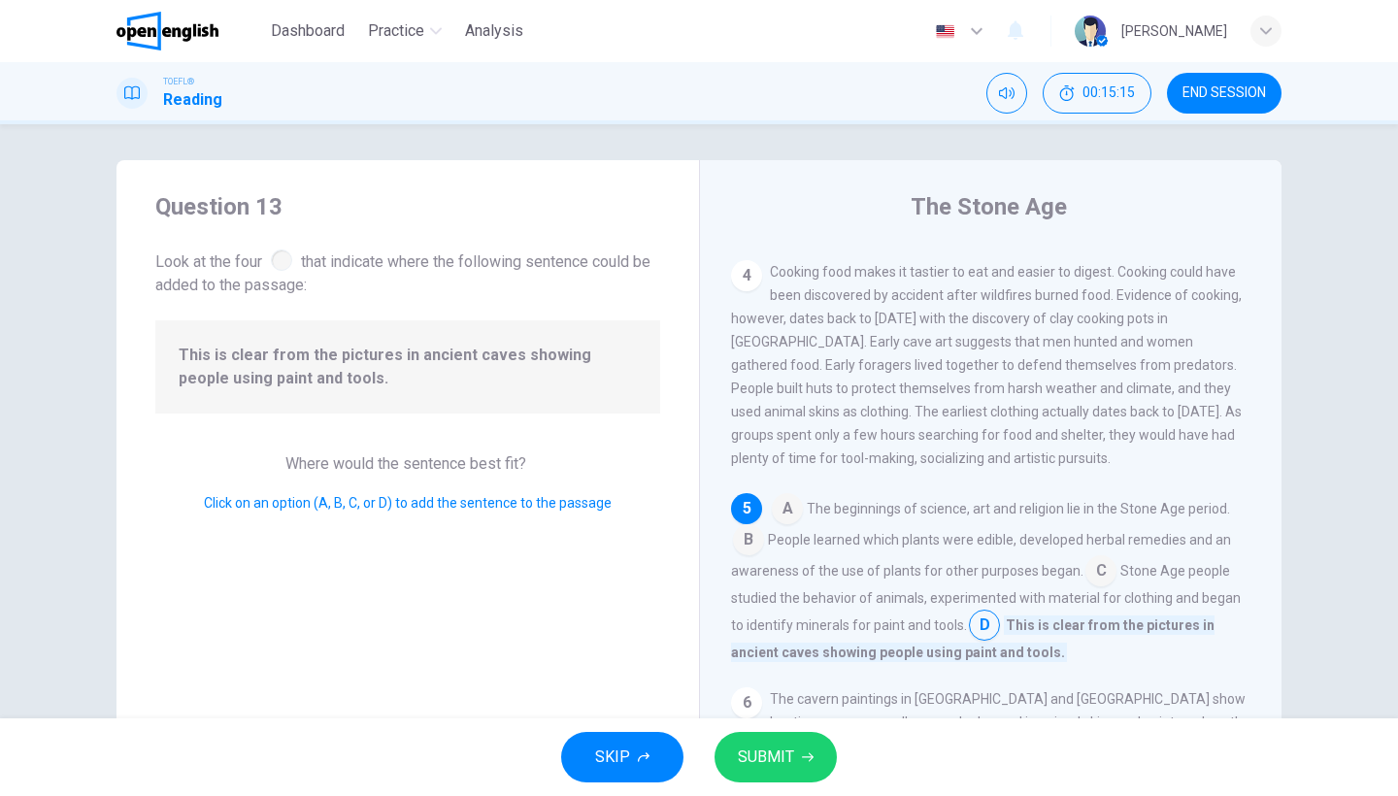
drag, startPoint x: 782, startPoint y: 774, endPoint x: 793, endPoint y: 759, distance: 18.1
click at [793, 759] on button "SUBMIT" at bounding box center [776, 757] width 122 height 50
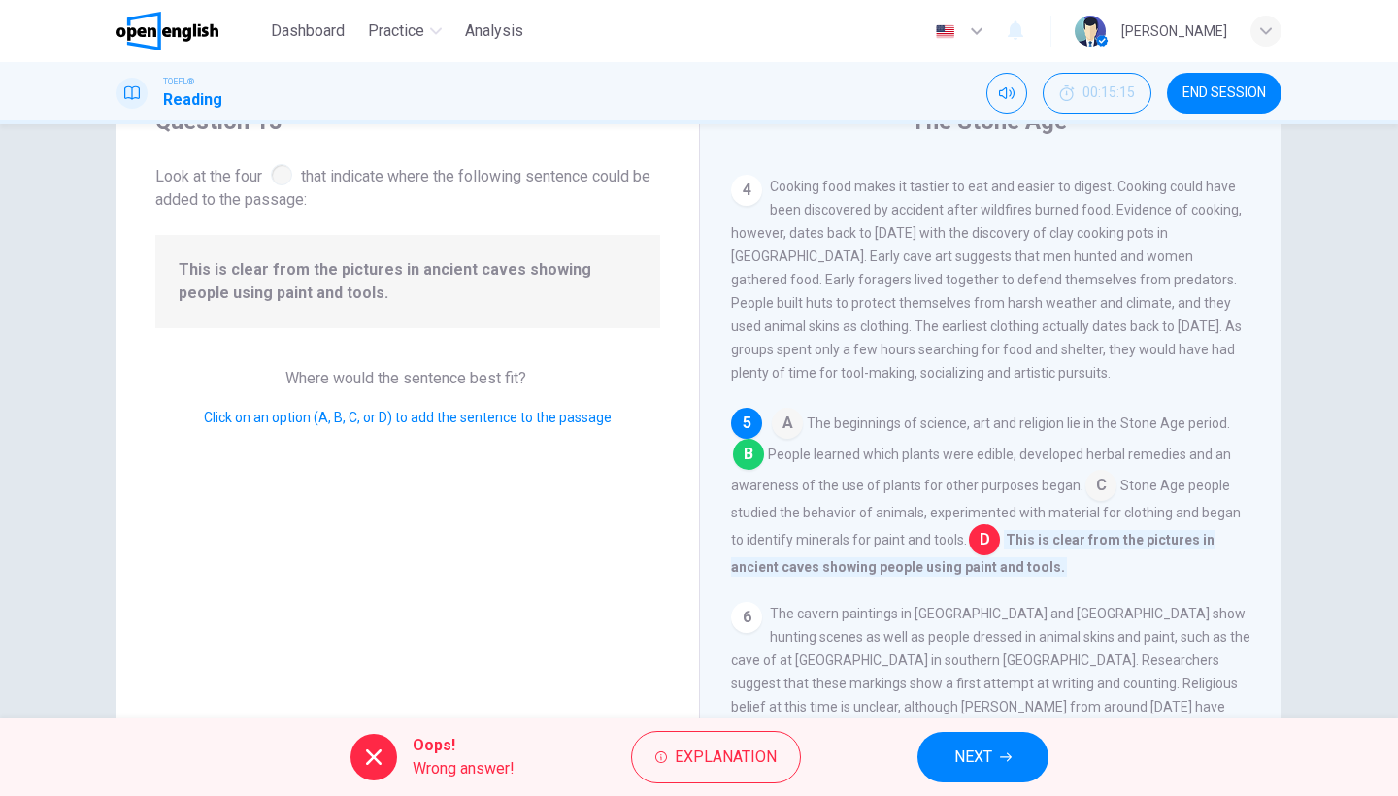
scroll to position [158, 0]
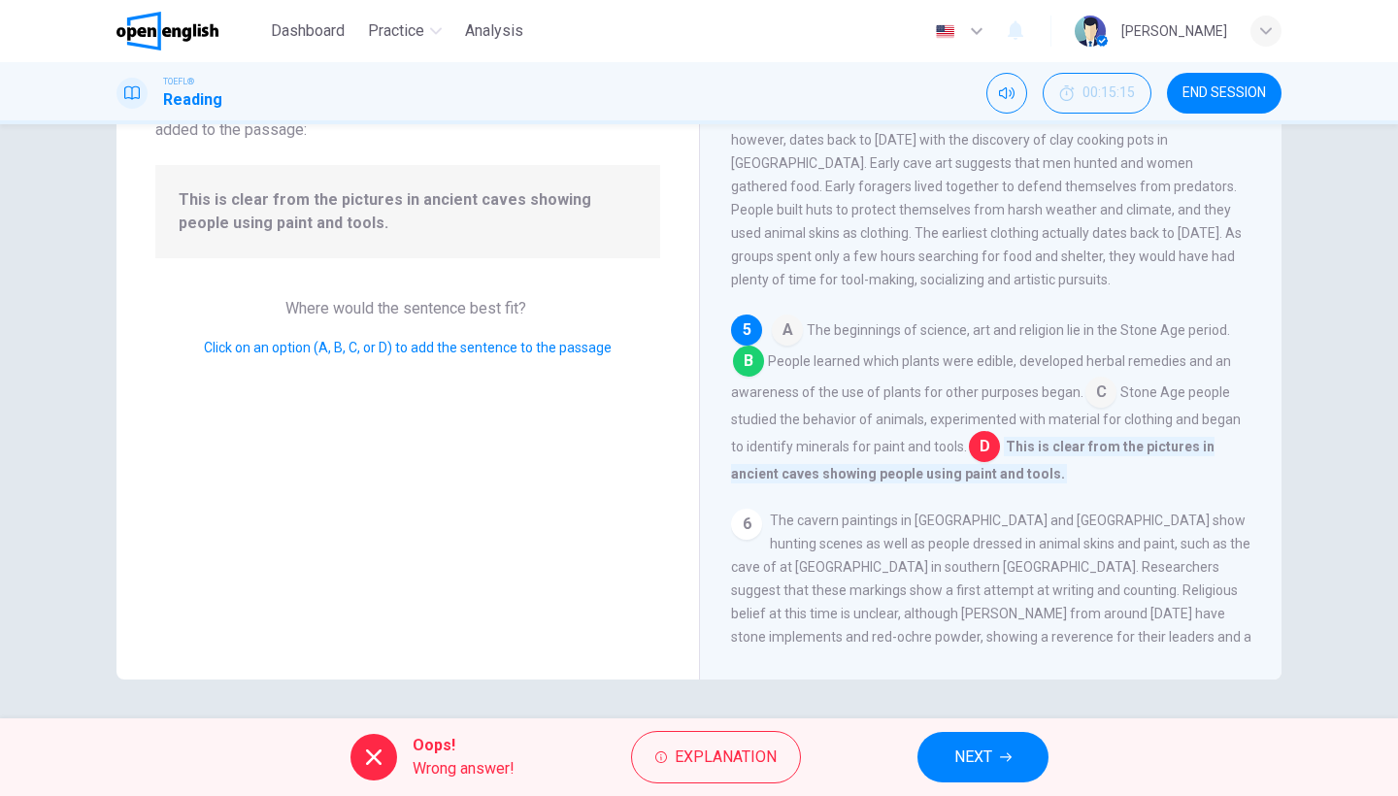
drag, startPoint x: 741, startPoint y: 521, endPoint x: 1011, endPoint y: 499, distance: 270.8
click at [1010, 501] on div "1 The Stone Age consists of seven subdivisions, including the Paleolithic Age (…" at bounding box center [1004, 369] width 546 height 558
click at [990, 742] on button "NEXT" at bounding box center [982, 757] width 131 height 50
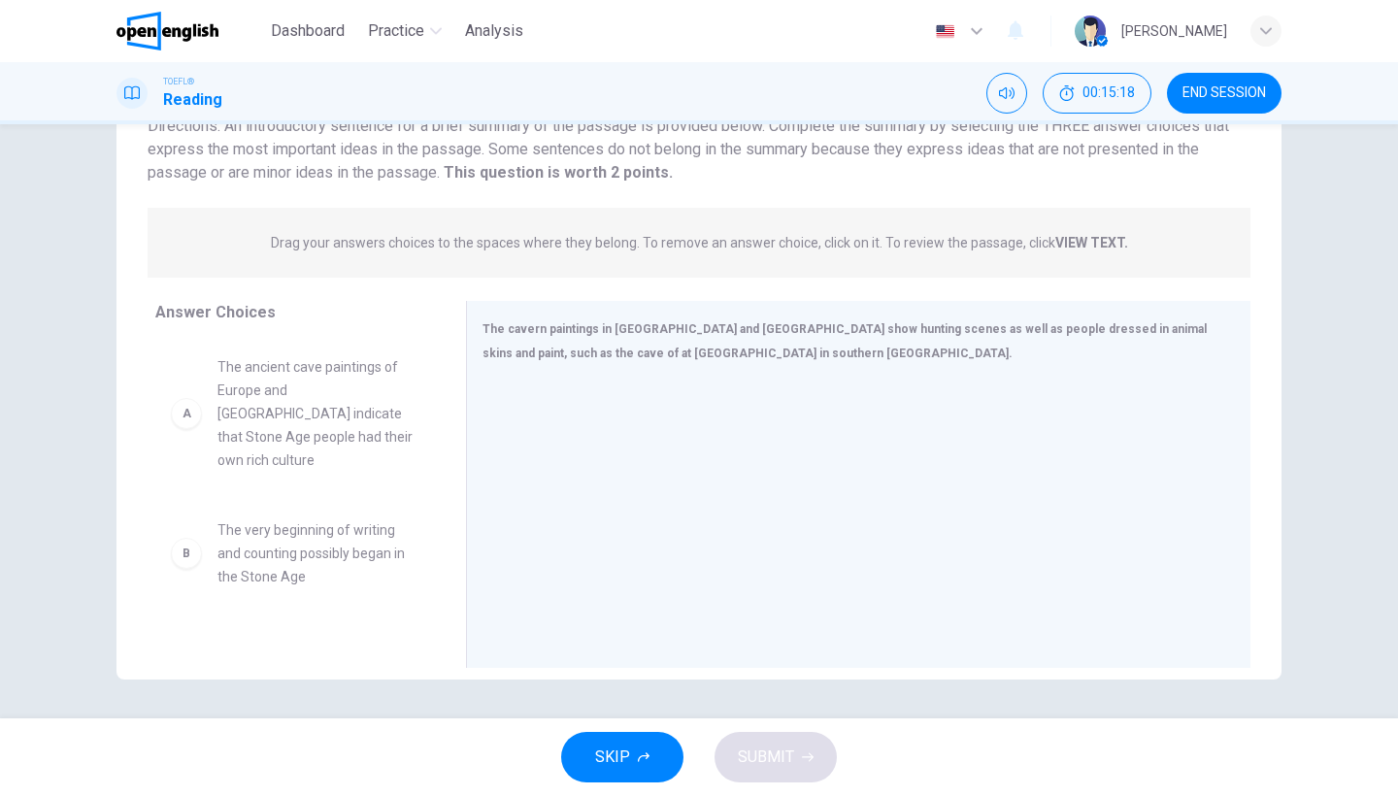
scroll to position [126, 0]
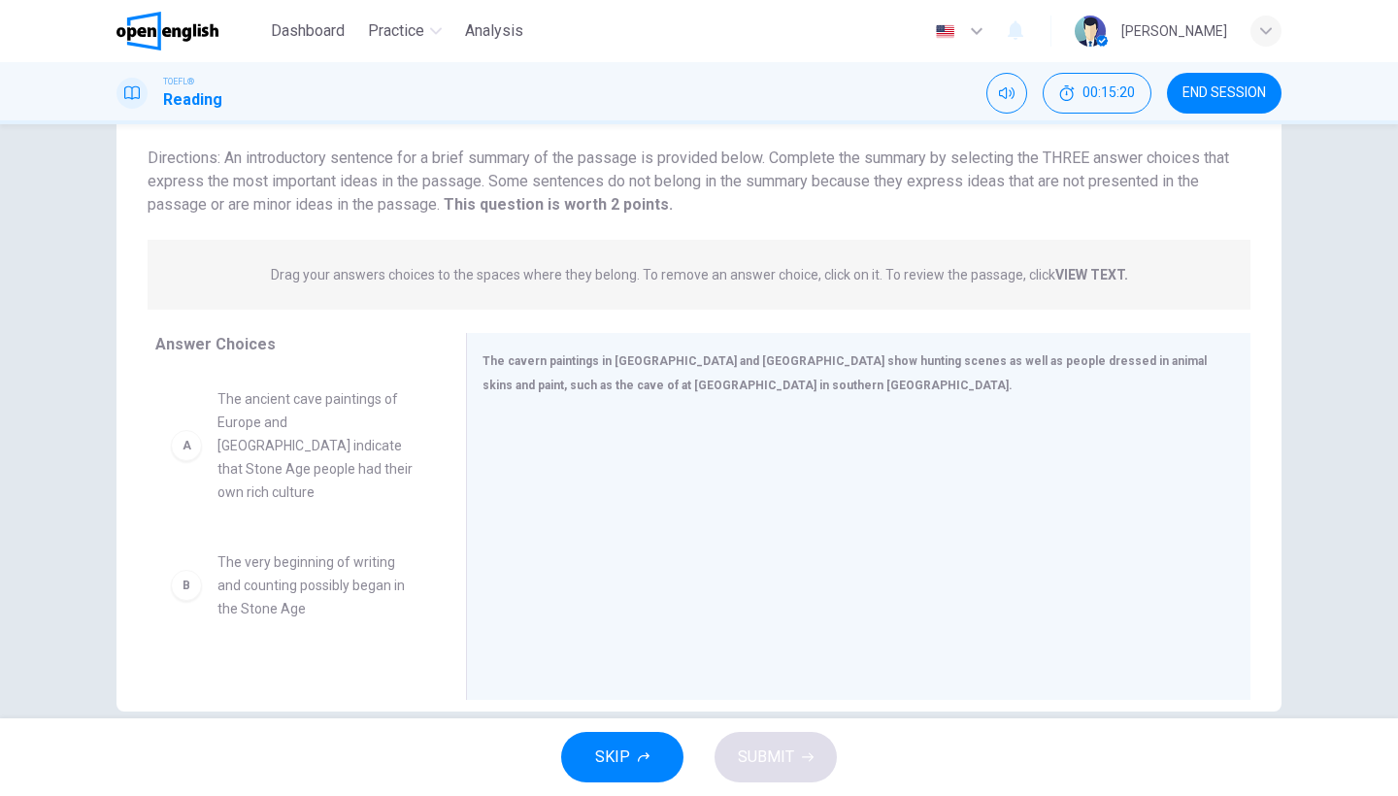
click at [230, 447] on span "The ancient cave paintings of Europe and North Africa indicate that Stone Age p…" at bounding box center [318, 445] width 202 height 116
click at [191, 449] on div "A The ancient cave paintings of Europe and North Africa indicate that Stone Age…" at bounding box center [295, 445] width 249 height 116
click at [186, 437] on div "A" at bounding box center [186, 445] width 31 height 31
click at [196, 571] on div "B" at bounding box center [186, 585] width 31 height 31
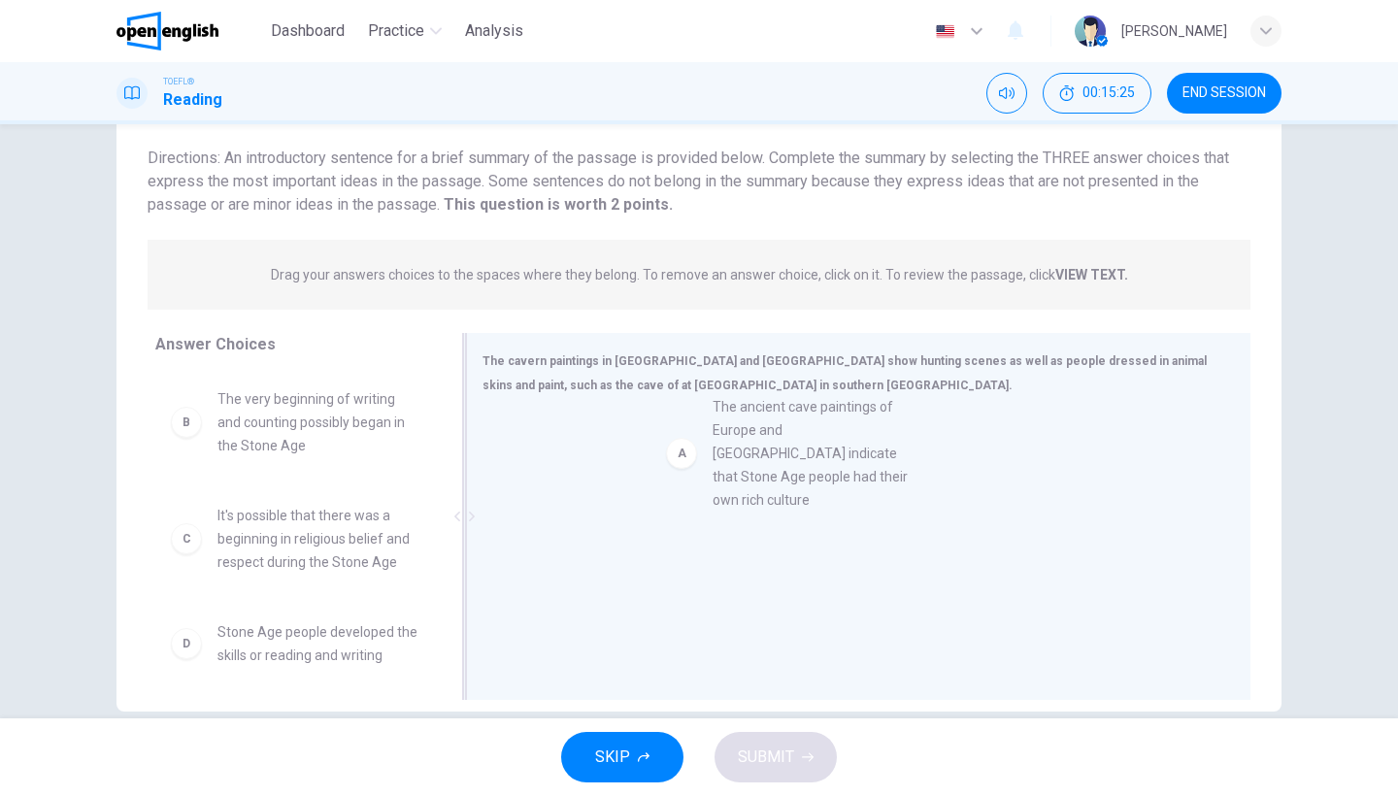
drag, startPoint x: 263, startPoint y: 449, endPoint x: 762, endPoint y: 457, distance: 499.1
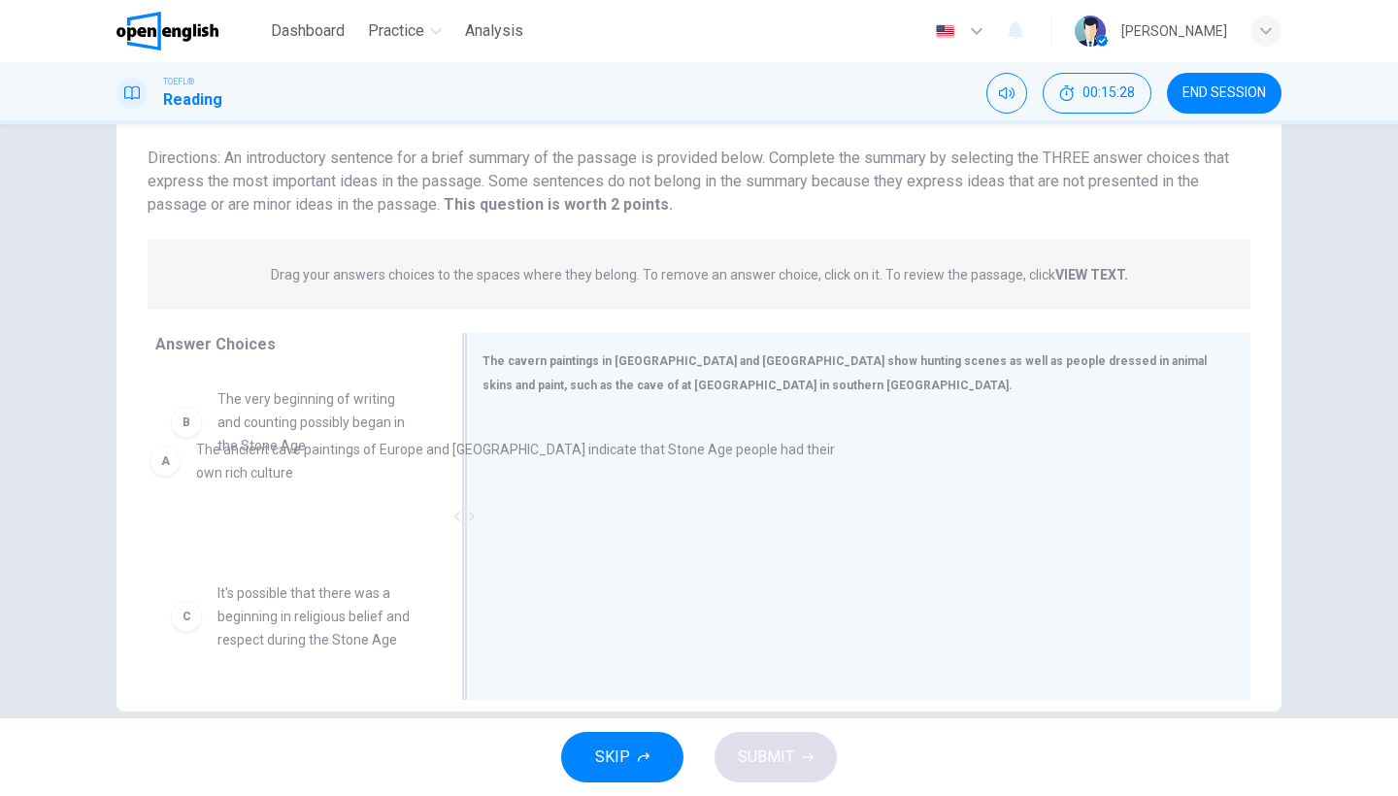
drag, startPoint x: 584, startPoint y: 449, endPoint x: 224, endPoint y: 459, distance: 360.3
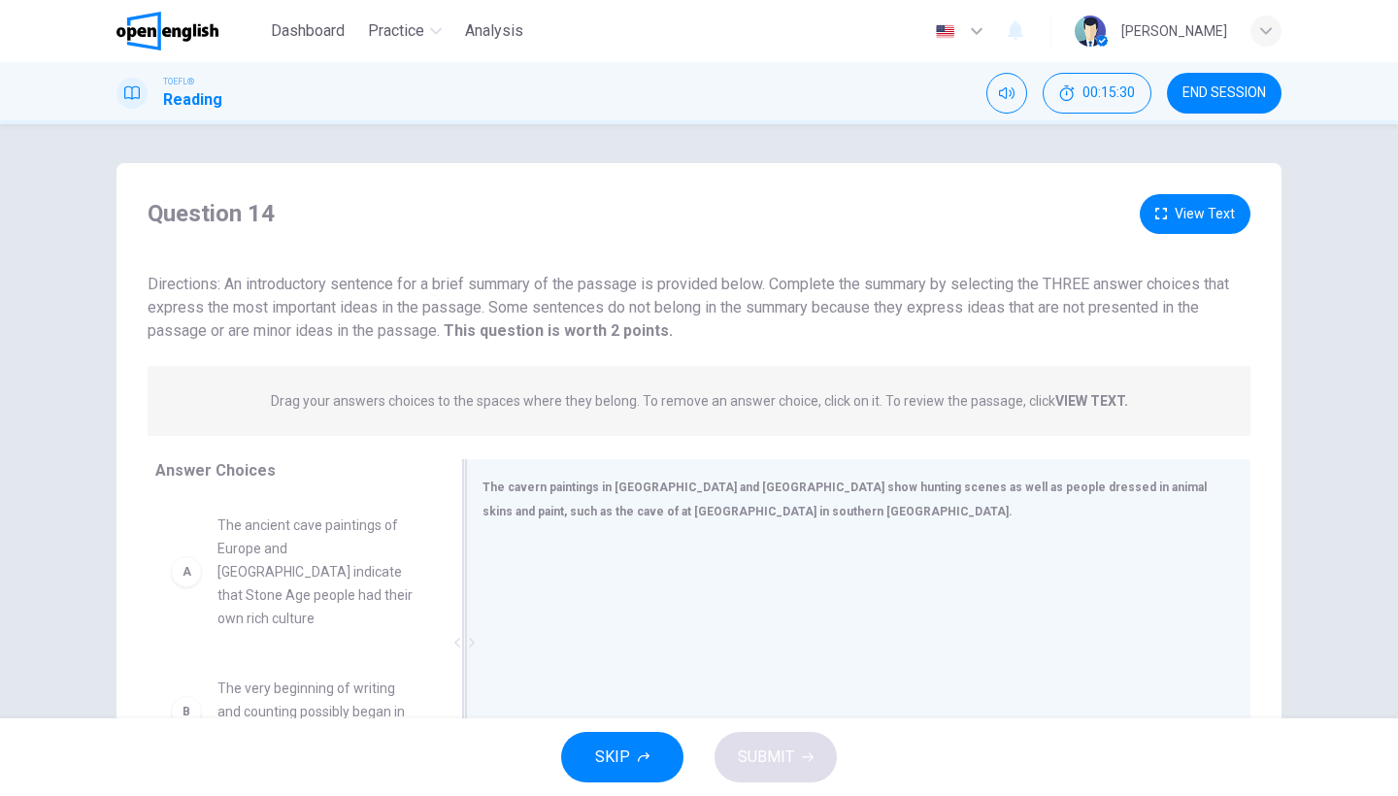
scroll to position [0, 0]
drag, startPoint x: 509, startPoint y: 352, endPoint x: 720, endPoint y: 396, distance: 216.1
click at [720, 396] on div "Question 14 View Text Directions: An introductory sentence for a brief summary …" at bounding box center [698, 515] width 1165 height 642
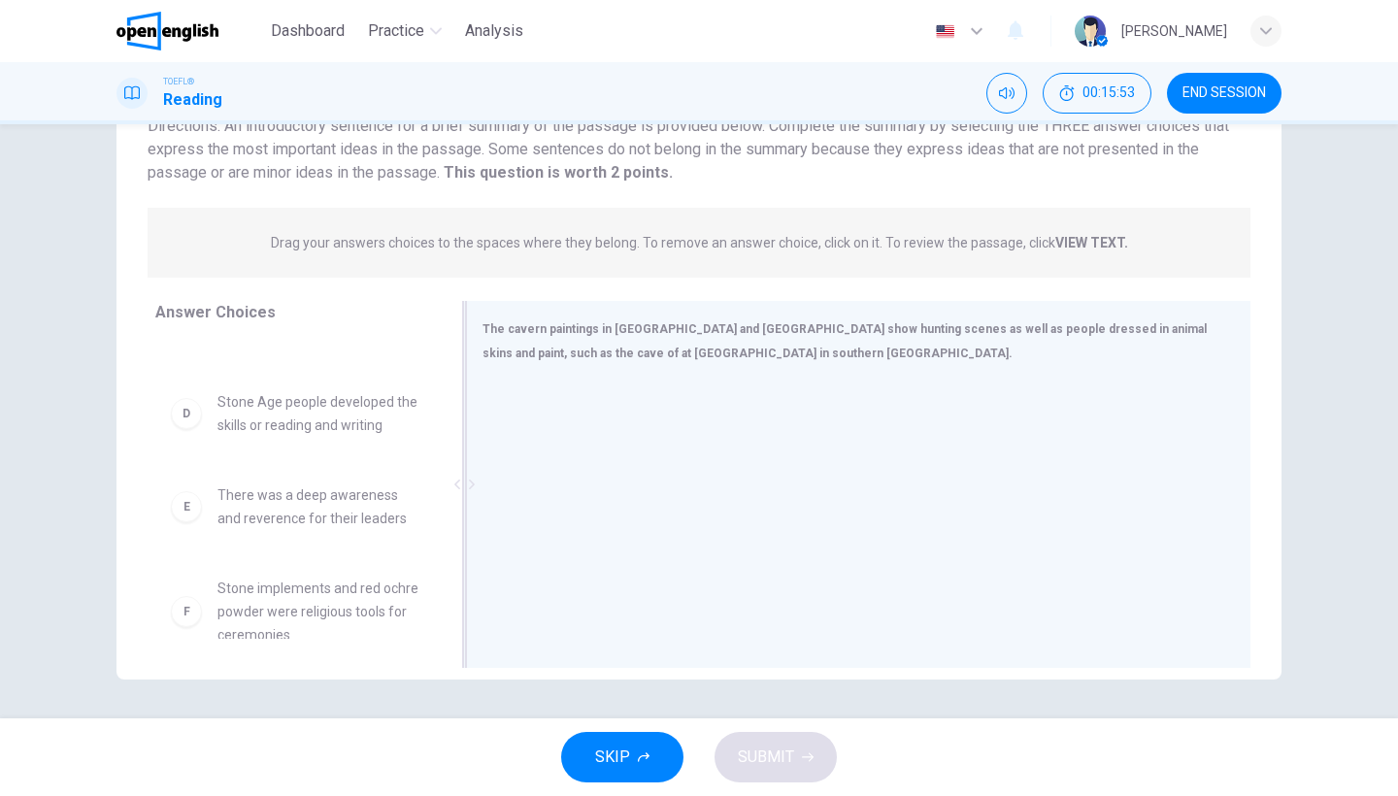
scroll to position [158, 0]
drag, startPoint x: 460, startPoint y: 450, endPoint x: 661, endPoint y: 747, distance: 357.8
click at [661, 747] on div "Dashboard Practice Analysis English ** ​ Zeynep G. TOEFL® Reading 00:15:55 END …" at bounding box center [699, 398] width 1398 height 796
click at [660, 747] on button "SKIP" at bounding box center [622, 757] width 122 height 50
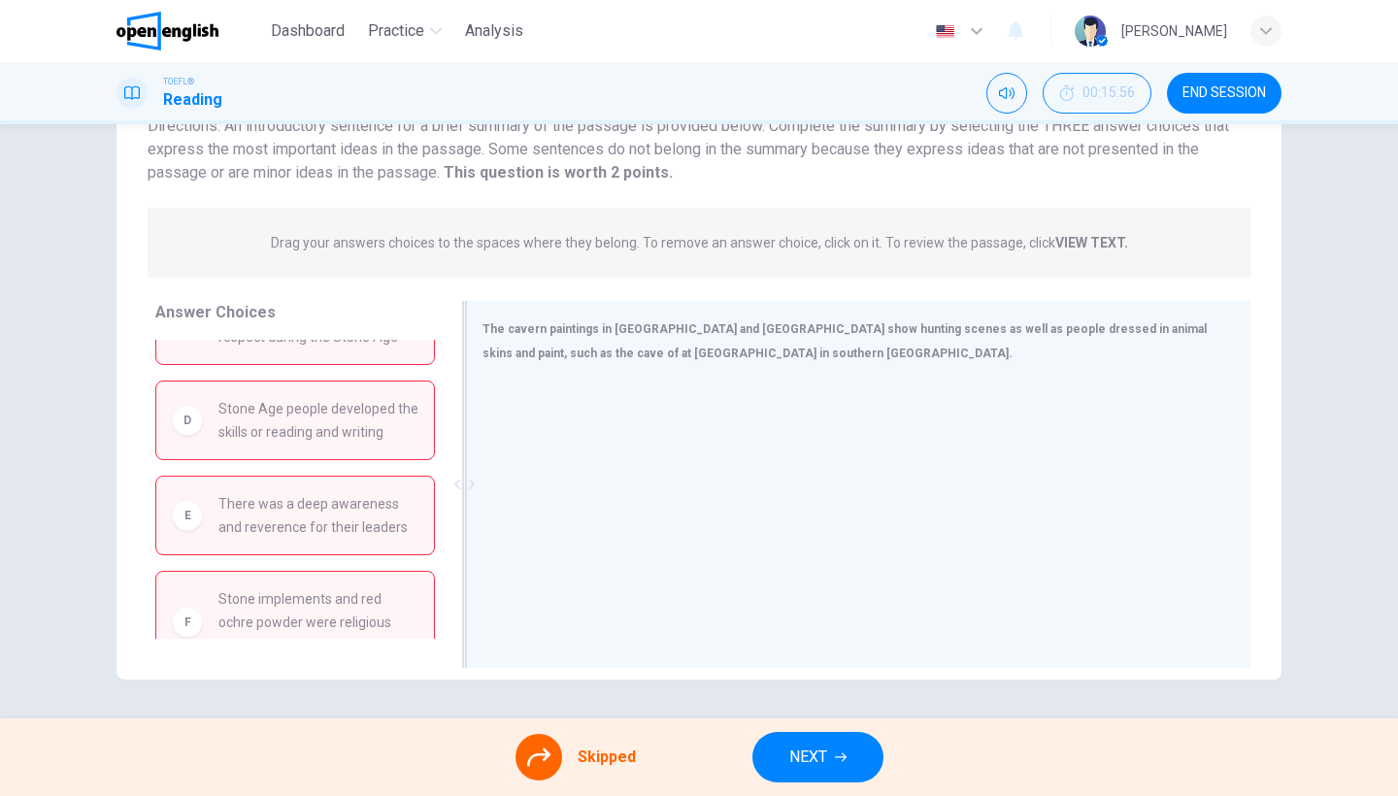
click at [561, 751] on div at bounding box center [538, 757] width 47 height 47
click at [825, 749] on span "NEXT" at bounding box center [808, 757] width 38 height 27
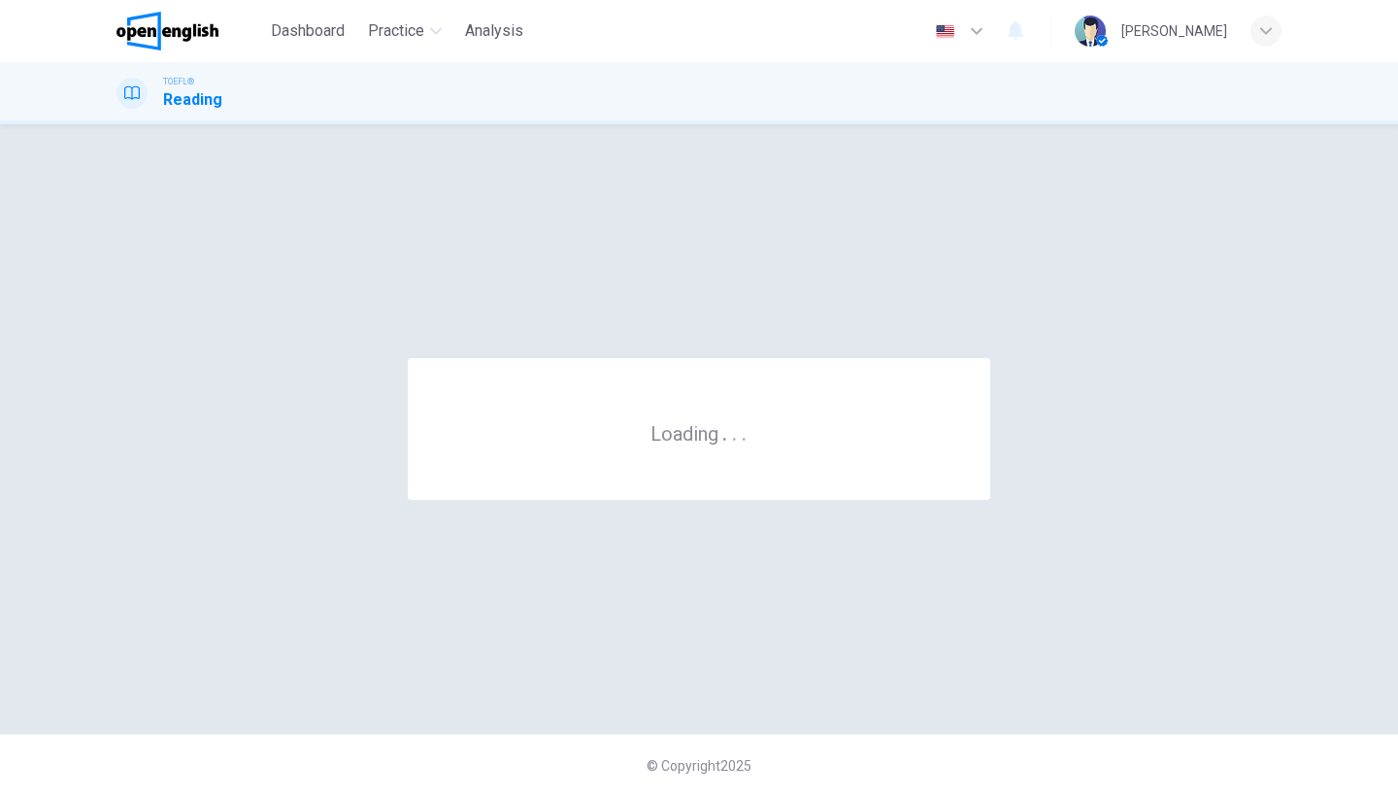
scroll to position [0, 0]
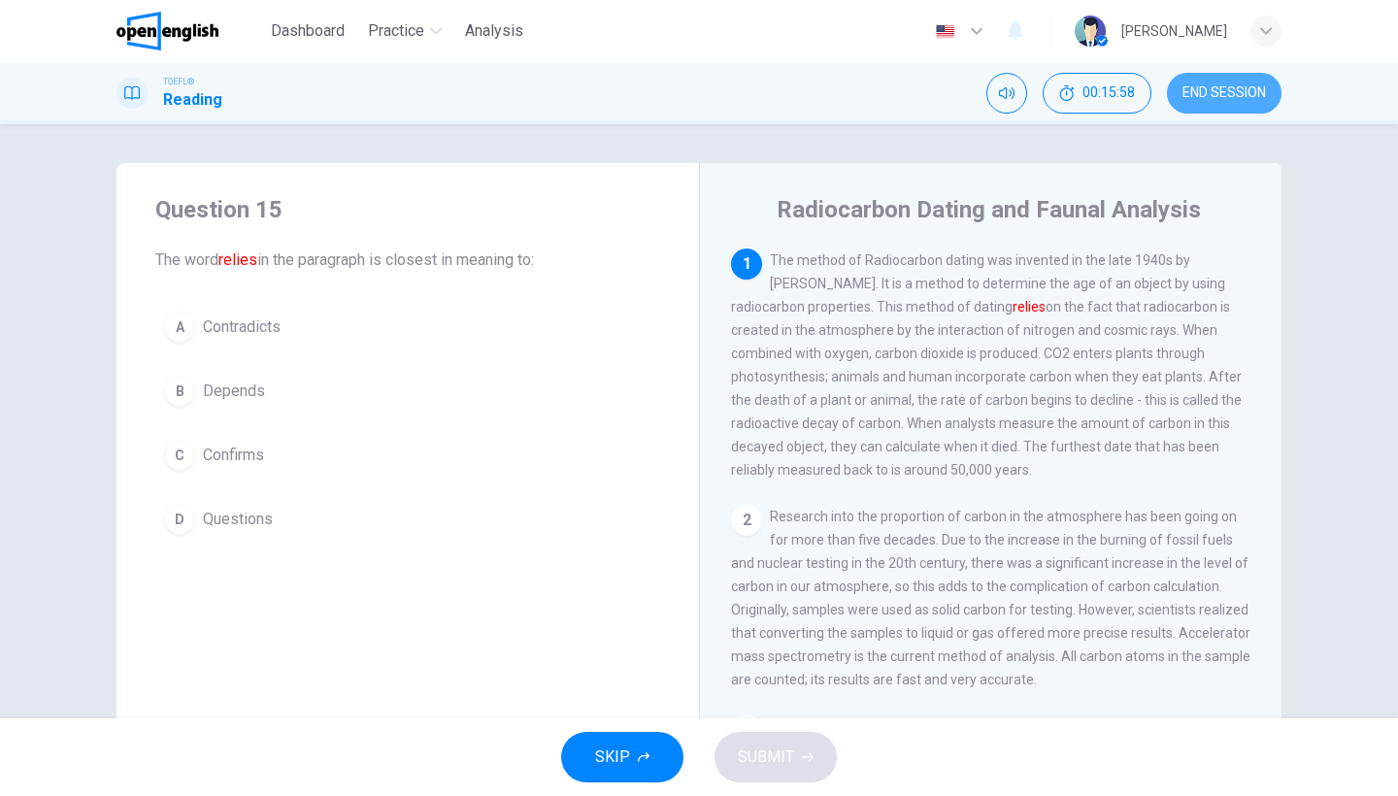
click at [1189, 82] on button "END SESSION" at bounding box center [1224, 93] width 115 height 41
